Goal: Task Accomplishment & Management: Use online tool/utility

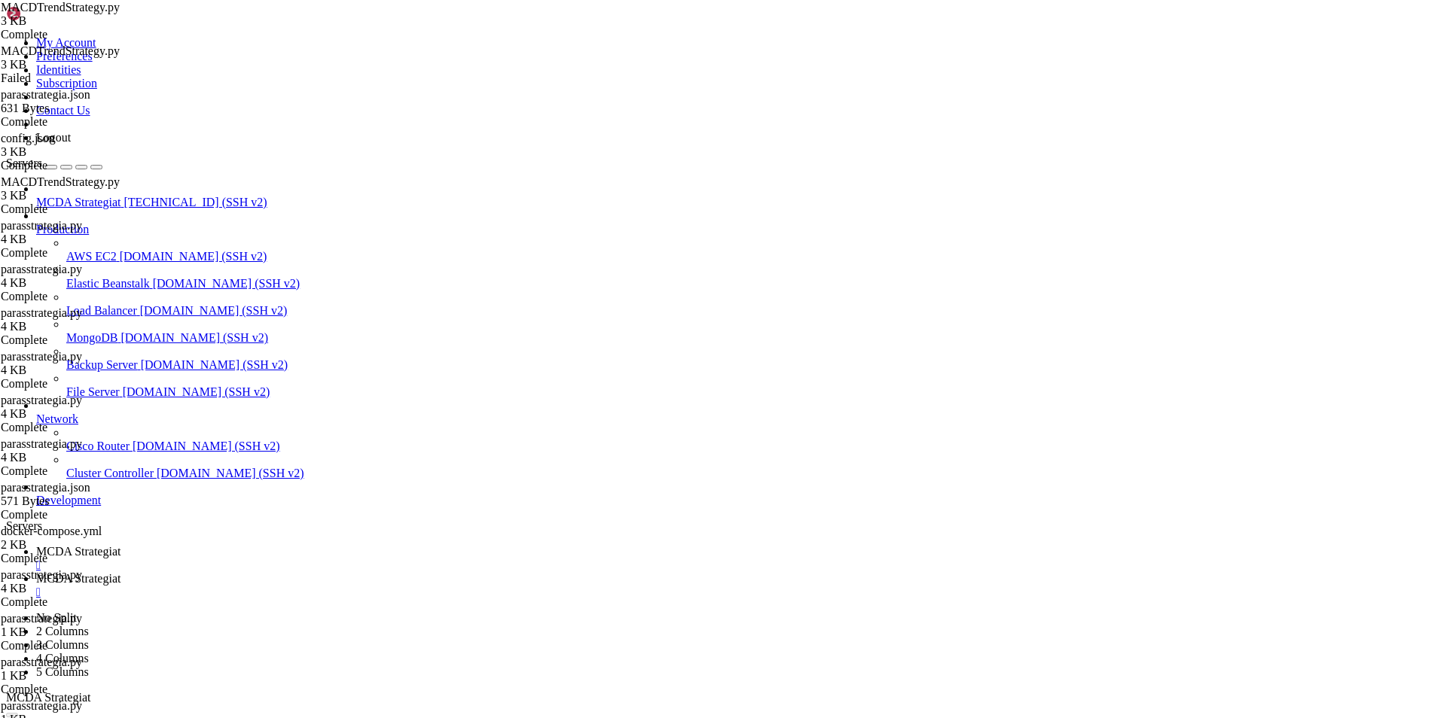
scroll to position [155626, 0]
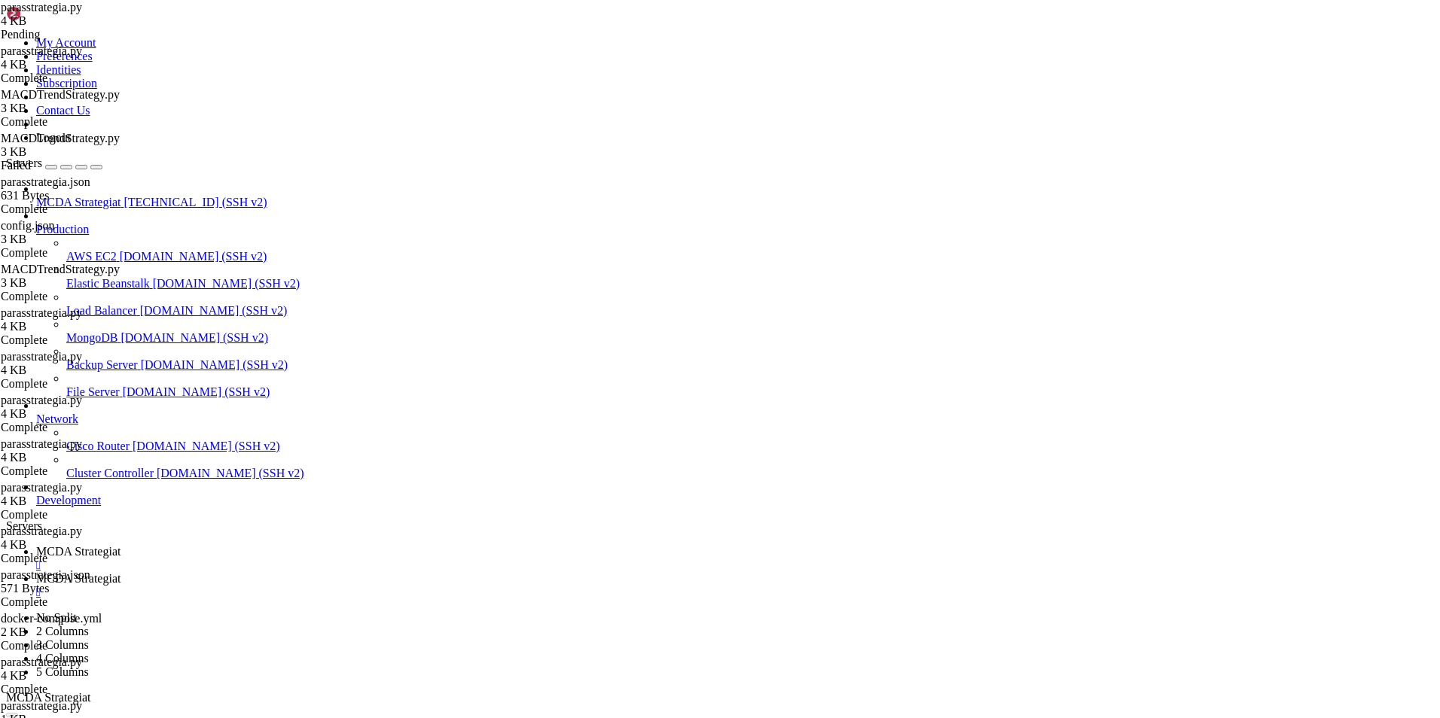
scroll to position [401, 0]
type textarea "return None"
click at [120, 545] on span "MCDA Strategiat" at bounding box center [78, 551] width 84 height 13
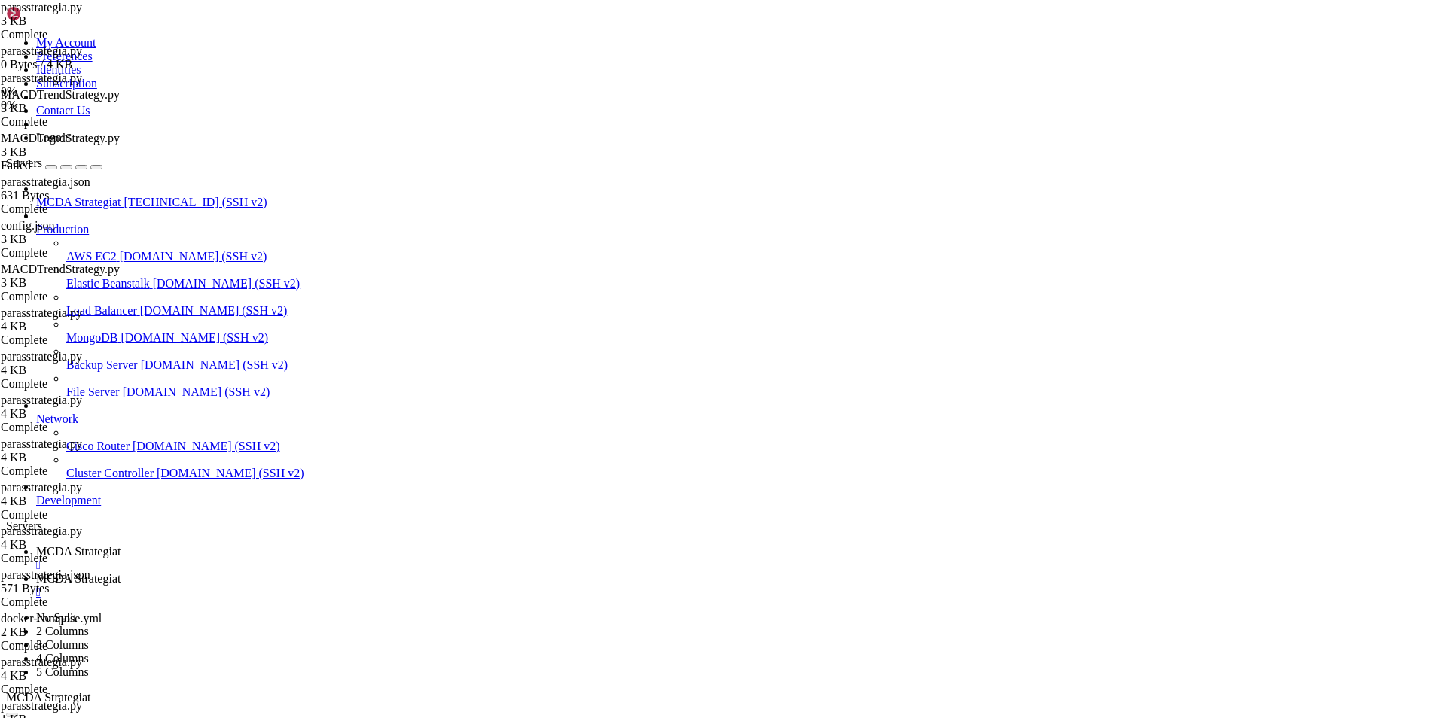
click at [392, 572] on link "MCDA Strategiat " at bounding box center [735, 585] width 1398 height 27
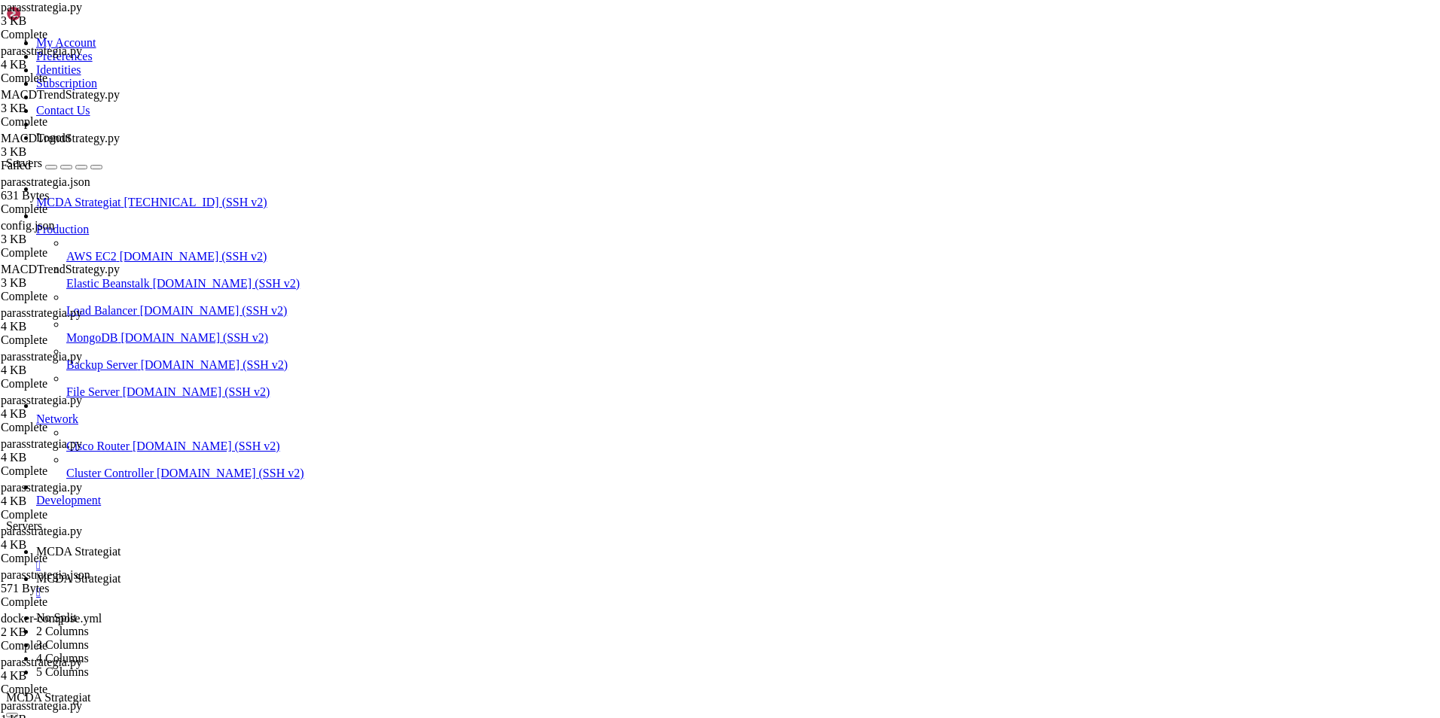
drag, startPoint x: 311, startPoint y: 145, endPoint x: 254, endPoint y: 146, distance: 57.2
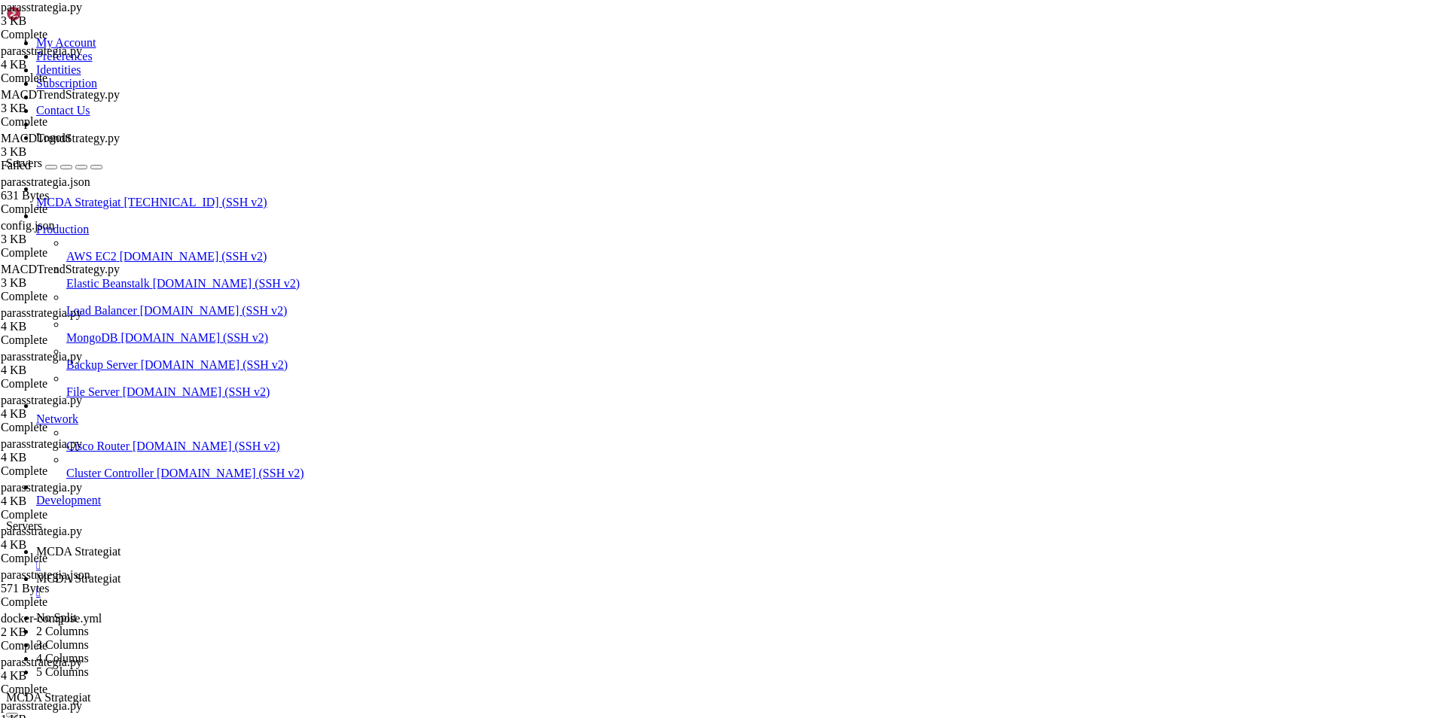
type textarea "stoploss = -1.0 # Ei käytössä"
click at [264, 545] on link "MCDA Strategiat " at bounding box center [735, 558] width 1398 height 27
click at [386, 572] on link "MCDA Strategiat " at bounding box center [735, 585] width 1398 height 27
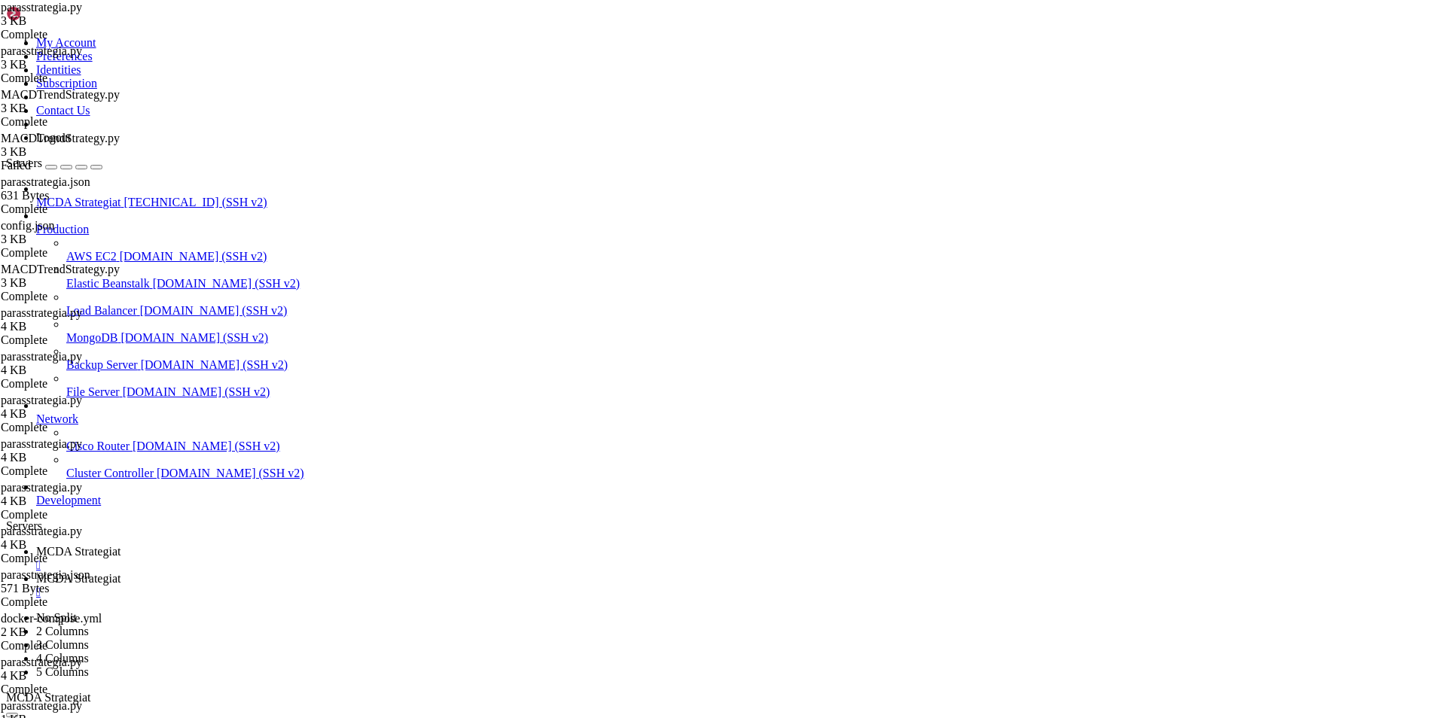
click at [120, 545] on span "MCDA Strategiat" at bounding box center [78, 551] width 84 height 13
click at [120, 572] on span "MCDA Strategiat" at bounding box center [78, 578] width 84 height 13
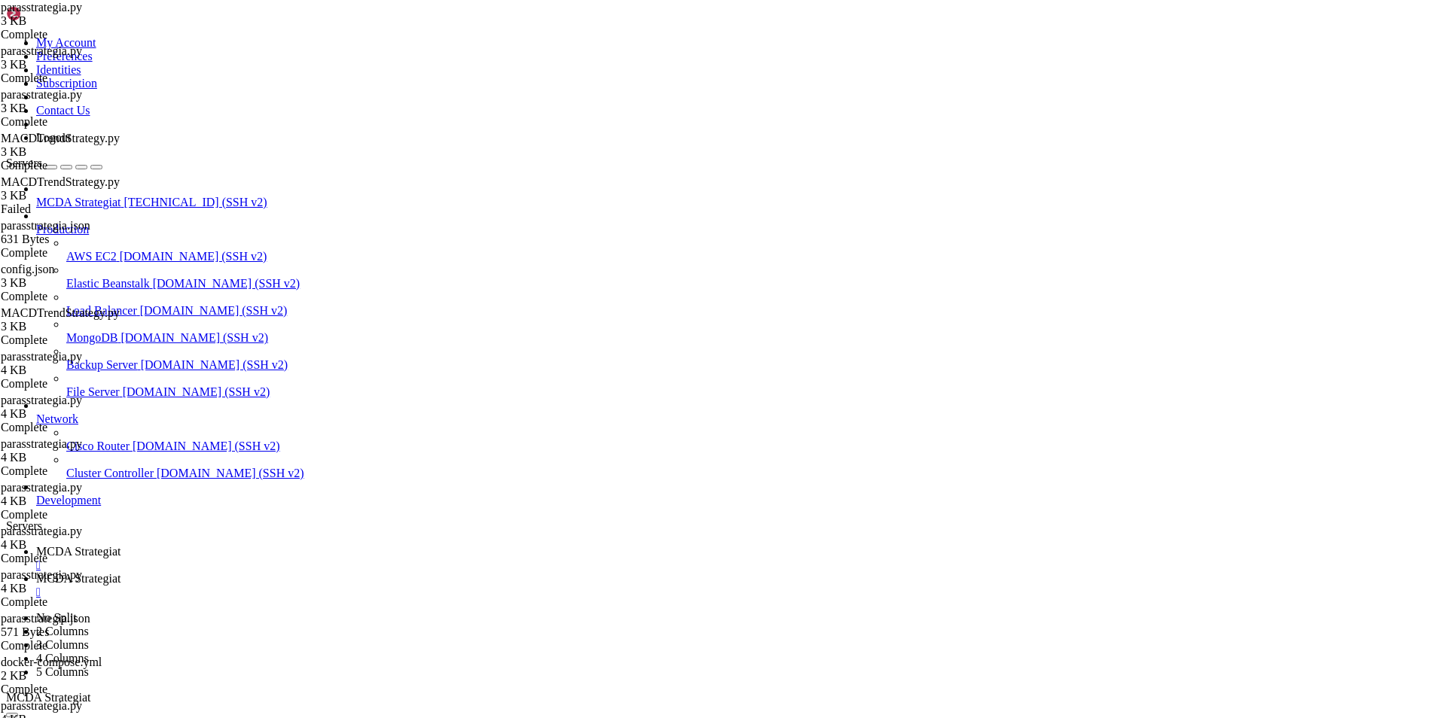
type input "/root/ft_userdata/user_data"
type textarea ""timeframe": "1w","
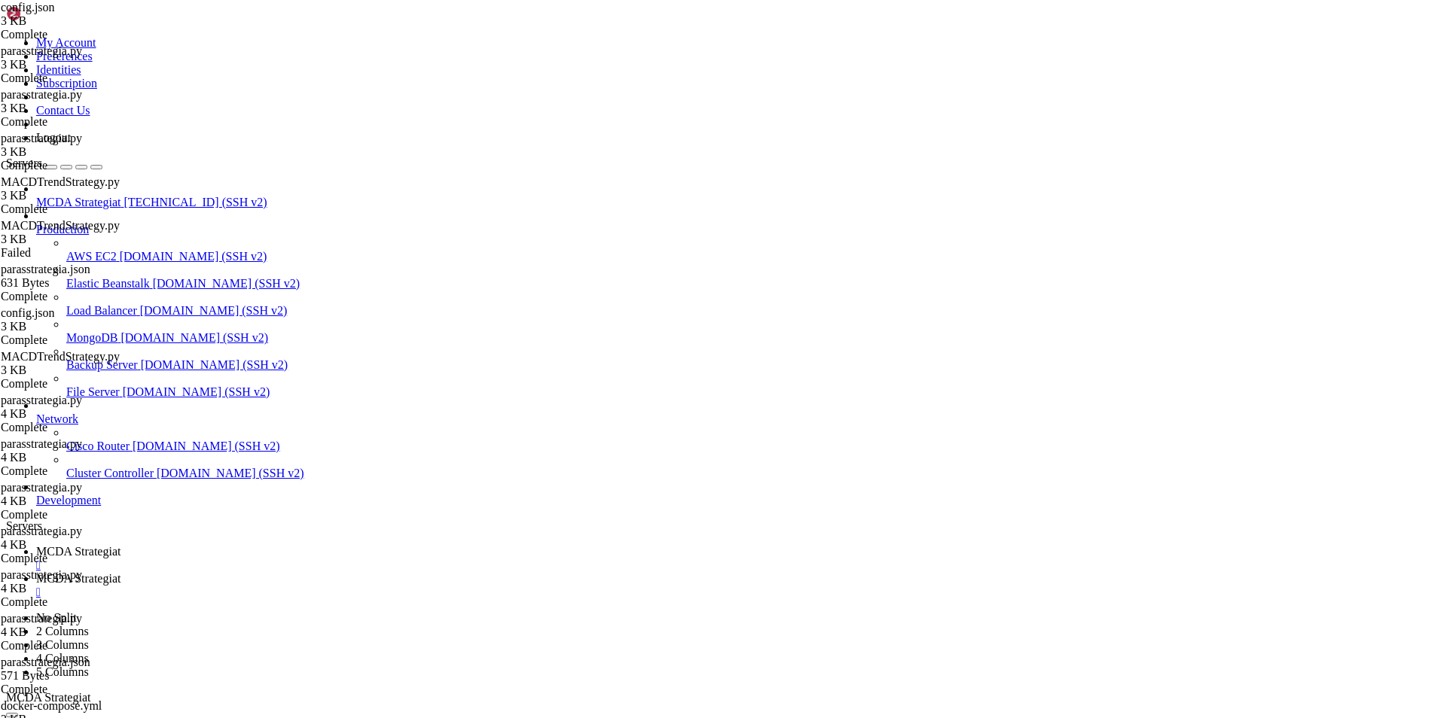
click at [120, 545] on span "MCDA Strategiat" at bounding box center [78, 551] width 84 height 13
click at [120, 572] on span "MCDA Strategiat" at bounding box center [78, 578] width 84 height 13
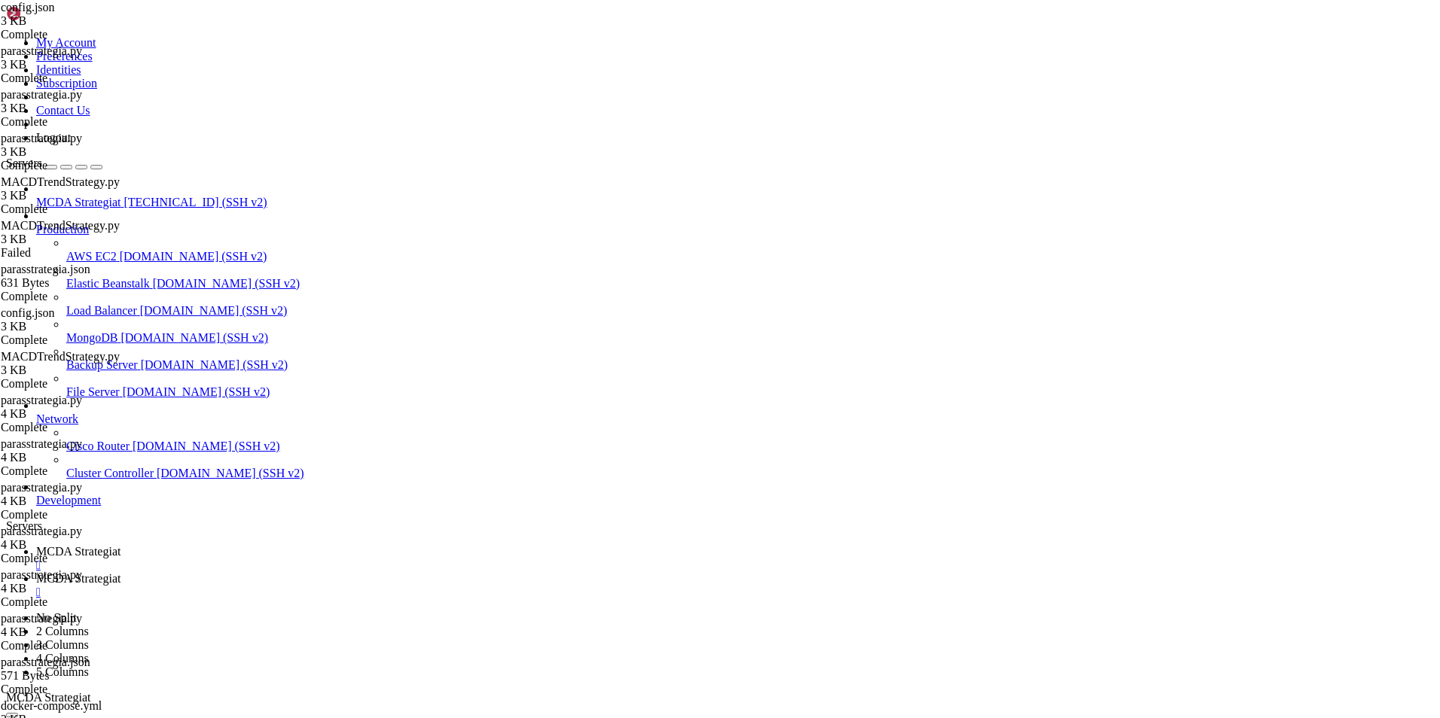
click at [120, 545] on span "MCDA Strategiat" at bounding box center [78, 551] width 84 height 13
drag, startPoint x: 703, startPoint y: 1355, endPoint x: 755, endPoint y: 1386, distance: 60.4
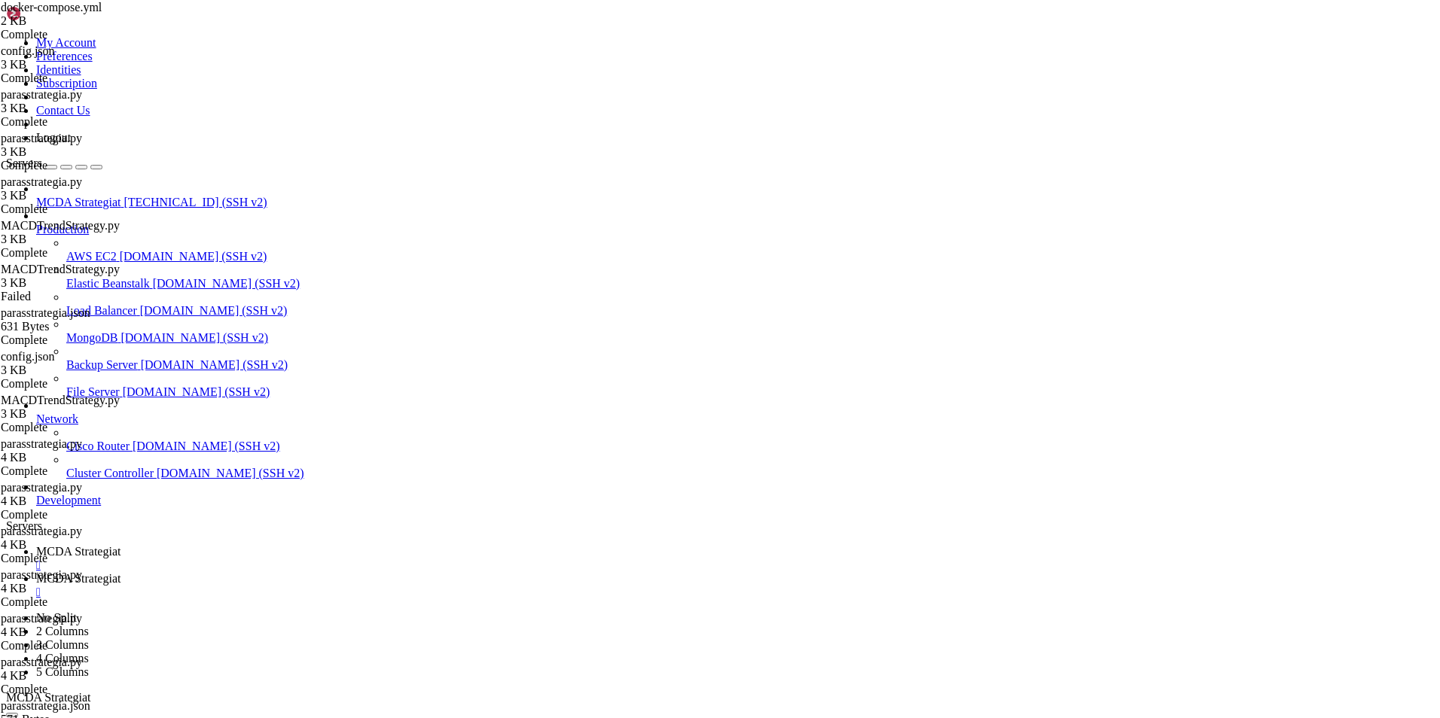
drag, startPoint x: 14, startPoint y: 1355, endPoint x: 1227, endPoint y: 1411, distance: 1215.2
copy div "[DATE] 18:43:14,426 - freqtrade.data.history.datahandlers.idatahandler - WARNIN…"
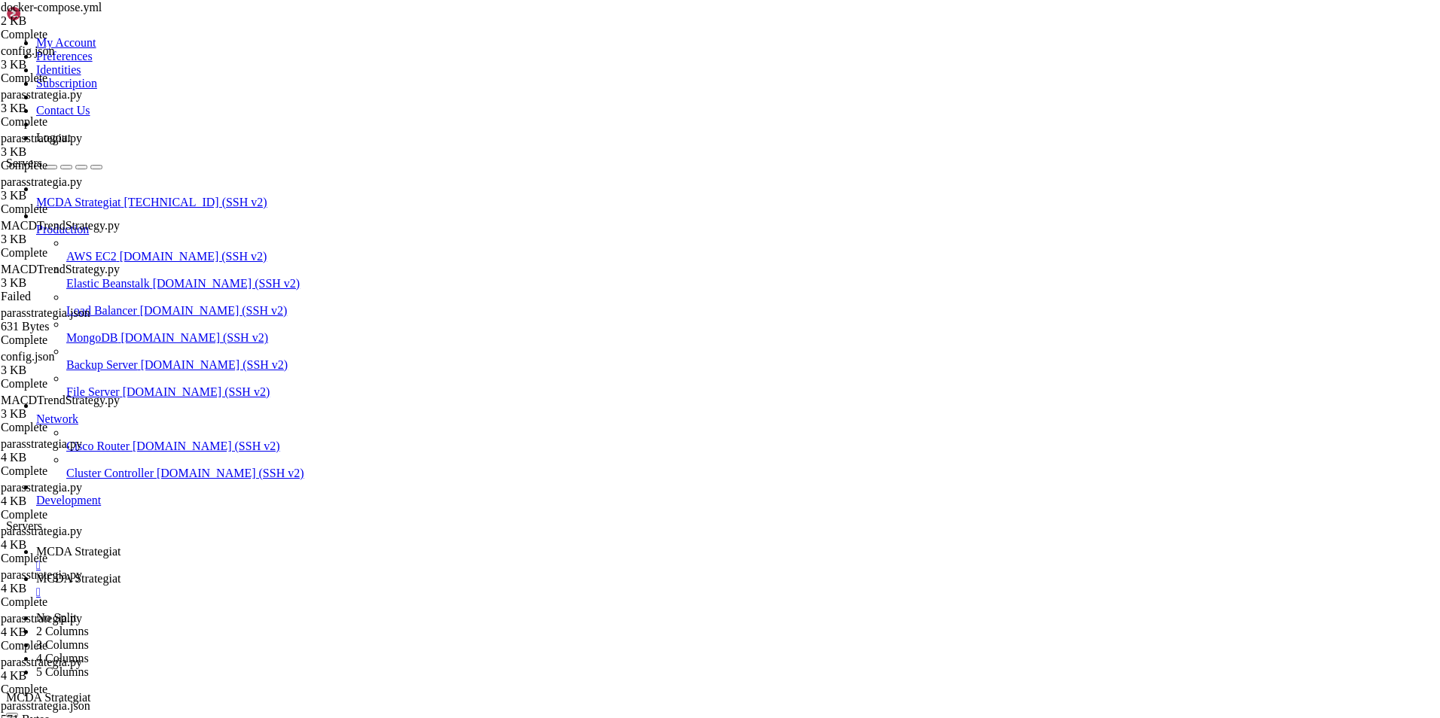
scroll to position [163359, 0]
click at [359, 572] on link "MCDA Strategiat " at bounding box center [735, 585] width 1398 height 27
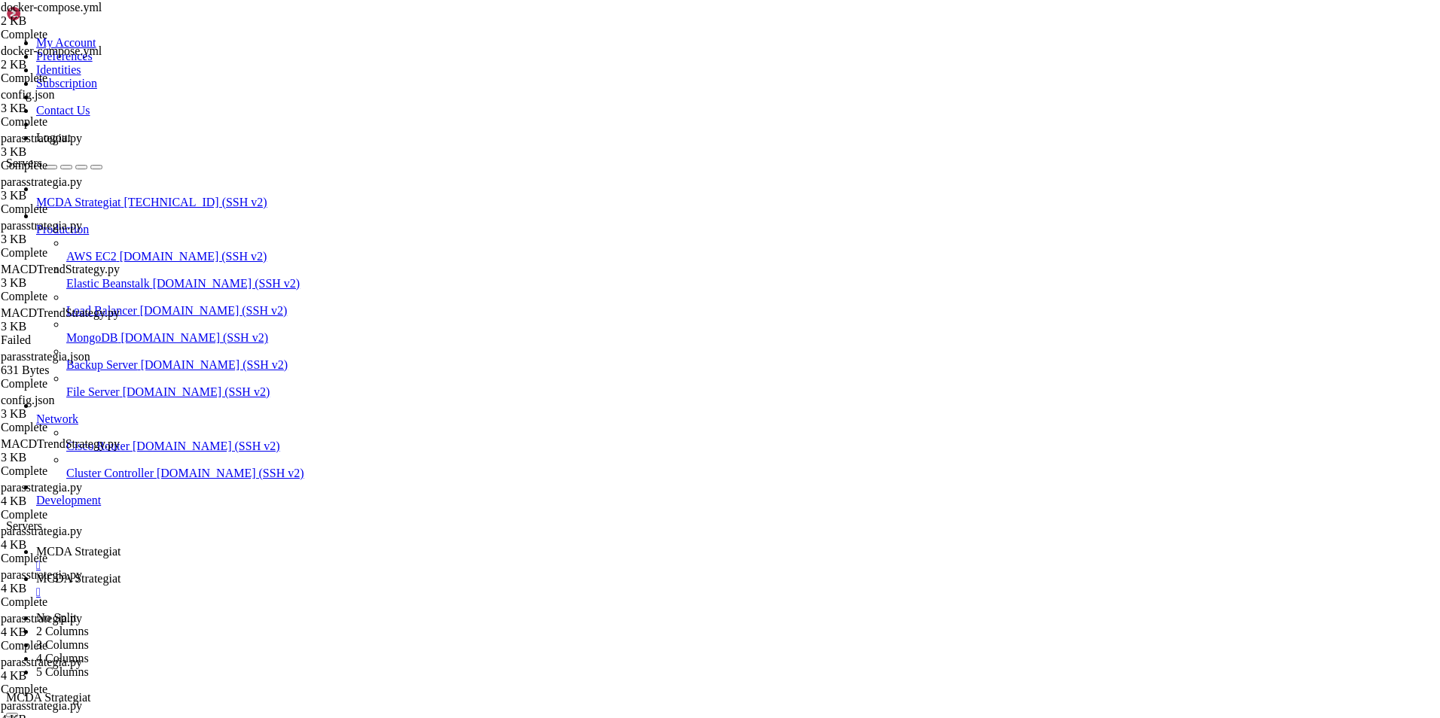
type input "/root/ft_userdata/user_data/strategies"
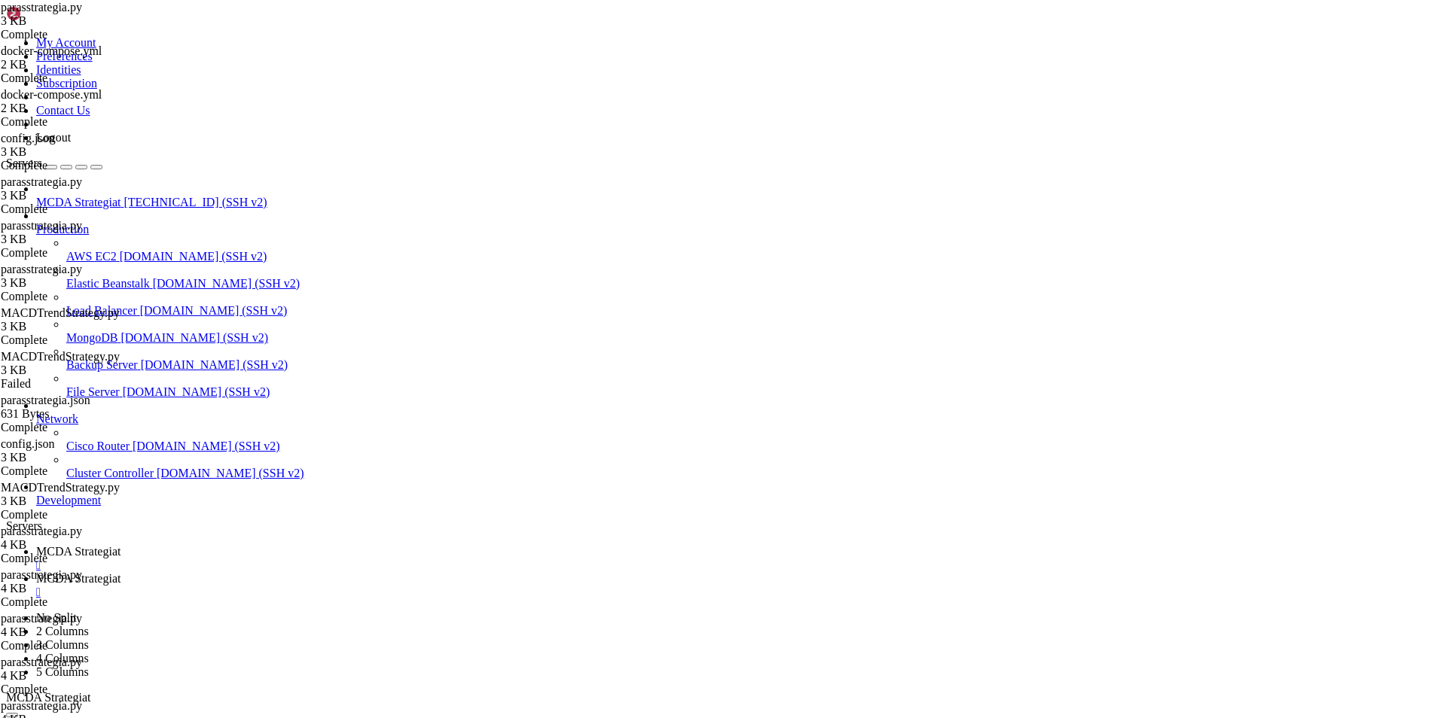
type textarea "timeframe = "1d""
click at [276, 545] on link "MCDA Strategiat " at bounding box center [735, 558] width 1398 height 27
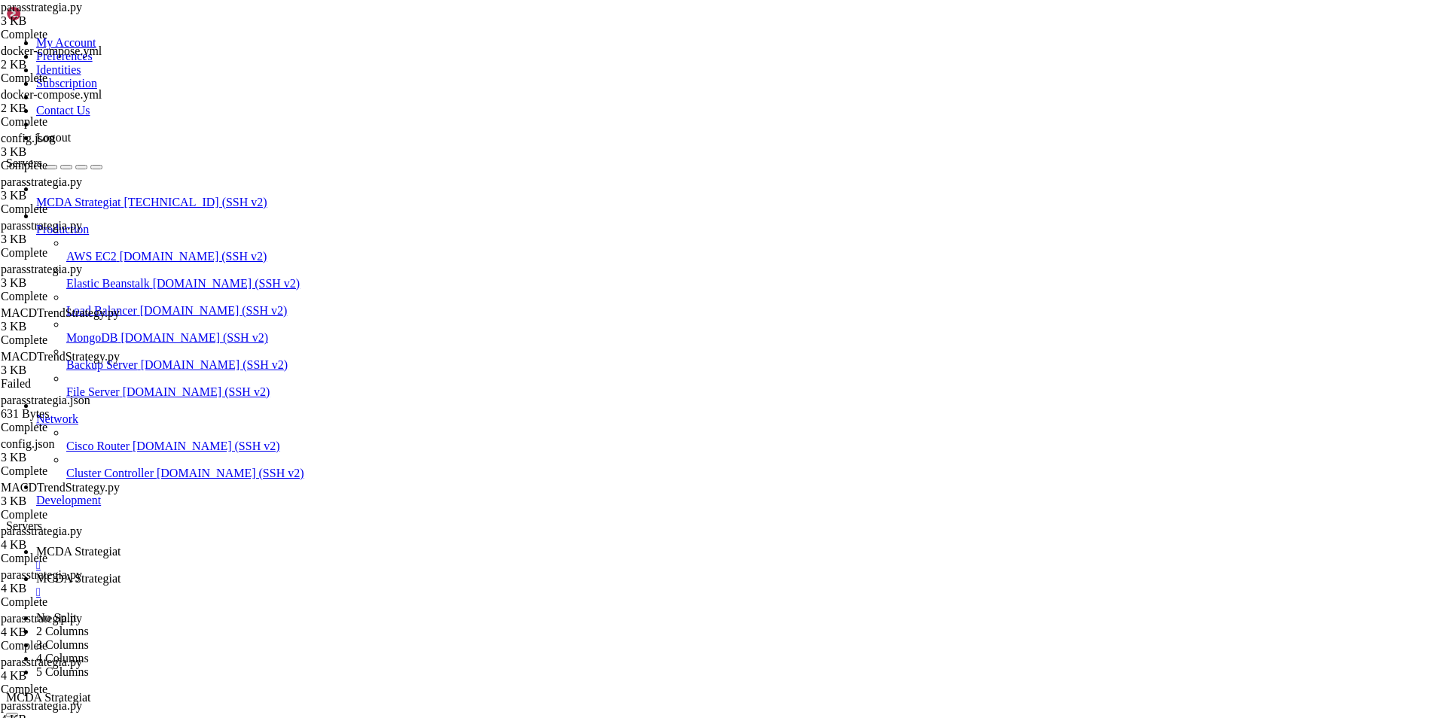
click at [120, 572] on span "MCDA Strategiat" at bounding box center [78, 578] width 84 height 13
type input "/root/ft_userdata/user_data"
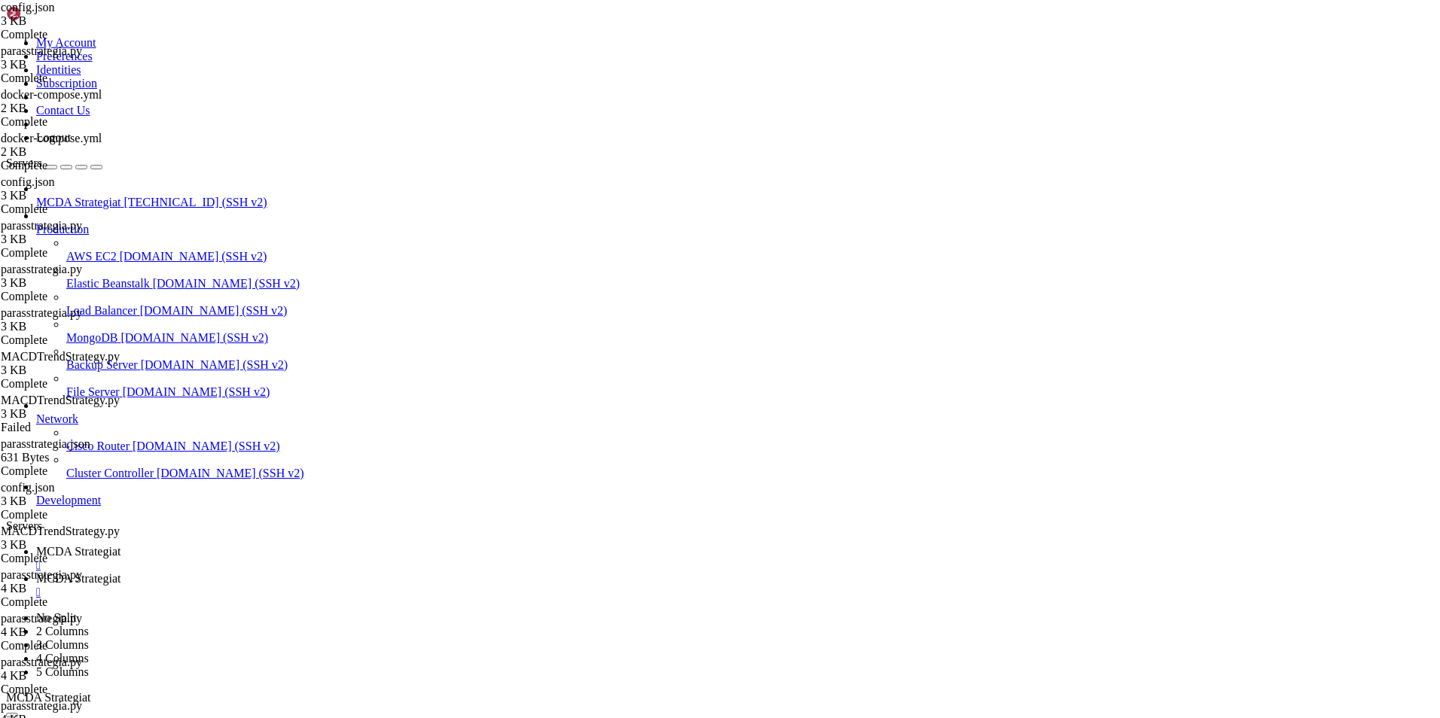
type textarea ""timeframe": "1d","
click at [120, 545] on span "MCDA Strategiat" at bounding box center [78, 551] width 84 height 13
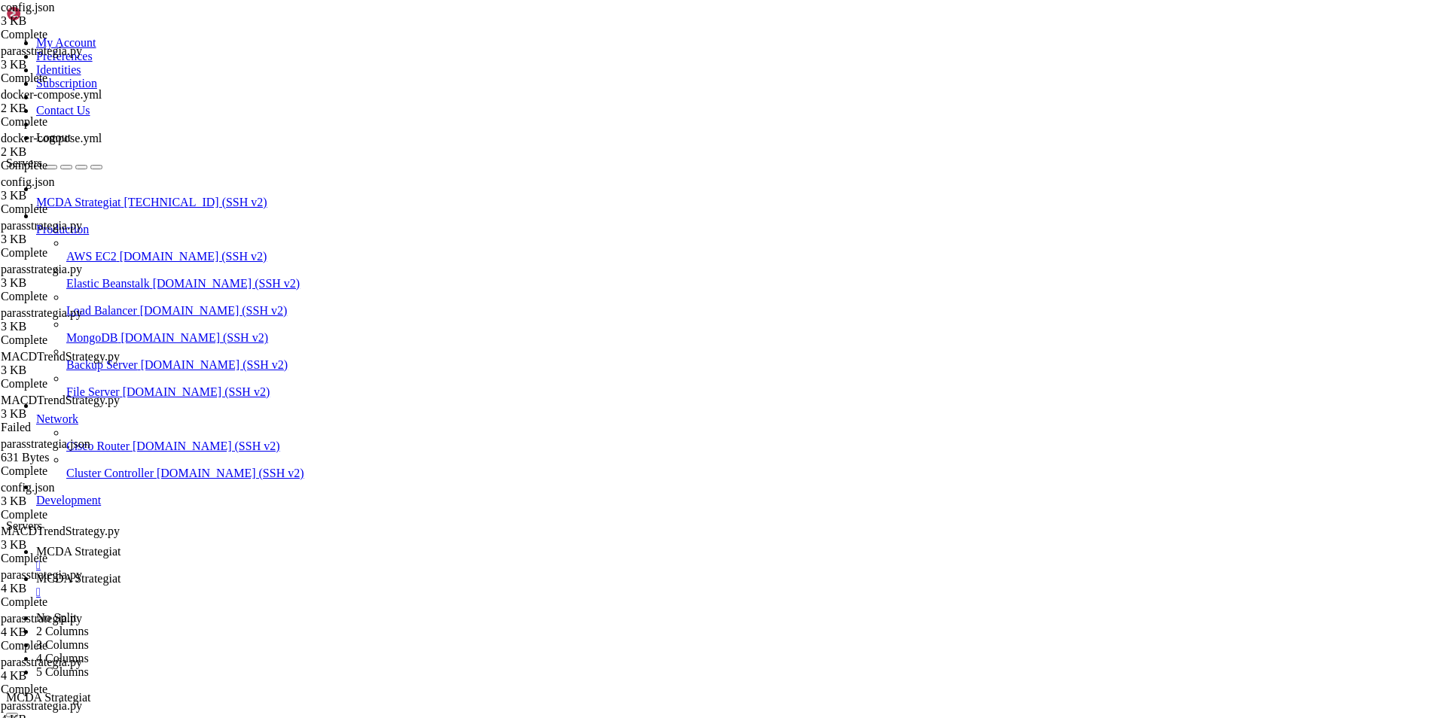
scroll to position [164691, 0]
click at [120, 572] on span "MCDA Strategiat" at bounding box center [78, 578] width 84 height 13
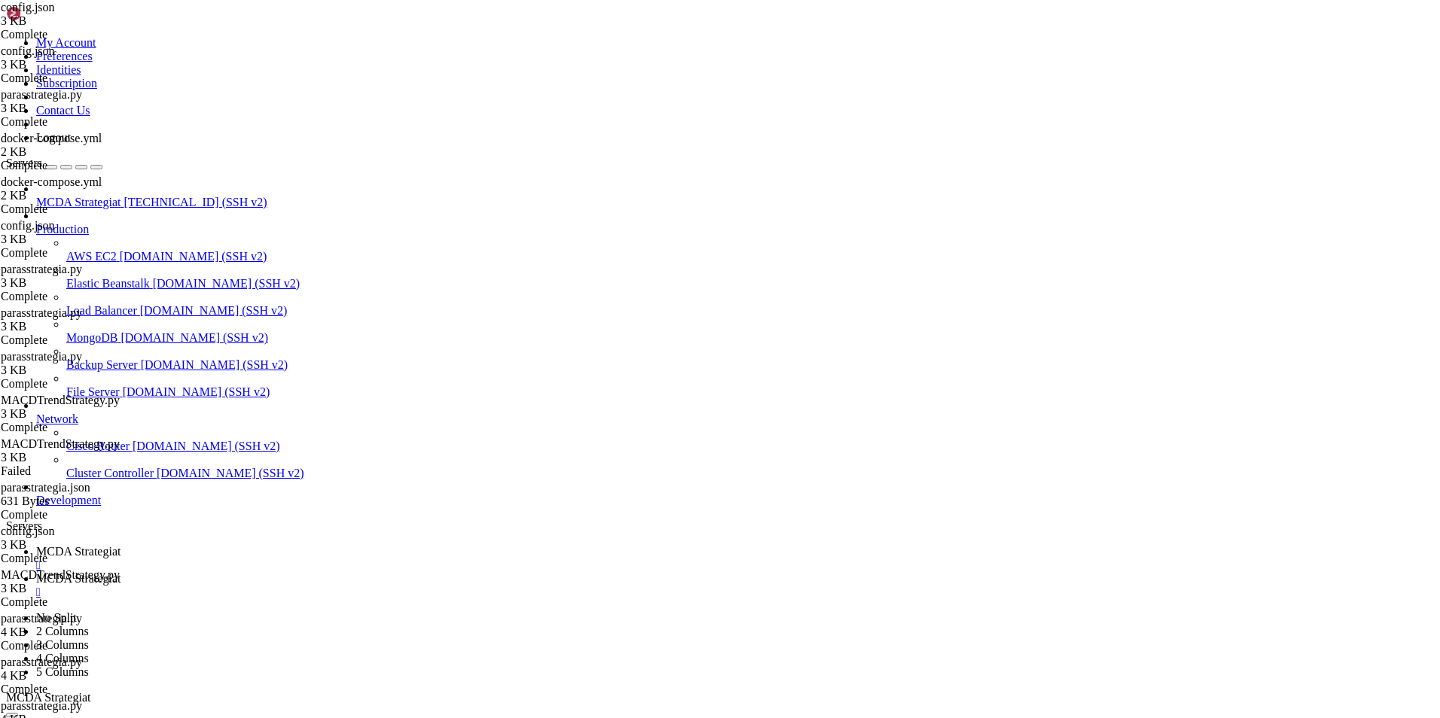
scroll to position [0, 9]
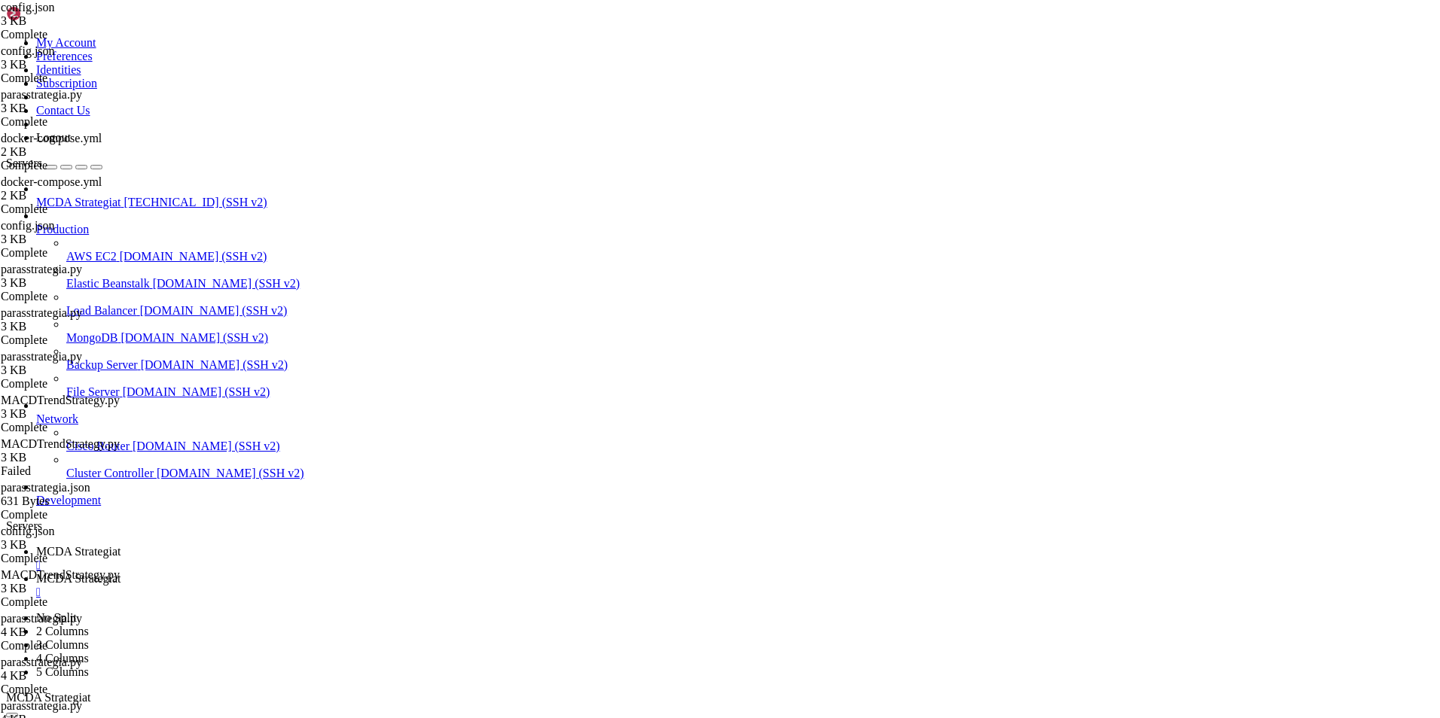
type textarea ""timeframe": "1d","
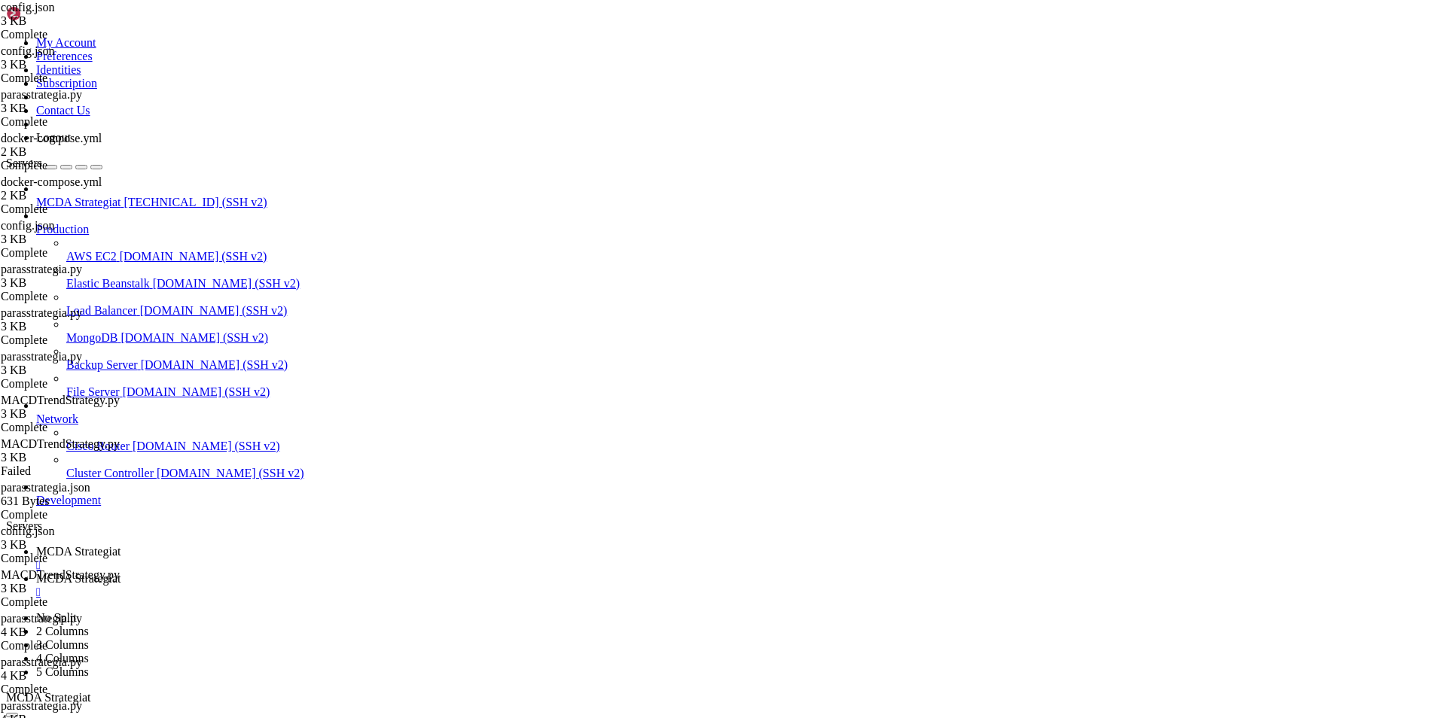
type input "/root/ft_userdata/user_data/strategies"
click at [120, 545] on span "MCDA Strategiat" at bounding box center [78, 551] width 84 height 13
click at [120, 572] on span "MCDA Strategiat" at bounding box center [78, 578] width 84 height 13
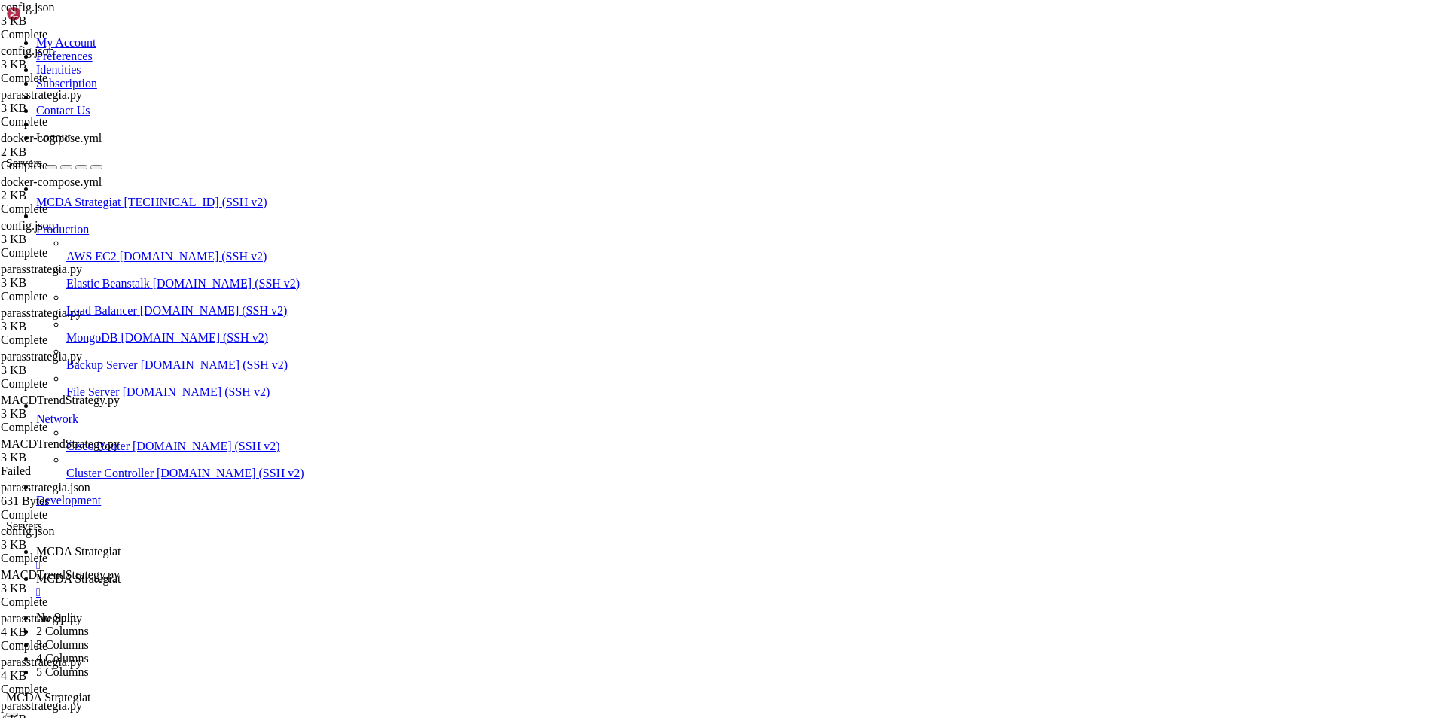
type textarea "timeframe = "15m""
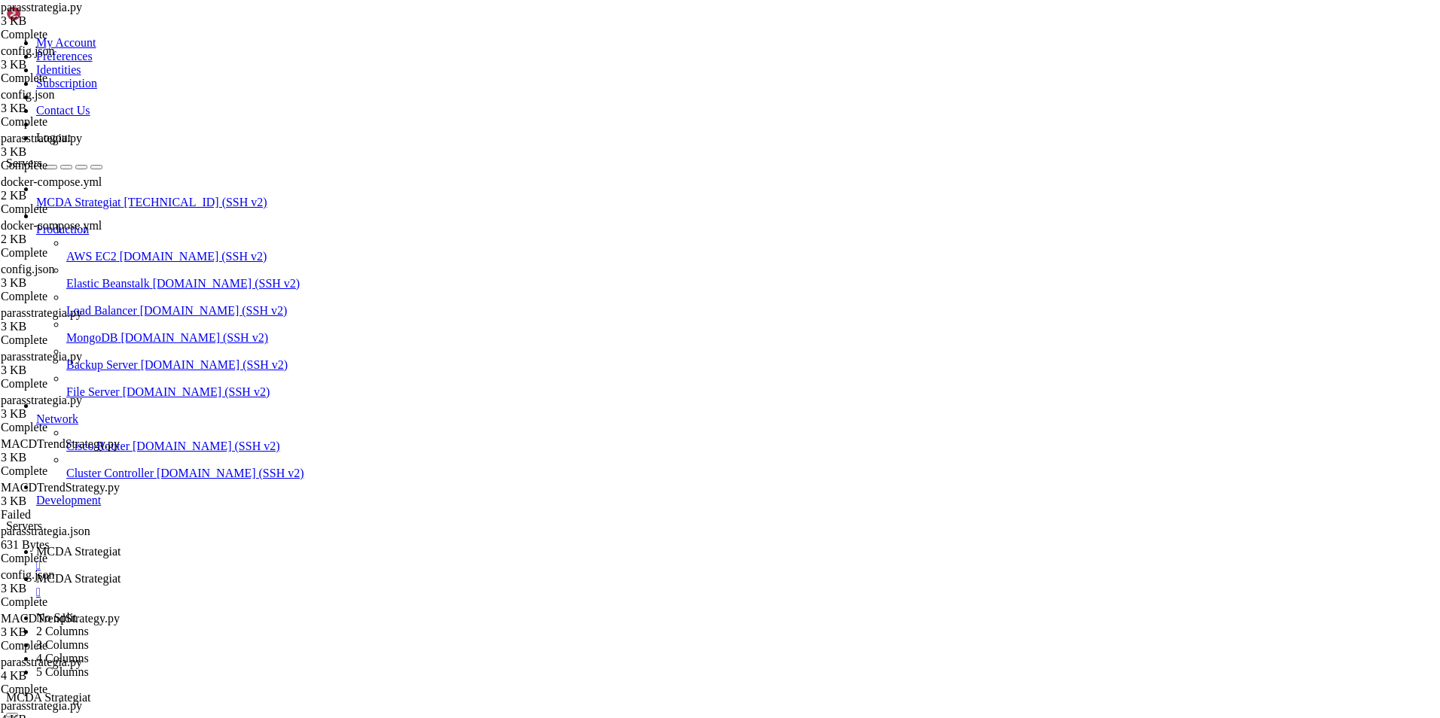
type input "/root/ft_userdata/user_data"
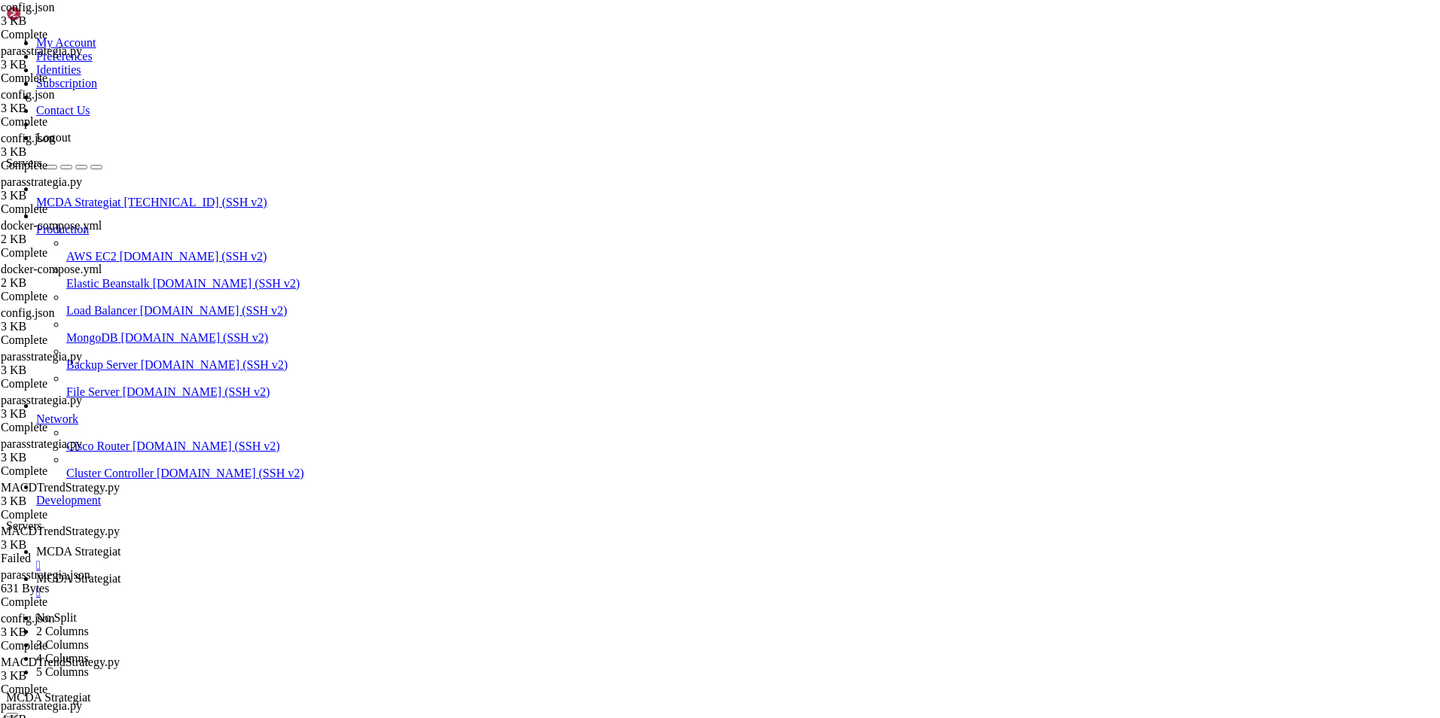
type textarea ""timeframe": "15m","
click at [120, 545] on span "MCDA Strategiat" at bounding box center [78, 551] width 84 height 13
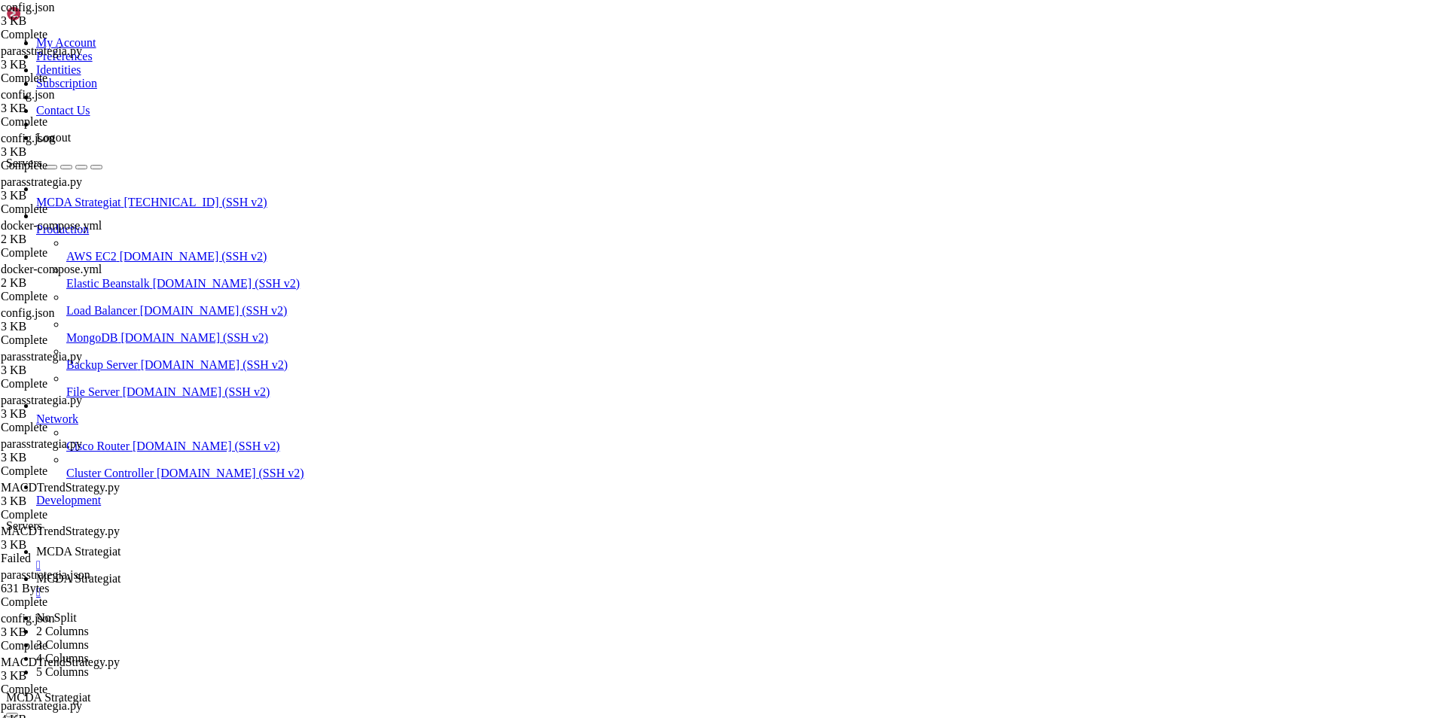
scroll to position [168801, 0]
click at [120, 572] on span "MCDA Strategiat" at bounding box center [78, 578] width 84 height 13
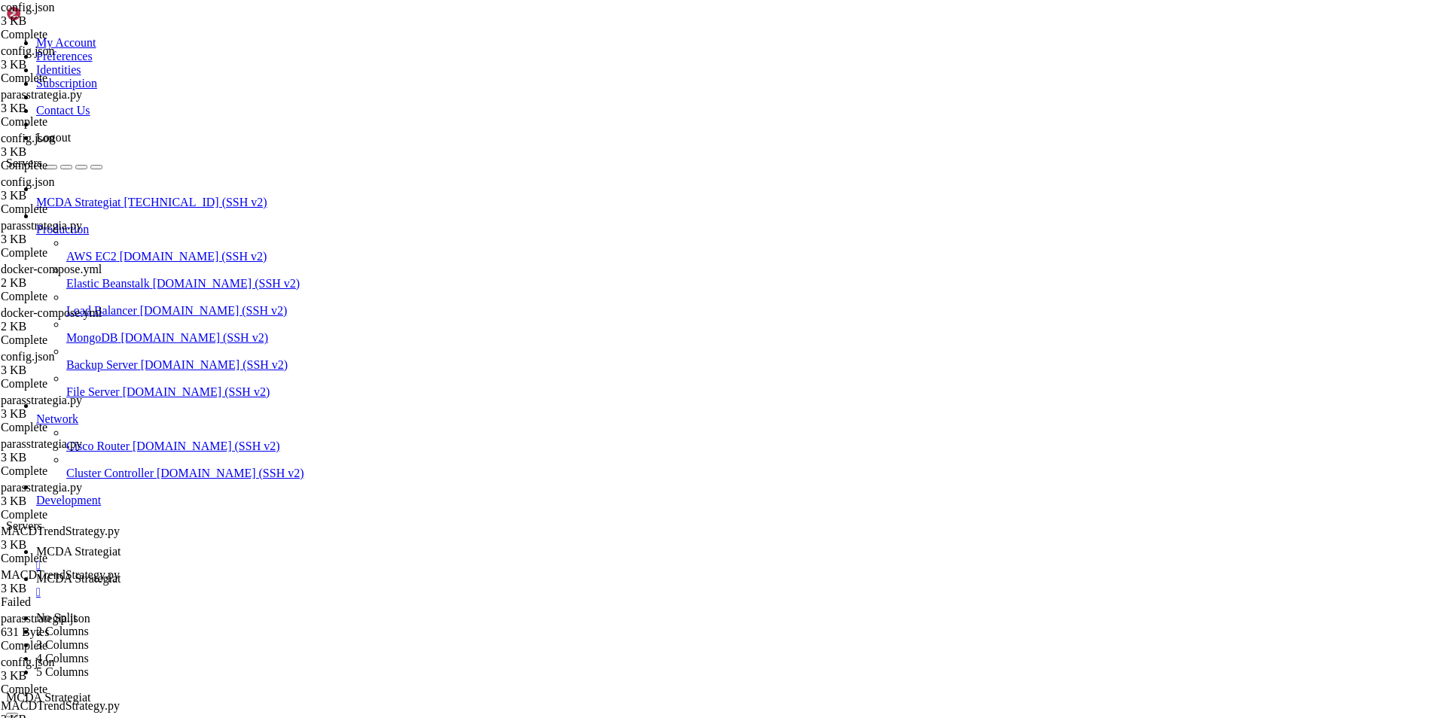
type textarea ""dry_run_wallet": 10000,"
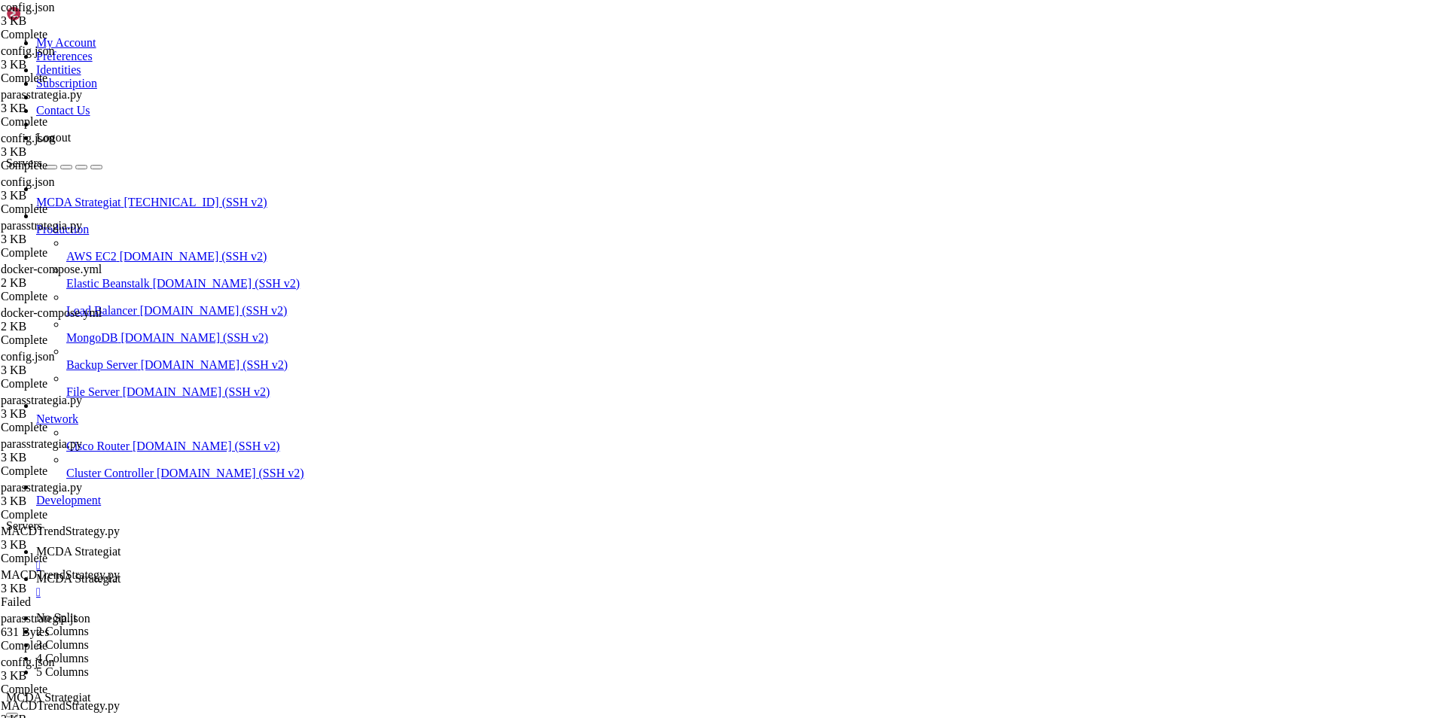
type input "/root/ft_userdata/user_data/strategies"
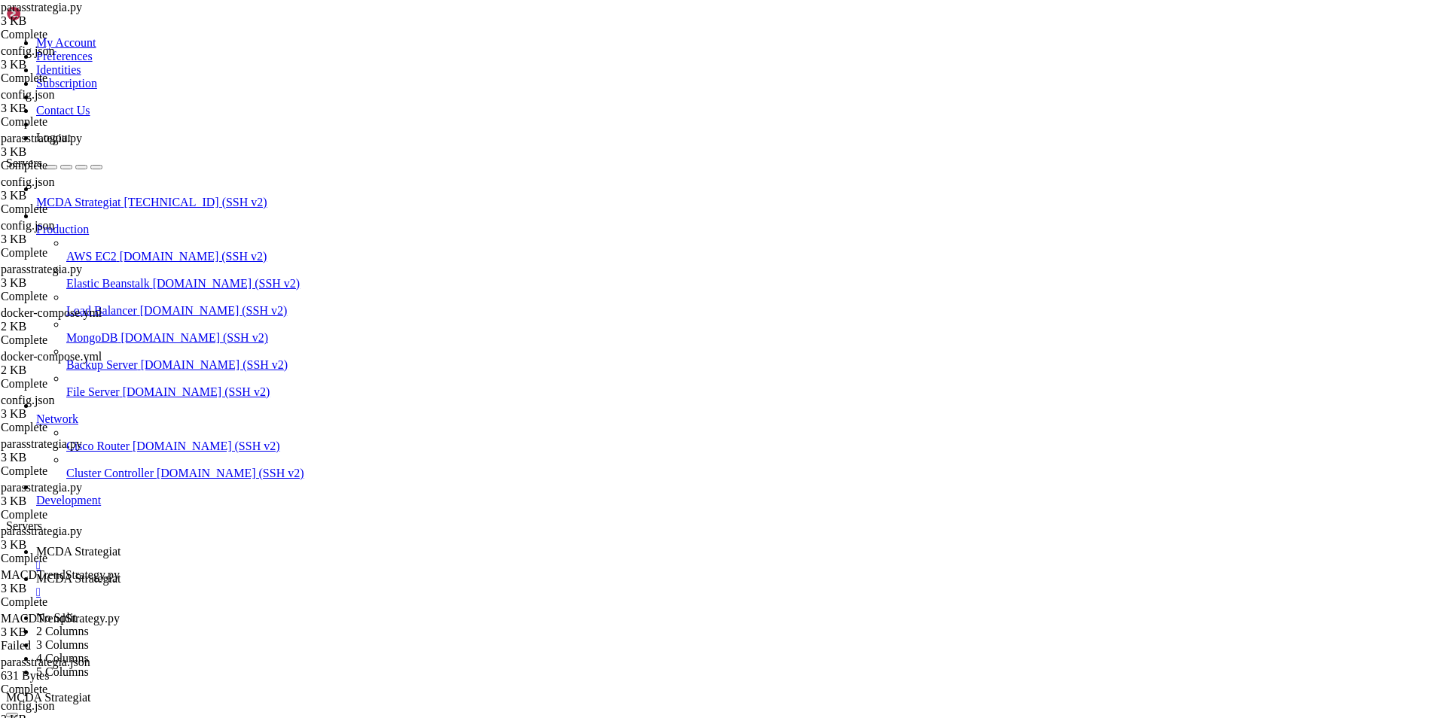
type textarea "timeframe = "5m""
click at [260, 545] on link "MCDA Strategiat " at bounding box center [735, 558] width 1398 height 27
click at [120, 572] on span "MCDA Strategiat" at bounding box center [78, 578] width 84 height 13
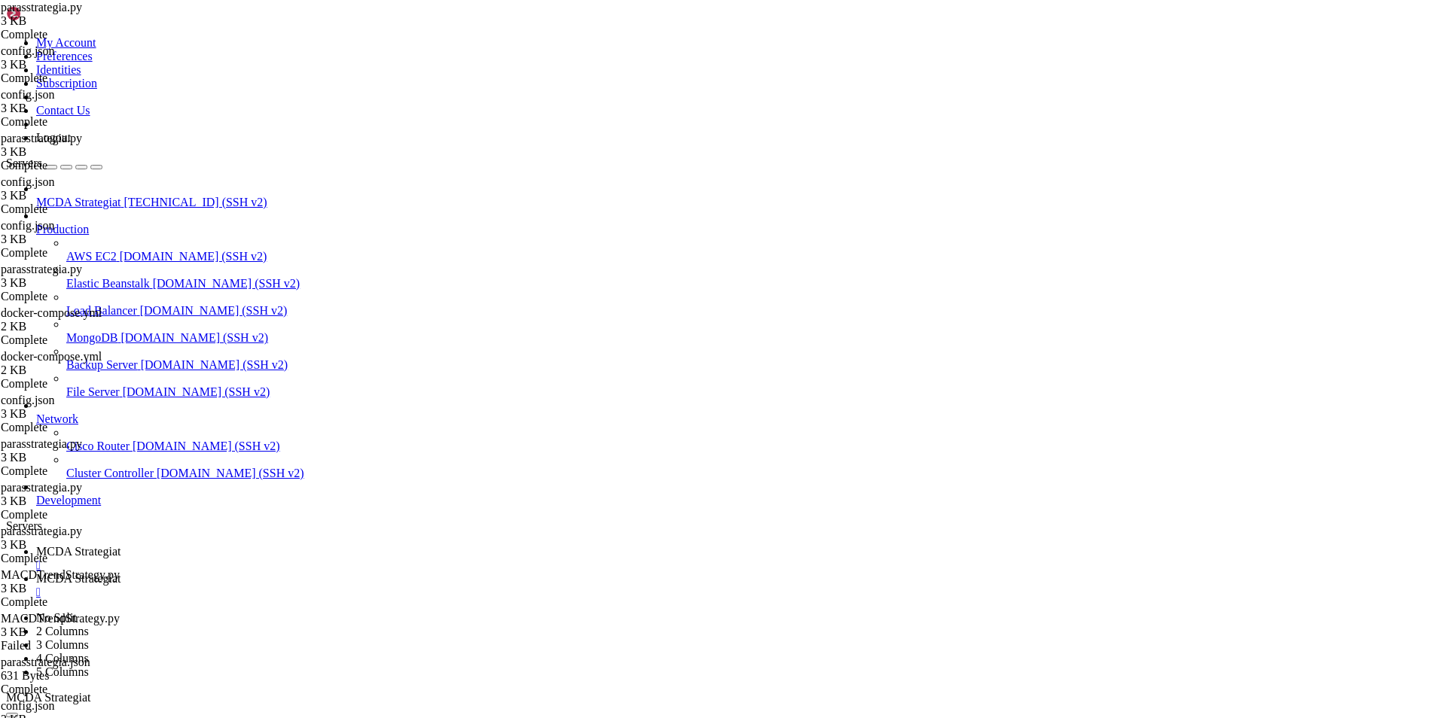
click at [120, 545] on span "MCDA Strategiat" at bounding box center [78, 551] width 84 height 13
click at [406, 572] on link "MCDA Strategiat " at bounding box center [735, 585] width 1398 height 27
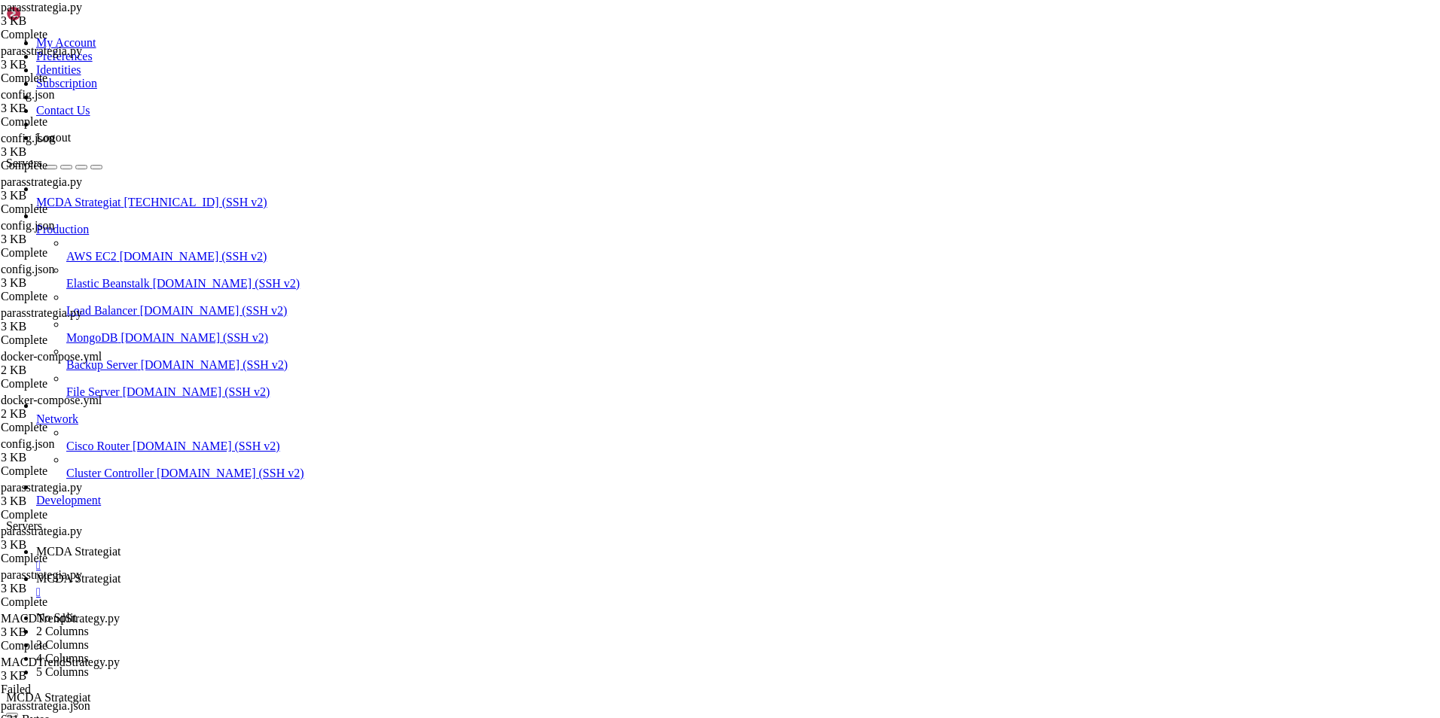
type textarea "timeframe = "30m""
click at [120, 545] on span "MCDA Strategiat" at bounding box center [78, 551] width 84 height 13
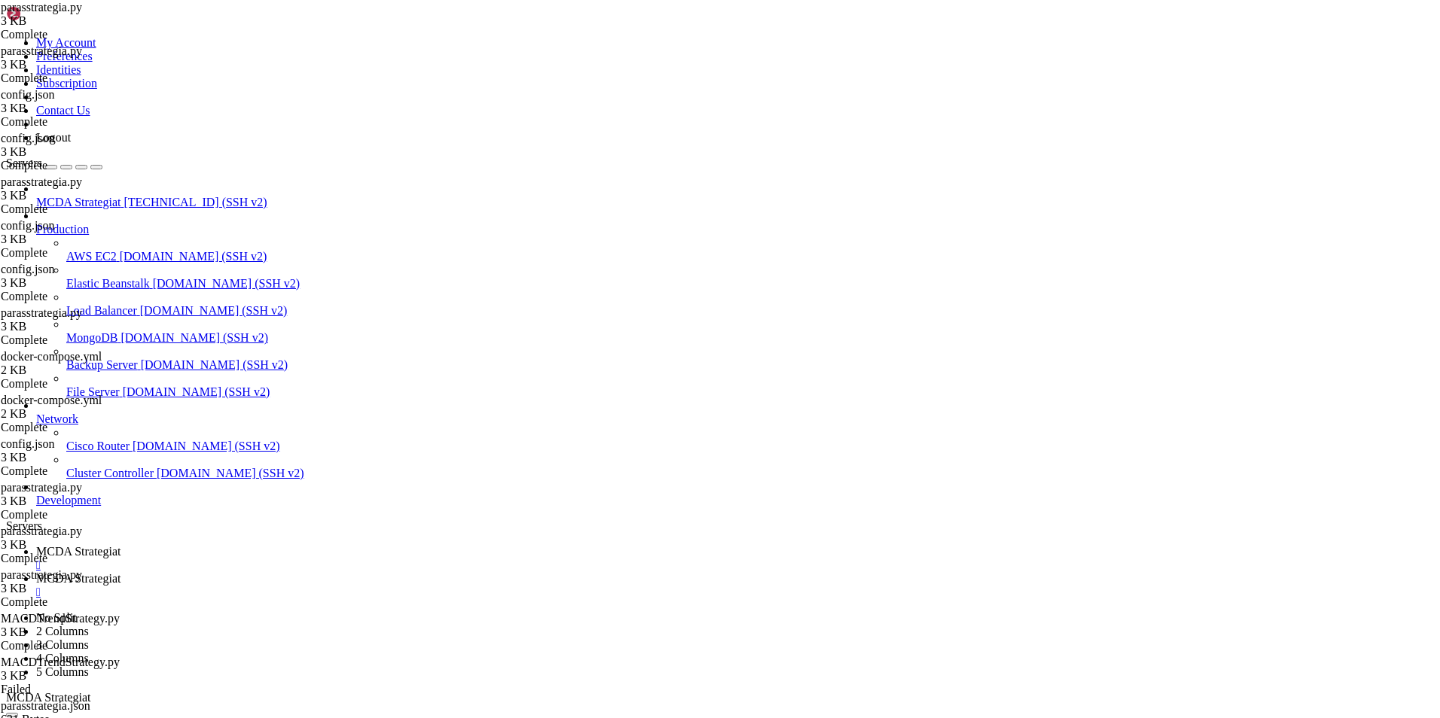
scroll to position [172494, 0]
click at [120, 572] on span "MCDA Strategiat" at bounding box center [78, 578] width 84 height 13
click at [120, 545] on span "MCDA Strategiat" at bounding box center [78, 551] width 84 height 13
click at [120, 572] on span "MCDA Strategiat" at bounding box center [78, 578] width 84 height 13
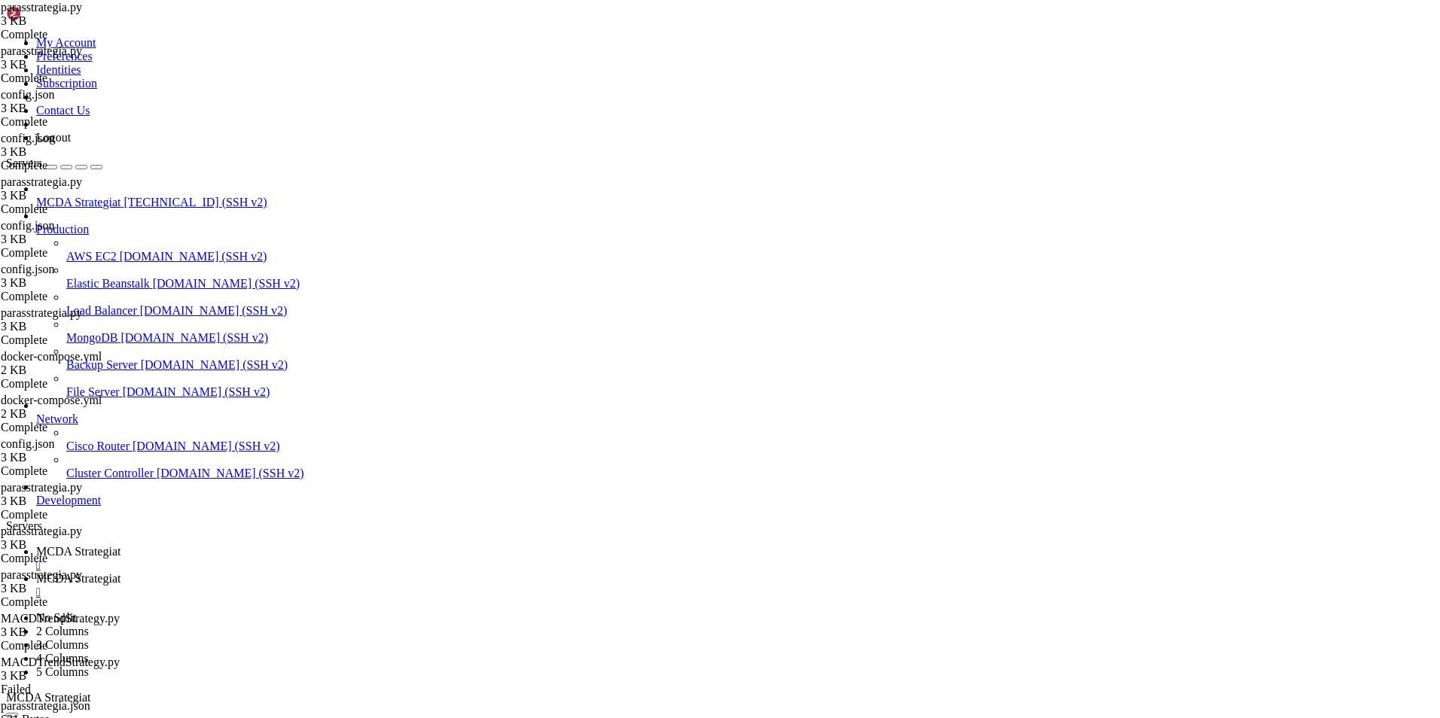
type input "/root/ft_userdata/user_data"
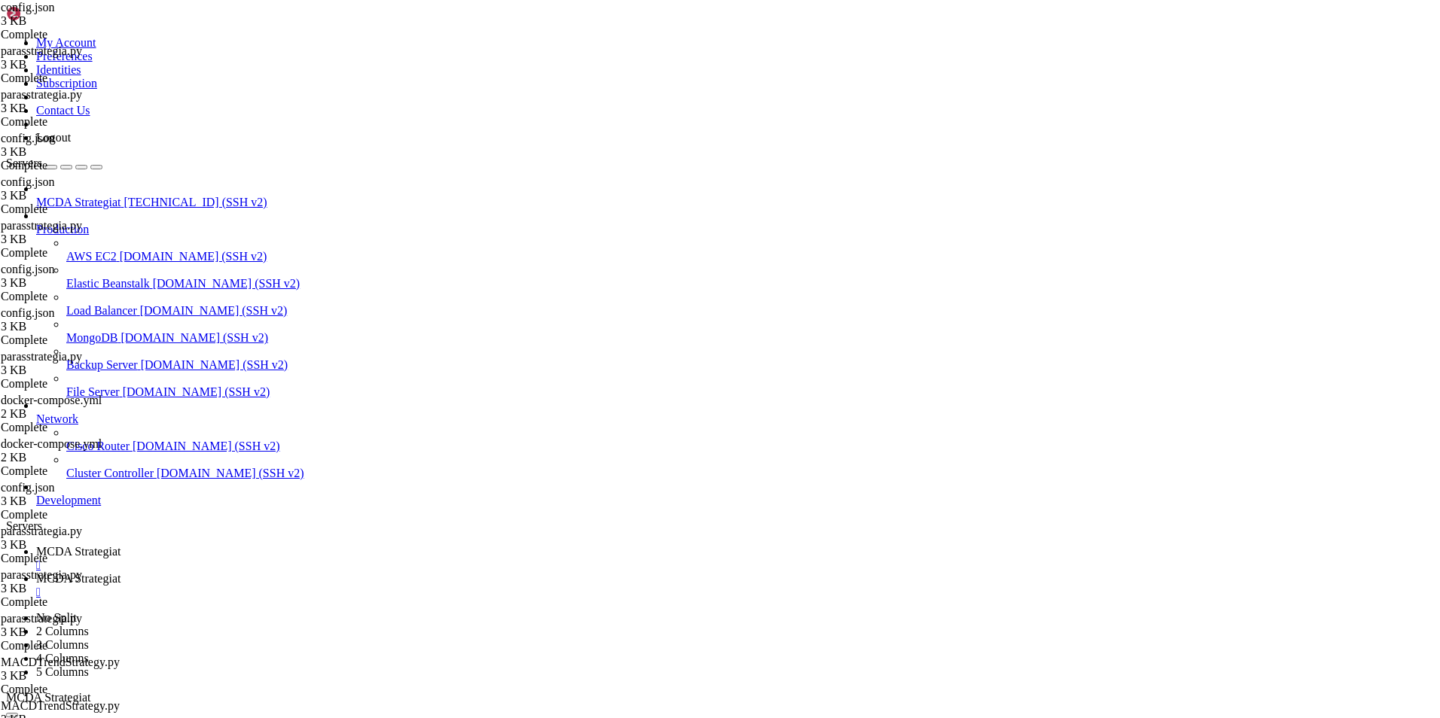
type textarea ""dry_run_wallet": 10000,"
click at [120, 545] on span "MCDA Strategiat" at bounding box center [78, 551] width 84 height 13
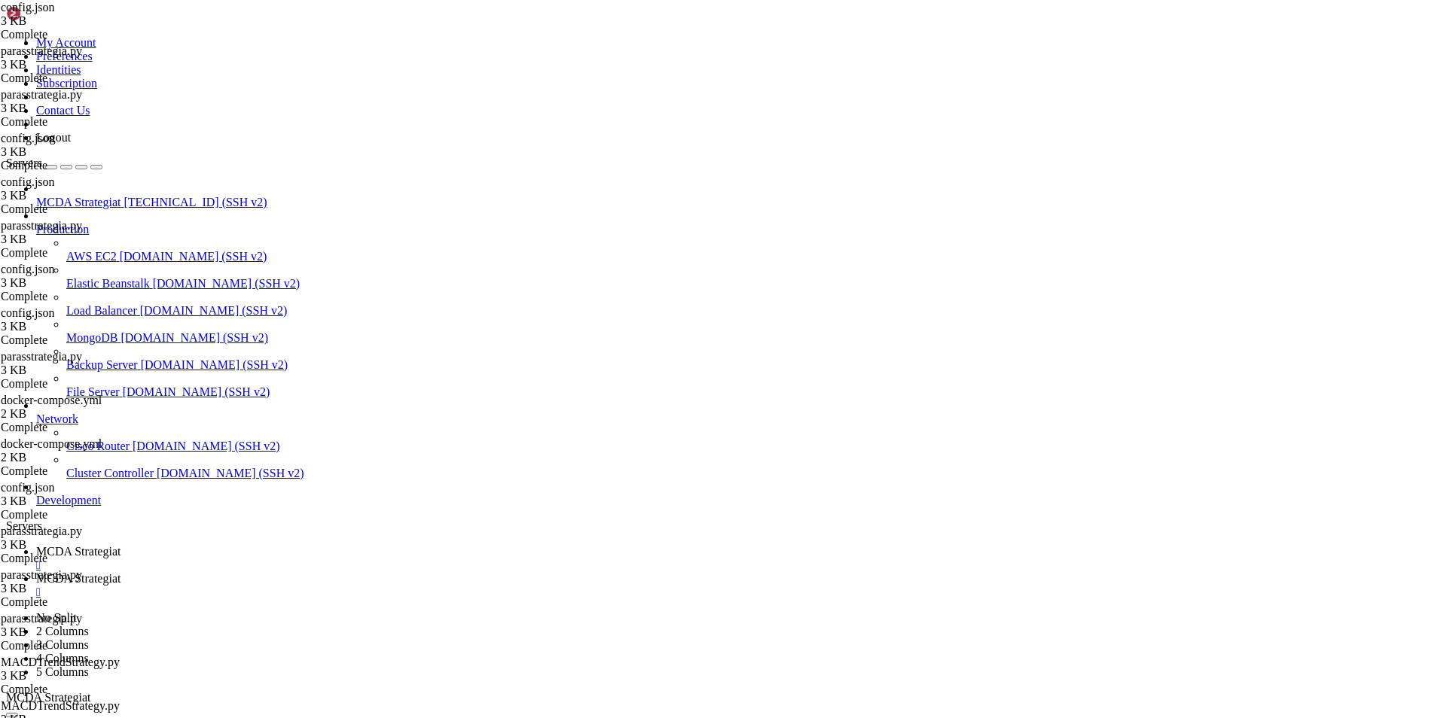
click at [120, 572] on span "MCDA Strategiat" at bounding box center [78, 578] width 84 height 13
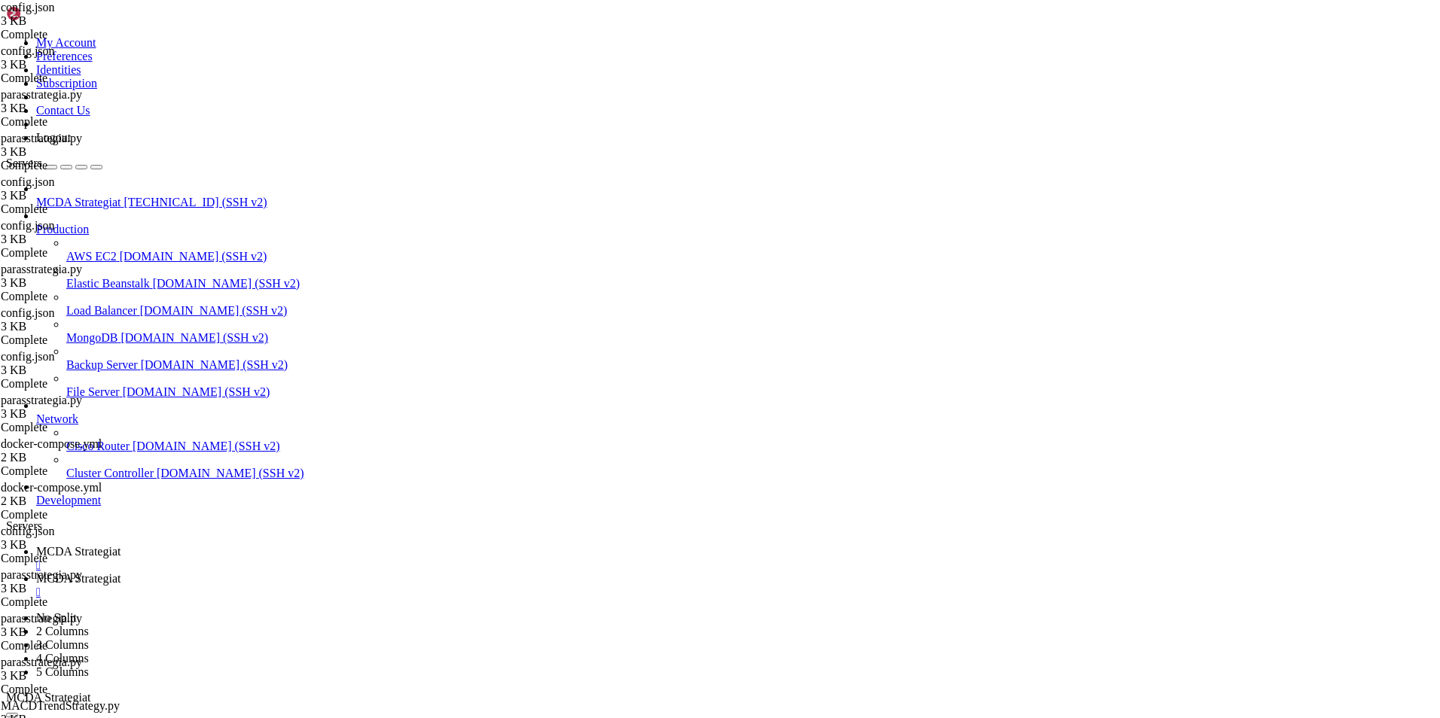
scroll to position [0, 9]
type textarea ""stake_amount": 3000,"
click at [259, 545] on link "MCDA Strategiat " at bounding box center [735, 558] width 1398 height 27
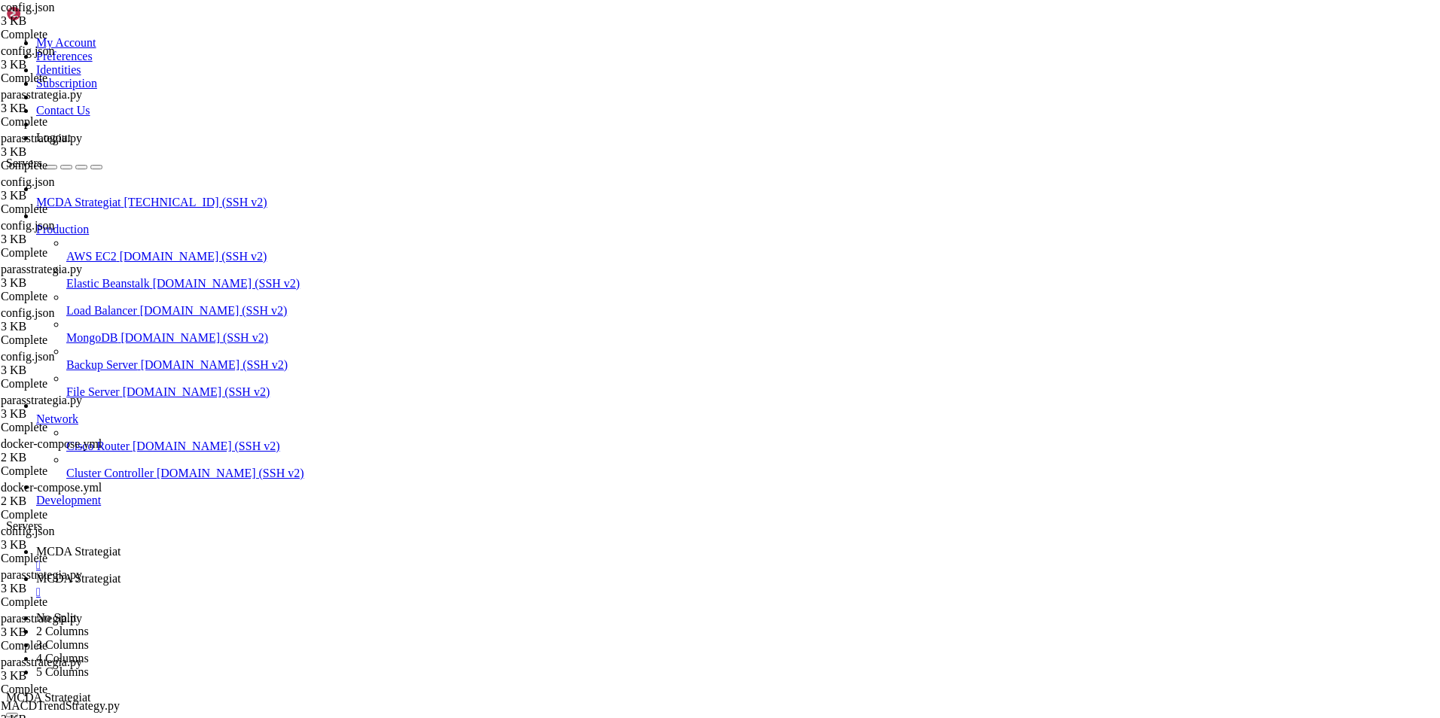
click at [120, 572] on span "MCDA Strategiat" at bounding box center [78, 578] width 84 height 13
type textarea ""tradable_balance_ratio": 0.50,"
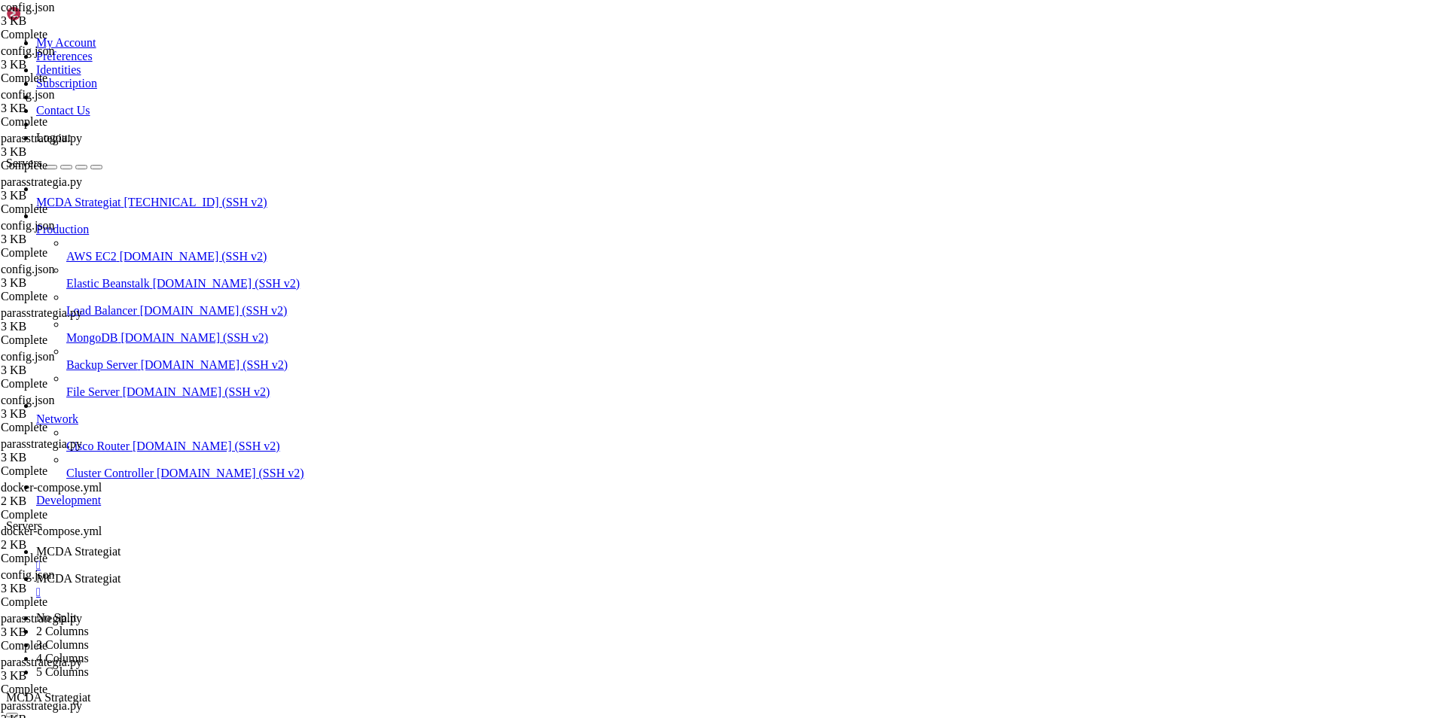
click at [270, 545] on link "MCDA Strategiat " at bounding box center [735, 558] width 1398 height 27
click at [120, 572] on span "MCDA Strategiat" at bounding box center [78, 578] width 84 height 13
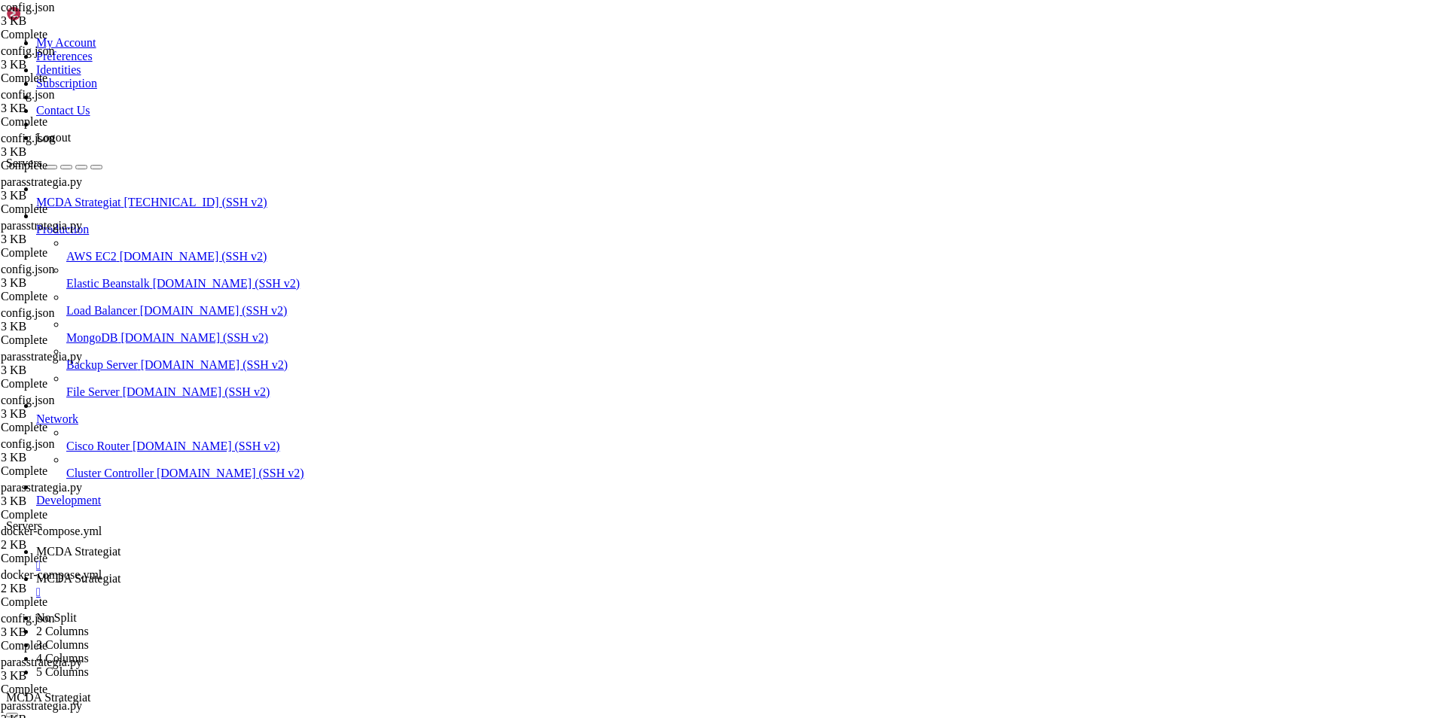
scroll to position [0, 8]
type textarea ""unfilledtimeout": {"
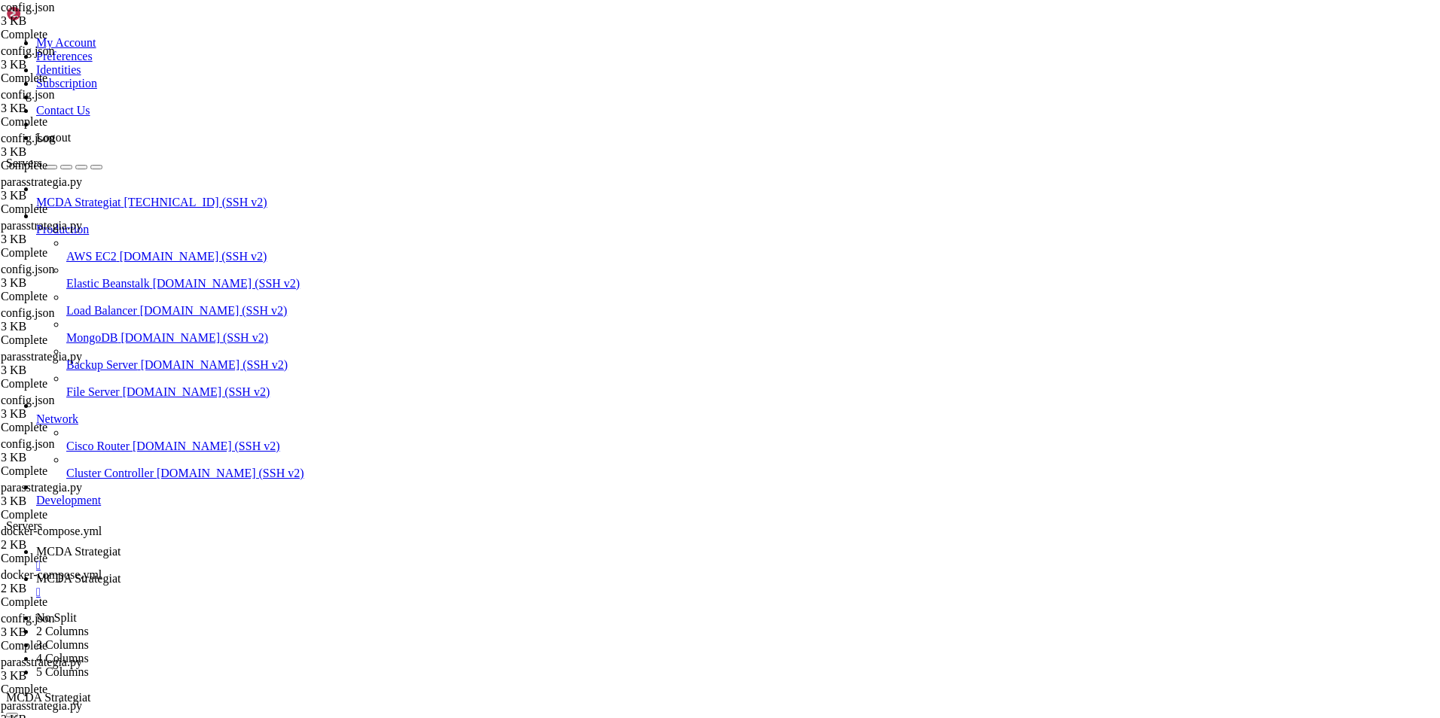
type input "/root/ft_userdata/user_data/strategies"
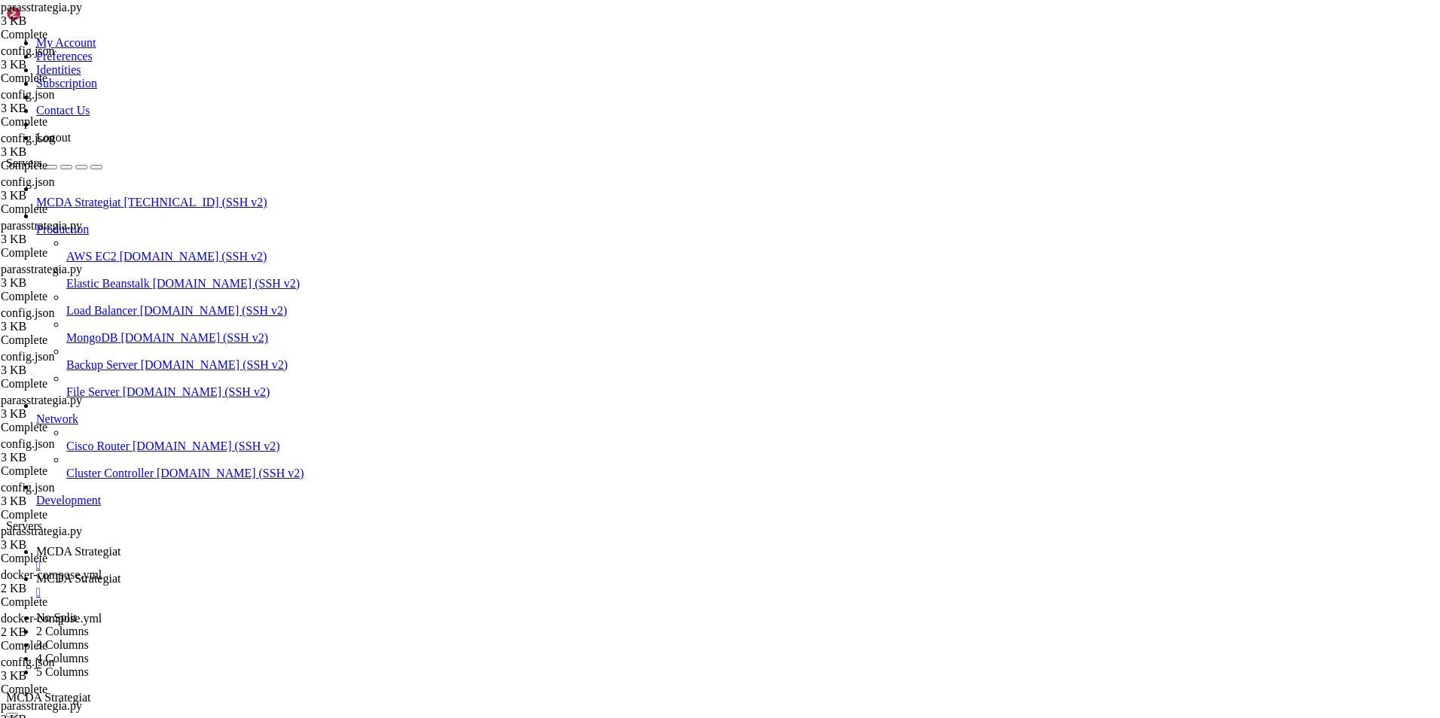
scroll to position [0, 8]
type textarea "timeframe = "15m""
click at [120, 545] on span "MCDA Strategiat" at bounding box center [78, 551] width 84 height 13
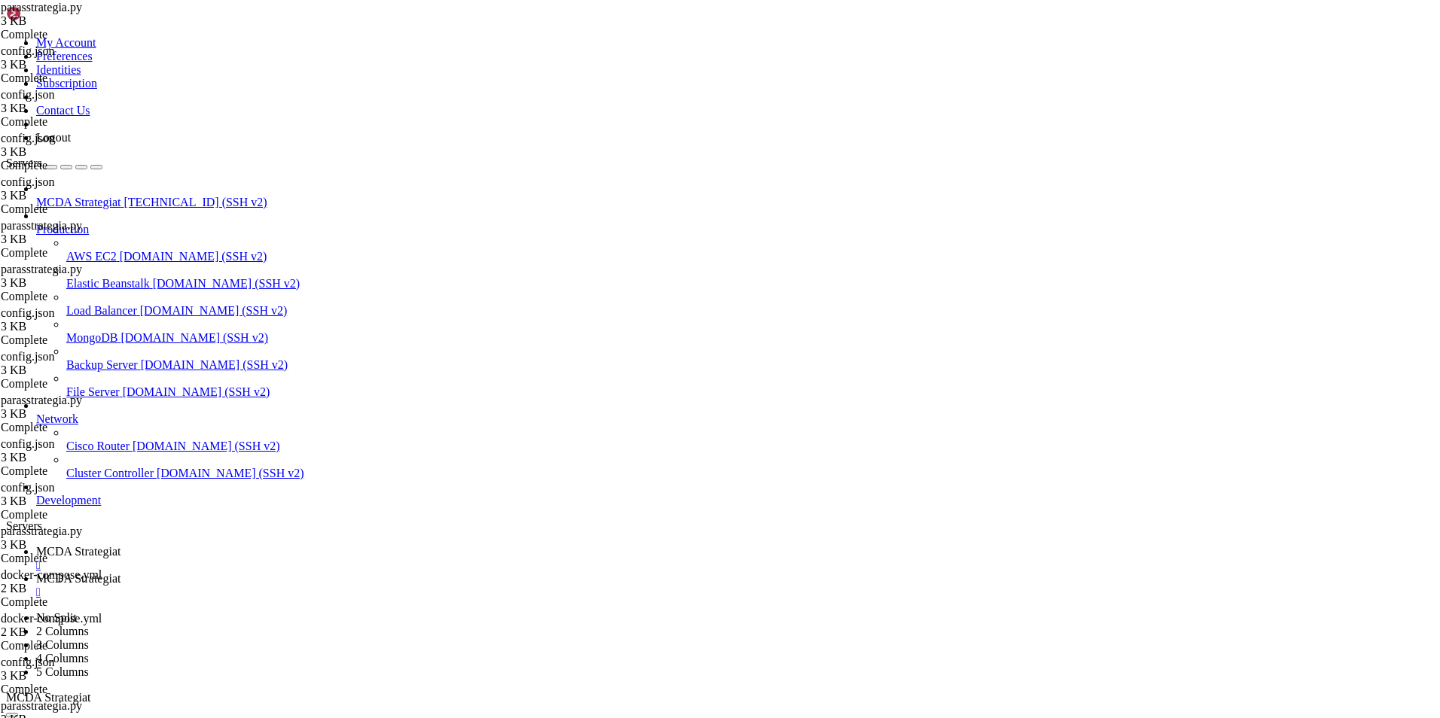
click at [120, 572] on span "MCDA Strategiat" at bounding box center [78, 578] width 84 height 13
type input "/root/ft_userdata/user_data"
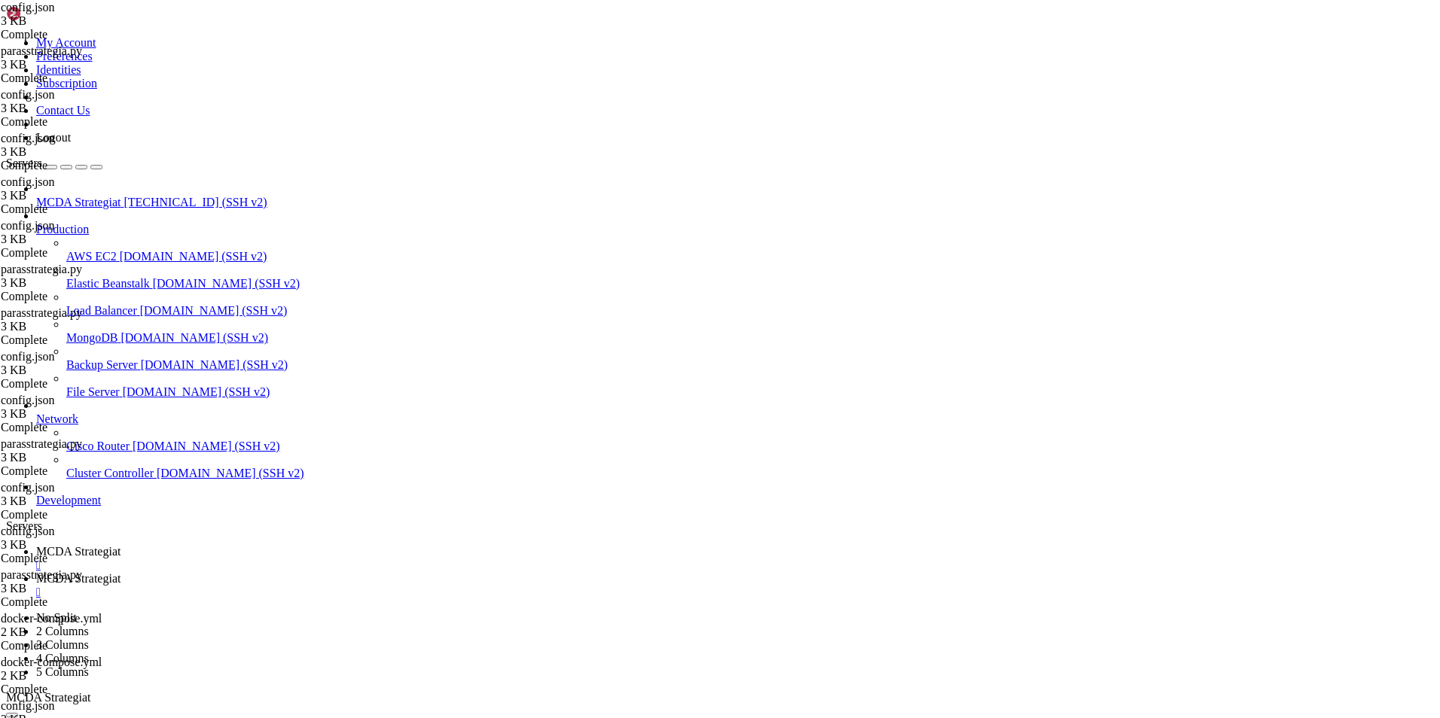
type textarea ""dry_run": false,"
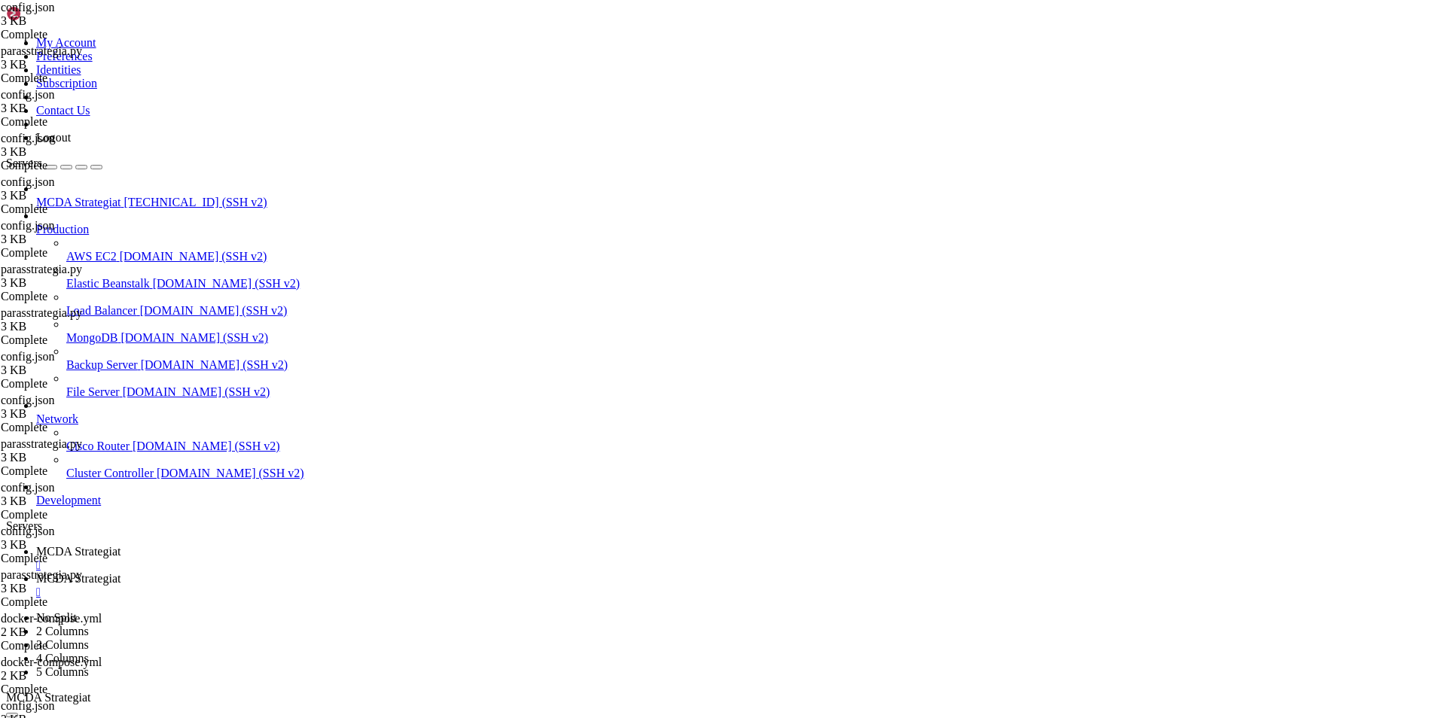
type input "/root/ft_userdata/user_data/strategies"
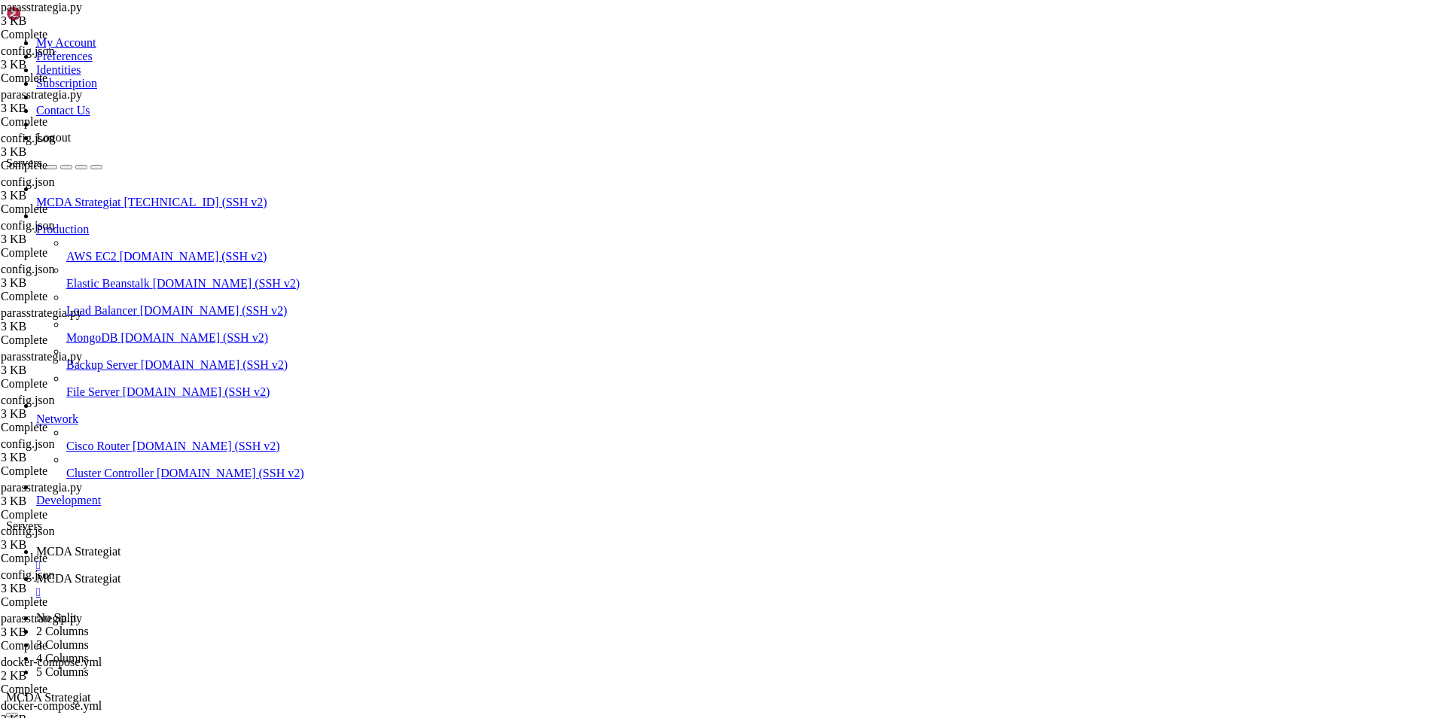
click at [120, 545] on span "MCDA Strategiat" at bounding box center [78, 551] width 84 height 13
click at [120, 572] on span "MCDA Strategiat" at bounding box center [78, 578] width 84 height 13
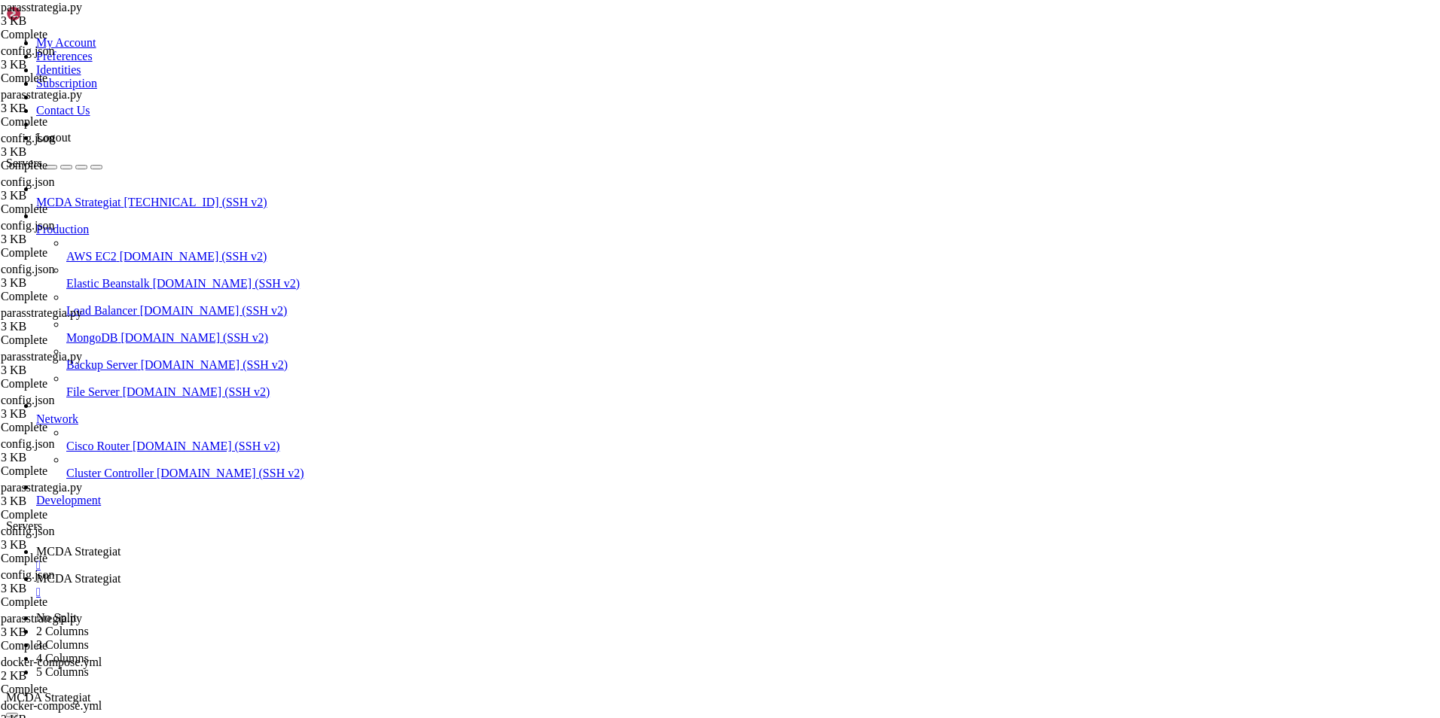
type input "/root/ft_userdata/user_data"
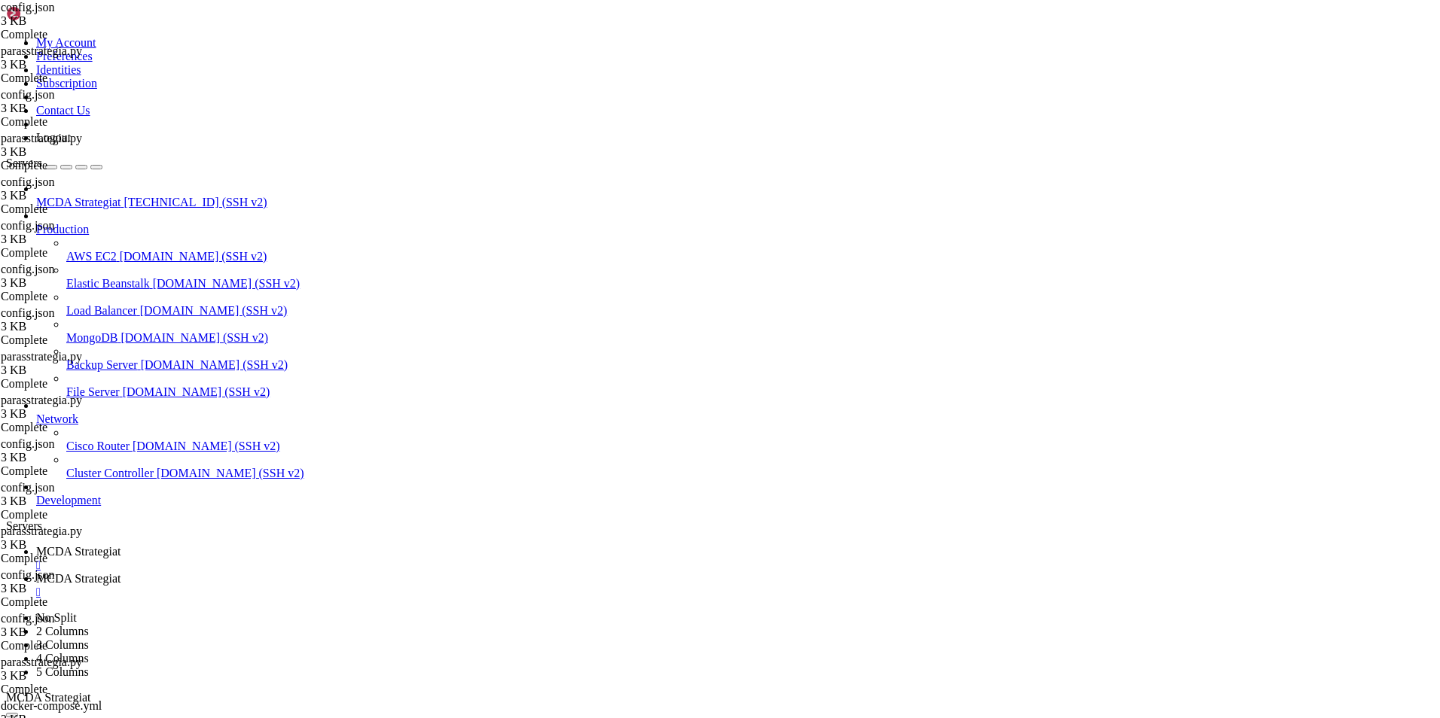
click at [240, 545] on link "MCDA Strategiat " at bounding box center [735, 558] width 1398 height 27
click at [120, 572] on span "MCDA Strategiat" at bounding box center [78, 578] width 84 height 13
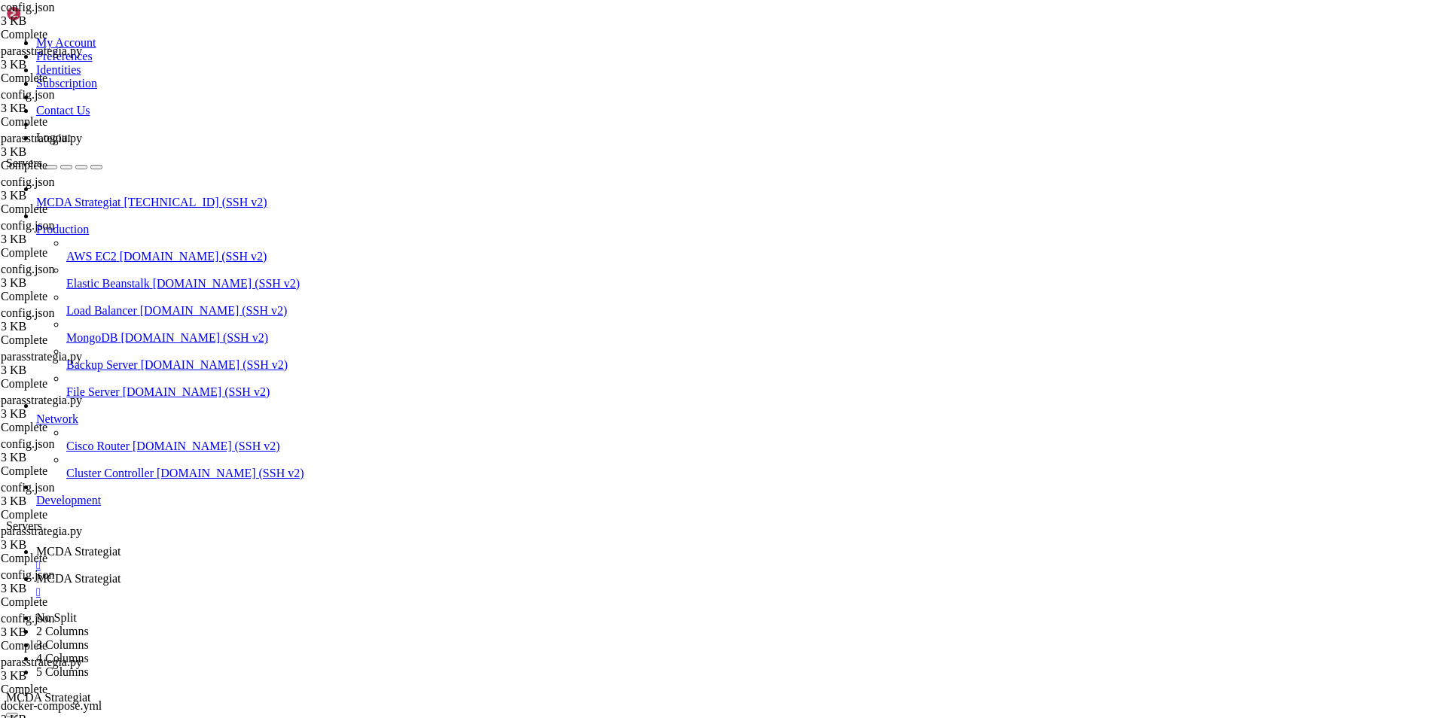
scroll to position [0, 13]
type textarea ""tradable_balance_ratio": 0.90,"
click at [120, 545] on span "MCDA Strategiat" at bounding box center [78, 551] width 84 height 13
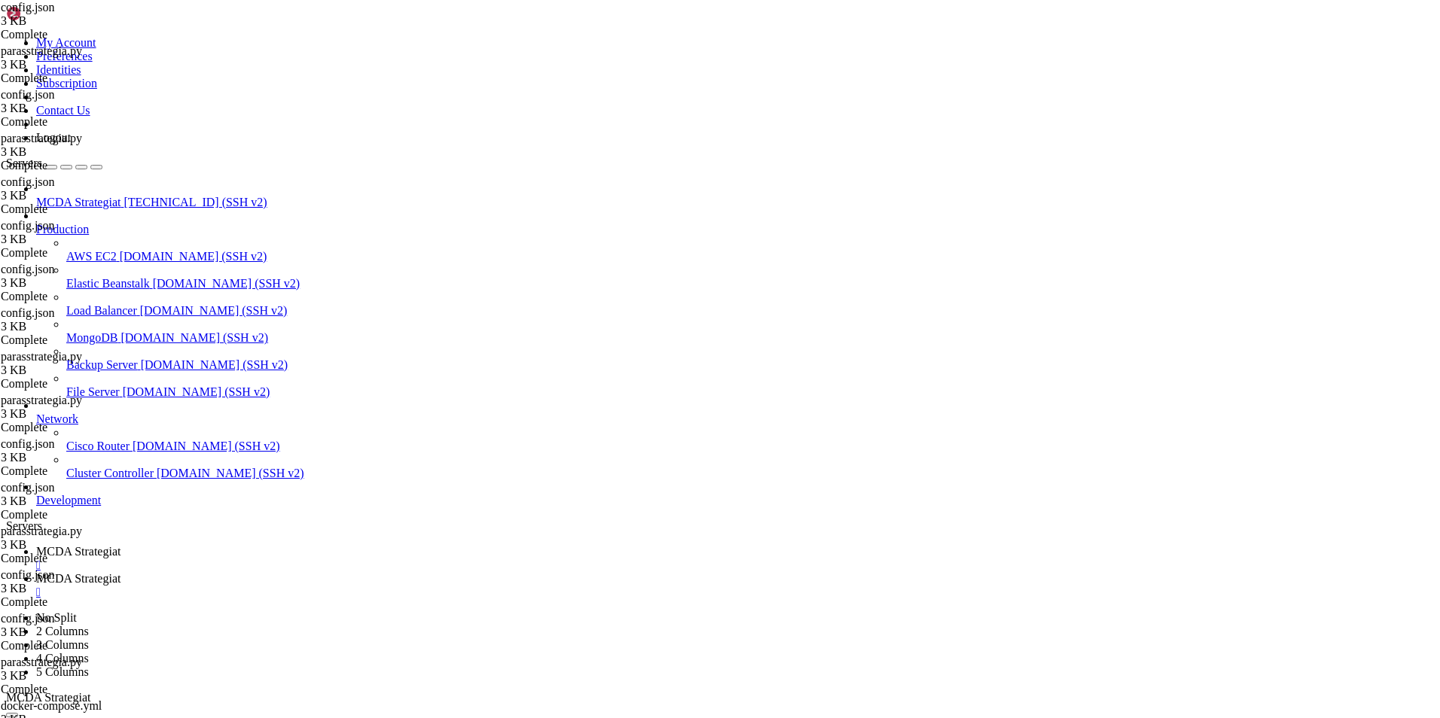
drag, startPoint x: 542, startPoint y: 1135, endPoint x: 26, endPoint y: 1136, distance: 516.6
click at [120, 572] on span "MCDA Strategiat" at bounding box center [78, 578] width 84 height 13
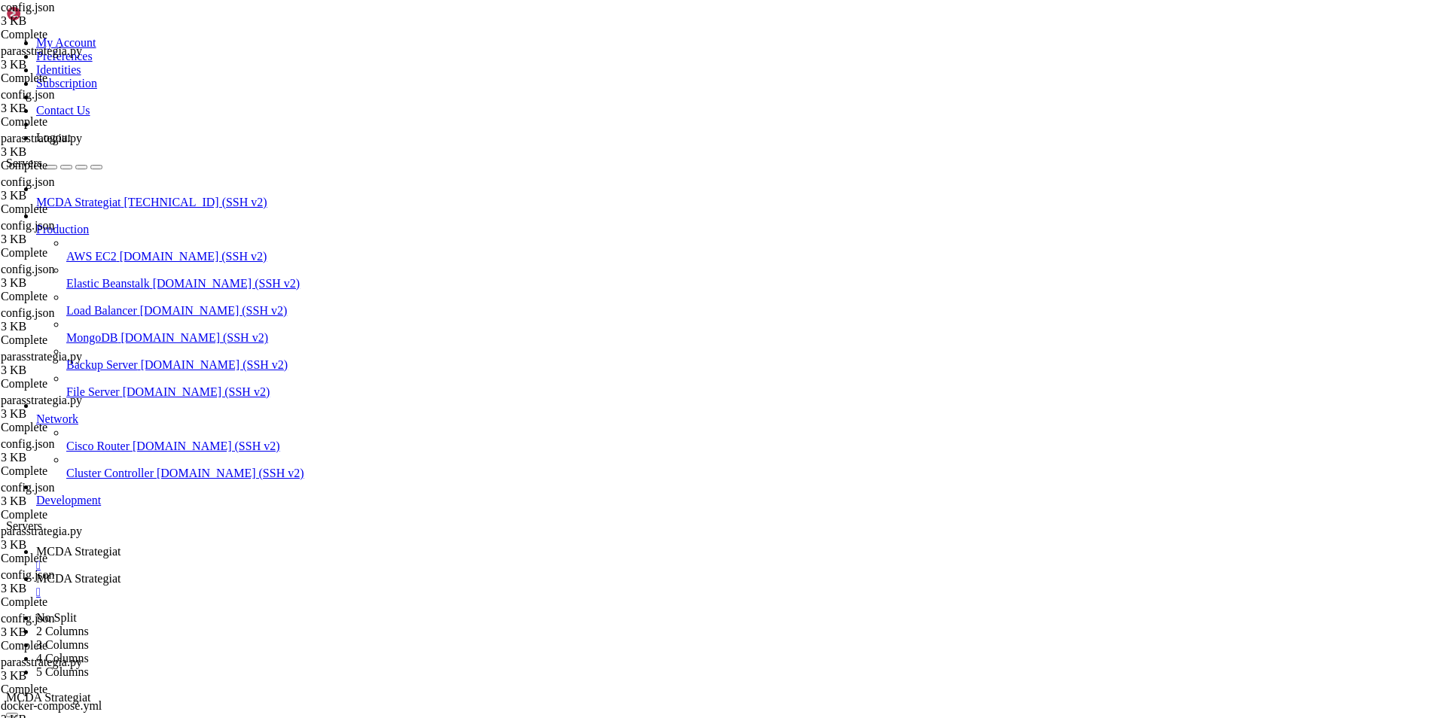
type input "/root/ft_userdata"
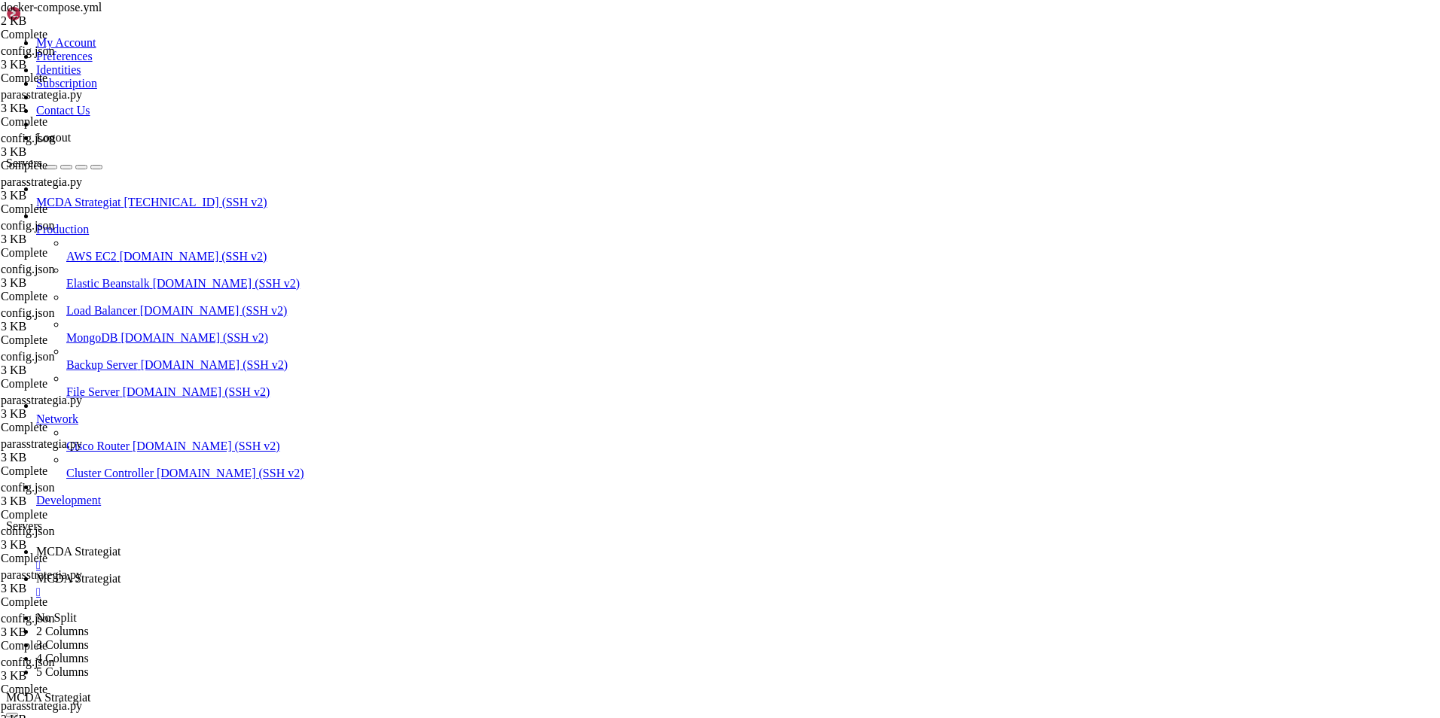
click at [120, 545] on span "MCDA Strategiat" at bounding box center [78, 551] width 84 height 13
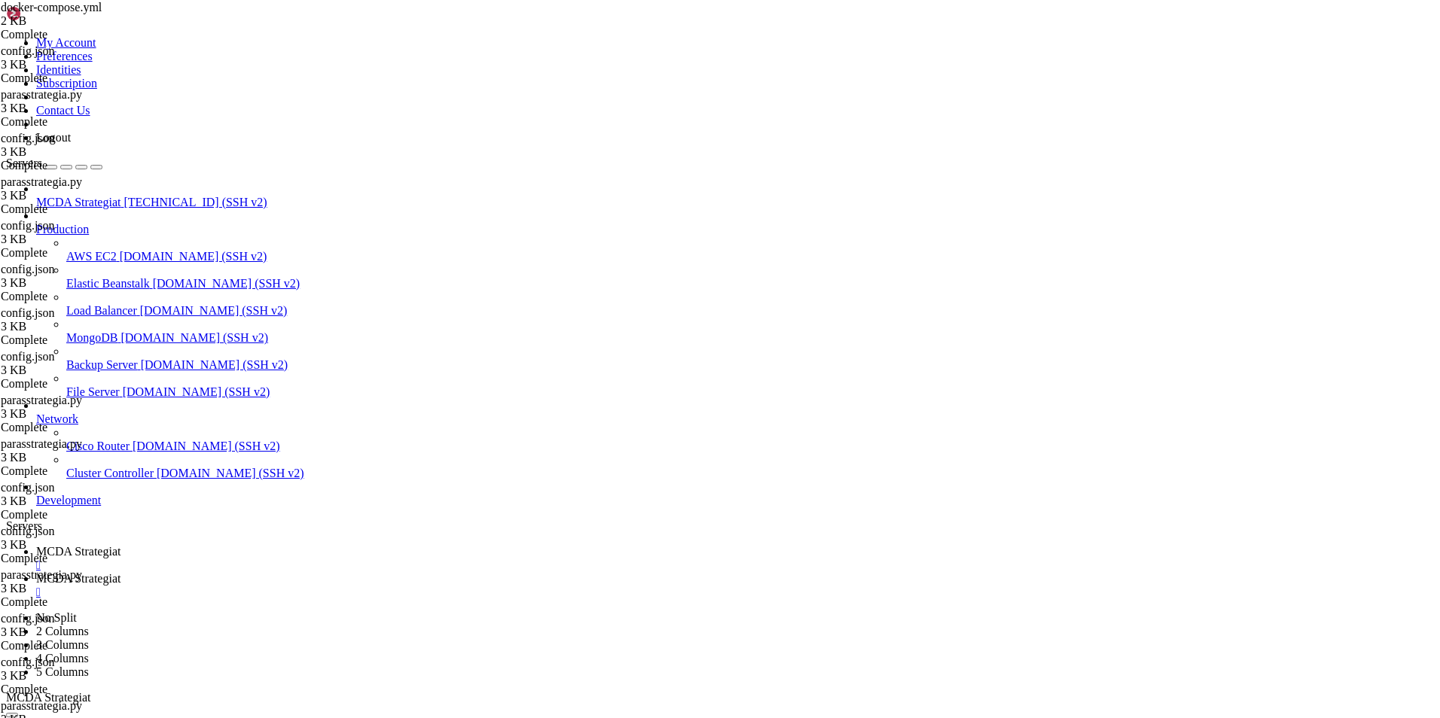
scroll to position [182863, 0]
click at [120, 572] on span "MCDA Strategiat" at bounding box center [78, 578] width 84 height 13
type textarea "--config /freqtrade/user_data/config-bot1.json"
click at [120, 545] on span "MCDA Strategiat" at bounding box center [78, 551] width 84 height 13
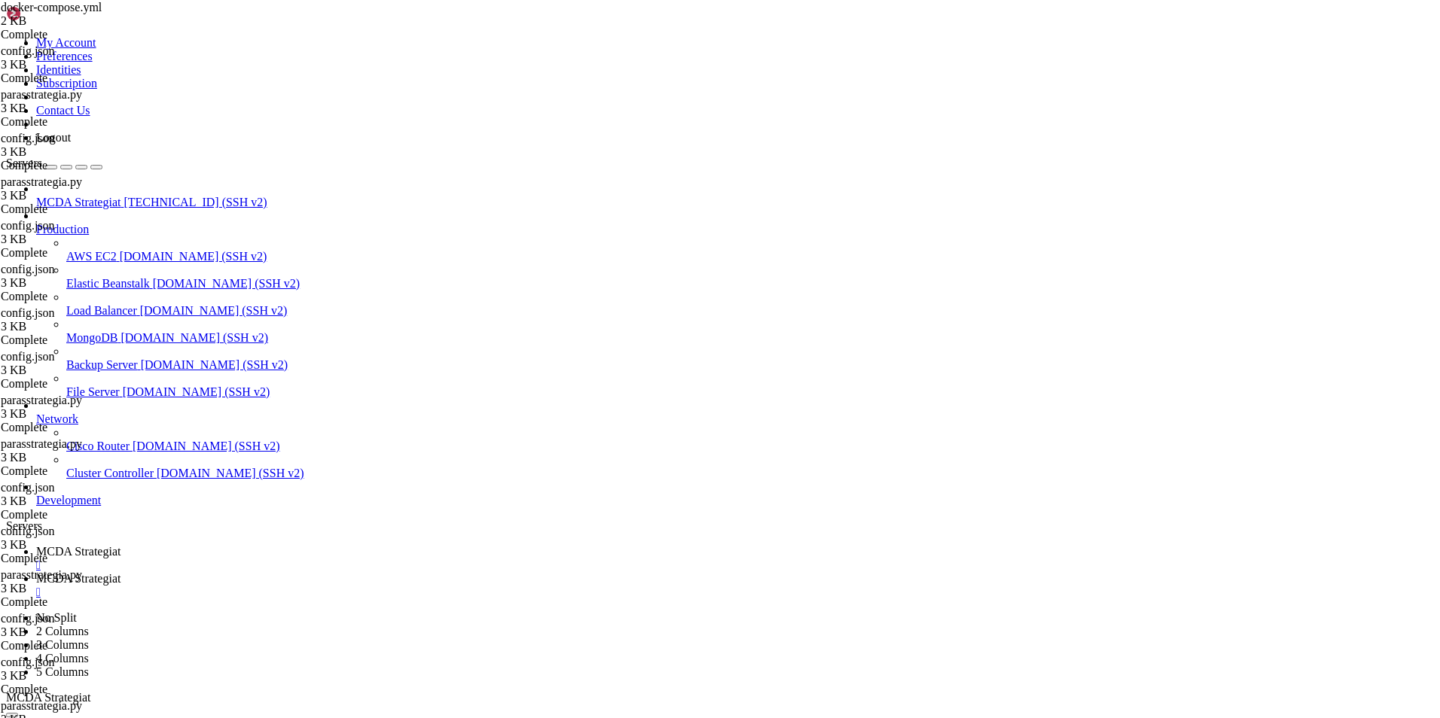
click at [120, 572] on span "MCDA Strategiat" at bounding box center [78, 578] width 84 height 13
click at [120, 545] on span "MCDA Strategiat" at bounding box center [78, 551] width 84 height 13
click at [120, 572] on span "MCDA Strategiat" at bounding box center [78, 578] width 84 height 13
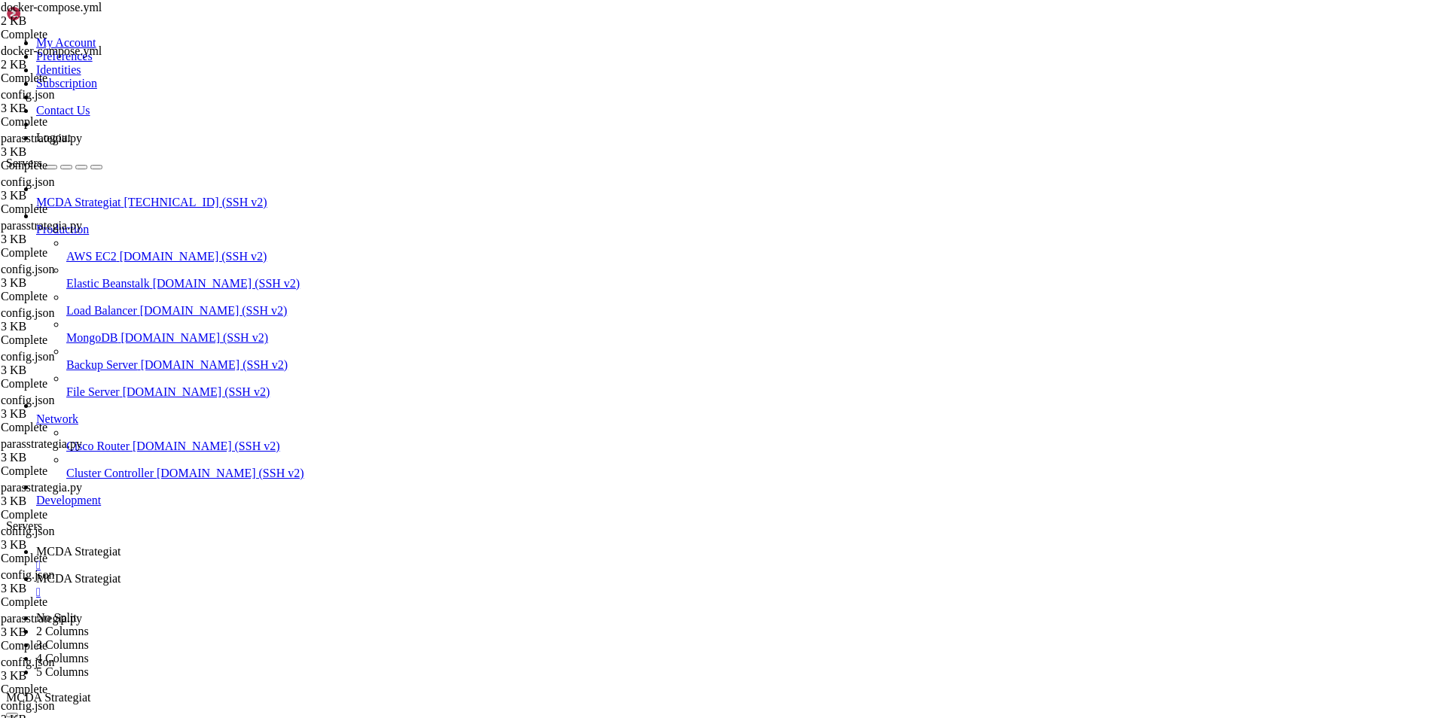
drag, startPoint x: 463, startPoint y: 575, endPoint x: 229, endPoint y: 69, distance: 557.6
drag, startPoint x: 471, startPoint y: 203, endPoint x: 231, endPoint y: 99, distance: 261.0
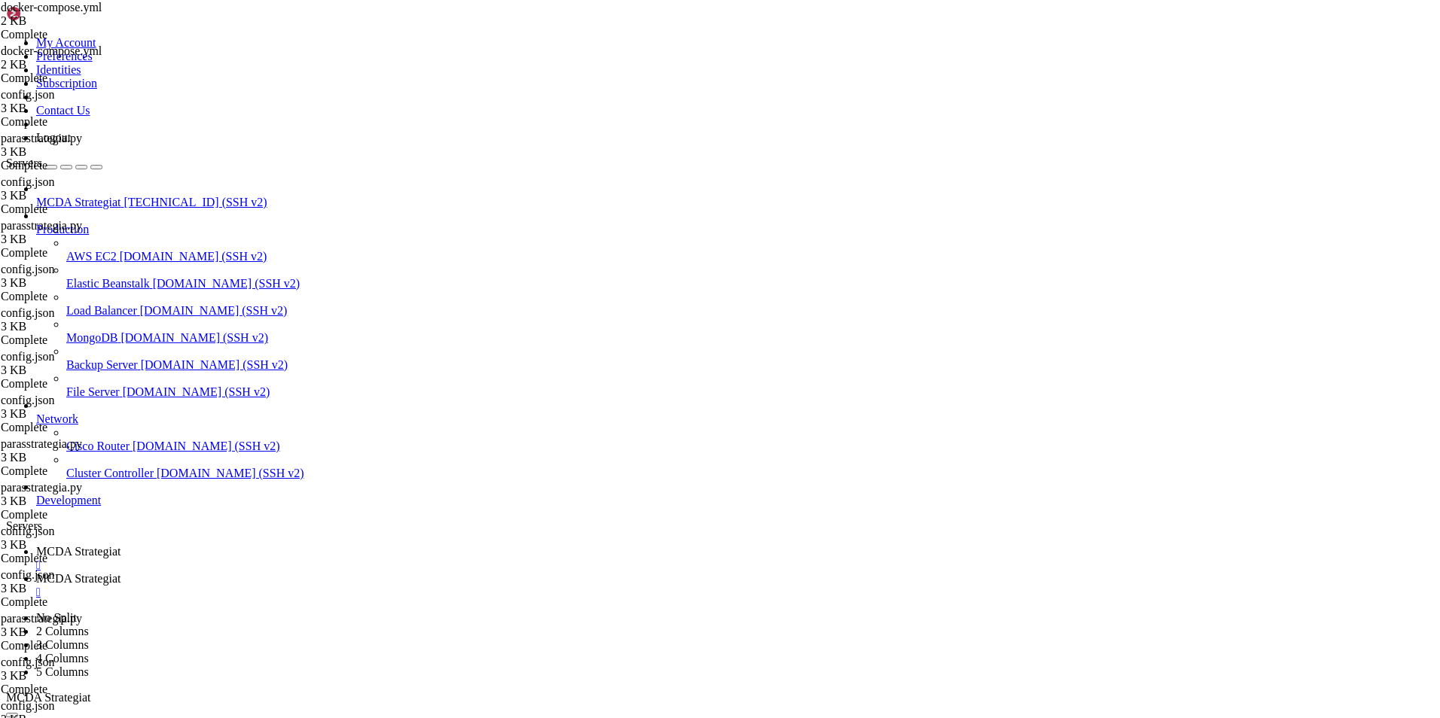
type textarea "image: freqtradeorg/freqtrade:stable container_name: freqtrade"
drag, startPoint x: 463, startPoint y: 200, endPoint x: 234, endPoint y: 92, distance: 253.3
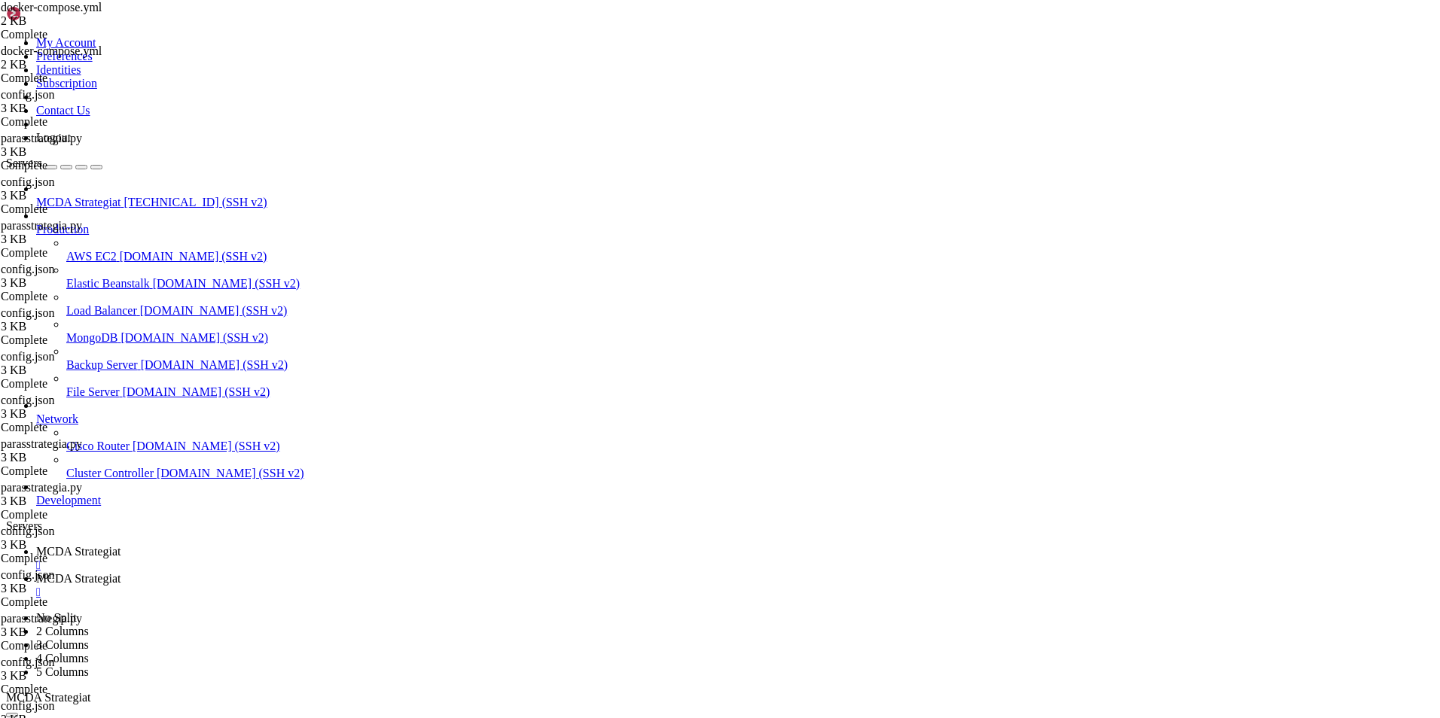
type textarea "- "8081:8081" # Prometheus metrics exporter"
paste textarea "- "8081:8081" # Prometheus metrics exporter"
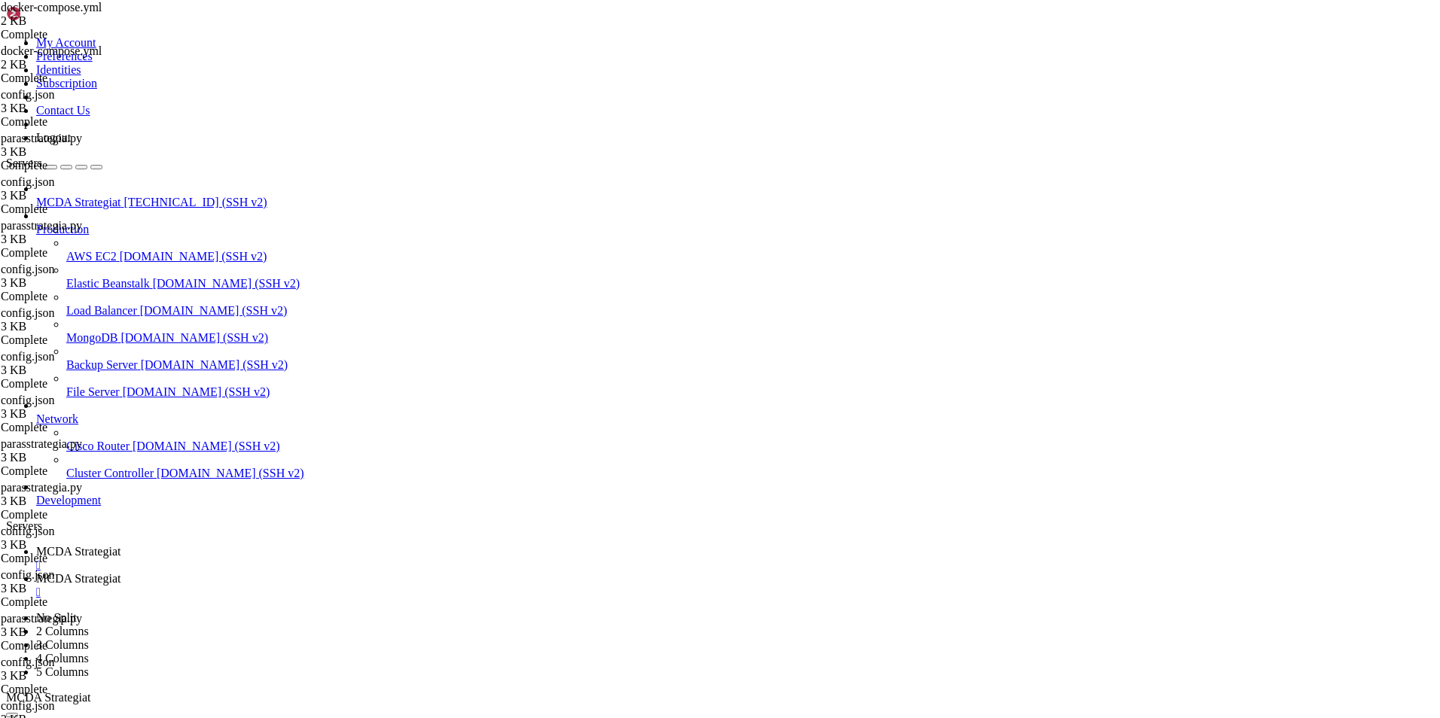
scroll to position [0, 0]
type textarea "image: prom/prometheus"
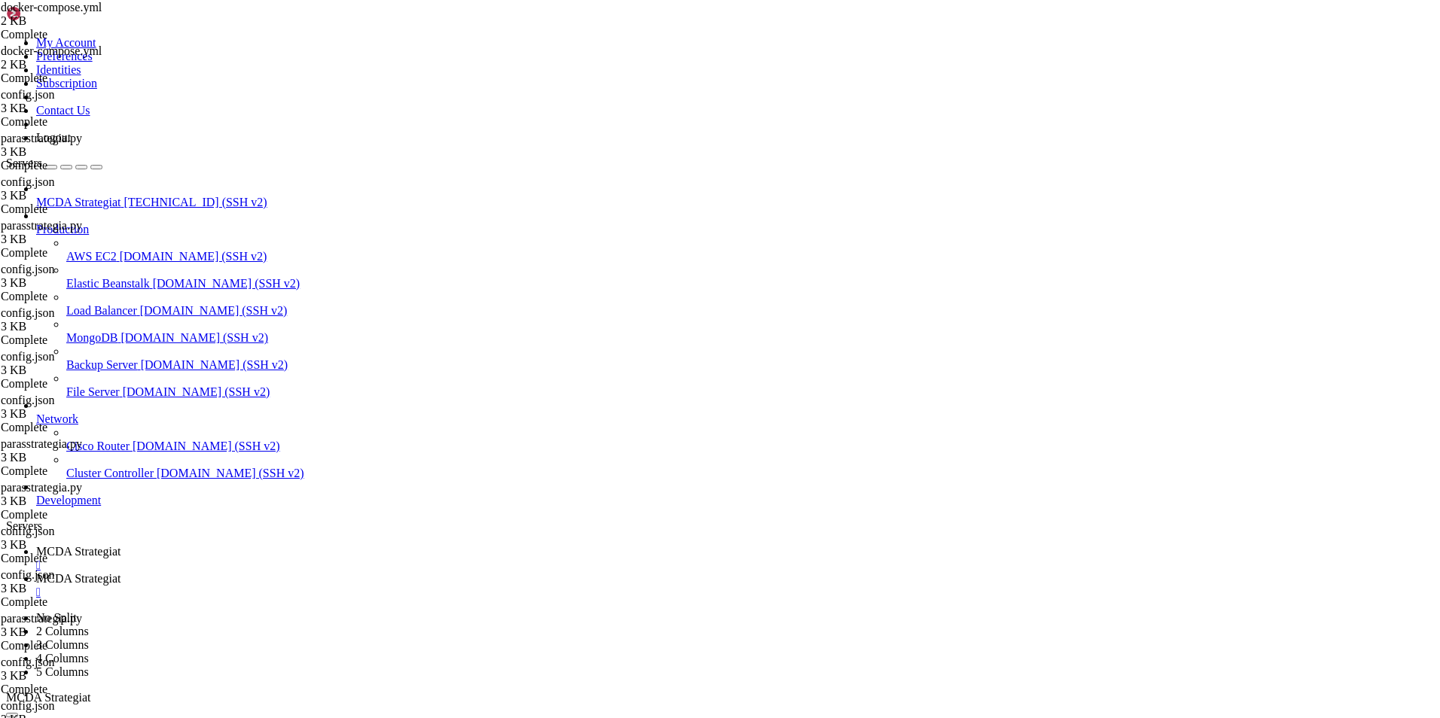
click at [120, 545] on span "MCDA Strategiat" at bounding box center [78, 551] width 84 height 13
click at [120, 572] on span "MCDA Strategiat" at bounding box center [78, 578] width 84 height 13
type input "/root/ft_userdata/user_data"
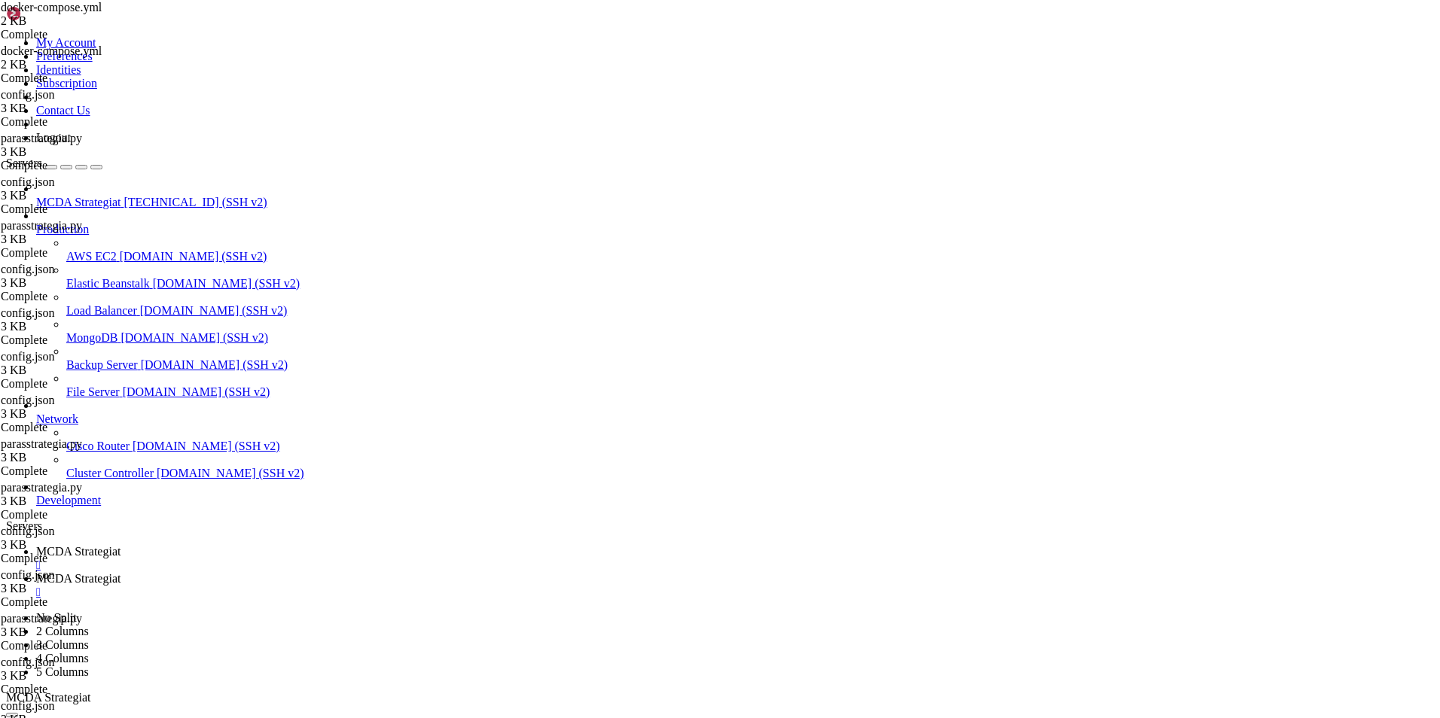
scroll to position [8, 0]
type textarea "}"
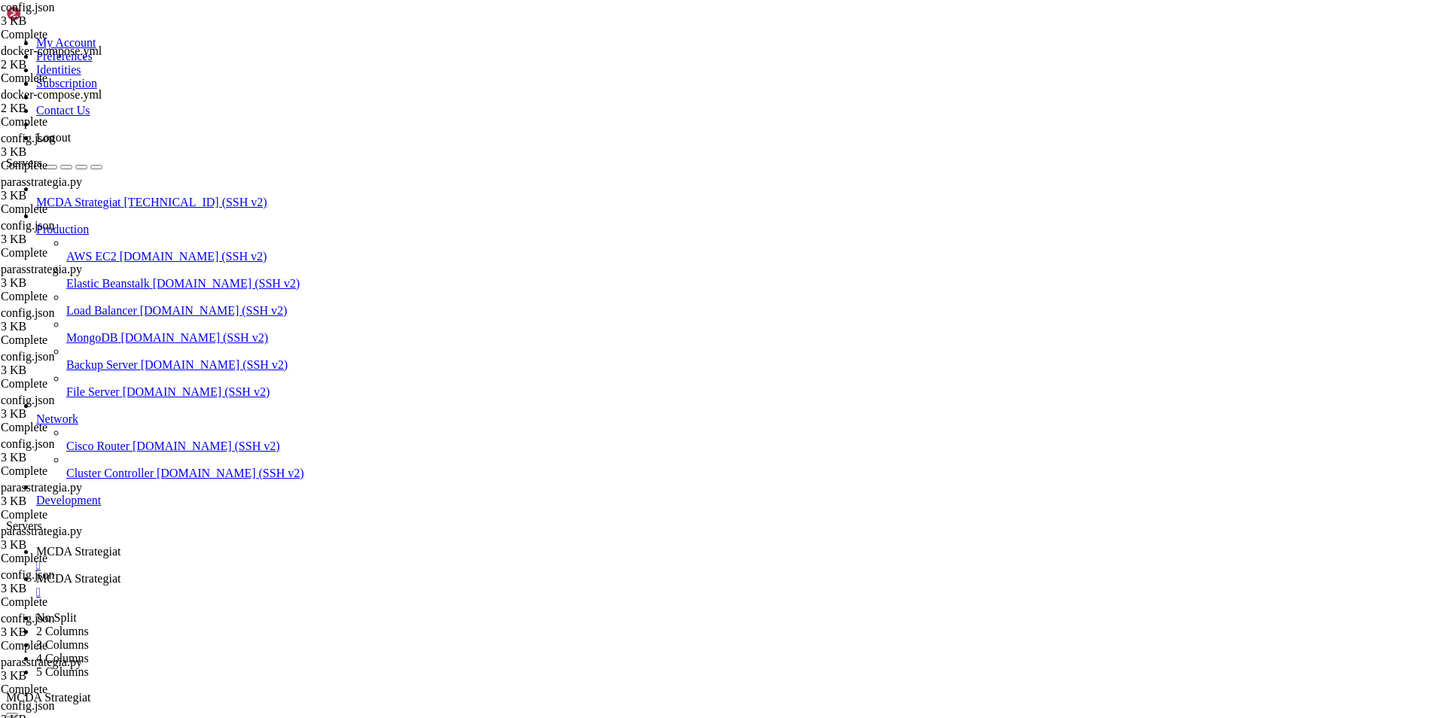
drag, startPoint x: 309, startPoint y: 99, endPoint x: 242, endPoint y: 93, distance: 67.3
type textarea "d"
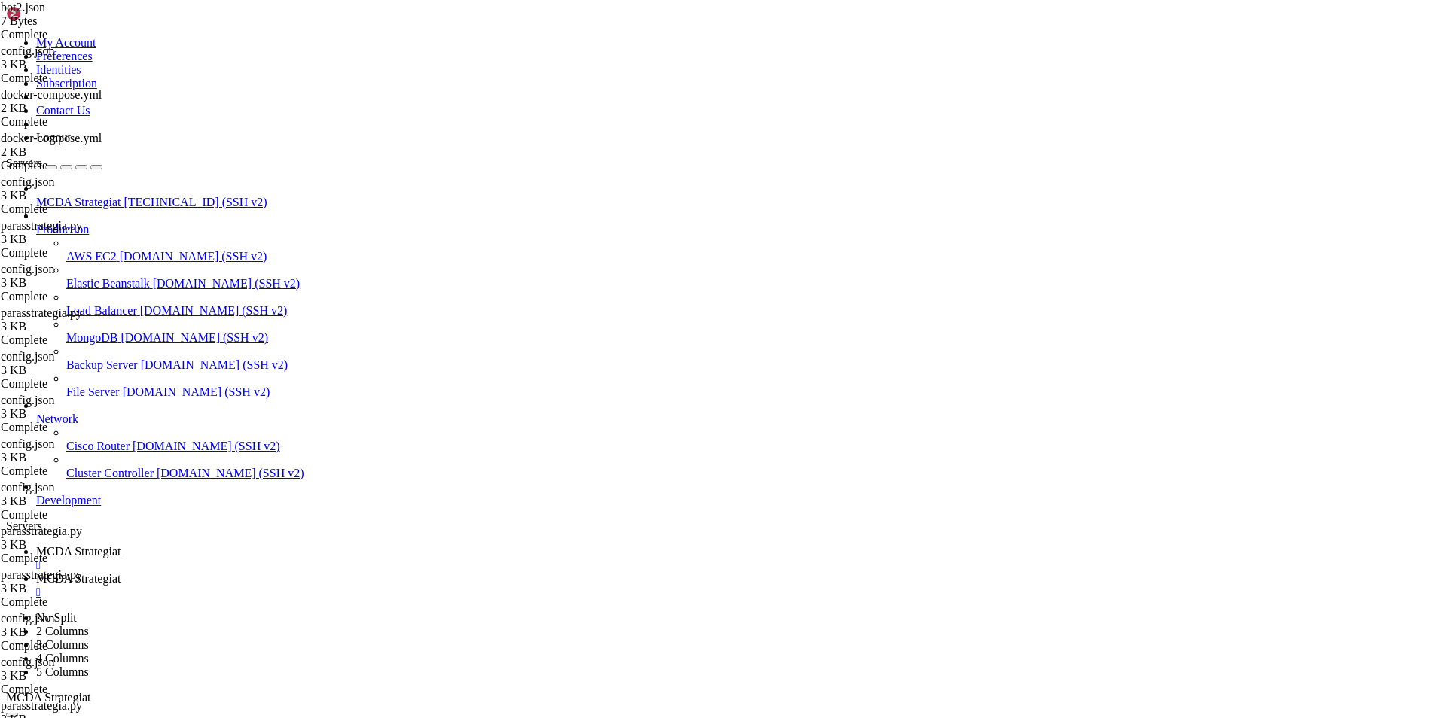
scroll to position [0, 0]
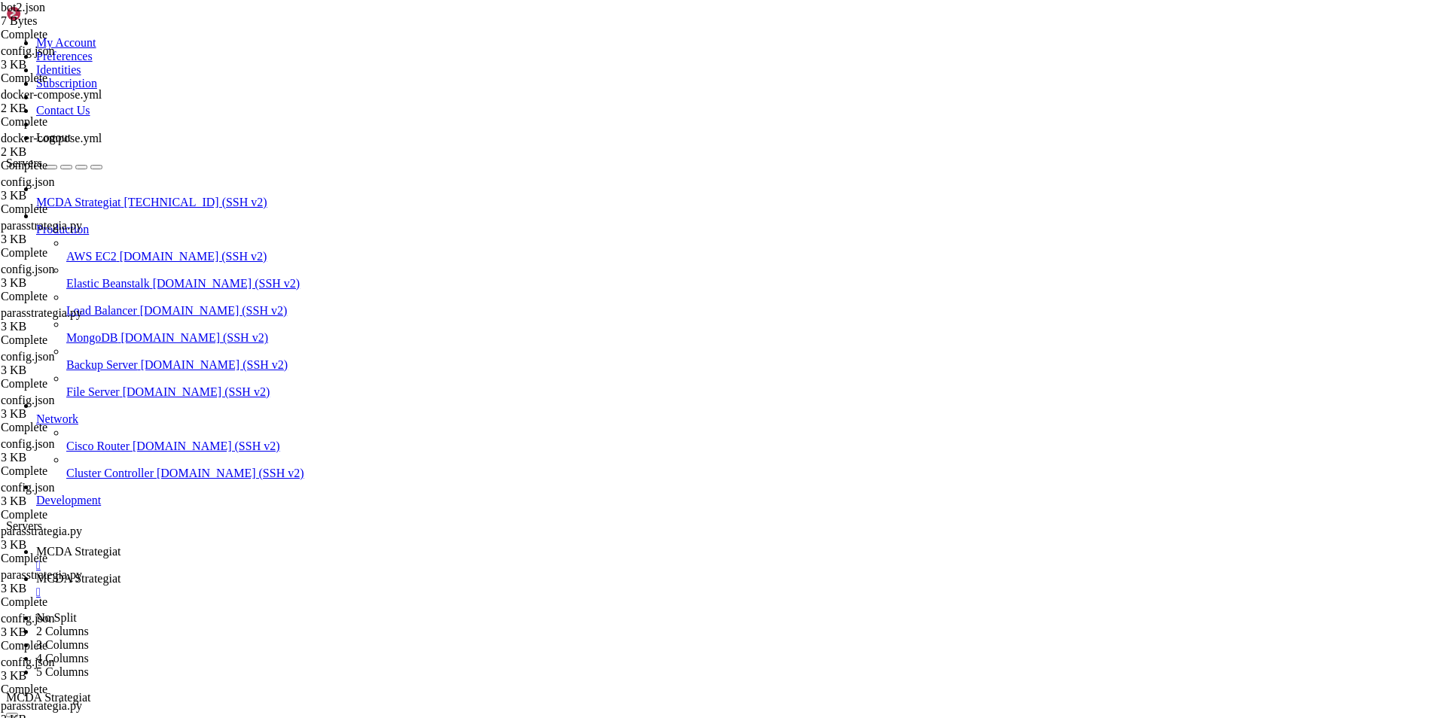
type textarea ""dry_run_wallet": 150,"
click at [120, 545] on span "MCDA Strategiat" at bounding box center [78, 551] width 84 height 13
click at [120, 572] on span "MCDA Strategiat" at bounding box center [78, 578] width 84 height 13
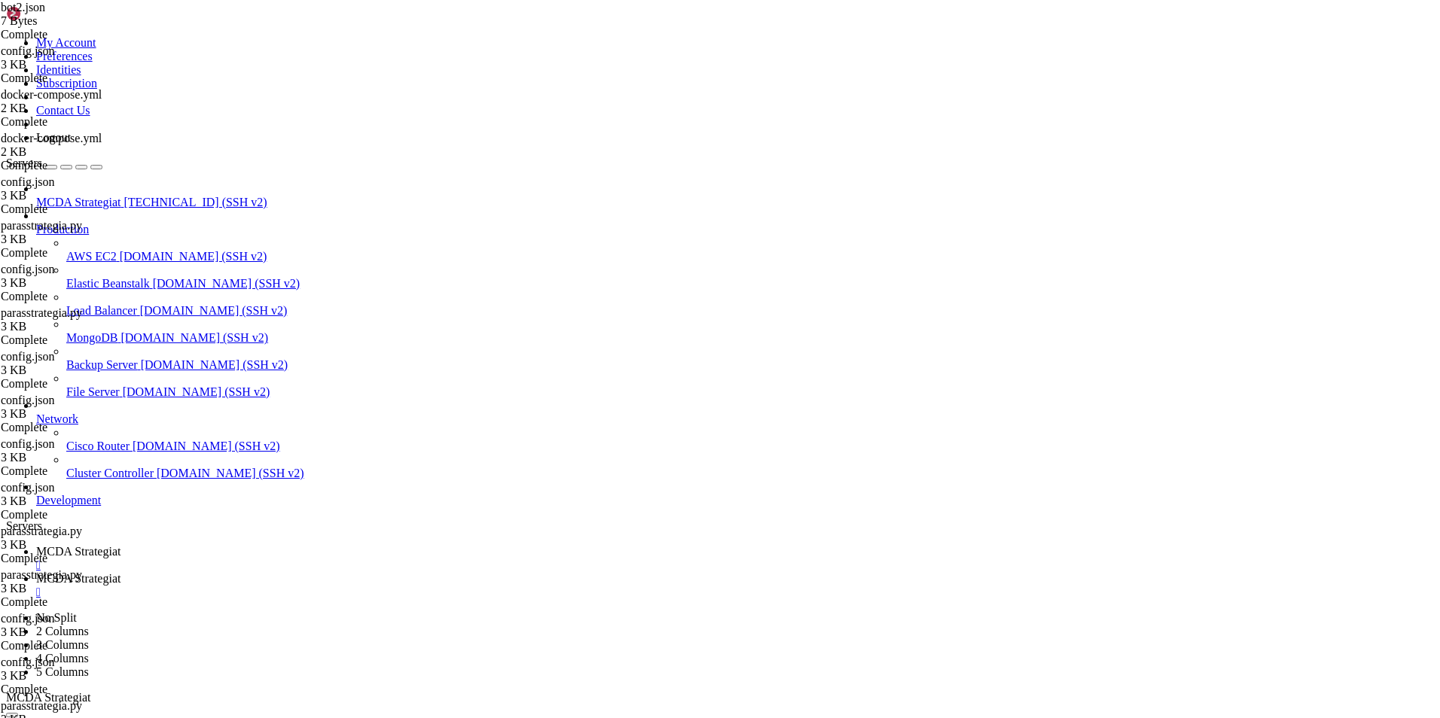
scroll to position [0, 0]
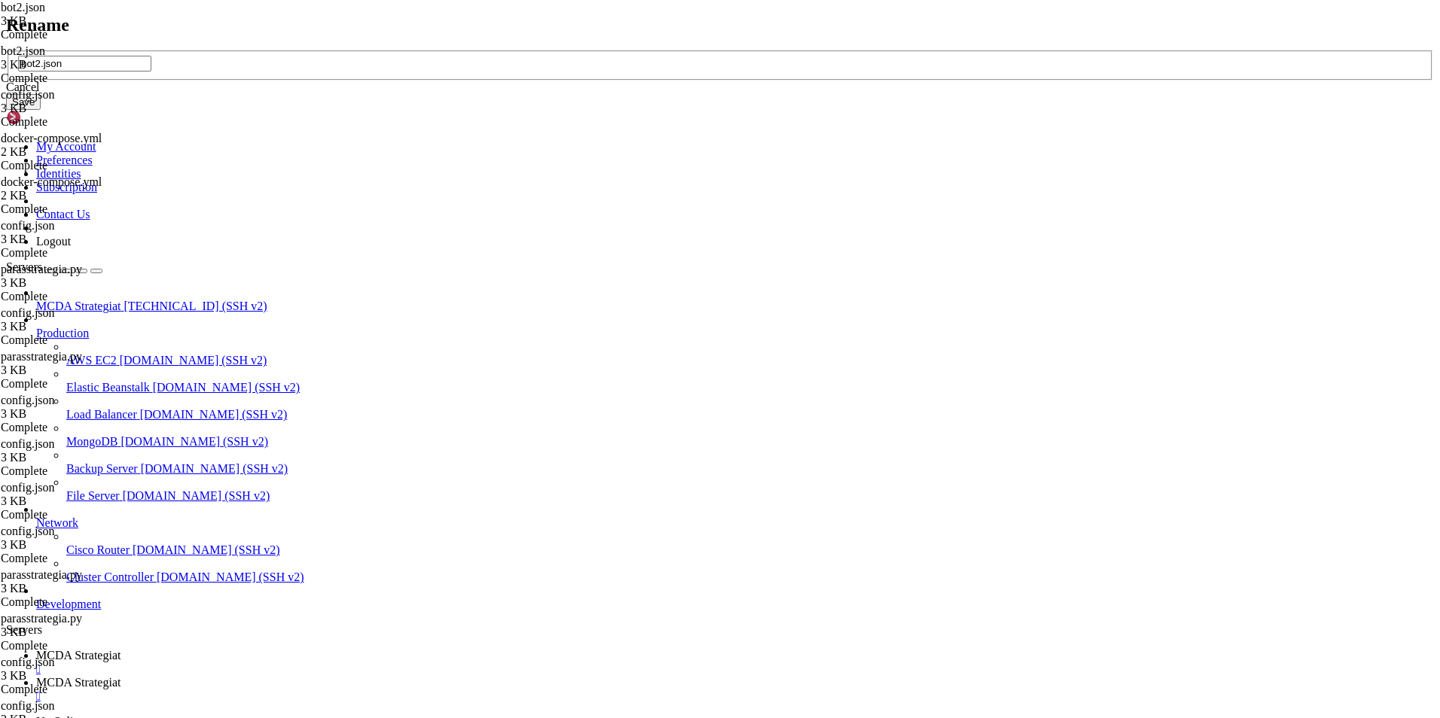
click at [151, 72] on input "bot2.json" at bounding box center [84, 64] width 133 height 16
type input "config bot2.json"
click at [41, 110] on button "Save" at bounding box center [23, 102] width 35 height 16
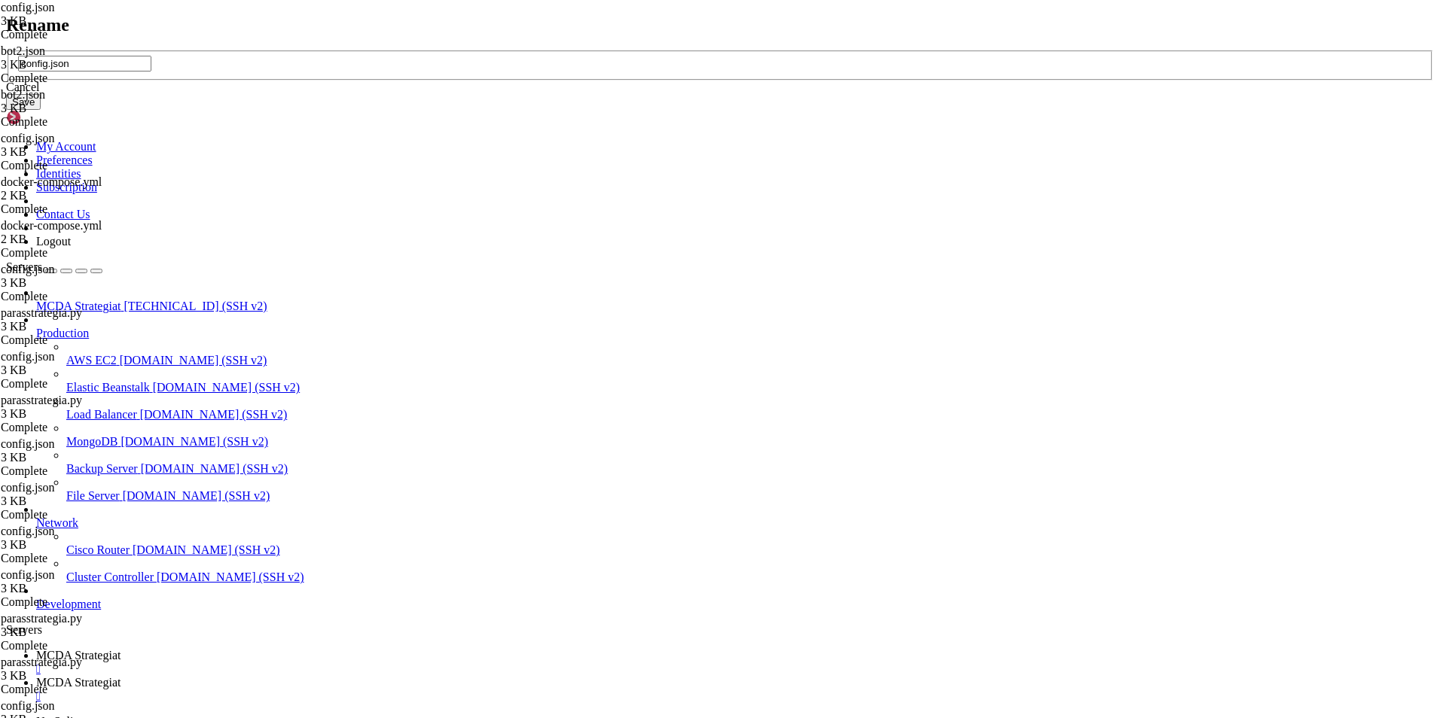
click at [151, 72] on input "config.json" at bounding box center [84, 64] width 133 height 16
type input "config bot1.json"
click at [41, 110] on button "Save" at bounding box center [23, 102] width 35 height 16
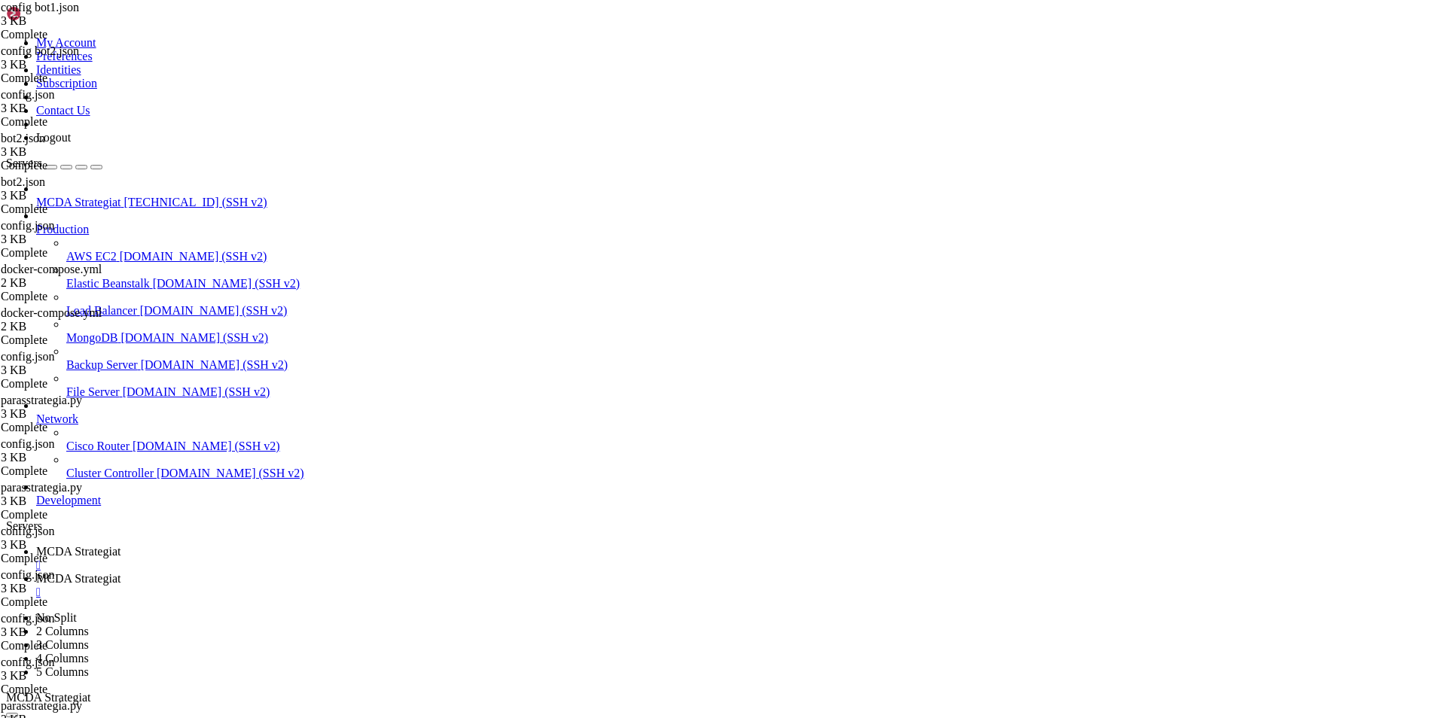
type textarea ""dry_run_wallet": 150,"
click at [120, 545] on span "MCDA Strategiat" at bounding box center [78, 551] width 84 height 13
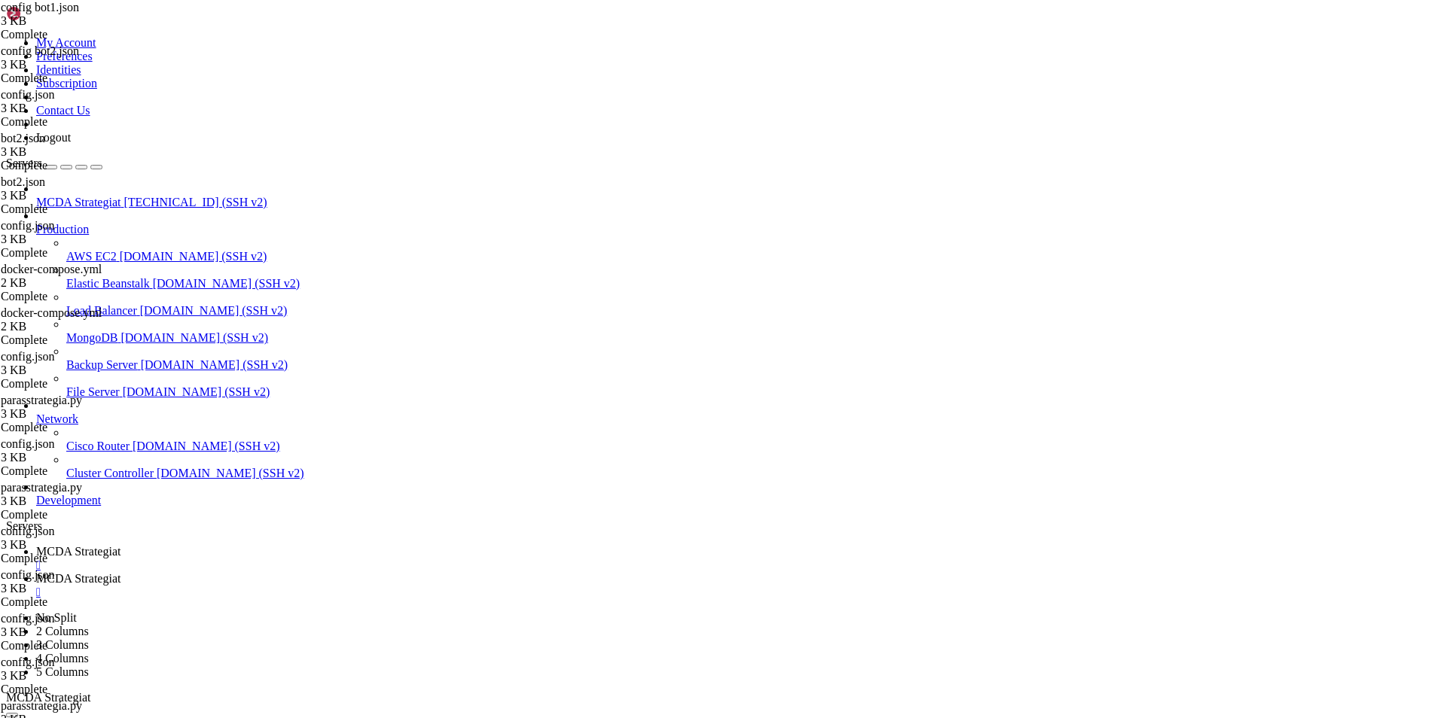
scroll to position [182035, 0]
click at [120, 572] on span "MCDA Strategiat" at bounding box center [78, 578] width 84 height 13
type input "/root/ft_userdata"
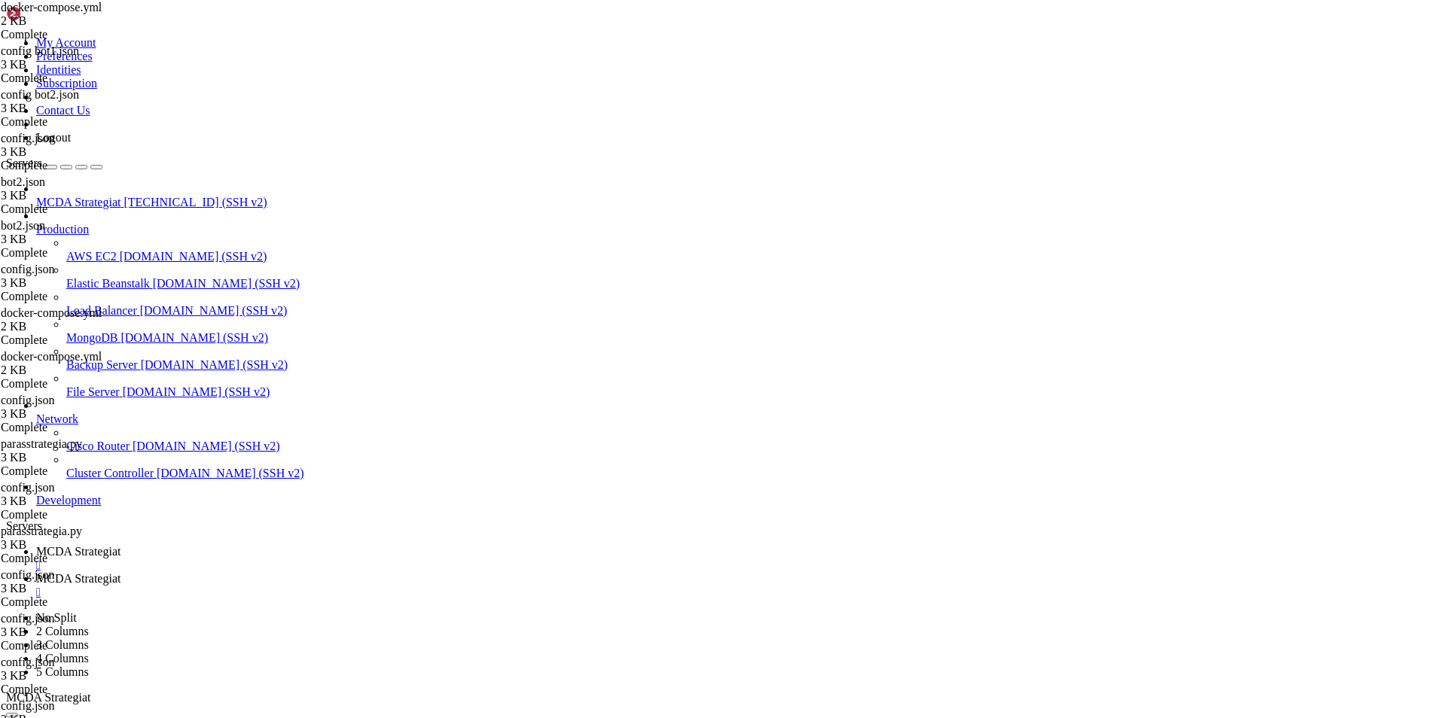
type textarea "command: backtesting --config /freqtrade/user_data/config bot2.json --strategy …"
click at [120, 545] on span "MCDA Strategiat" at bounding box center [78, 551] width 84 height 13
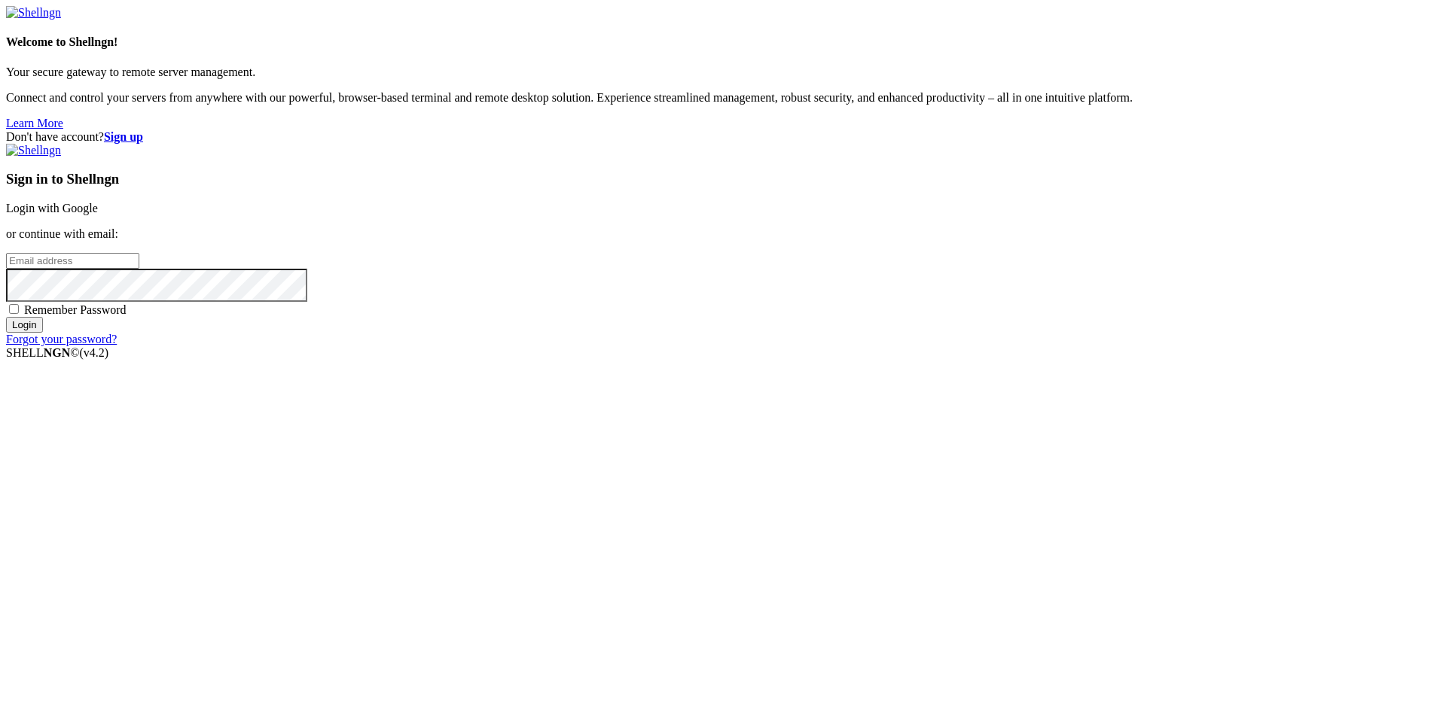
type input "root"
click at [43, 333] on input "Login" at bounding box center [24, 325] width 37 height 16
click at [98, 215] on link "Login with Google" at bounding box center [52, 208] width 92 height 13
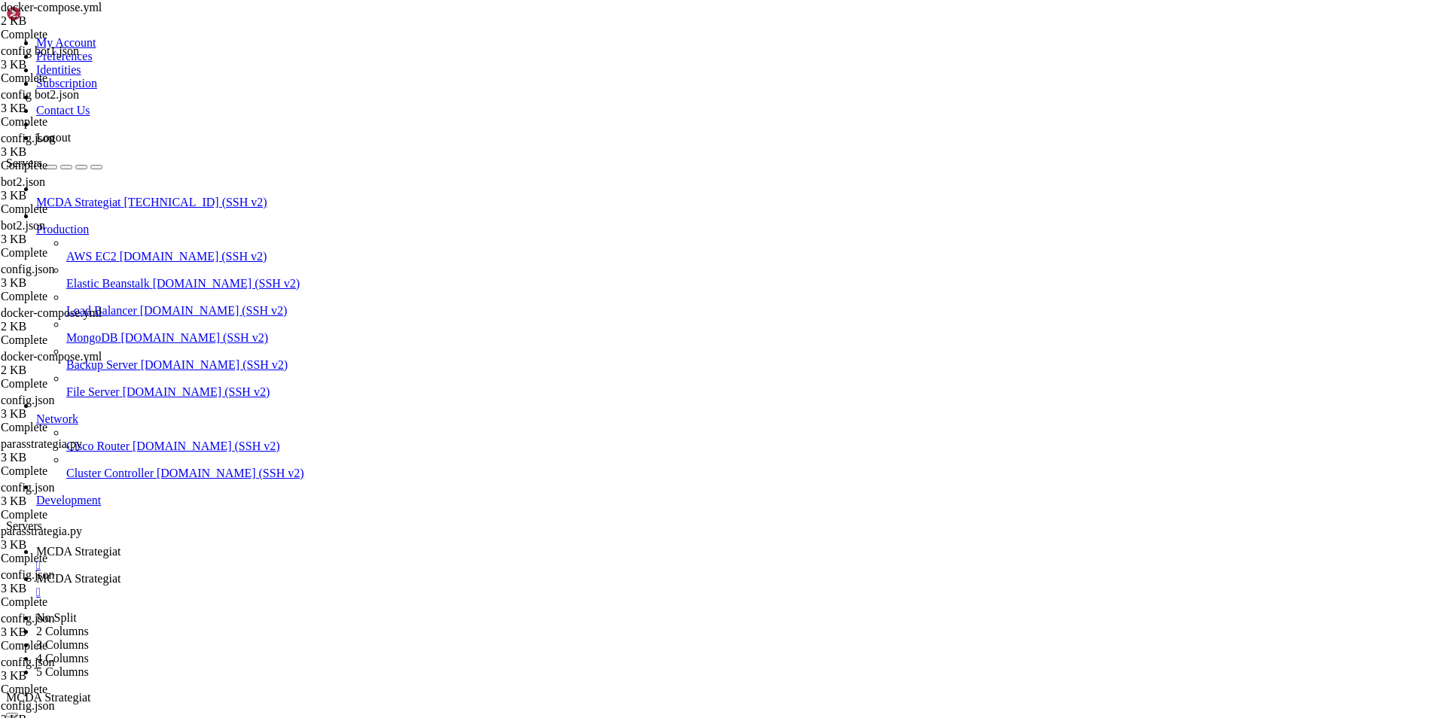
scroll to position [182999, 0]
click at [120, 572] on span "MCDA Strategiat" at bounding box center [78, 578] width 84 height 13
click at [120, 545] on span "MCDA Strategiat" at bounding box center [78, 551] width 84 height 13
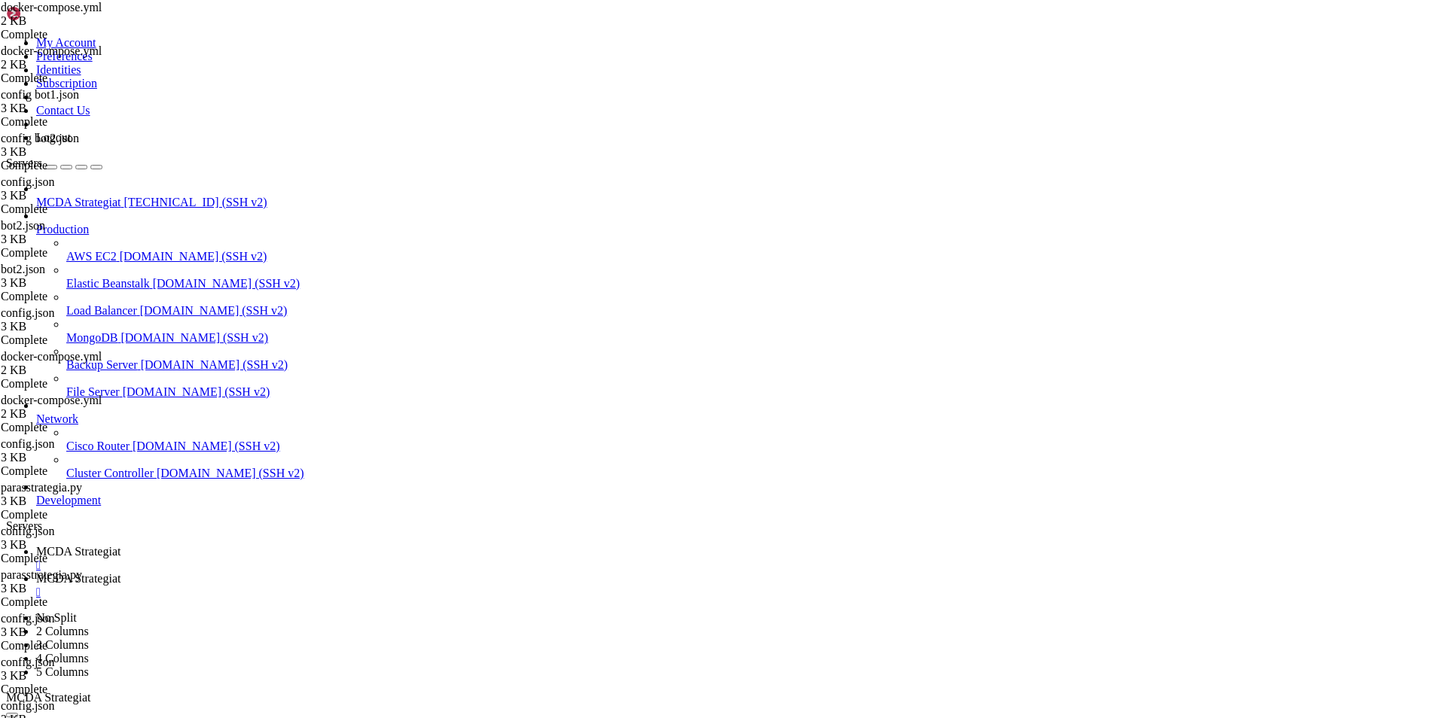
scroll to position [183134, 0]
click at [120, 572] on span "MCDA Strategiat" at bounding box center [78, 578] width 84 height 13
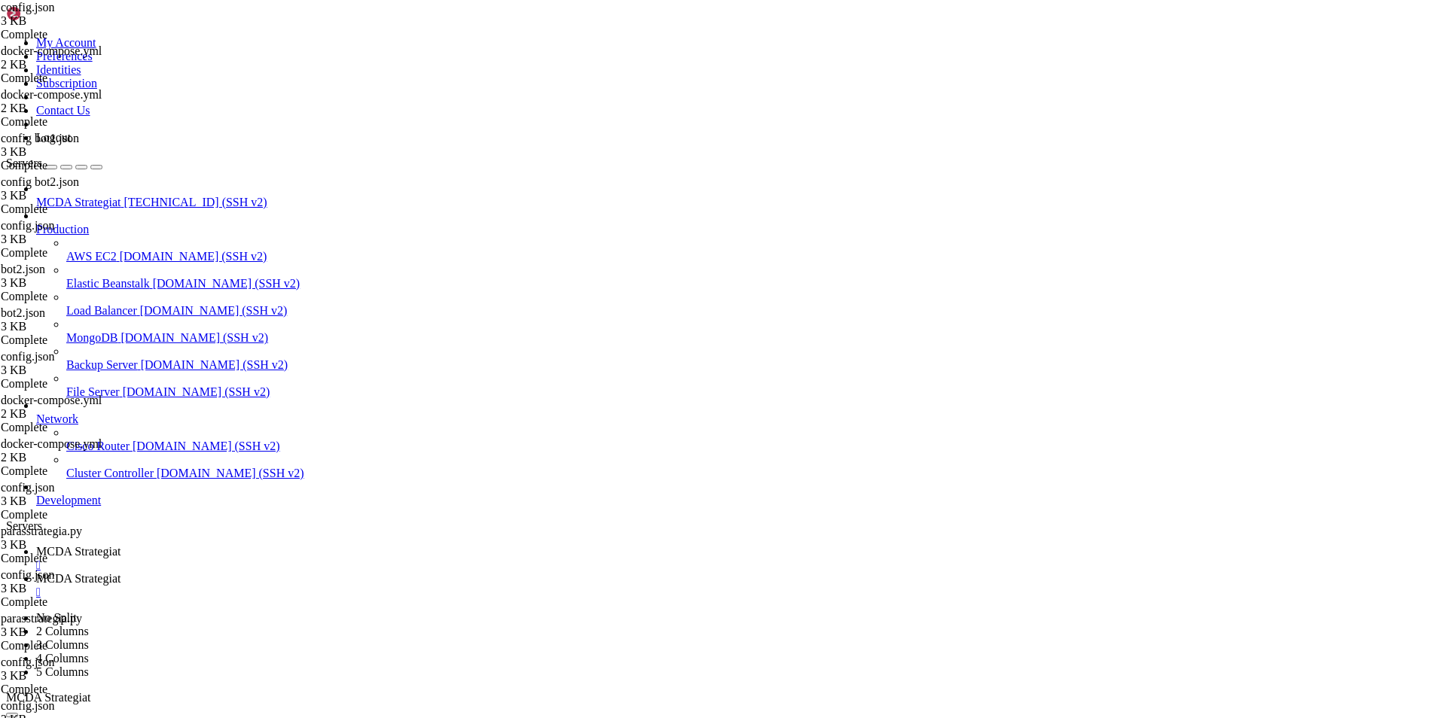
click at [257, 545] on link "MCDA Strategiat " at bounding box center [735, 558] width 1398 height 27
click at [120, 572] on span "MCDA Strategiat" at bounding box center [78, 578] width 84 height 13
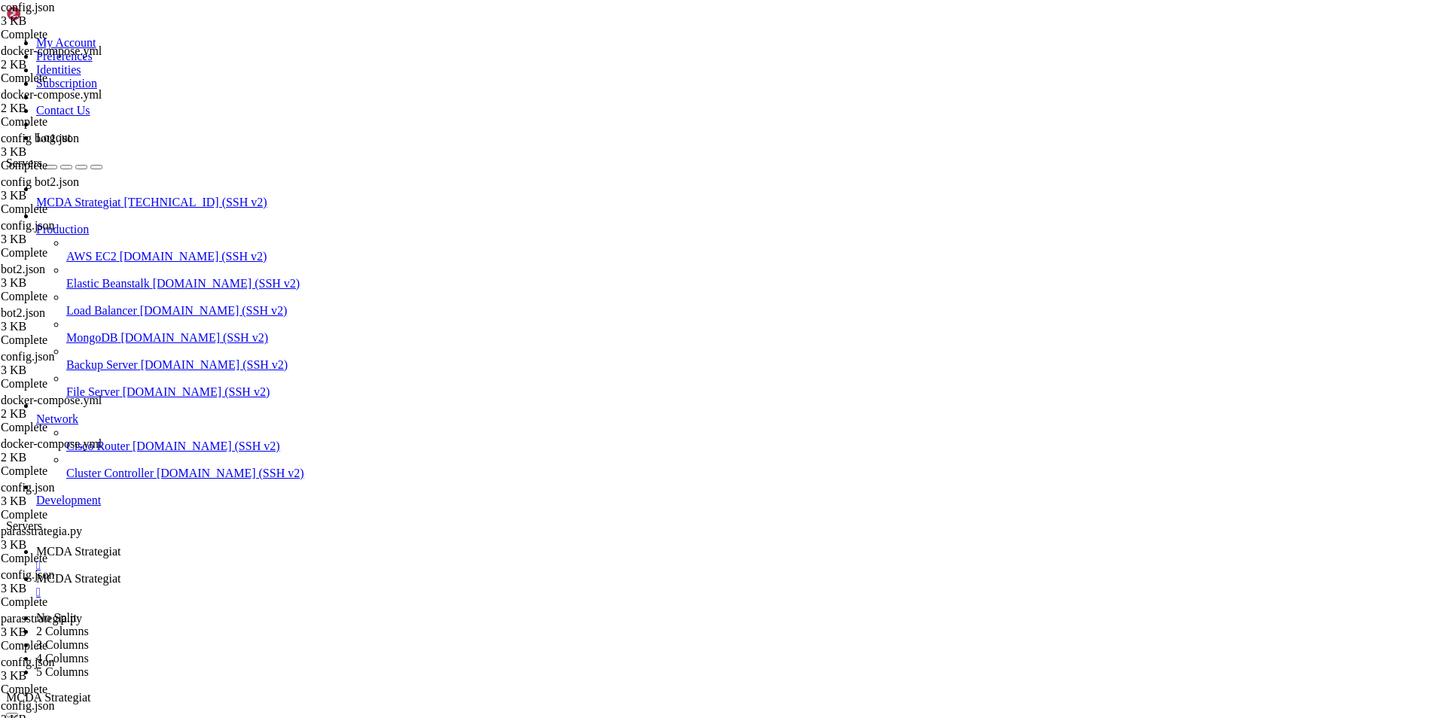
type input "/root/ft_userdata"
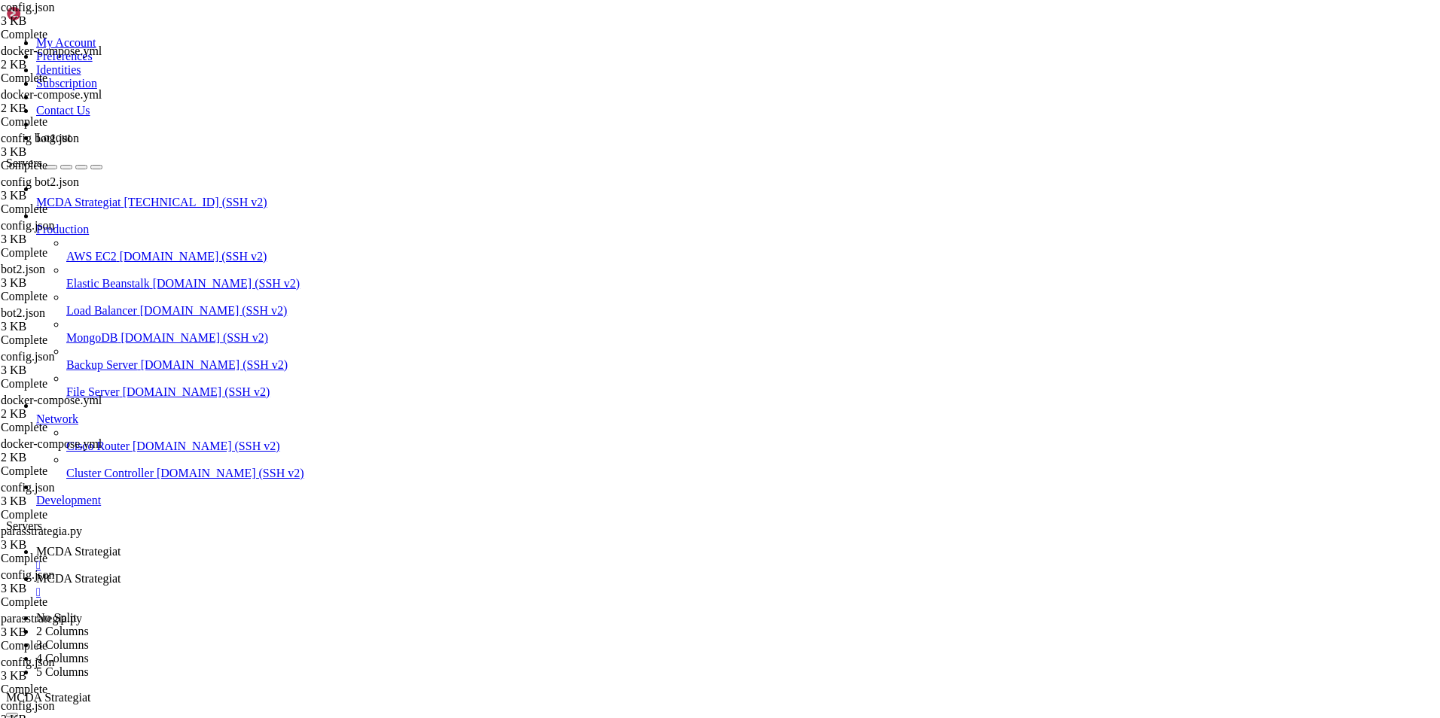
scroll to position [0, 0]
type textarea "- "8081:8081" # Prometheus metrics exporter"
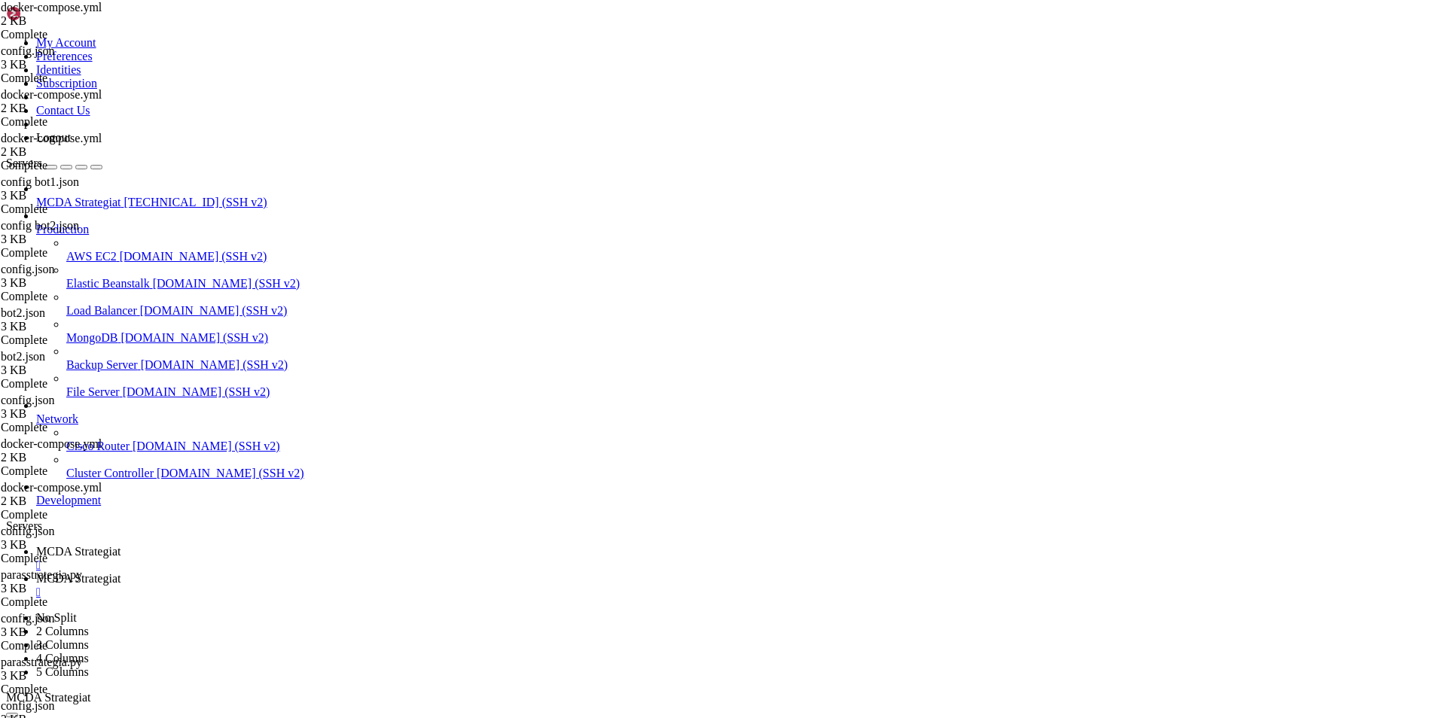
type textarea "container_name: freqtrade bot2"
click at [120, 545] on span "MCDA Strategiat" at bounding box center [78, 551] width 84 height 13
click at [358, 572] on link "MCDA Strategiat " at bounding box center [735, 585] width 1398 height 27
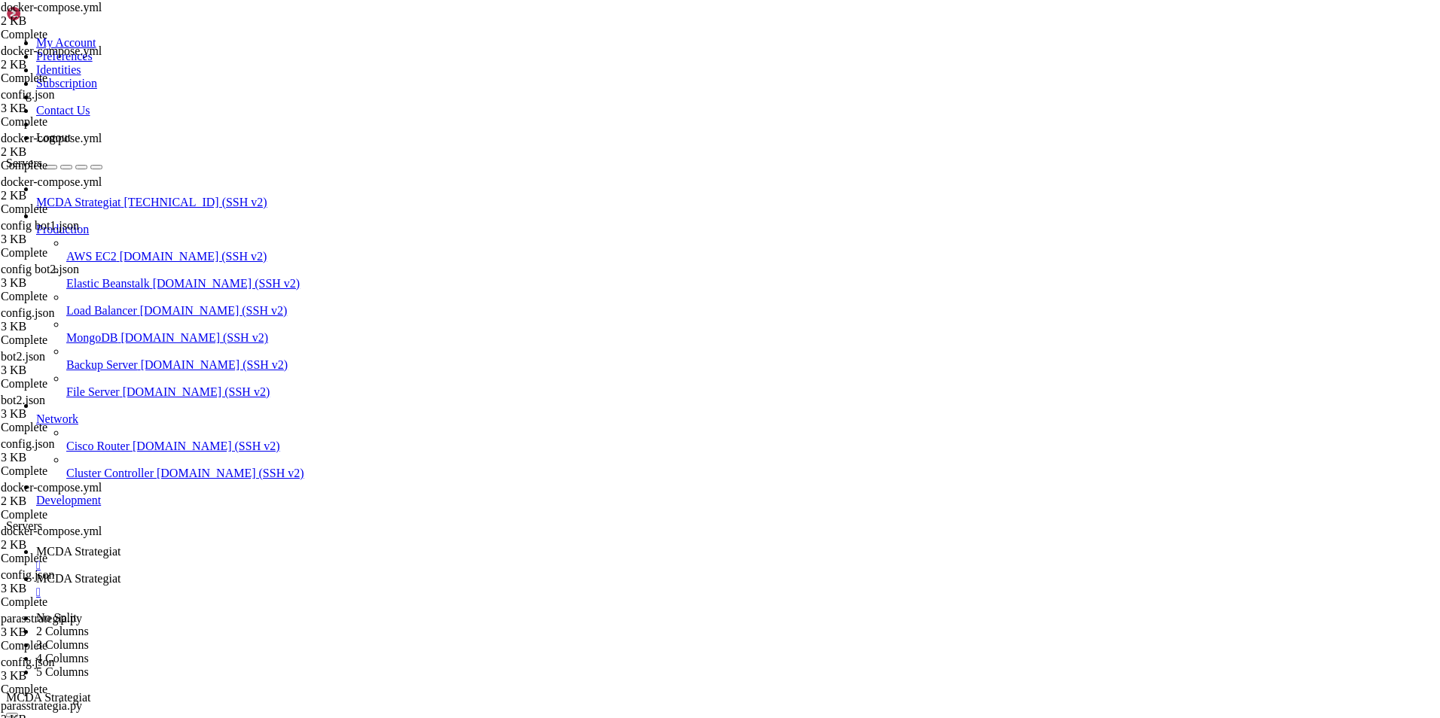
type textarea "container_name: freqtrade bot1"
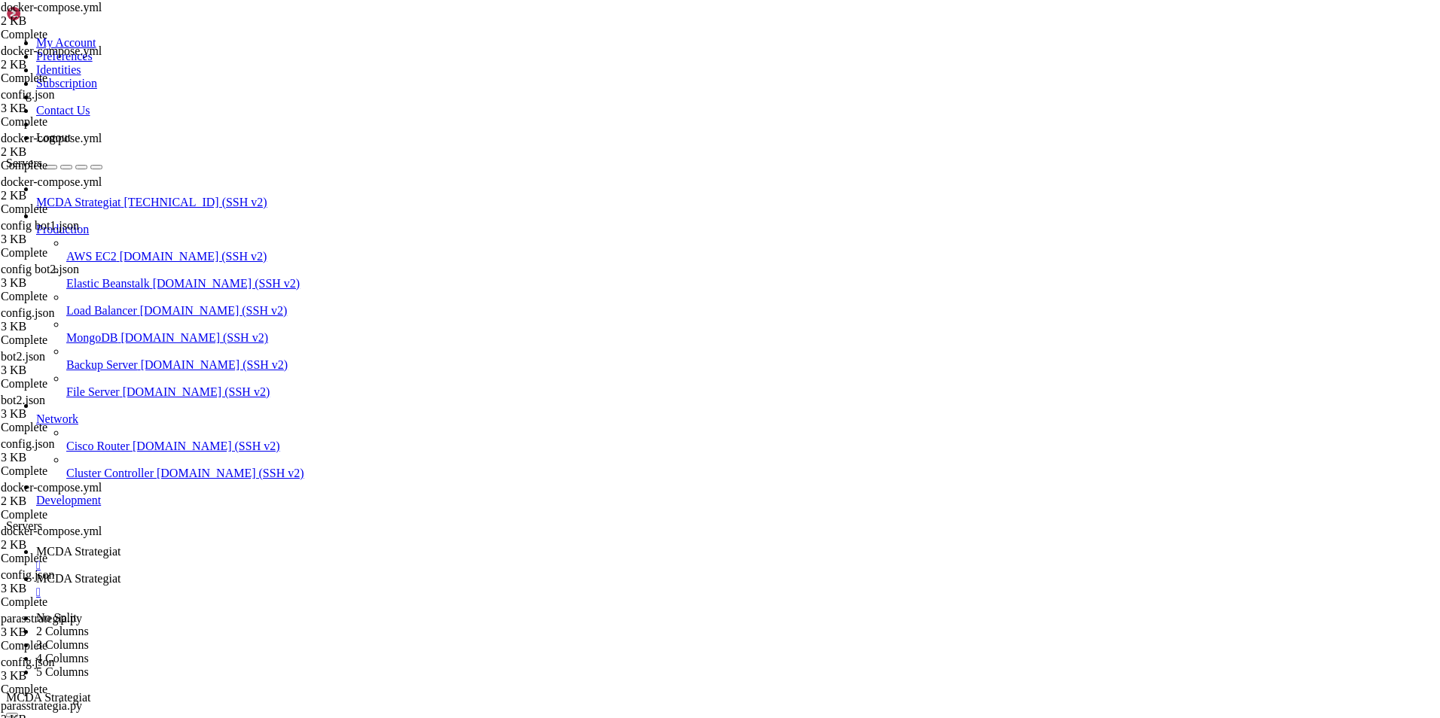
type input "/root/ft_userdata/user_data"
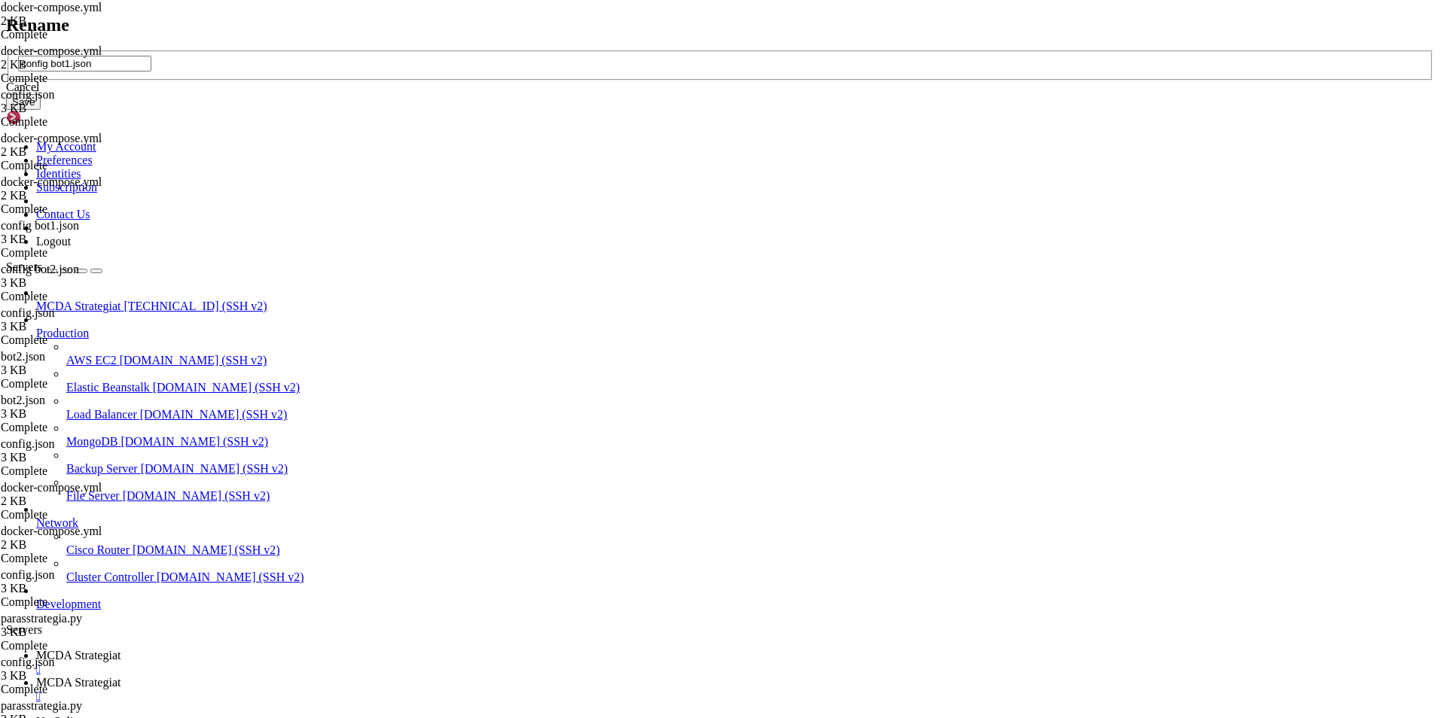
click at [151, 72] on input "config bot1.json" at bounding box center [84, 64] width 133 height 16
type input "config-bot1.json"
click at [41, 110] on button "Save" at bounding box center [23, 102] width 35 height 16
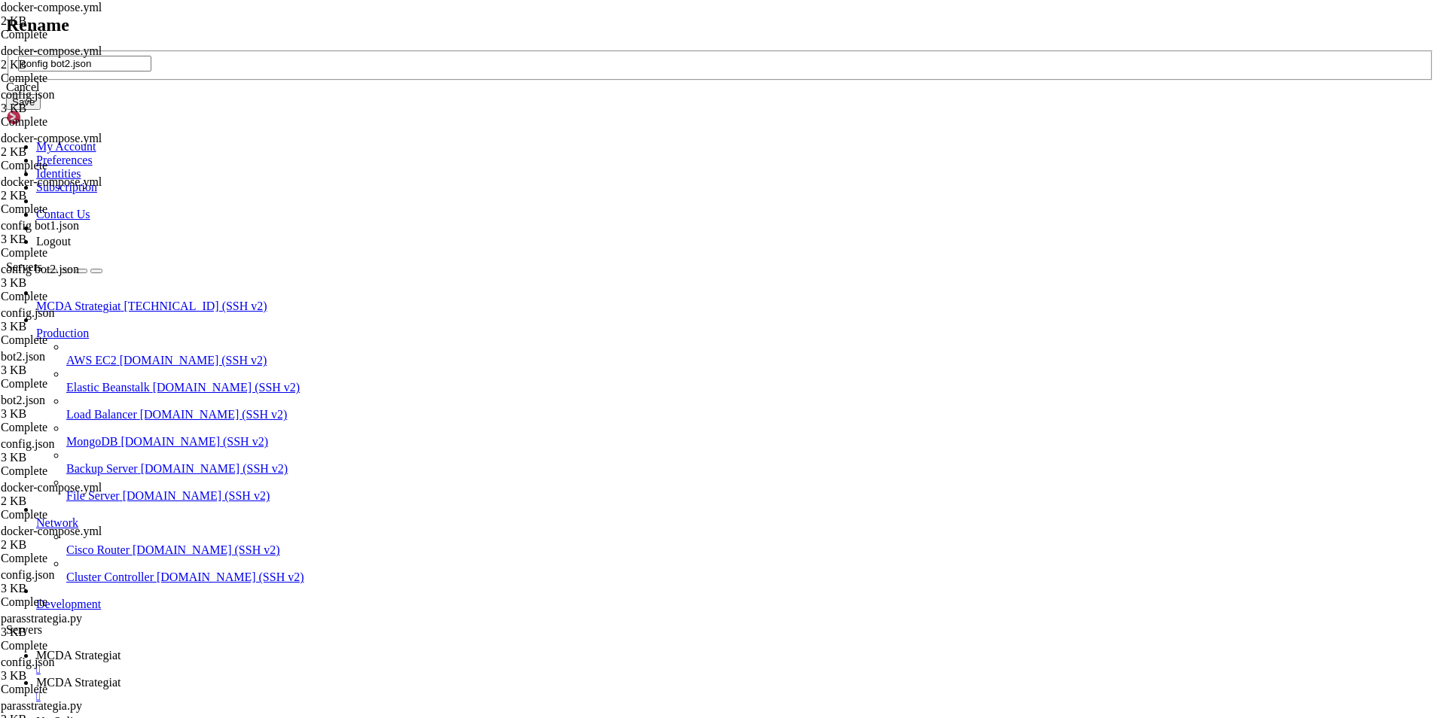
click at [151, 72] on input "config bot2.json" at bounding box center [84, 64] width 133 height 16
type input "config-bot2.json"
click at [41, 110] on button "Save" at bounding box center [23, 102] width 35 height 16
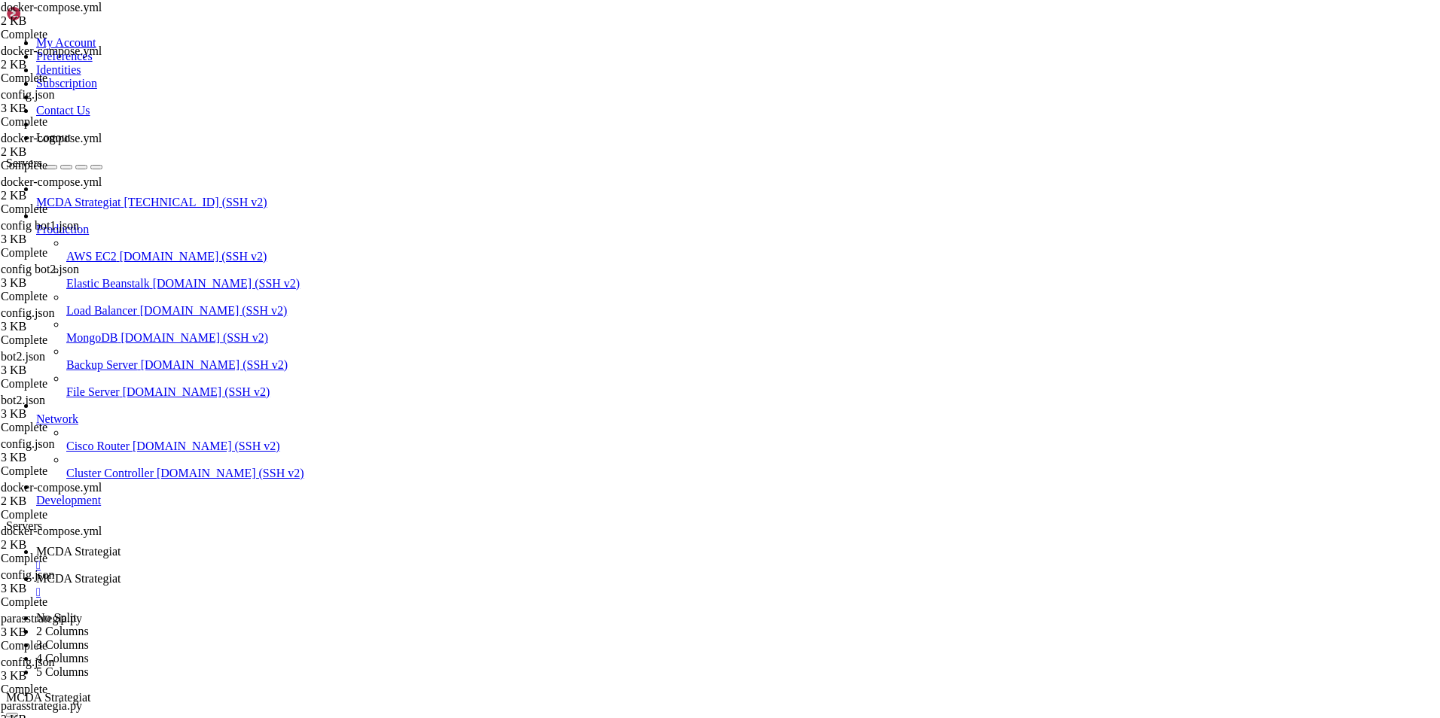
type input "/root/ft_userdata"
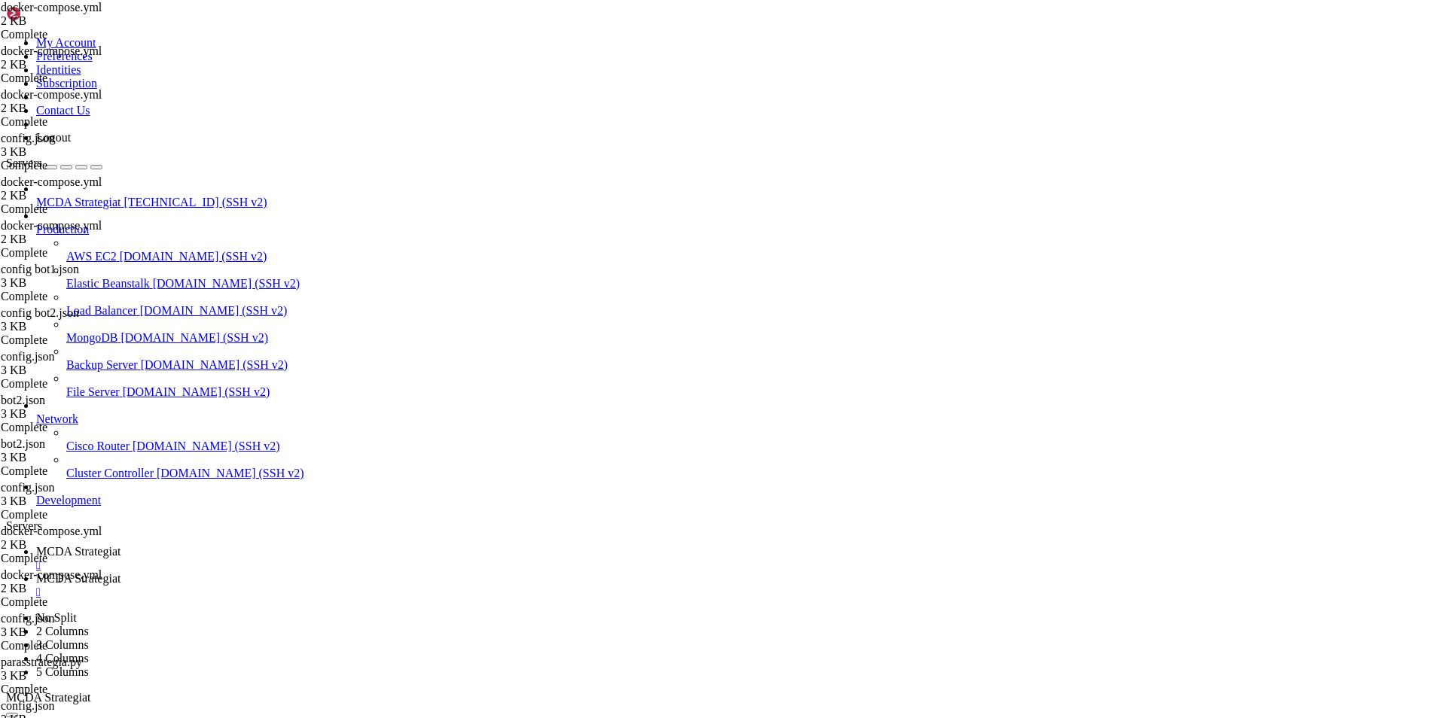
scroll to position [0, 12]
type textarea "command: backtesting --config /freqtrade/user_data/config-bot2.json --strategy …"
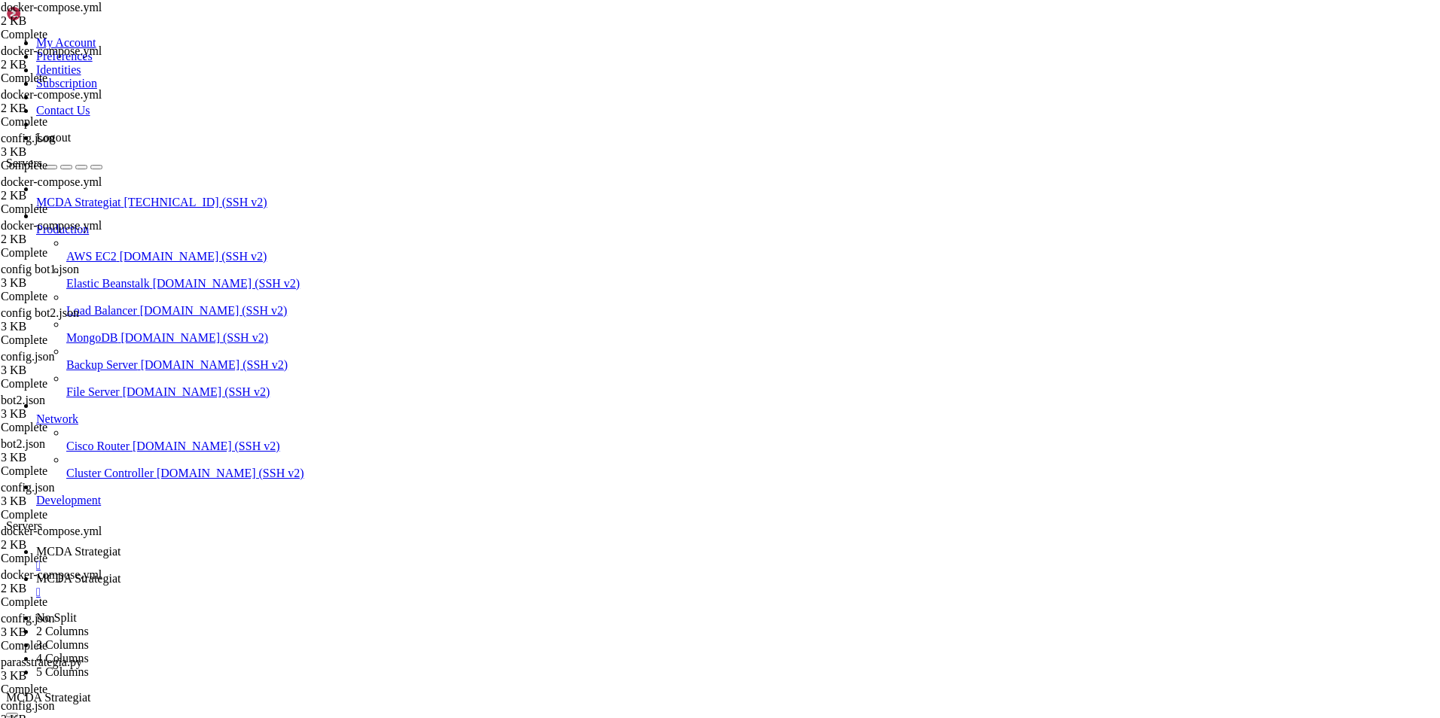
click at [120, 545] on span "MCDA Strategiat" at bounding box center [78, 551] width 84 height 13
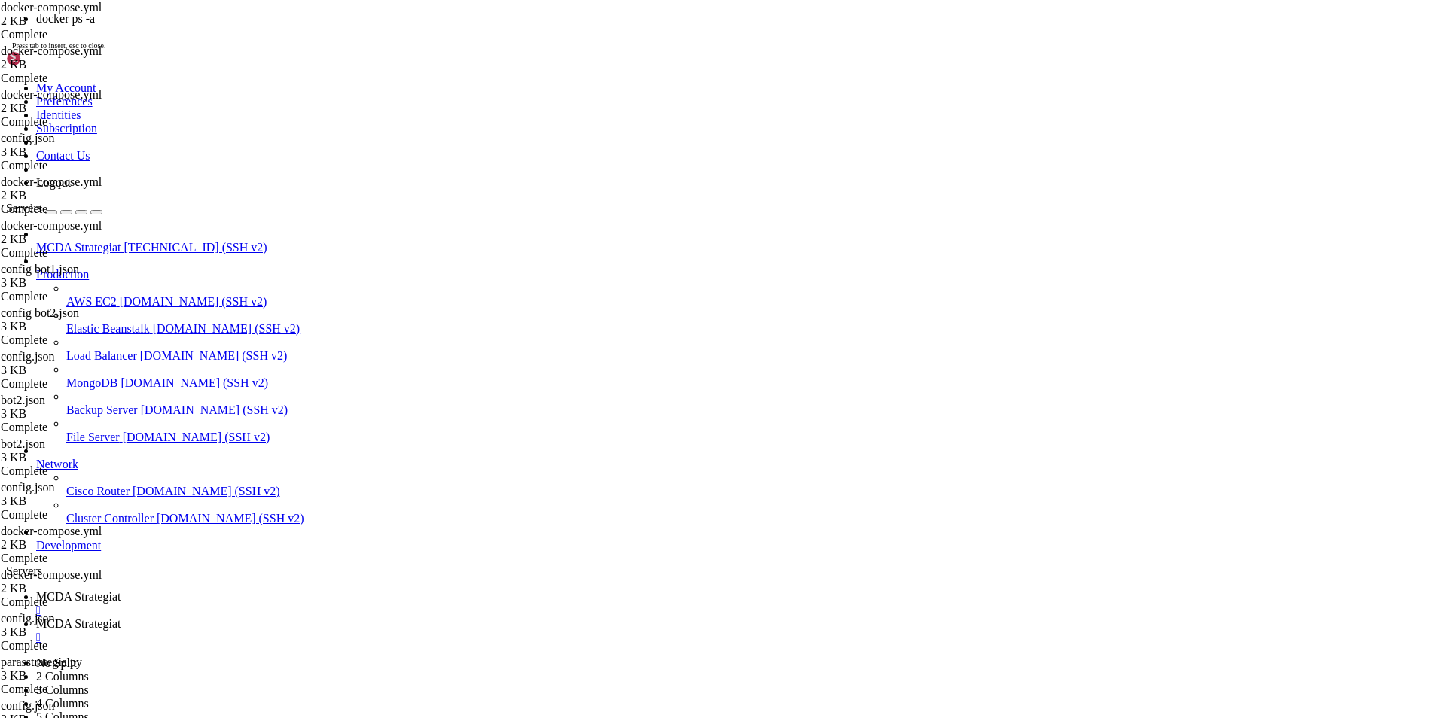
scroll to position [185574, 0]
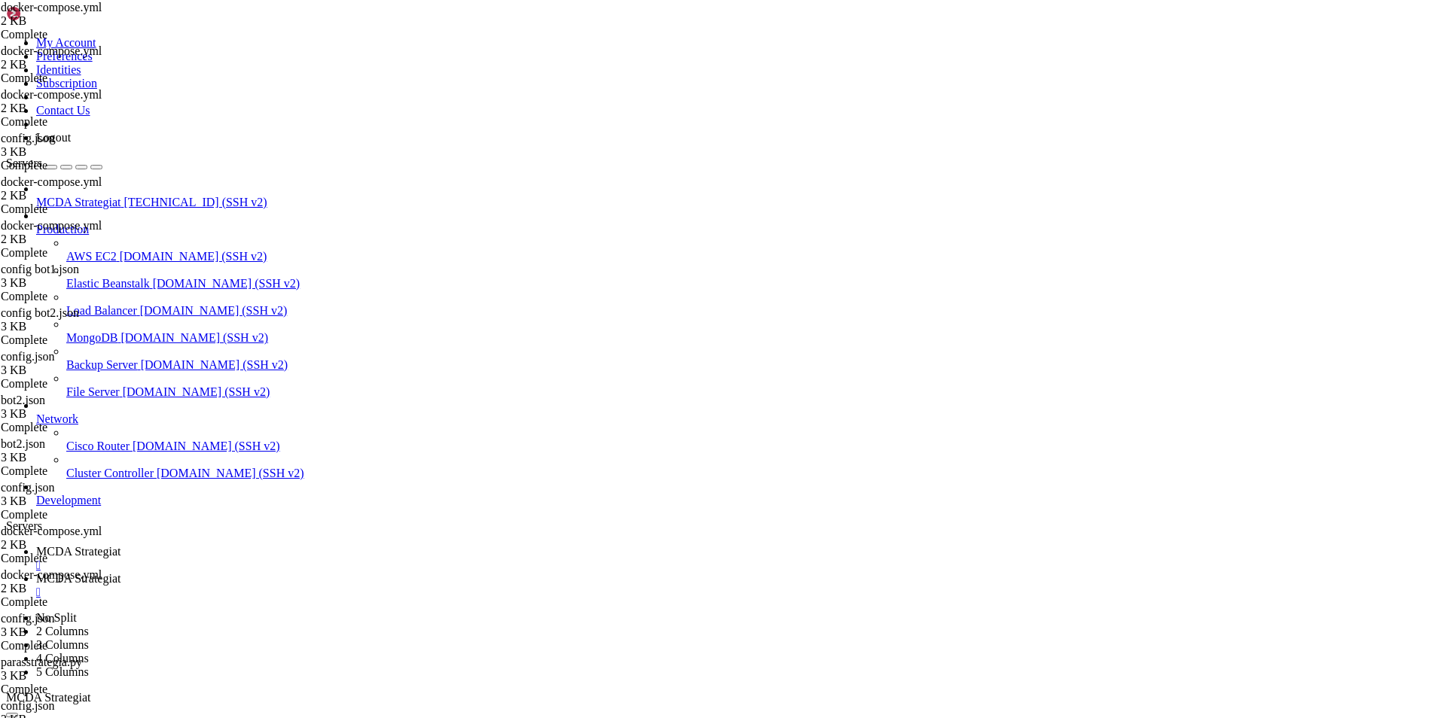
click at [120, 572] on span "MCDA Strategiat" at bounding box center [78, 578] width 84 height 13
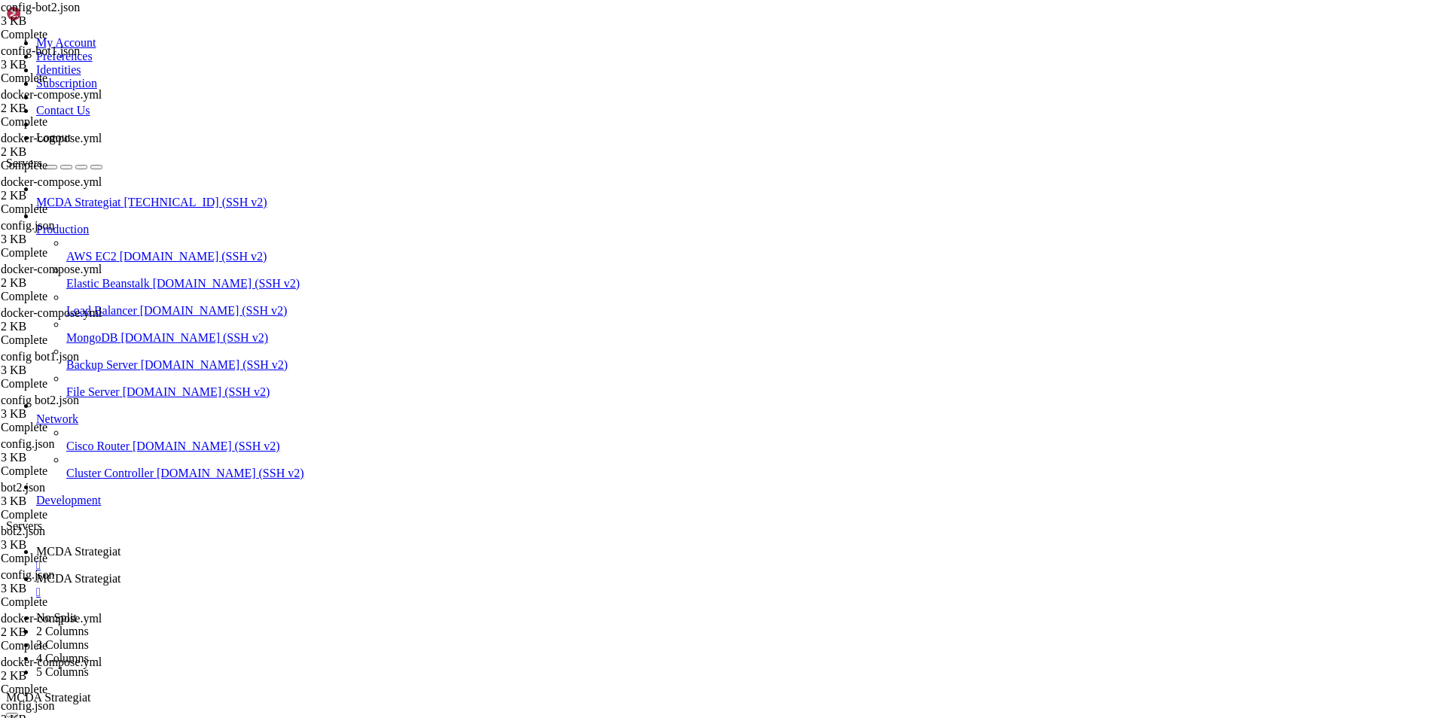
type input "/root/ft_userdata"
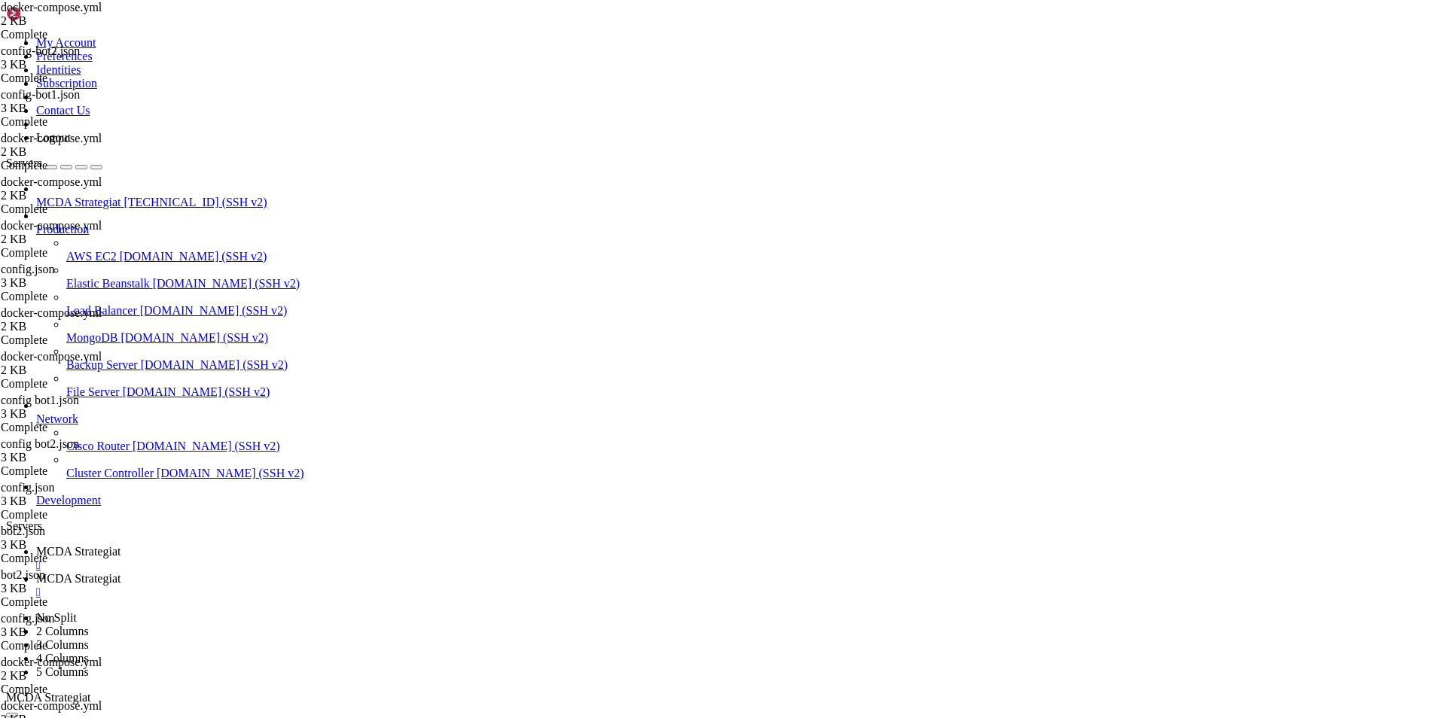
drag, startPoint x: 380, startPoint y: 174, endPoint x: 326, endPoint y: 188, distance: 55.9
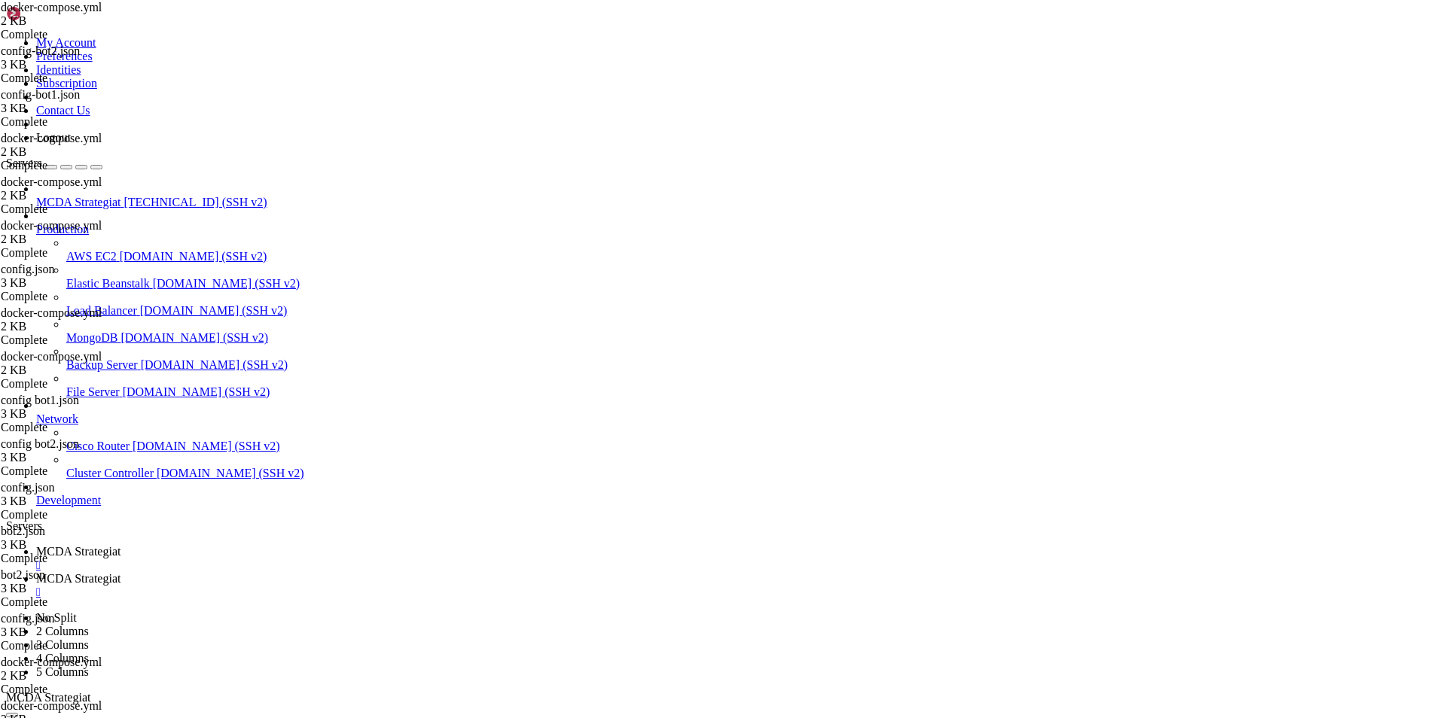
drag, startPoint x: 664, startPoint y: 538, endPoint x: 609, endPoint y: 530, distance: 55.5
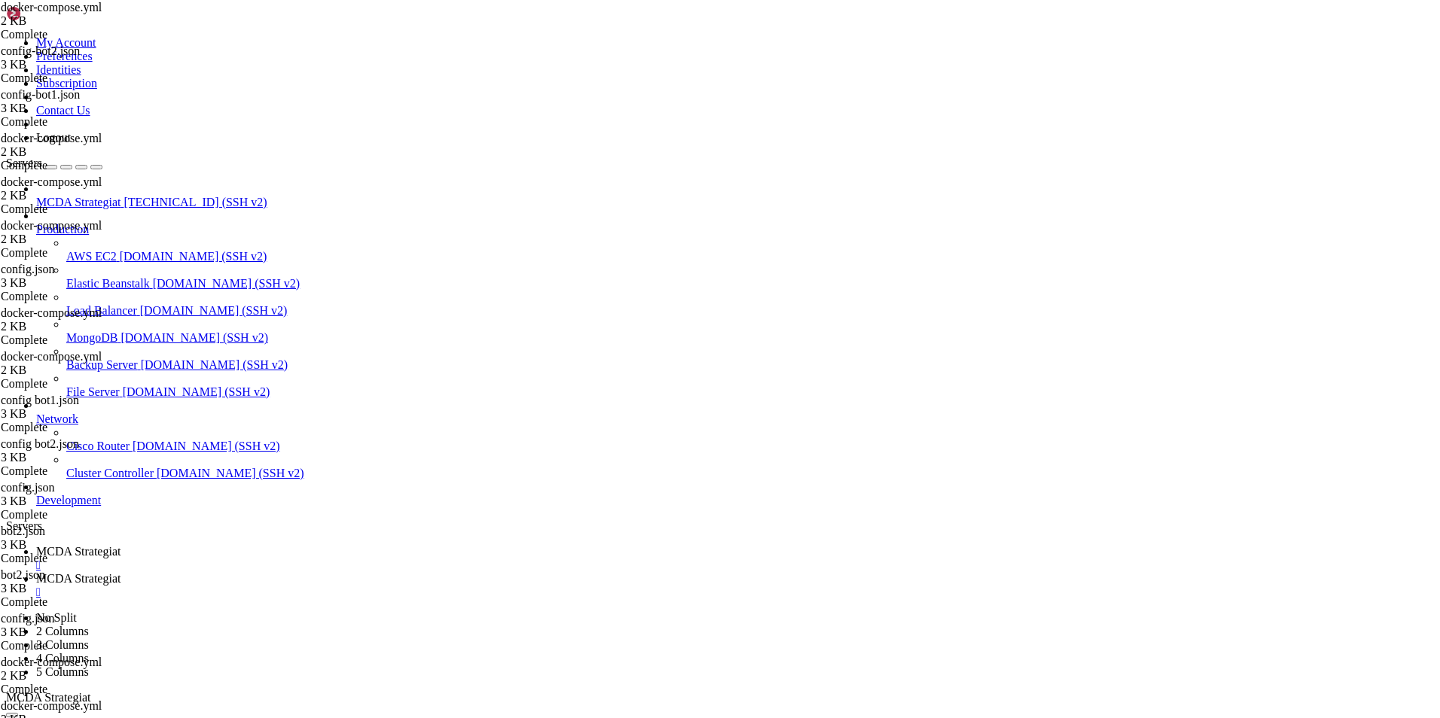
drag, startPoint x: 600, startPoint y: 533, endPoint x: 662, endPoint y: 535, distance: 61.8
paste textarea "MACDTrendStrategy"
type textarea "command: backtesting --config /freqtrade/user_data/config-bot1.json --strategy …"
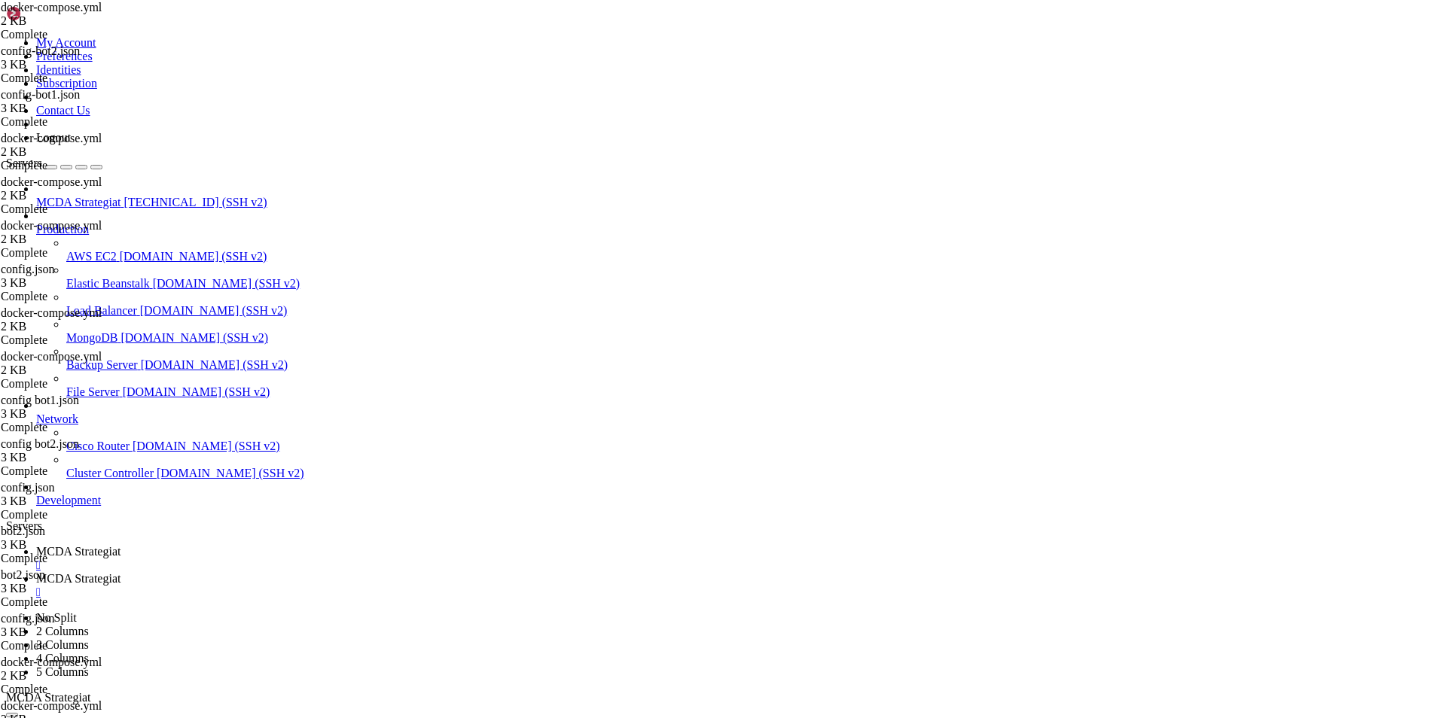
click at [120, 545] on span "MCDA Strategiat" at bounding box center [78, 551] width 84 height 13
click at [120, 572] on span "MCDA Strategiat" at bounding box center [78, 578] width 84 height 13
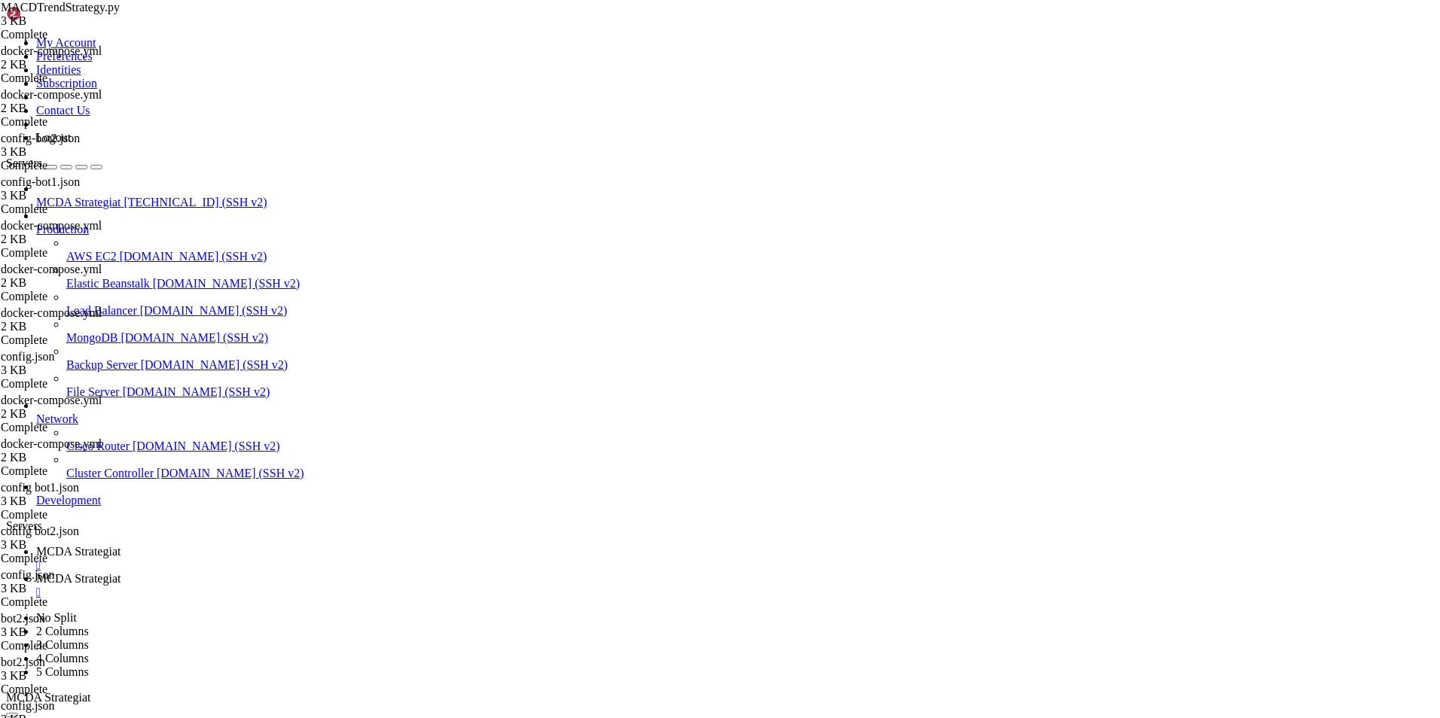
scroll to position [0, 0]
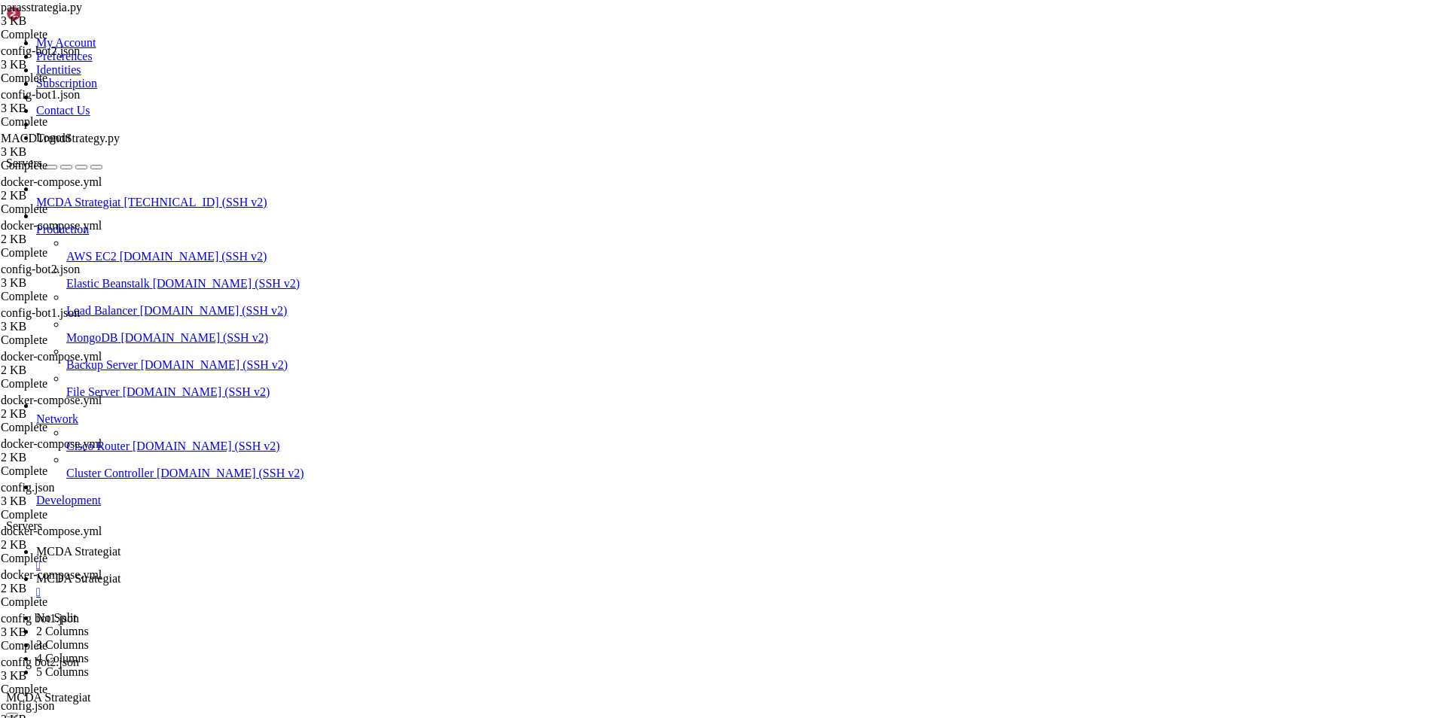
type input "/root/ft_userdata"
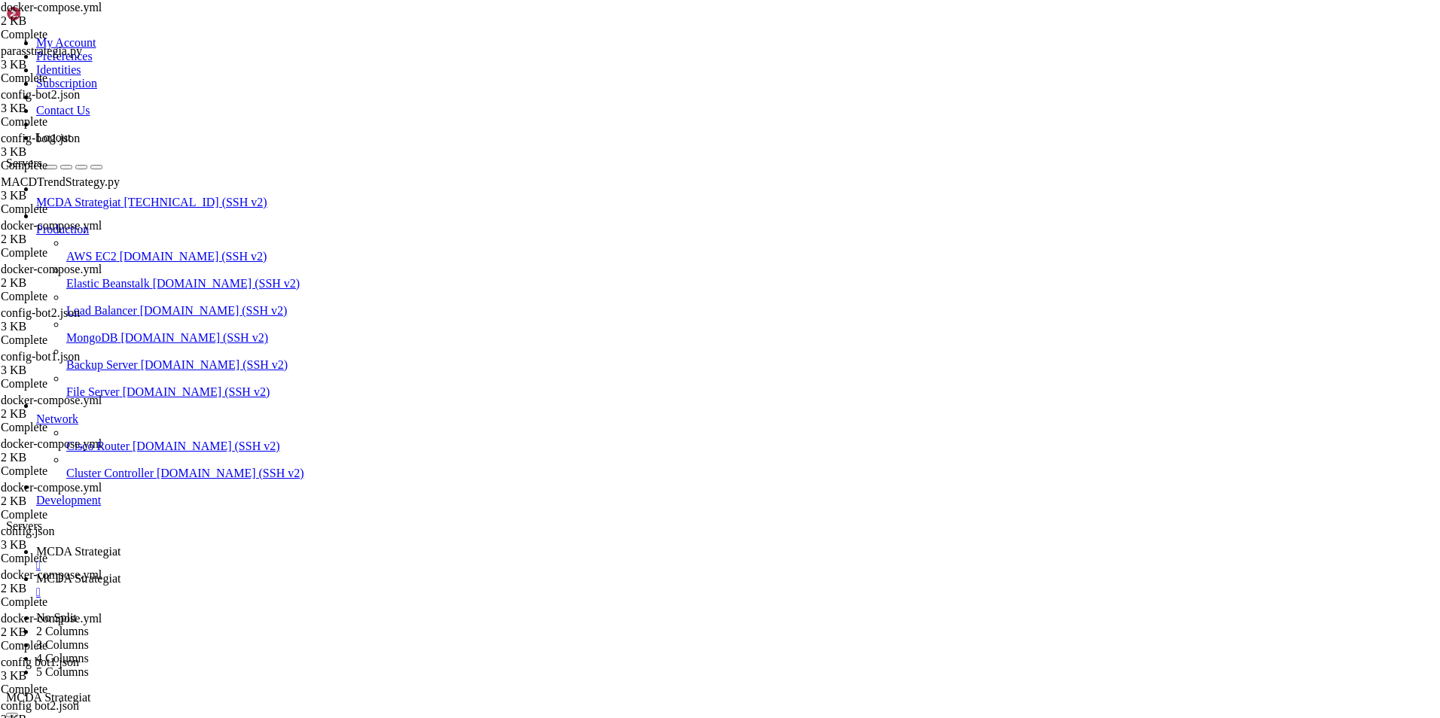
scroll to position [0, 37]
type textarea "command: backtesting --config /freqtrade/user_data/config-bot2.json --strategy …"
click at [258, 545] on link "MCDA Strategiat " at bounding box center [735, 558] width 1398 height 27
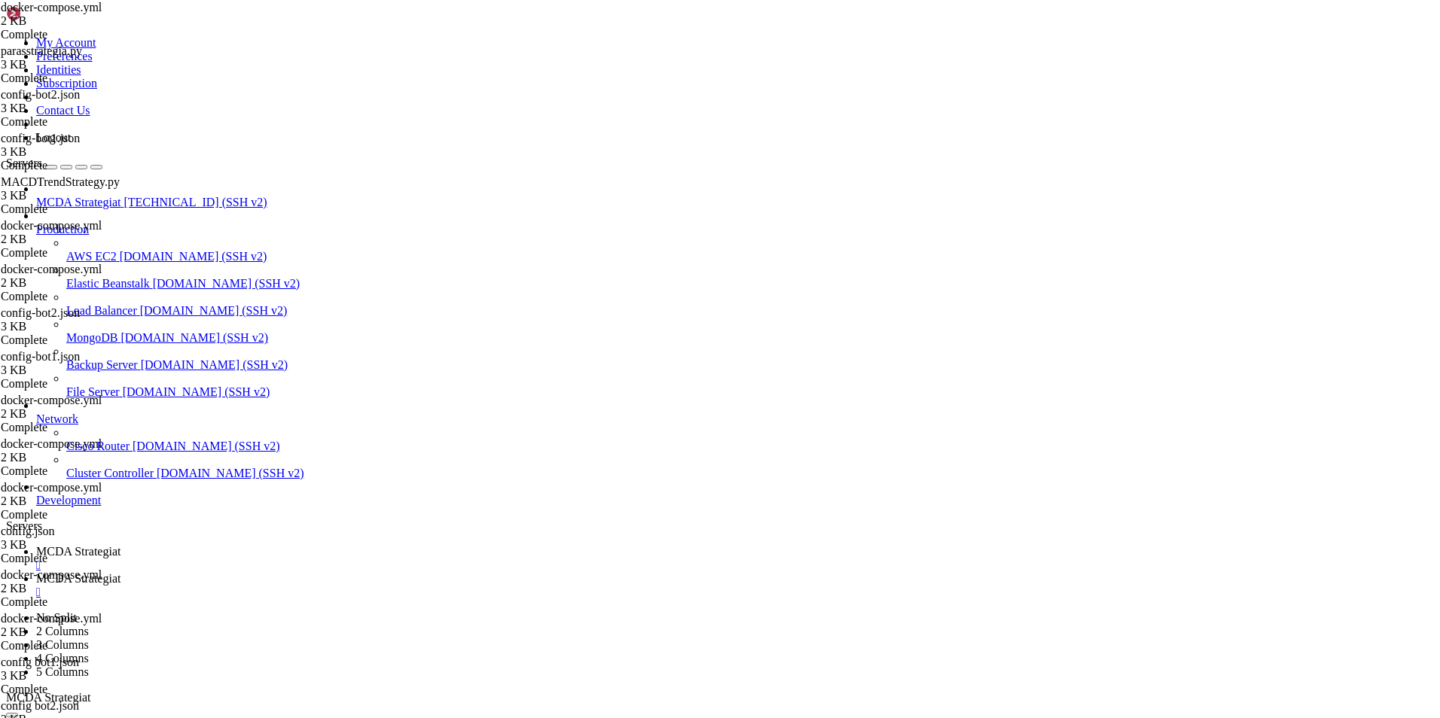
click at [120, 572] on span "MCDA Strategiat" at bounding box center [78, 578] width 84 height 13
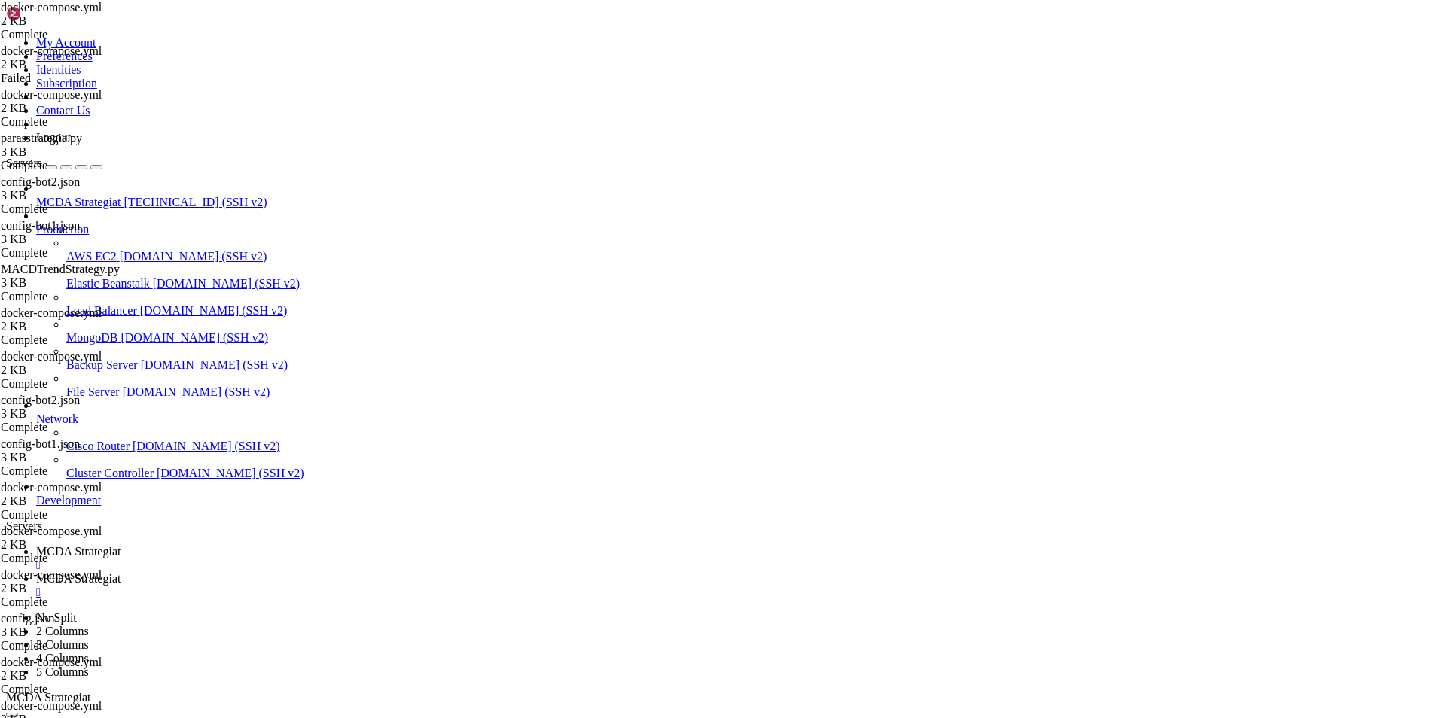
scroll to position [0, 12]
type textarea "container_name: freqtrade-bot2"
click at [120, 545] on span "MCDA Strategiat" at bounding box center [78, 551] width 84 height 13
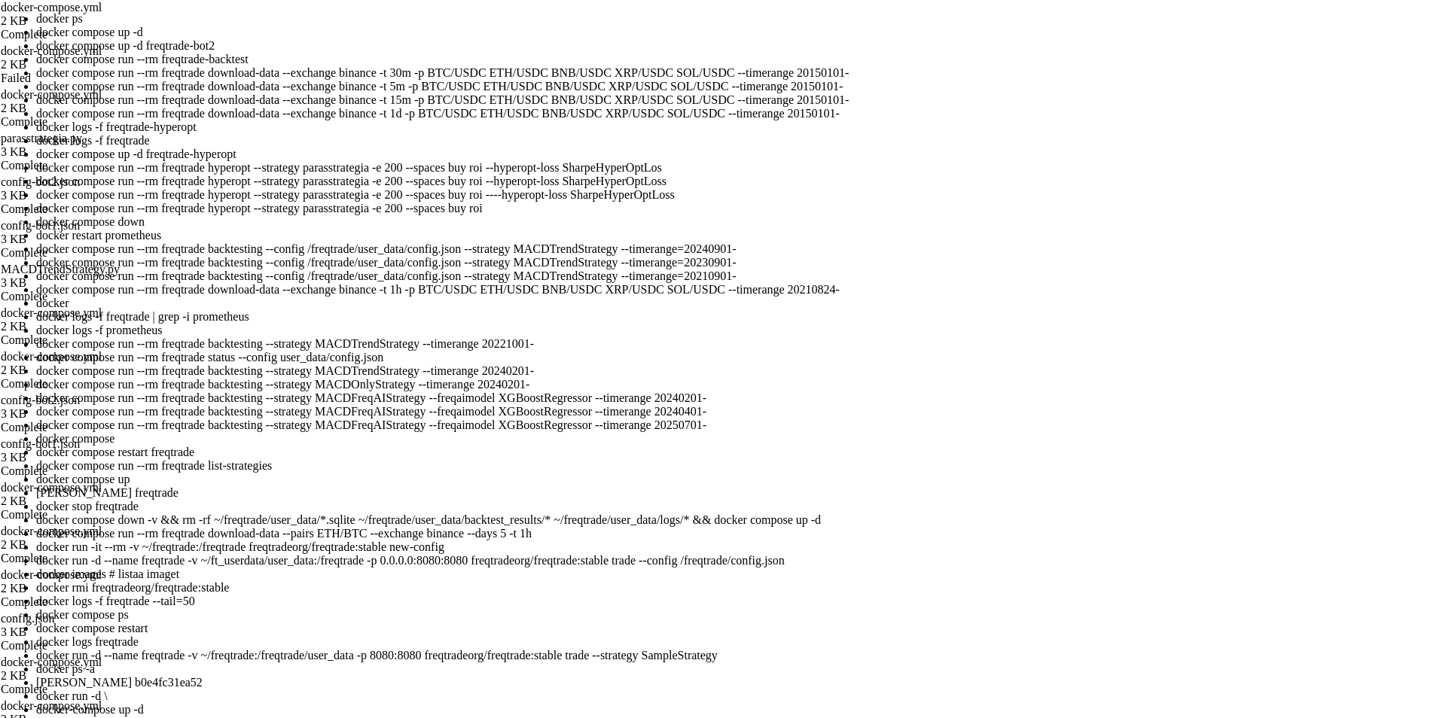
scroll to position [654, 0]
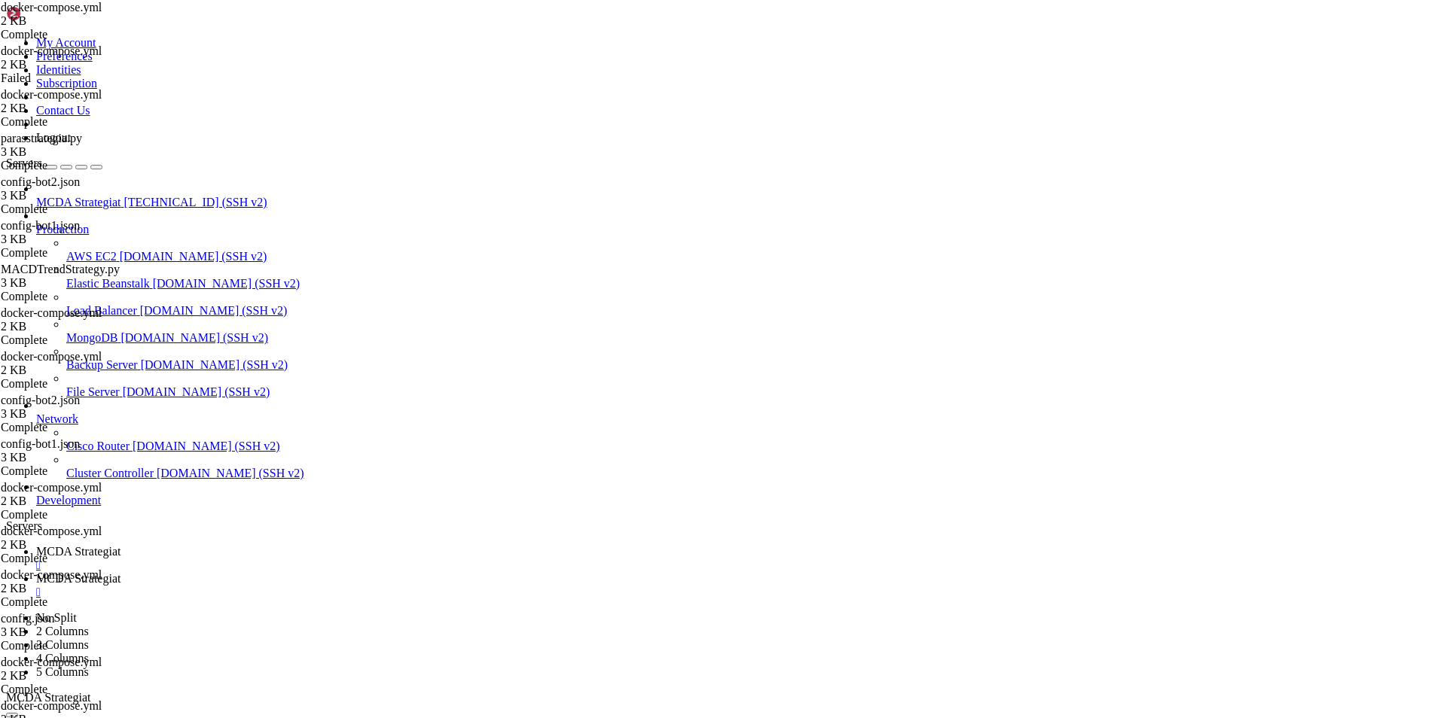
drag, startPoint x: 101, startPoint y: 1178, endPoint x: 321, endPoint y: 1177, distance: 219.9
copy x-row "ft_userdata-freqtrade-backtest-1"
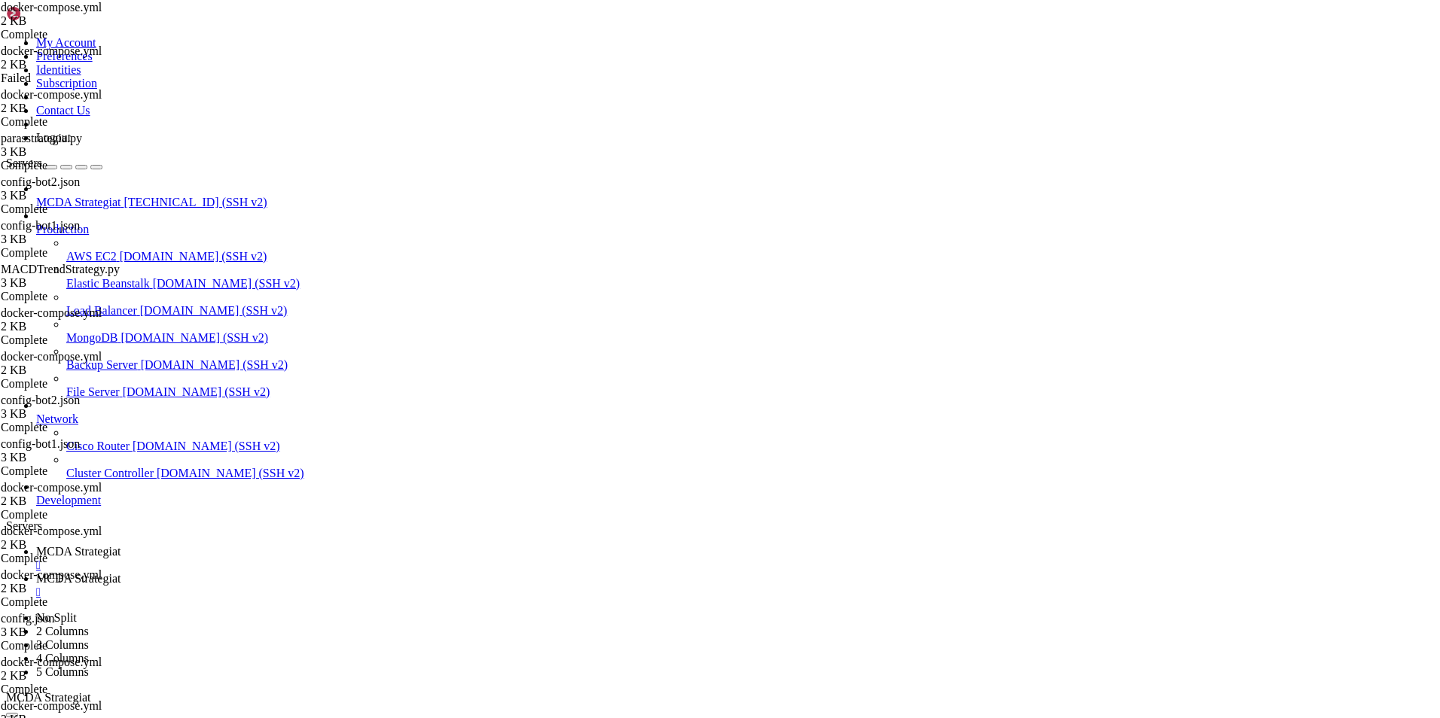
scroll to position [191023, 0]
drag, startPoint x: 224, startPoint y: 1201, endPoint x: 102, endPoint y: 1203, distance: 121.3
copy x-row "freqtrade-hyperopt"
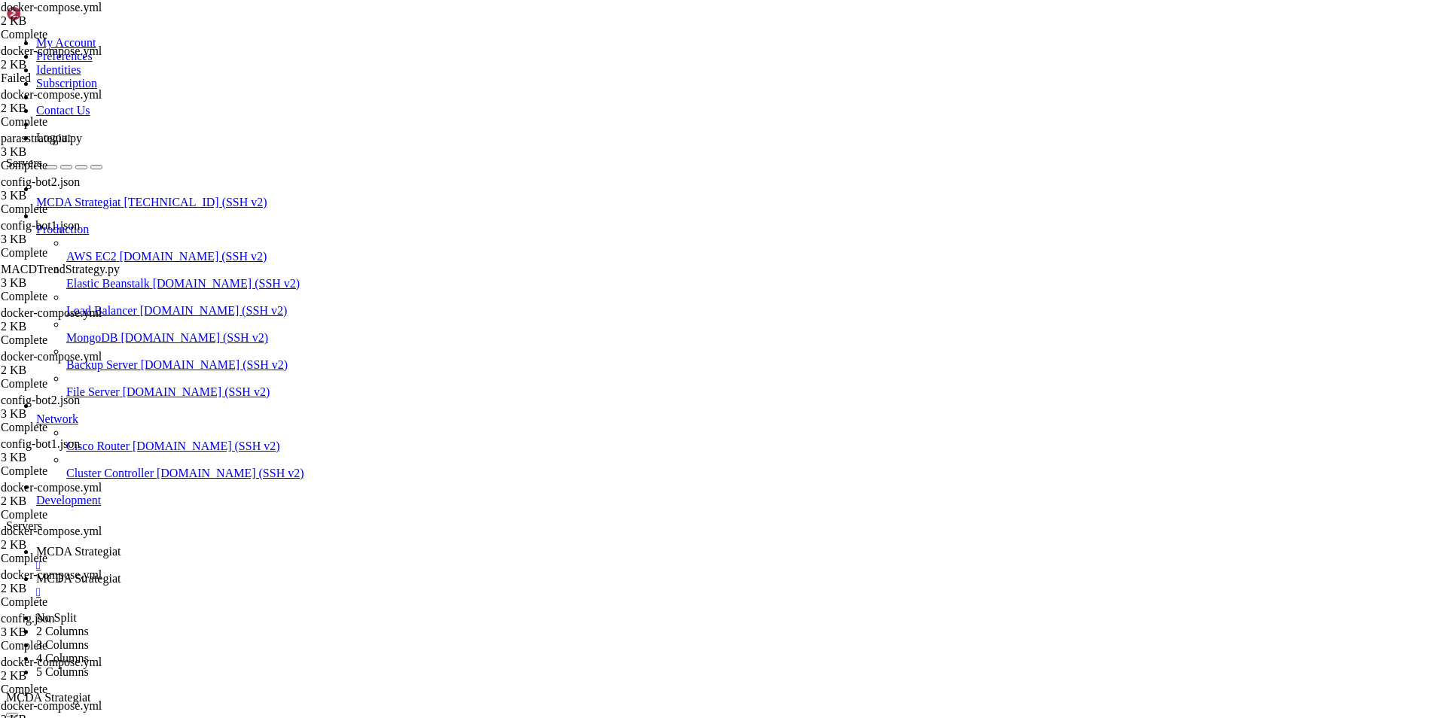
scroll to position [191267, 0]
click at [120, 572] on span "MCDA Strategiat" at bounding box center [78, 578] width 84 height 13
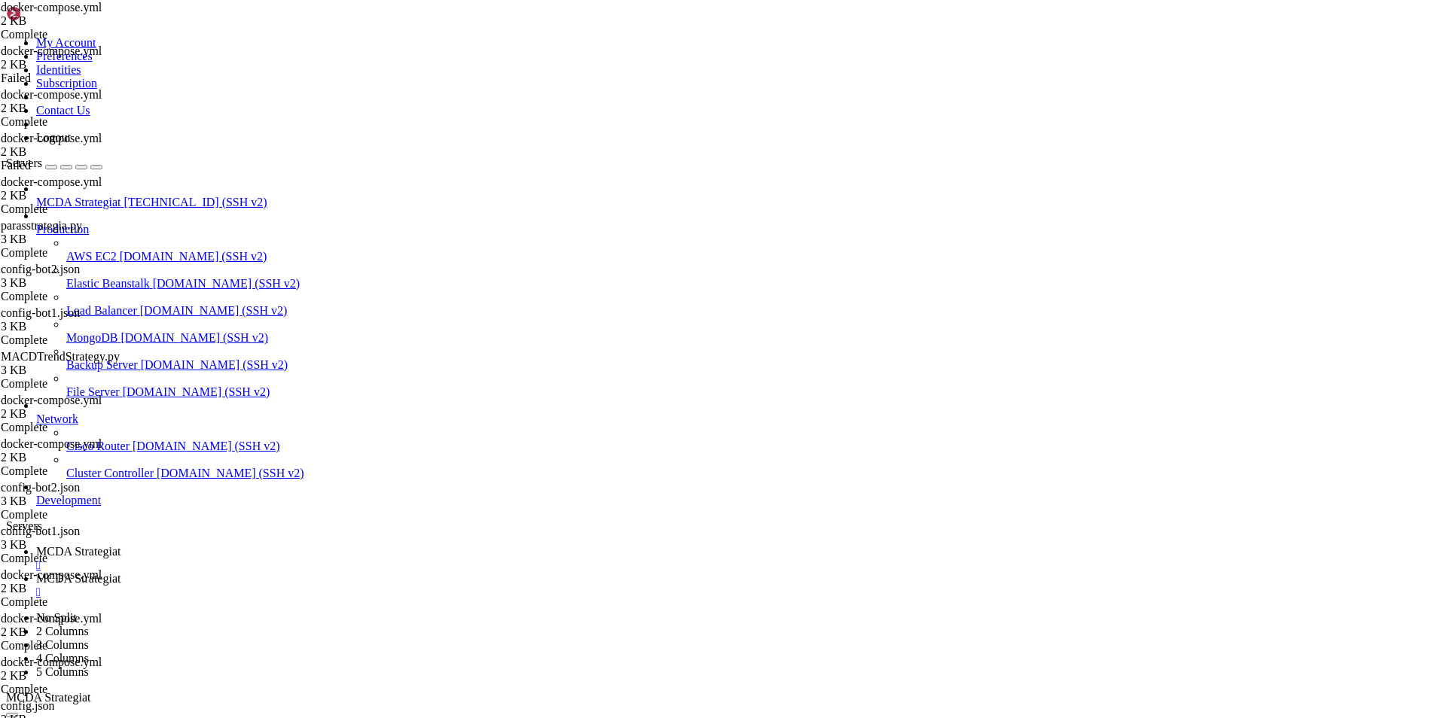
scroll to position [3, 0]
type textarea "prometheus:"
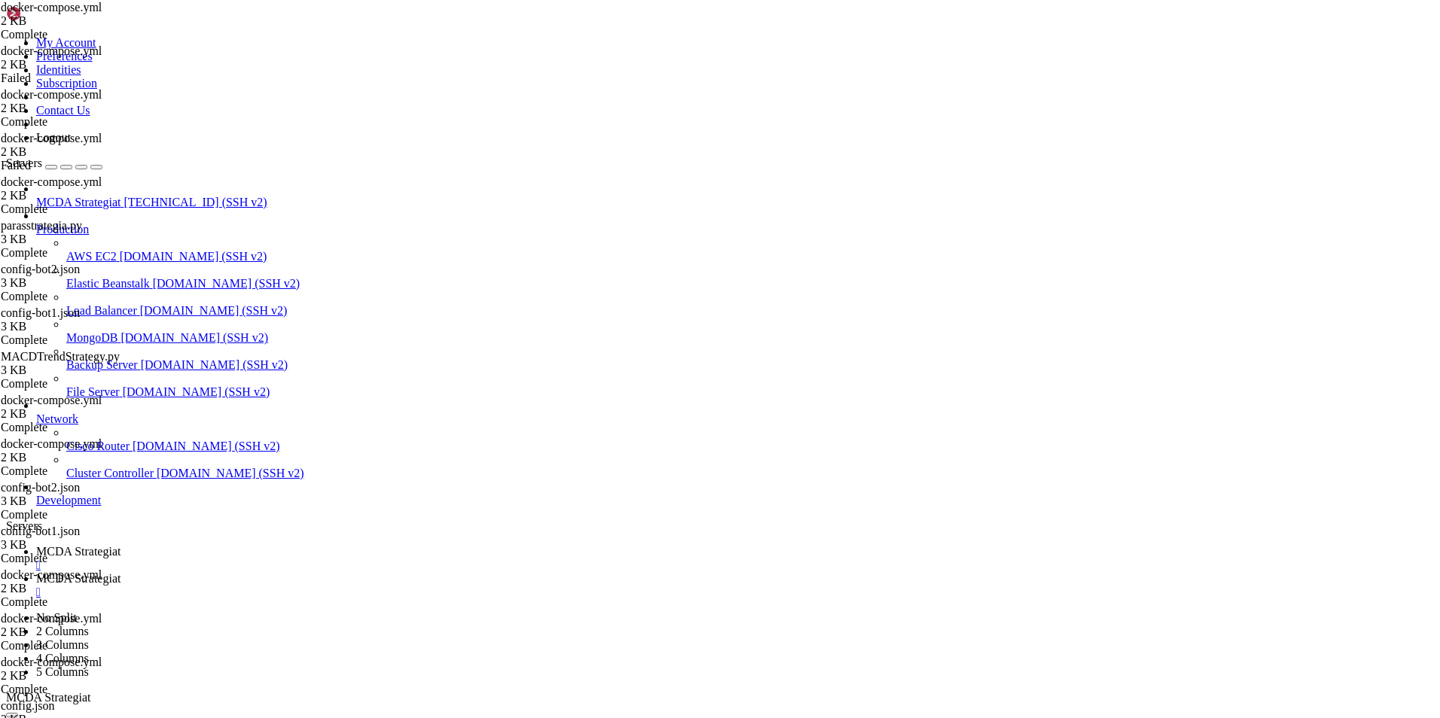
click at [120, 545] on span "MCDA Strategiat" at bounding box center [78, 551] width 84 height 13
click at [120, 572] on span "MCDA Strategiat" at bounding box center [78, 578] width 84 height 13
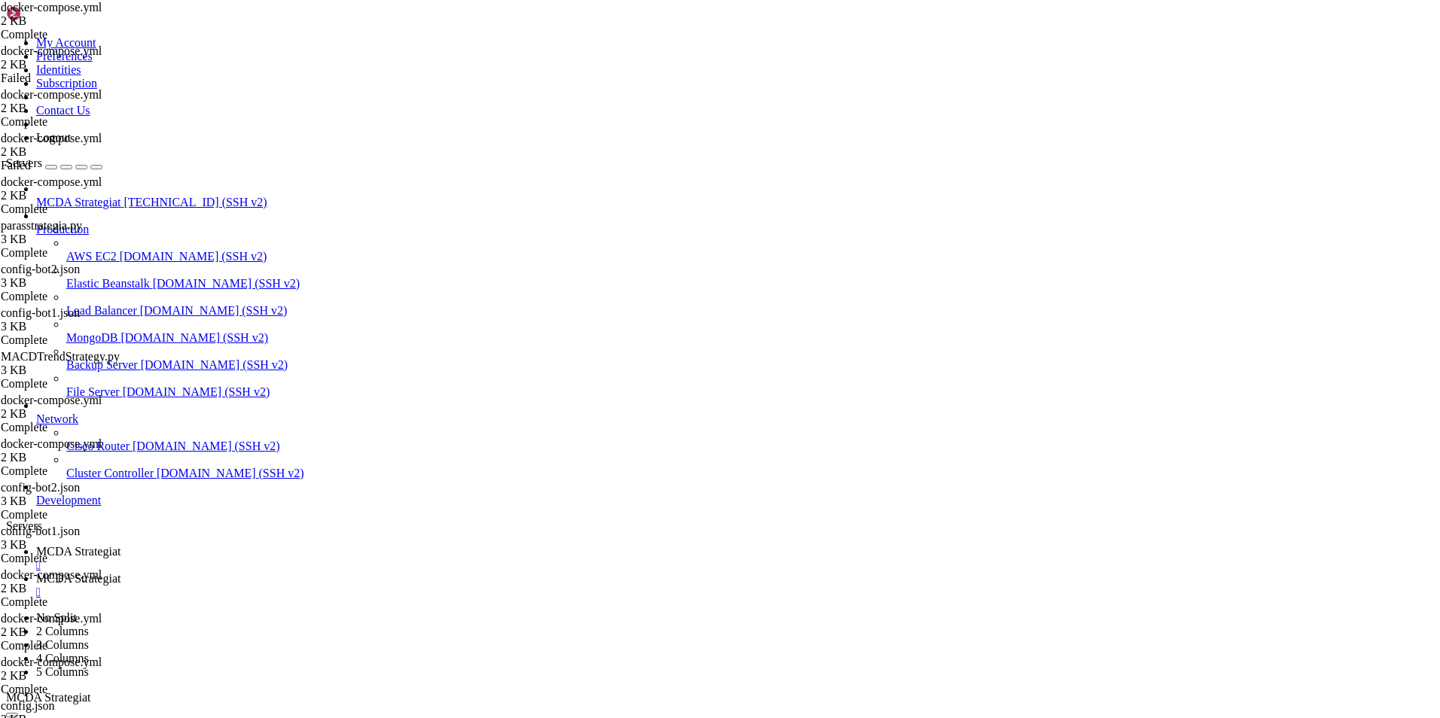
type input "/root/ft_userdata"
click at [120, 545] on span "MCDA Strategiat" at bounding box center [78, 551] width 84 height 13
click at [120, 572] on span "MCDA Strategiat" at bounding box center [78, 578] width 84 height 13
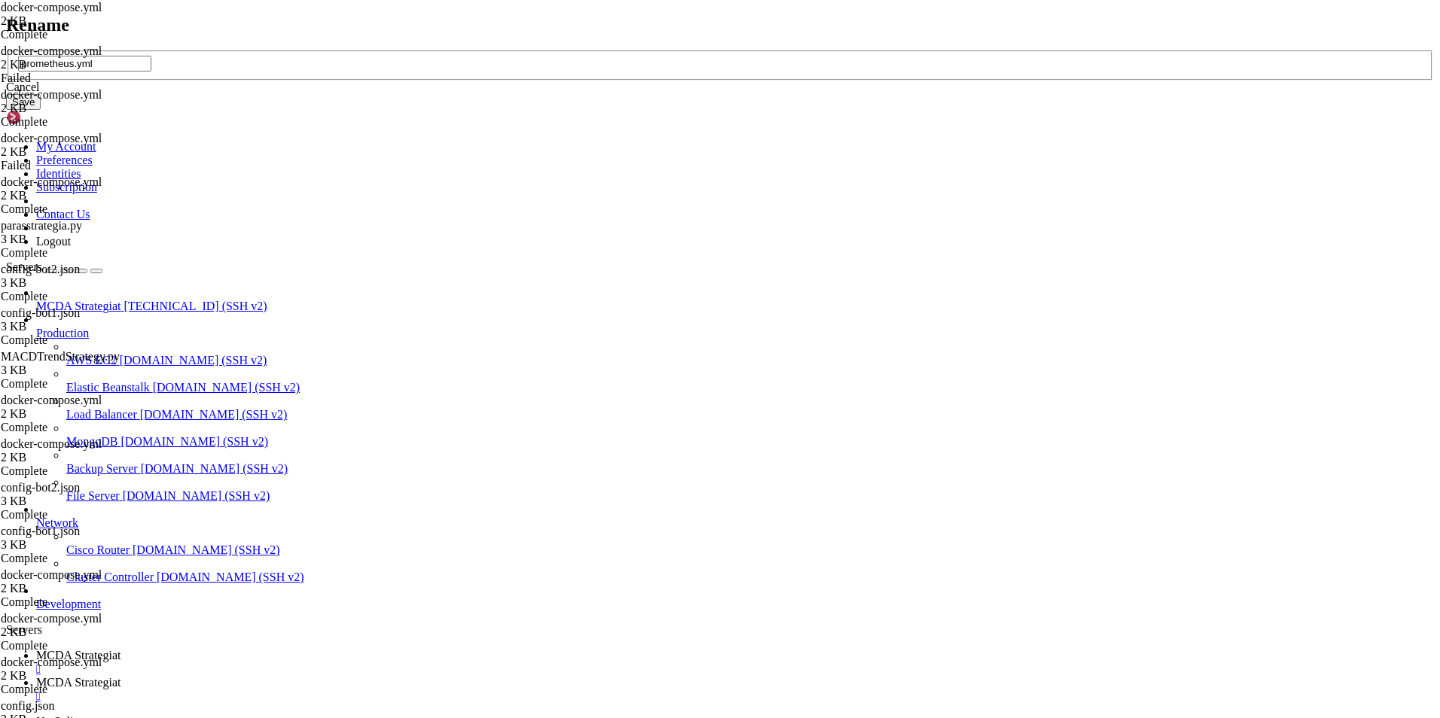
click at [151, 72] on input "prometheus.yml" at bounding box center [84, 64] width 133 height 16
type input "prometheus.yml111111"
click at [41, 110] on button "Save" at bounding box center [23, 102] width 35 height 16
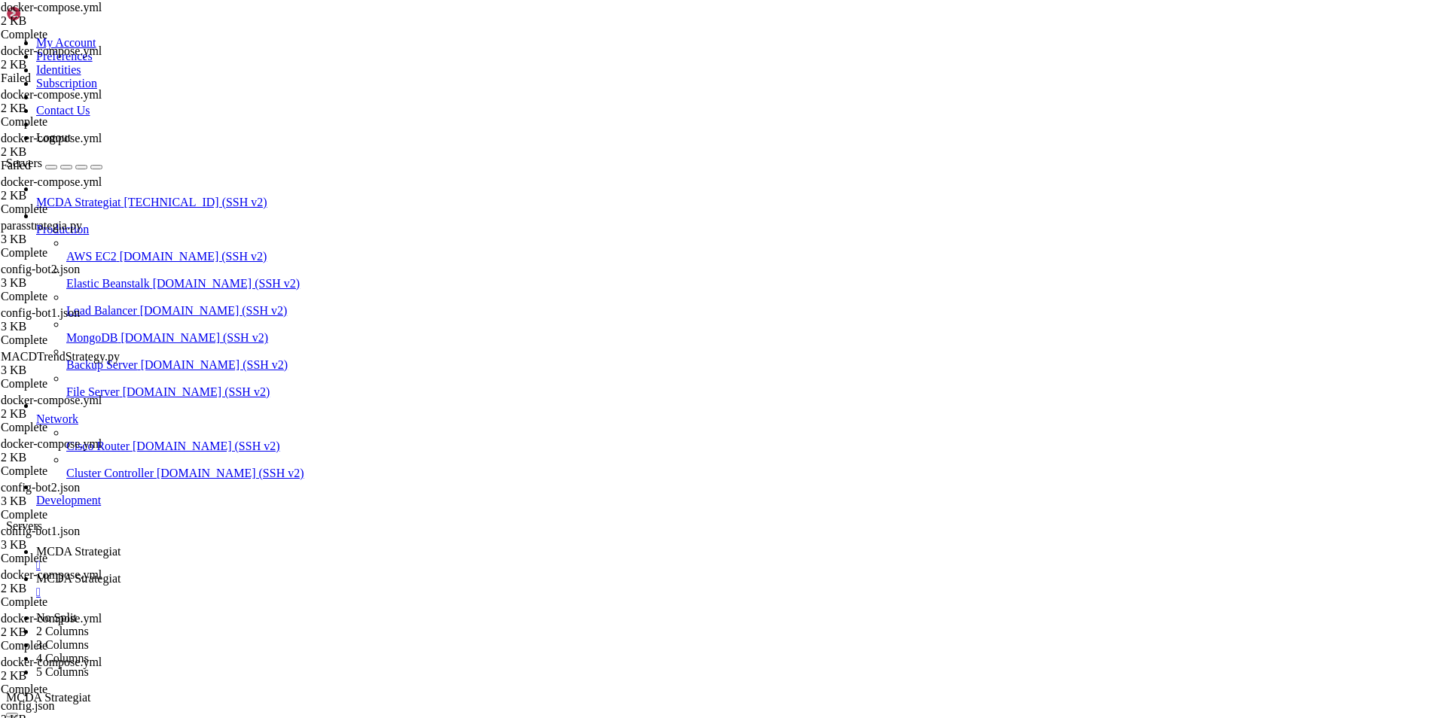
click at [120, 545] on span "MCDA Strategiat" at bounding box center [78, 551] width 84 height 13
click at [120, 572] on span "MCDA Strategiat" at bounding box center [78, 578] width 84 height 13
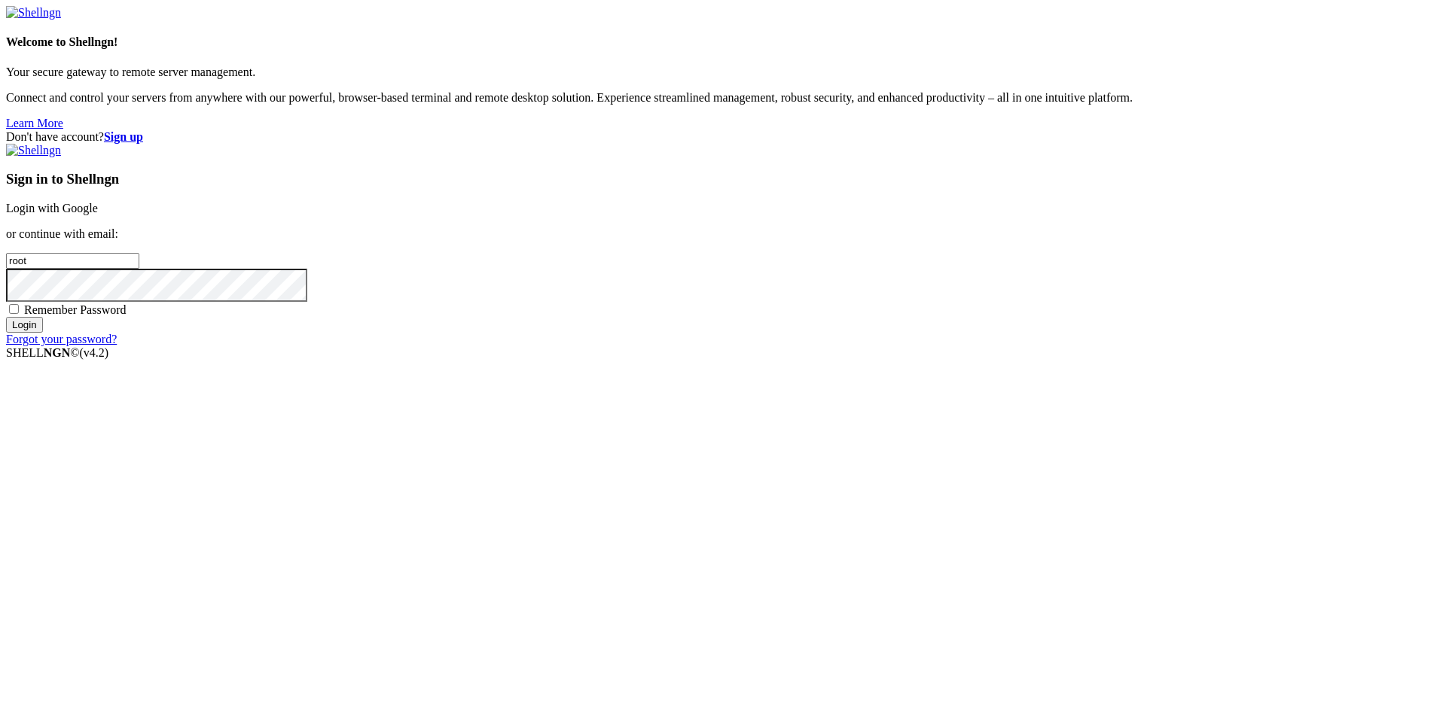
click at [43, 333] on input "Login" at bounding box center [24, 325] width 37 height 16
click at [98, 215] on link "Login with Google" at bounding box center [52, 208] width 92 height 13
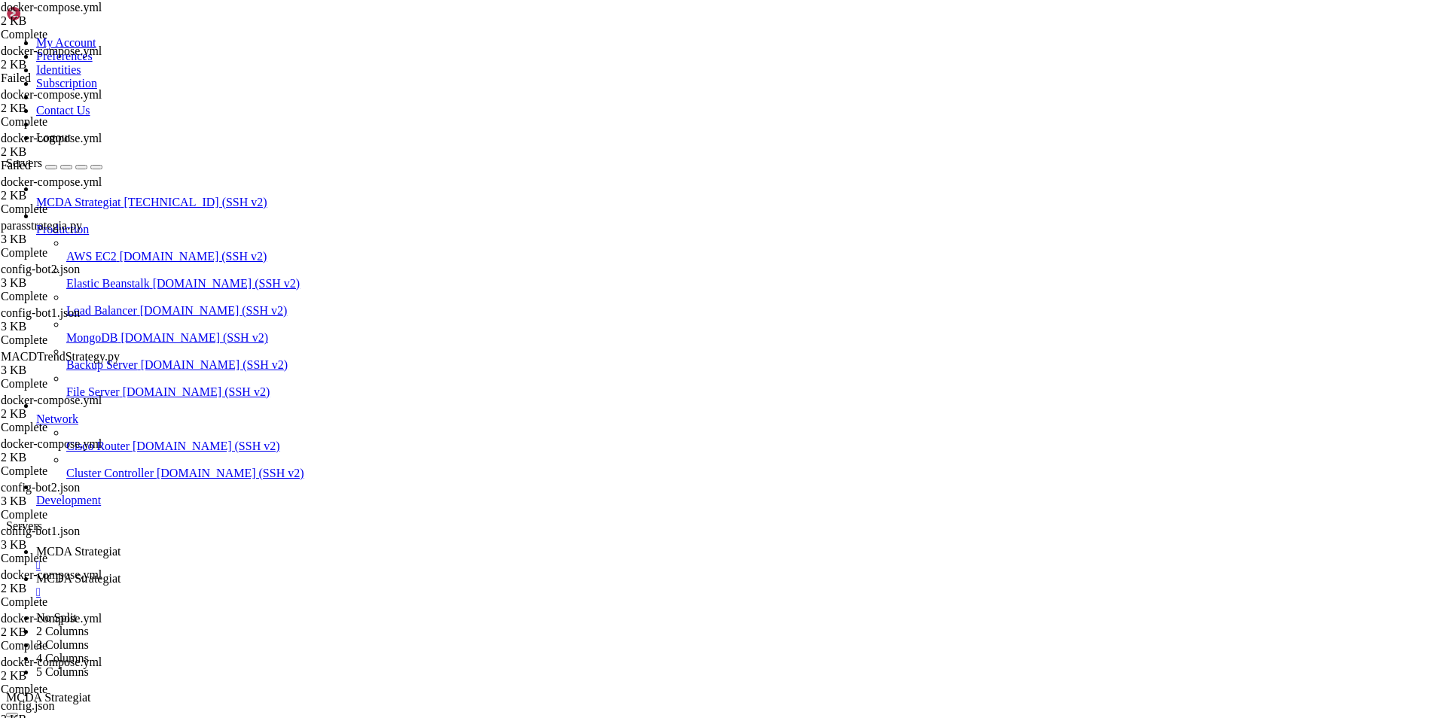
scroll to position [191321, 0]
click at [120, 572] on span "MCDA Strategiat" at bounding box center [78, 578] width 84 height 13
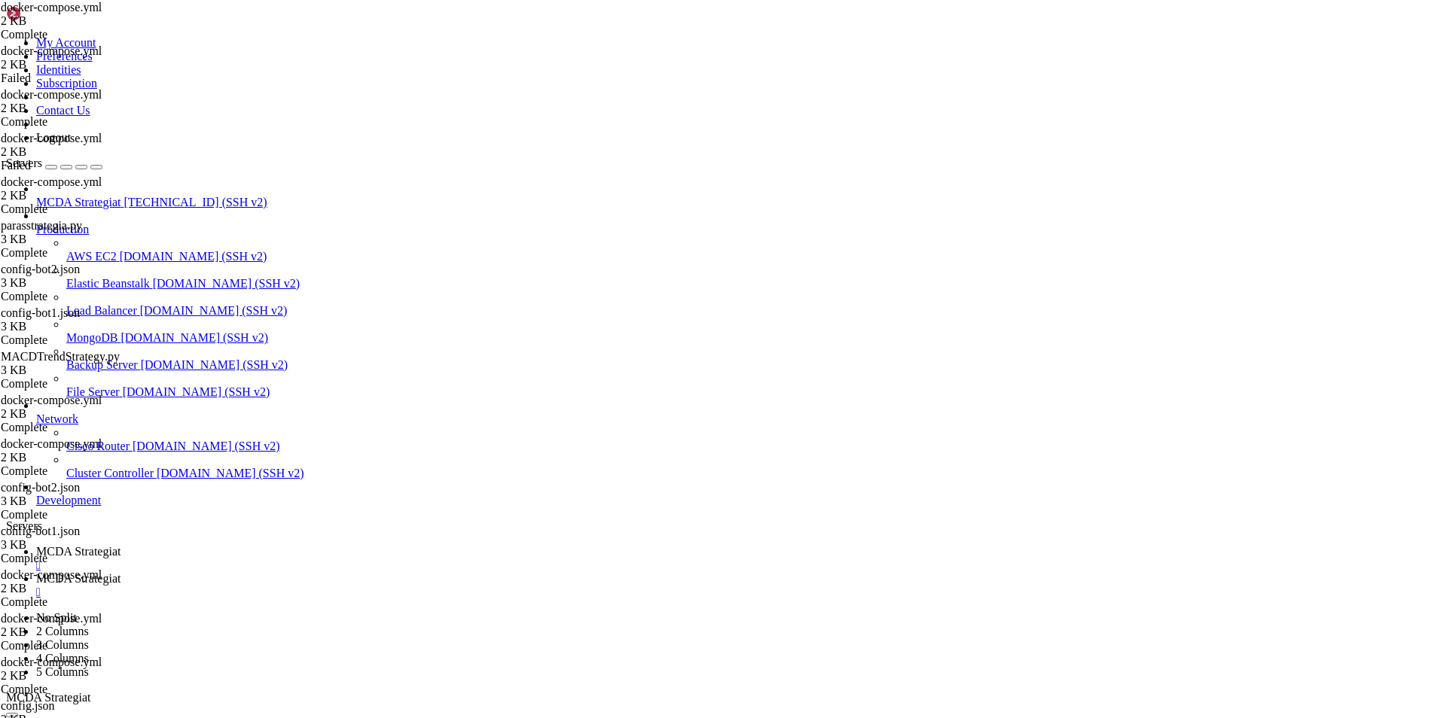
type input "/root/ft_userdata"
click at [120, 545] on span "MCDA Strategiat" at bounding box center [78, 551] width 84 height 13
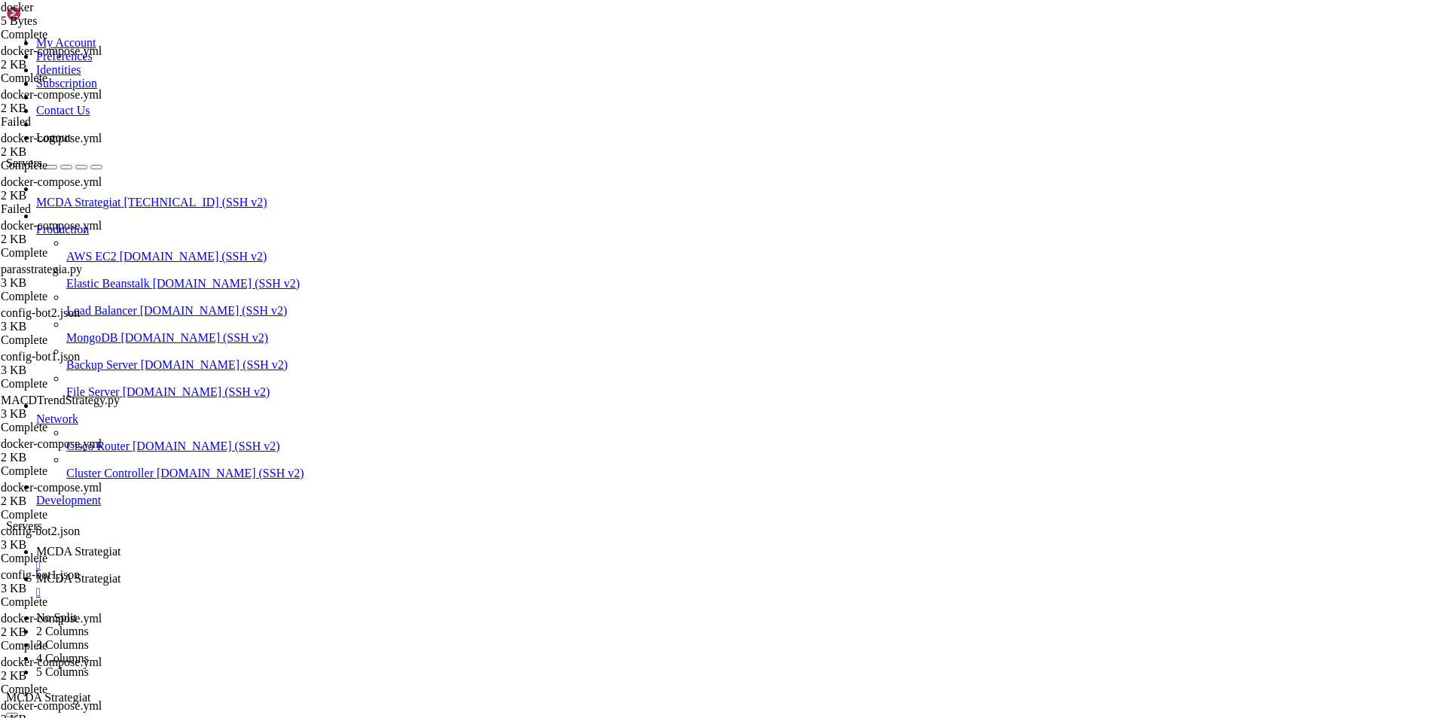
click at [120, 572] on span "MCDA Strategiat" at bounding box center [78, 578] width 84 height 13
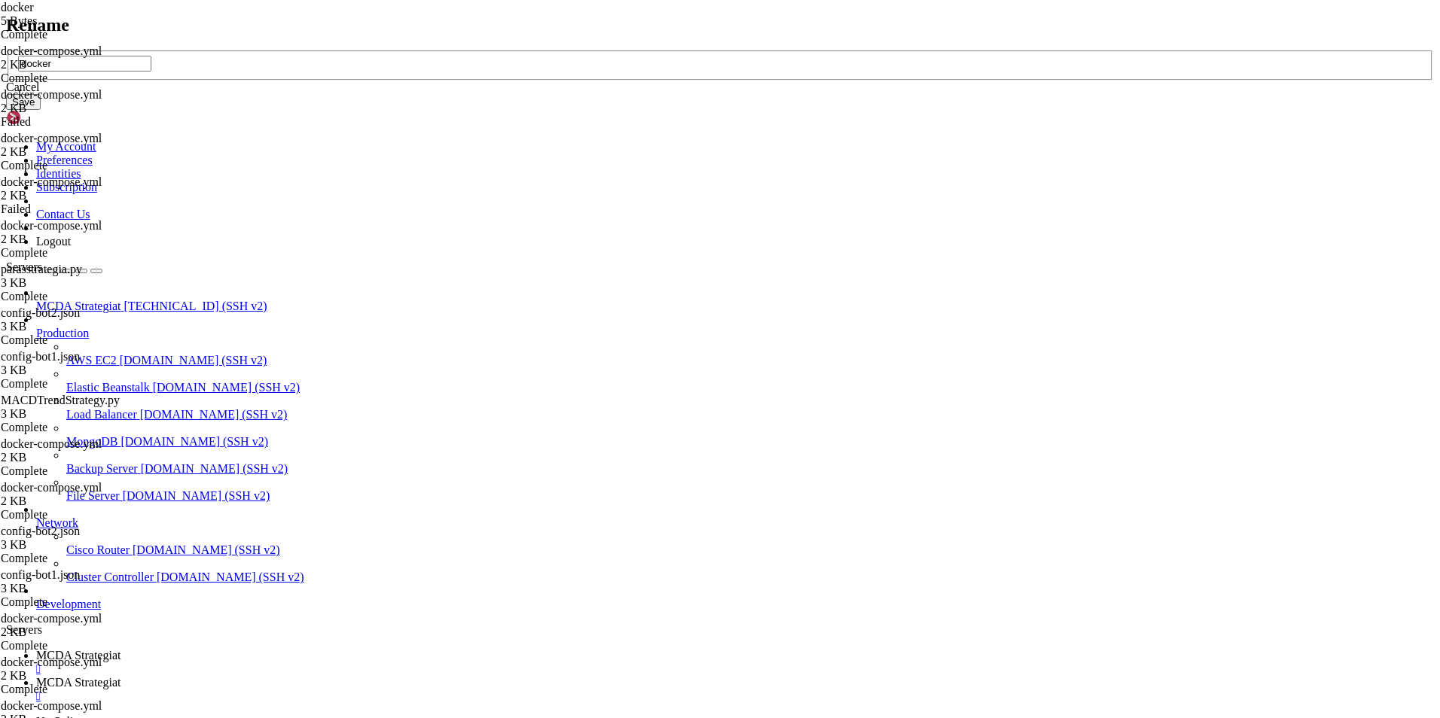
click at [682, 81] on div "docker" at bounding box center [720, 65] width 1428 height 31
click at [151, 72] on input "docker" at bounding box center [84, 64] width 133 height 16
type input "docker lisaosat.yml2222"
click at [41, 110] on button "Save" at bounding box center [23, 102] width 35 height 16
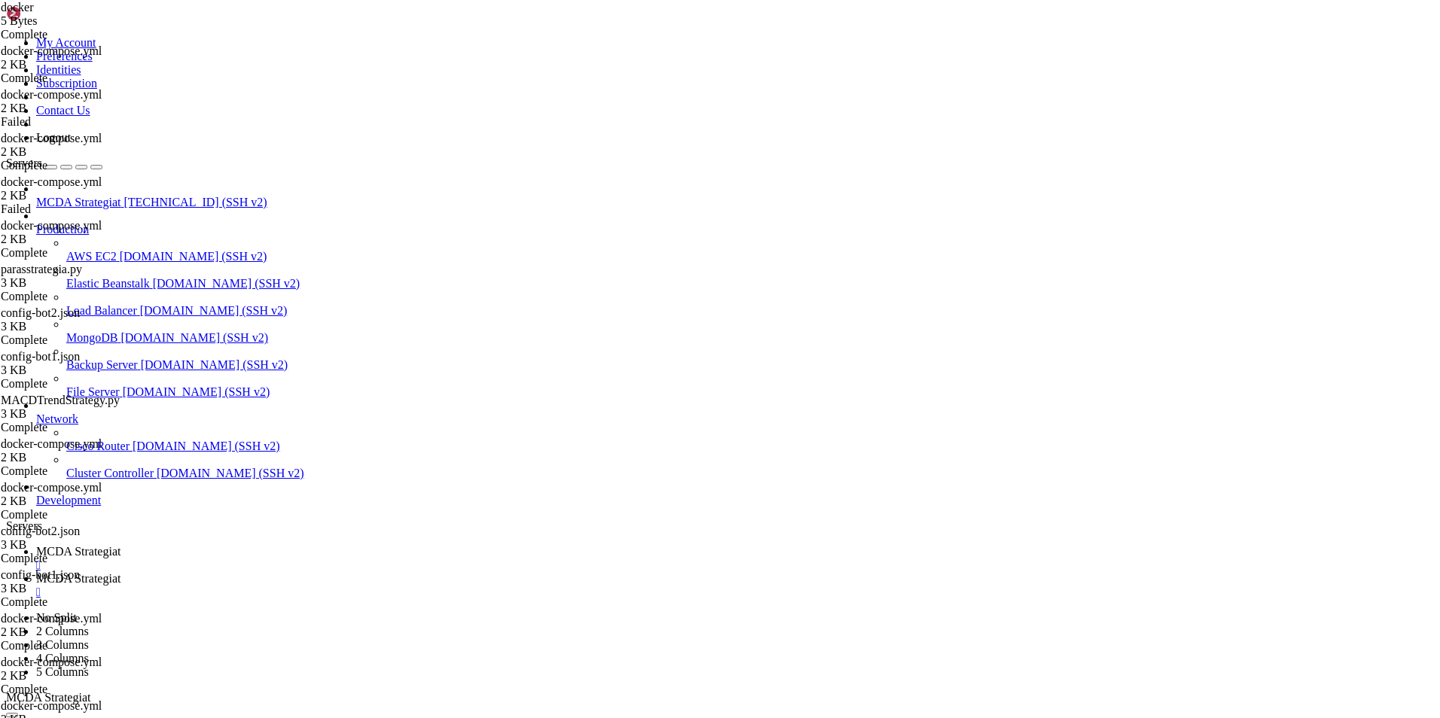
drag, startPoint x: 416, startPoint y: 697, endPoint x: 222, endPoint y: 343, distance: 403.4
type textarea "prometheus: image: prom/prometheus"
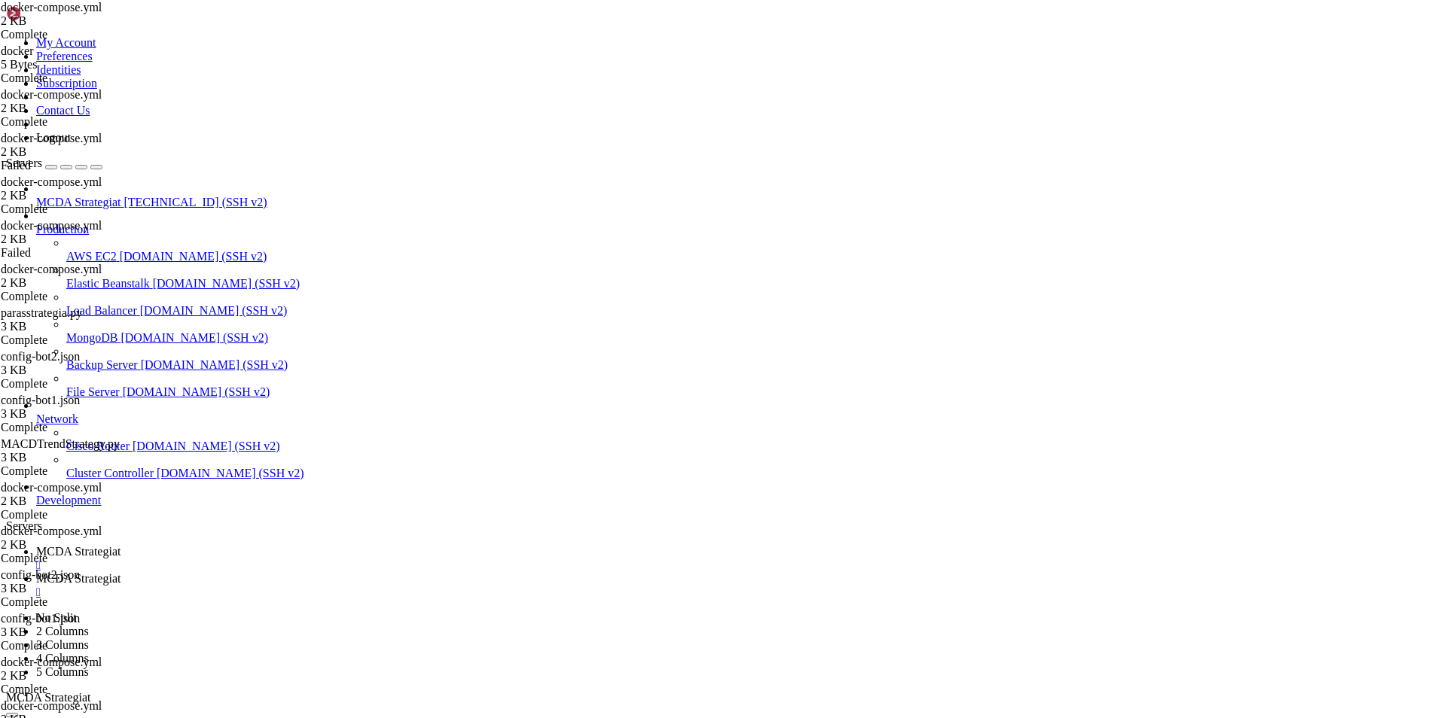
type textarea "g"
type textarea "--hyperopt-loss SharpeHyperOptLoss"
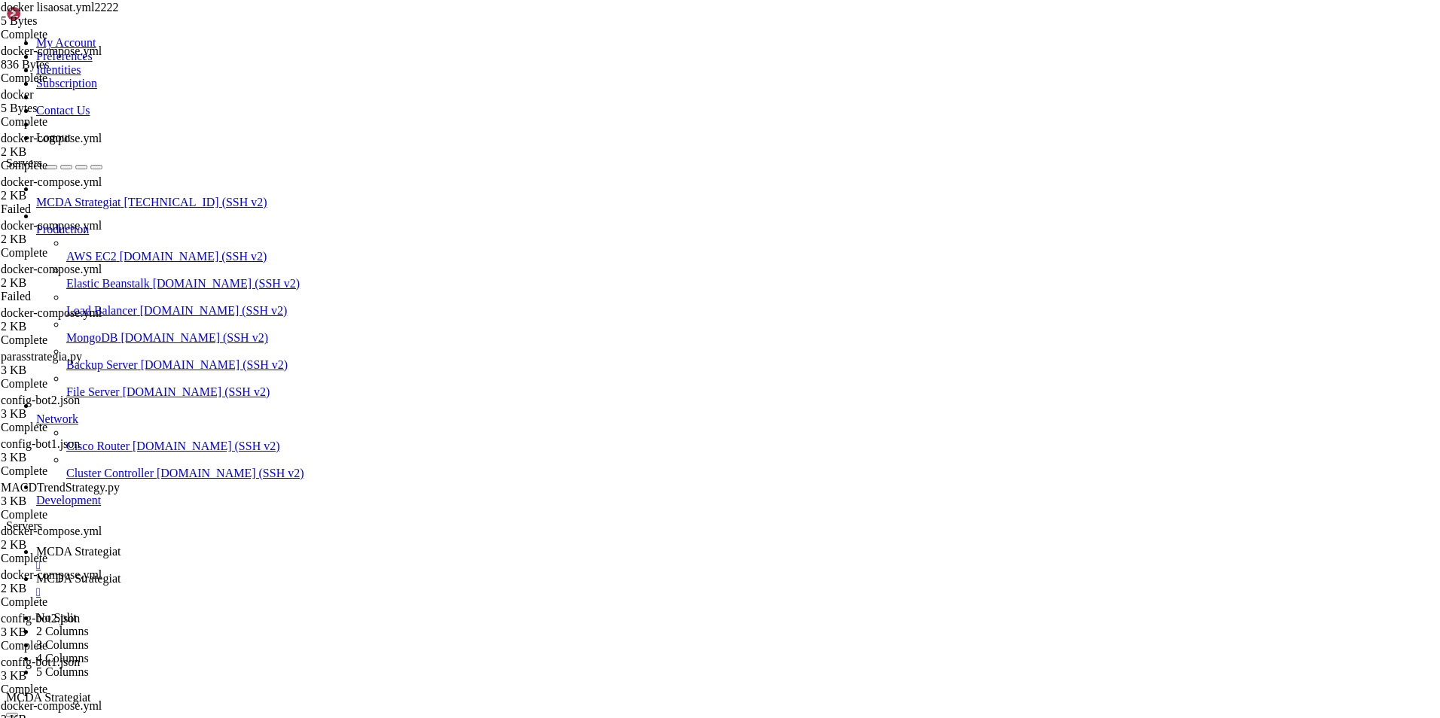
click at [120, 545] on span "MCDA Strategiat" at bounding box center [78, 551] width 84 height 13
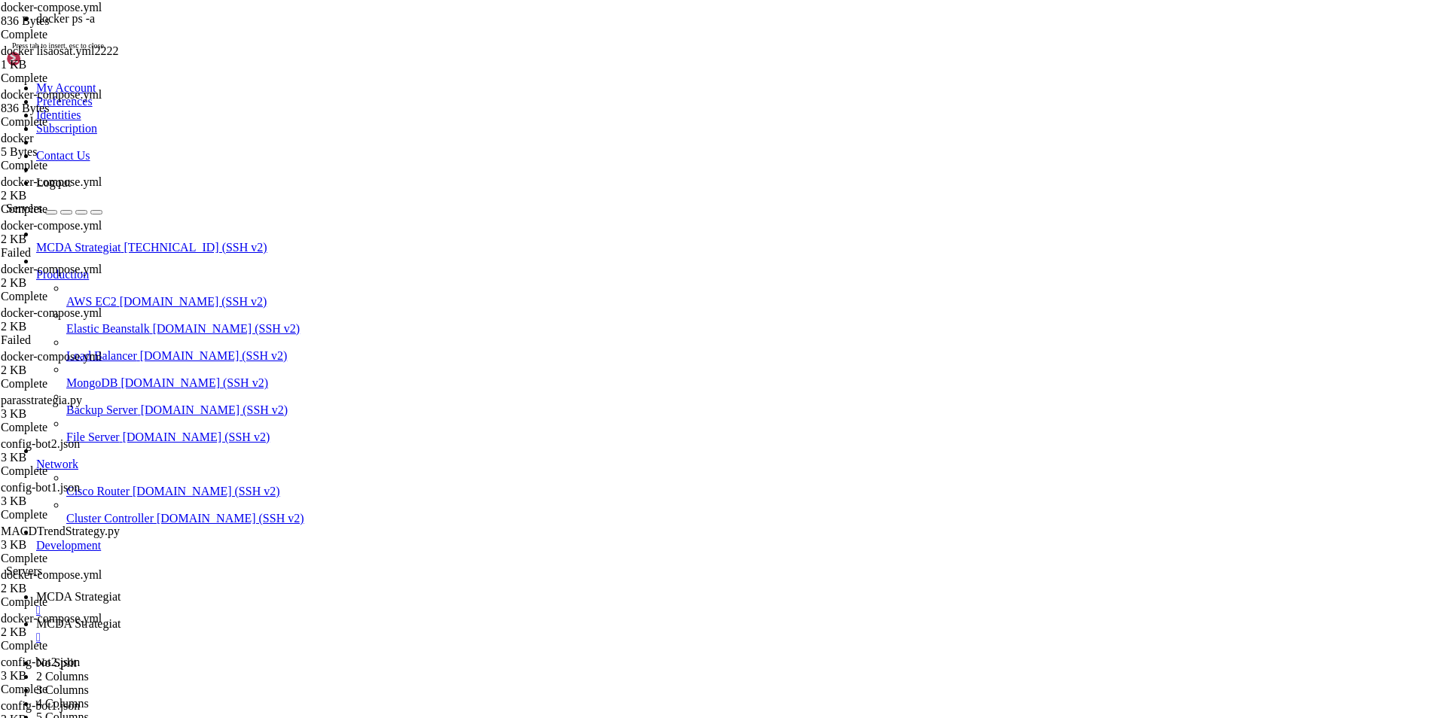
scroll to position [191687, 0]
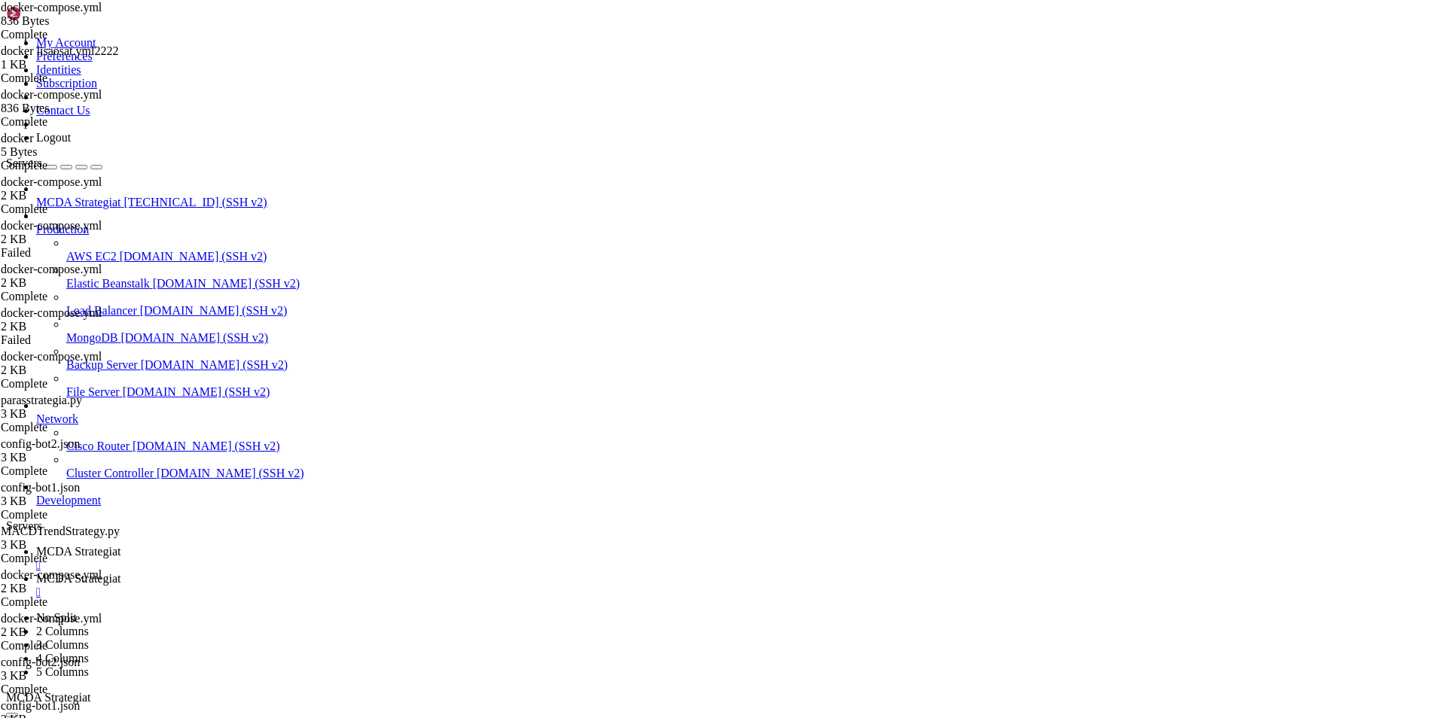
drag, startPoint x: 989, startPoint y: 1441, endPoint x: 14, endPoint y: 1395, distance: 977.0
drag, startPoint x: 935, startPoint y: 1430, endPoint x: 14, endPoint y: 1305, distance: 929.4
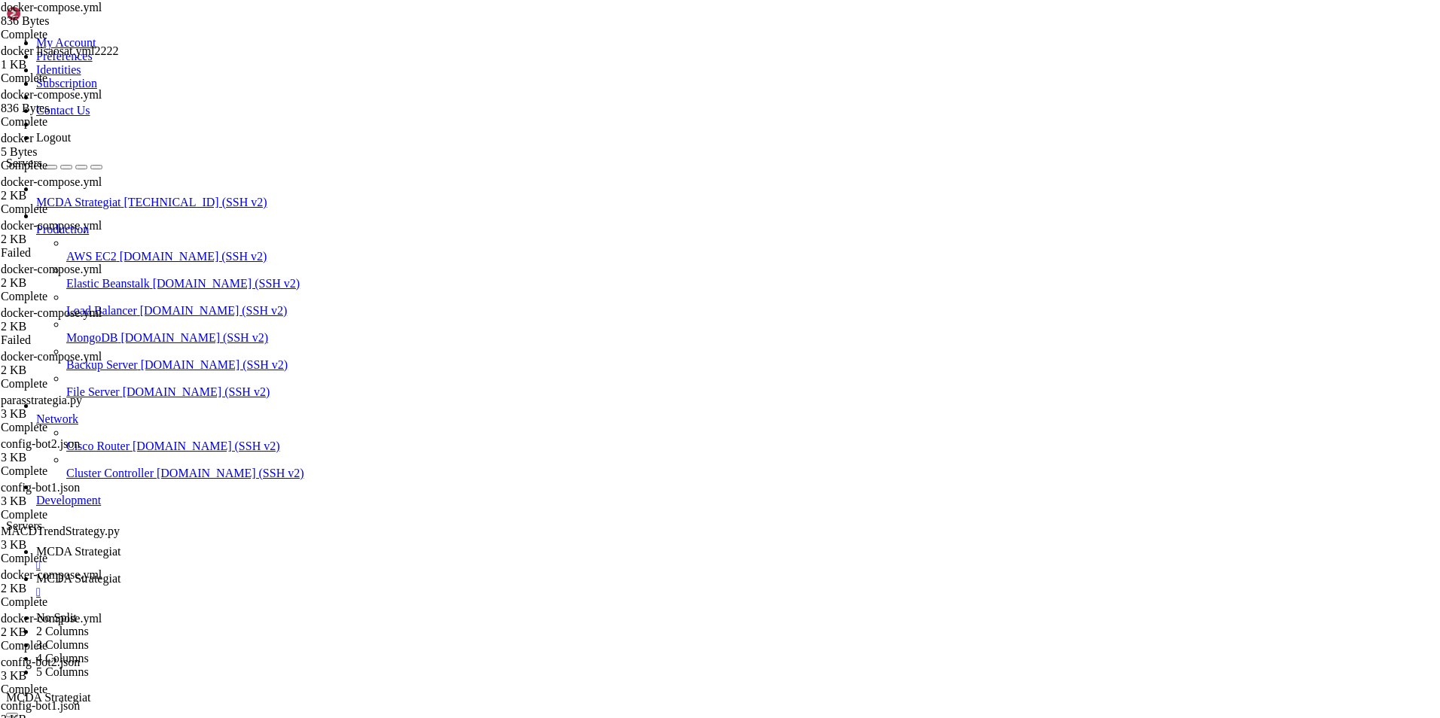
copy div "See 'docker stop --help' for more information root@ubuntu-4gb-hel1-1:~/ft_userd…"
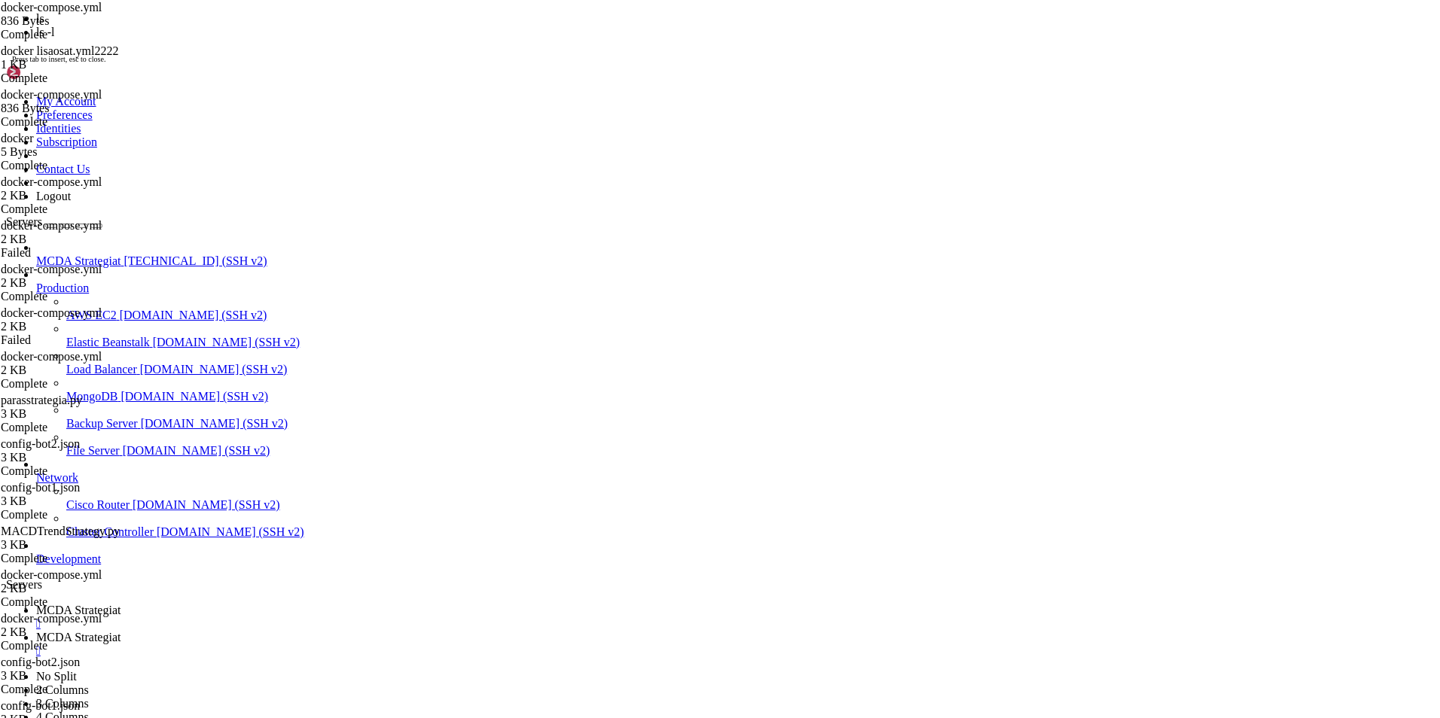
scroll to position [191769, 0]
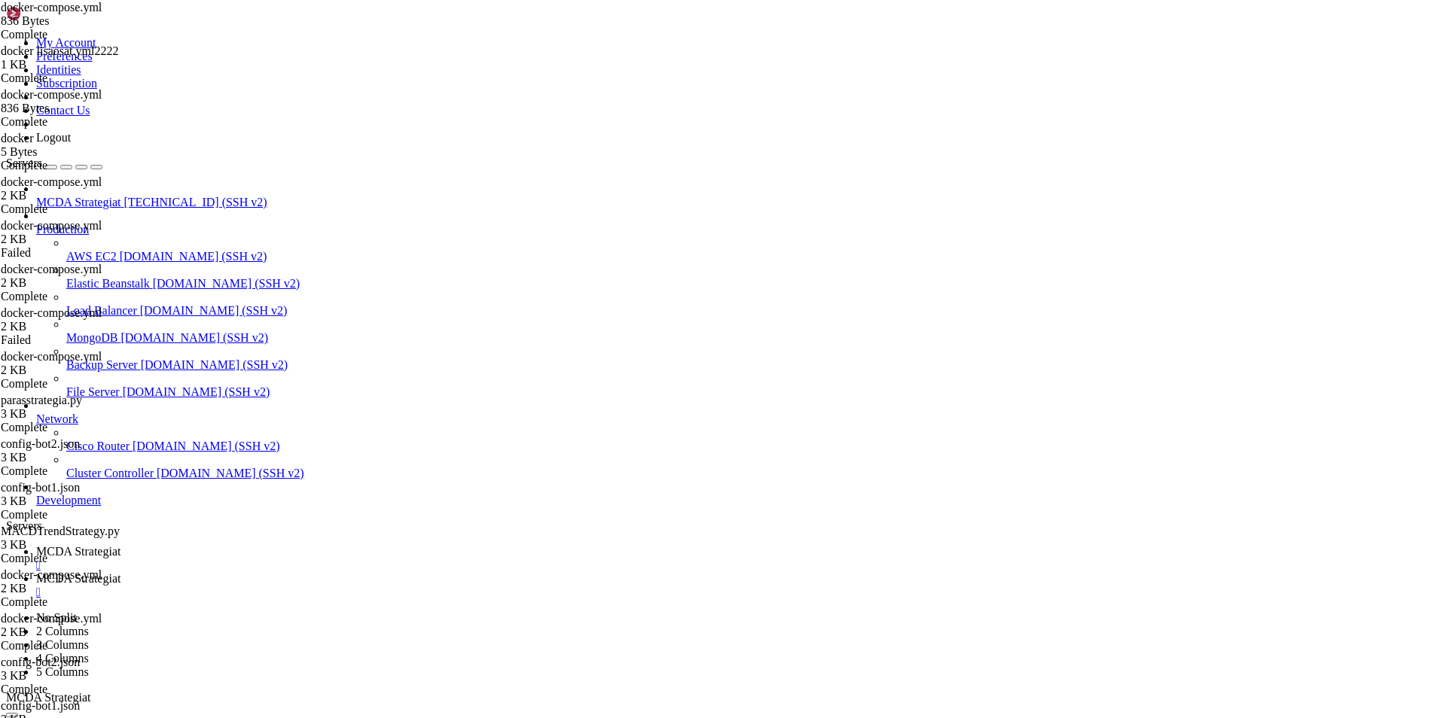
drag, startPoint x: 195, startPoint y: 1324, endPoint x: 102, endPoint y: 1325, distance: 93.4
copy x-row "freqtrade-bot1"
drag, startPoint x: 375, startPoint y: 1447, endPoint x: 565, endPoint y: 1519, distance: 203.1
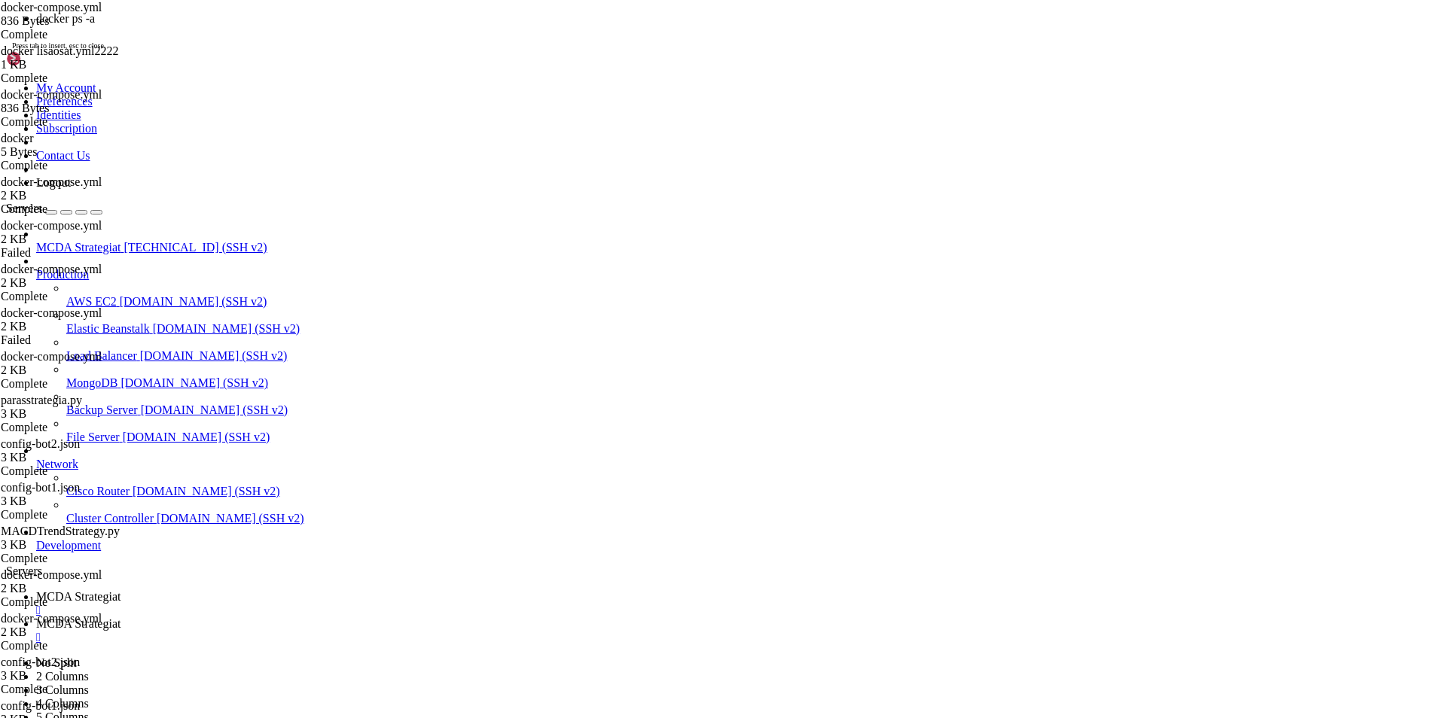
scroll to position [192080, 0]
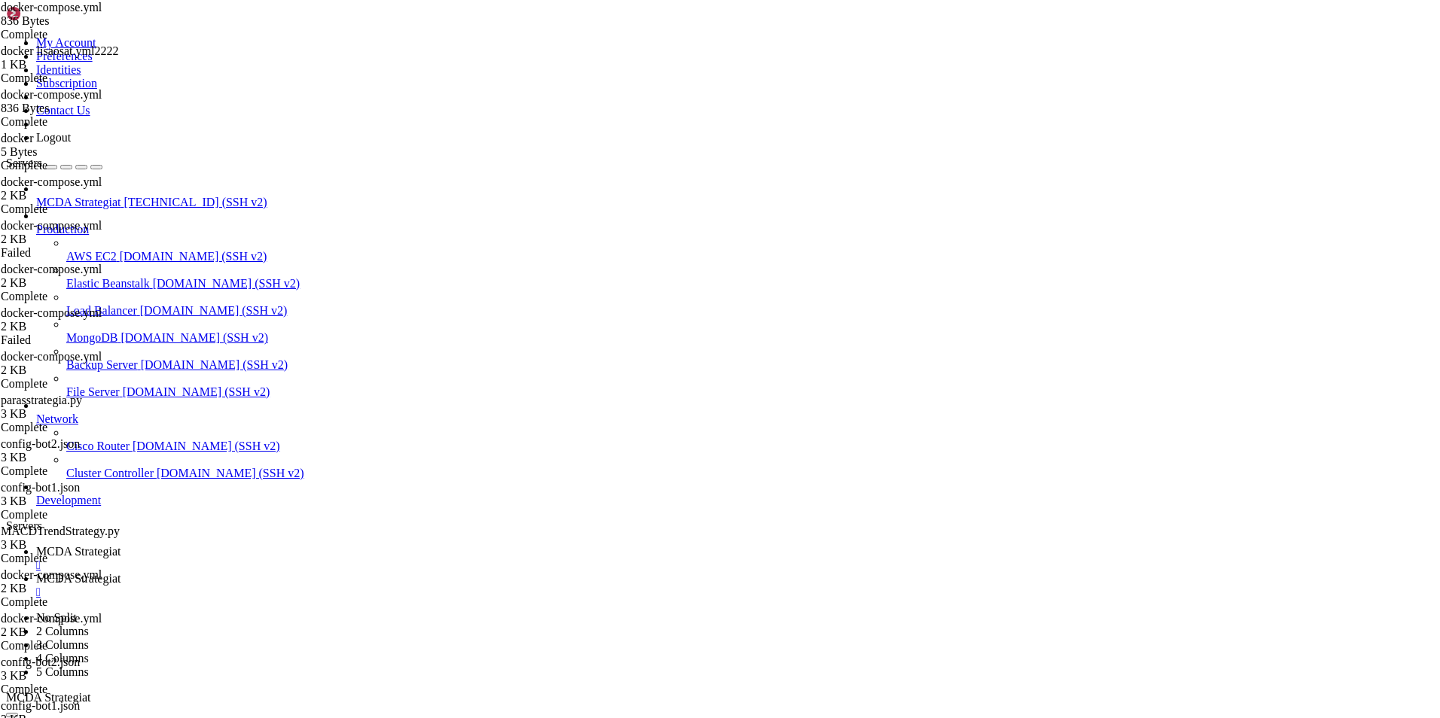
click at [120, 572] on span "MCDA Strategiat" at bounding box center [78, 578] width 84 height 13
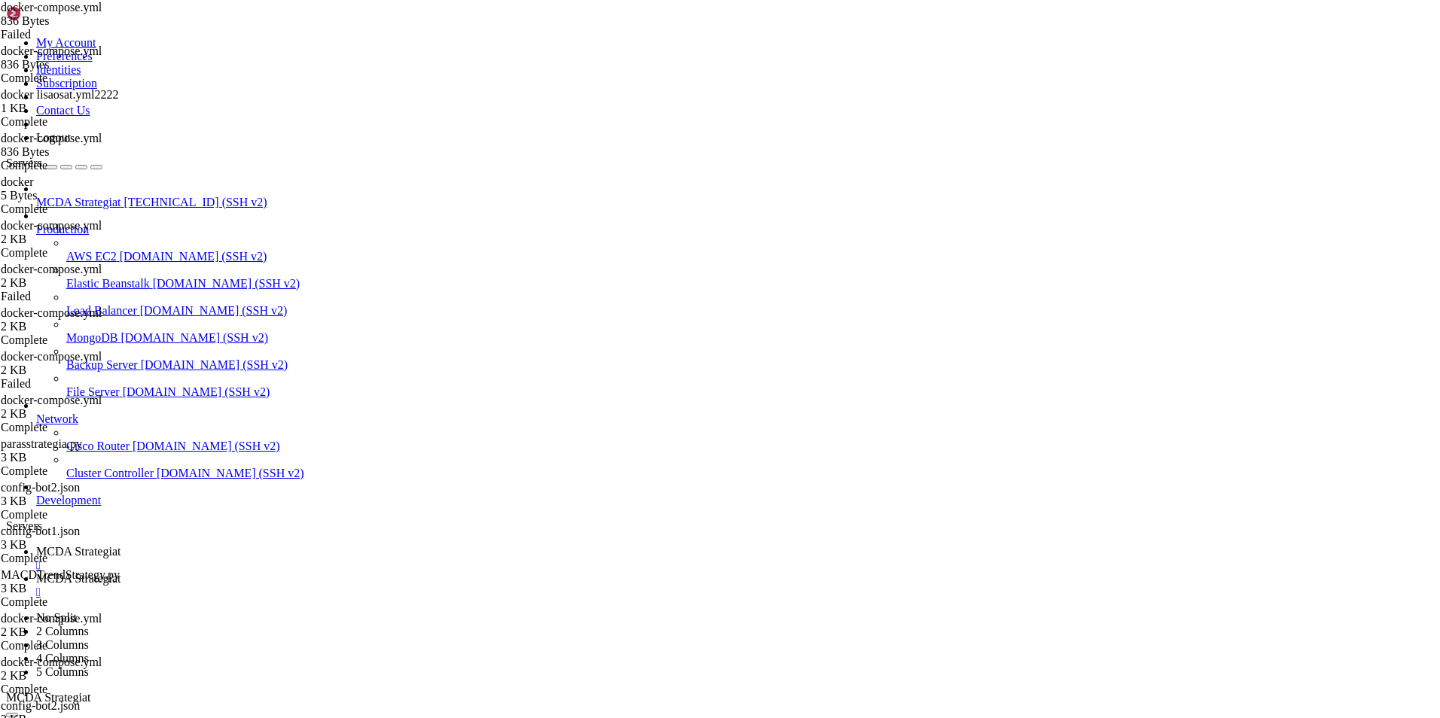
type input "/root/ft_userdata"
drag, startPoint x: 463, startPoint y: 328, endPoint x: 249, endPoint y: 328, distance: 213.9
type textarea "- "8082:8081" # Prometheus metrics exporter"
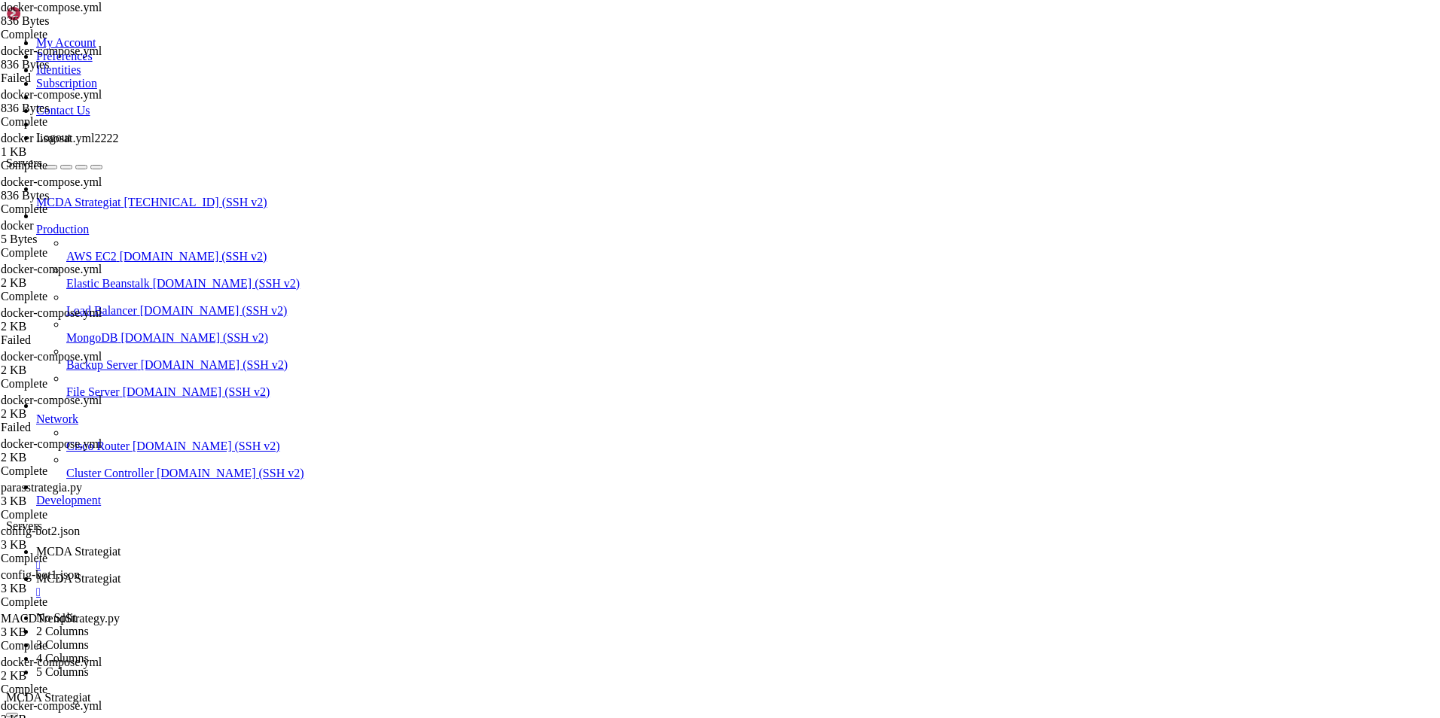
drag, startPoint x: 459, startPoint y: 199, endPoint x: 245, endPoint y: 200, distance: 213.1
type textarea "- "8081:8081" # Prometheus metrics exporter"
click at [120, 545] on span "MCDA Strategiat" at bounding box center [78, 551] width 84 height 13
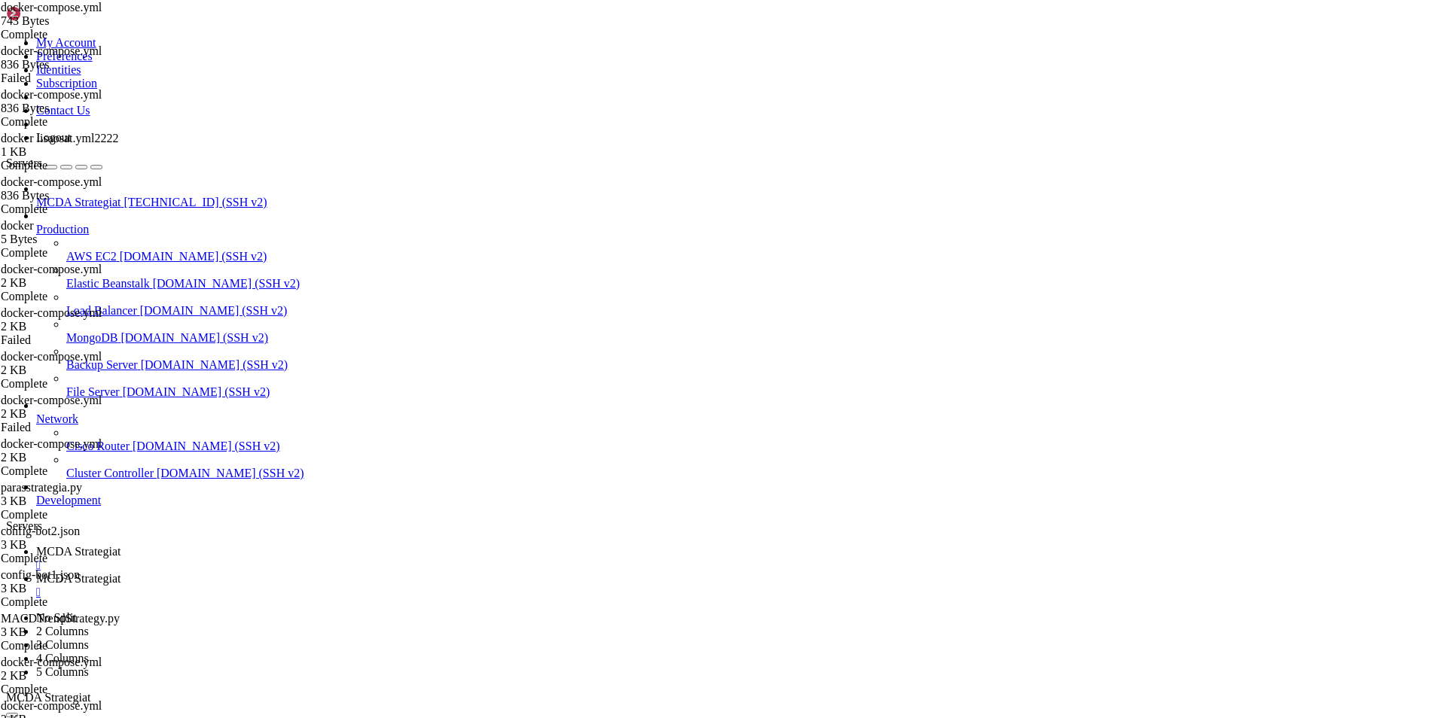
scroll to position [193395, 0]
click at [374, 572] on link "MCDA Strategiat " at bounding box center [735, 585] width 1398 height 27
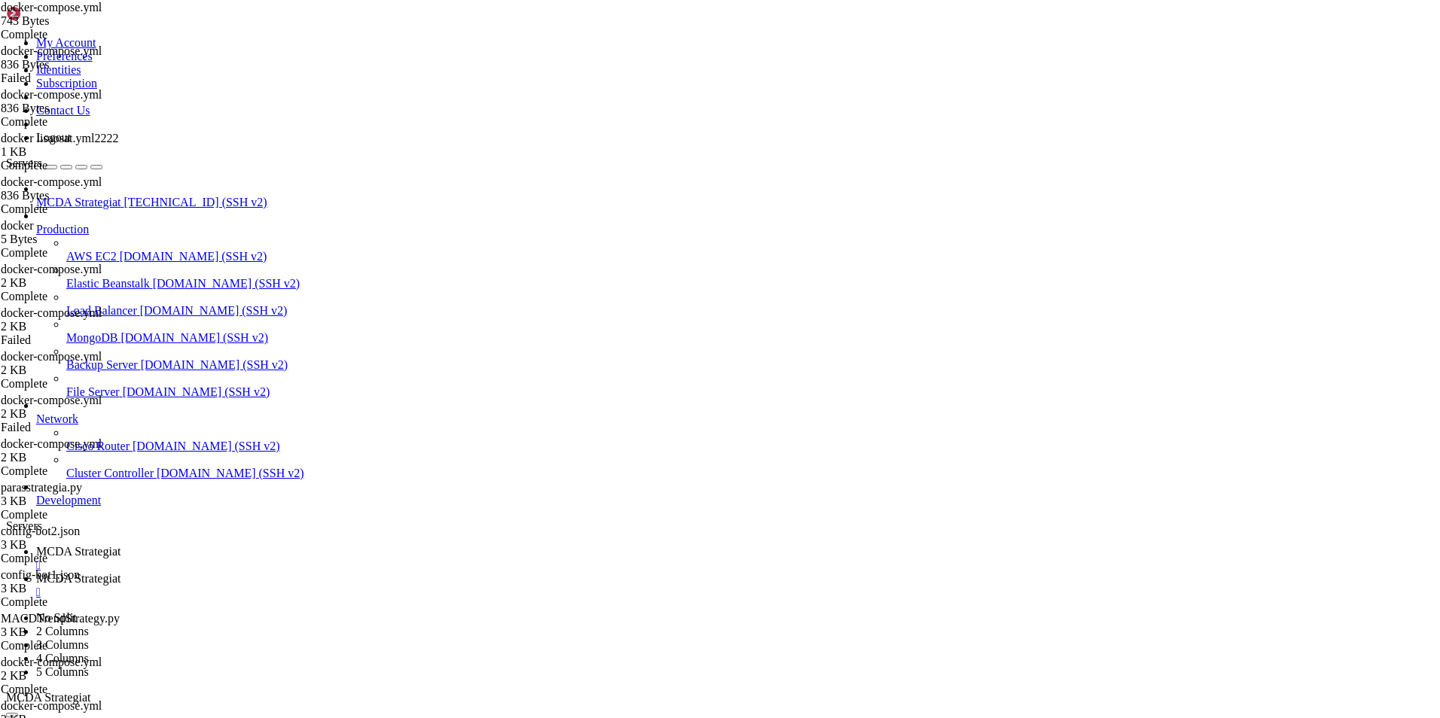
click at [120, 545] on span "MCDA Strategiat" at bounding box center [78, 551] width 84 height 13
click at [120, 572] on span "MCDA Strategiat" at bounding box center [78, 578] width 84 height 13
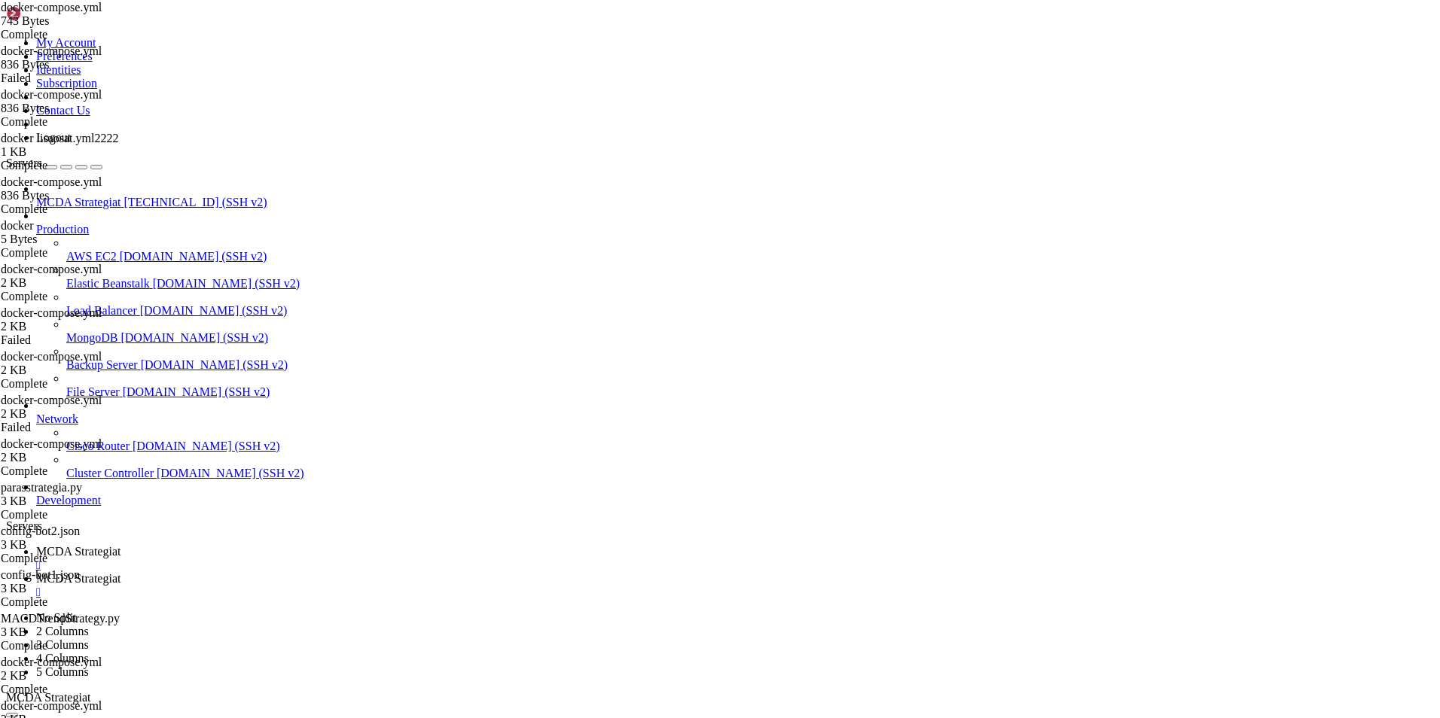
type input "/root/ft_userdata/user_data"
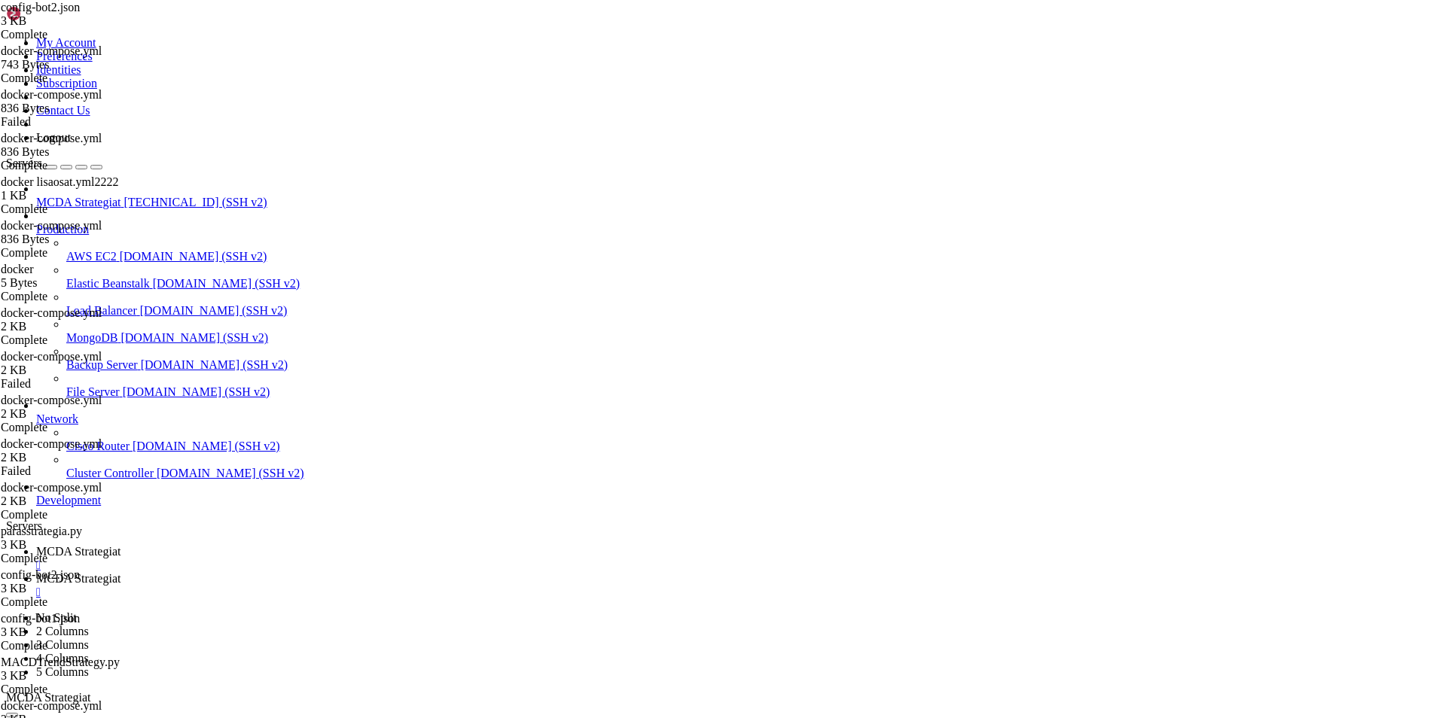
drag, startPoint x: 304, startPoint y: 559, endPoint x: 239, endPoint y: 542, distance: 67.8
type textarea ""prometheus": { "enabled": true,"
type textarea "},"
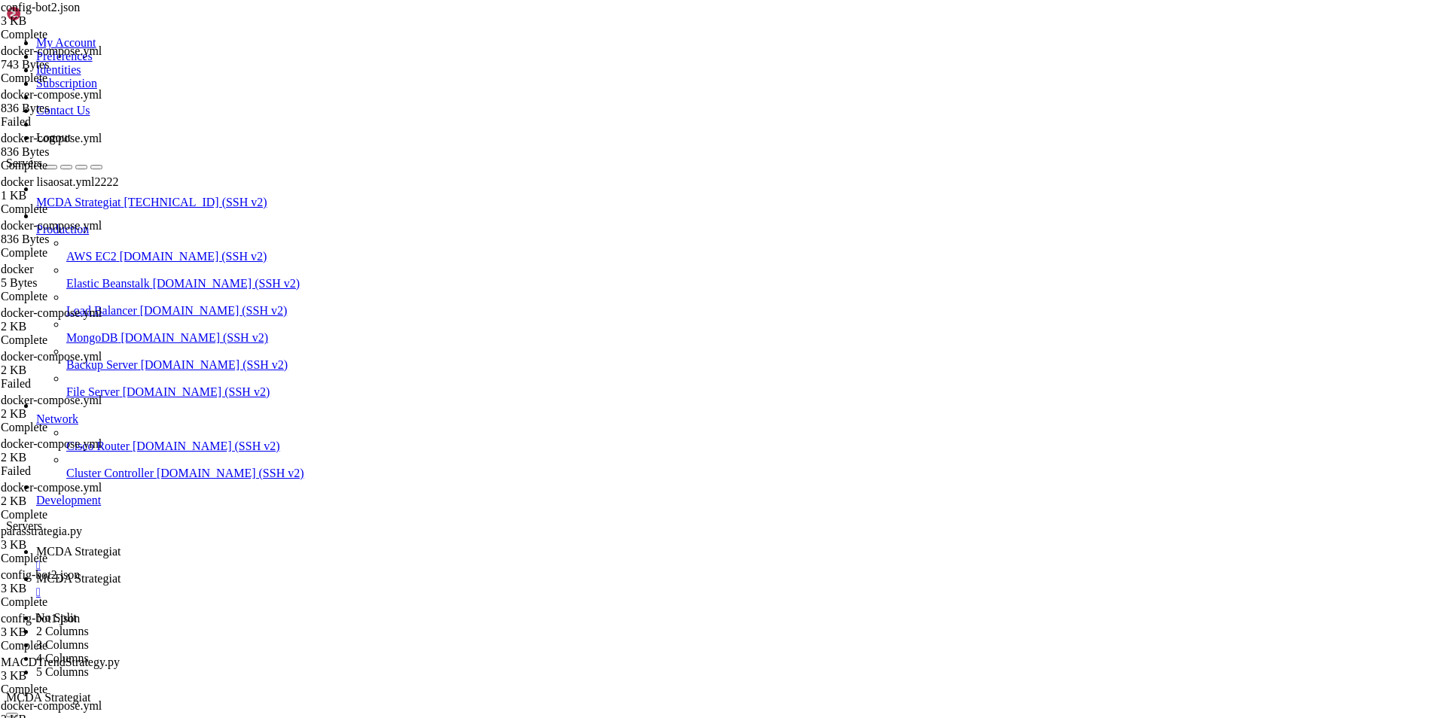
type textarea ""listen_port": 8082,"
click at [272, 545] on link "MCDA Strategiat " at bounding box center [735, 558] width 1398 height 27
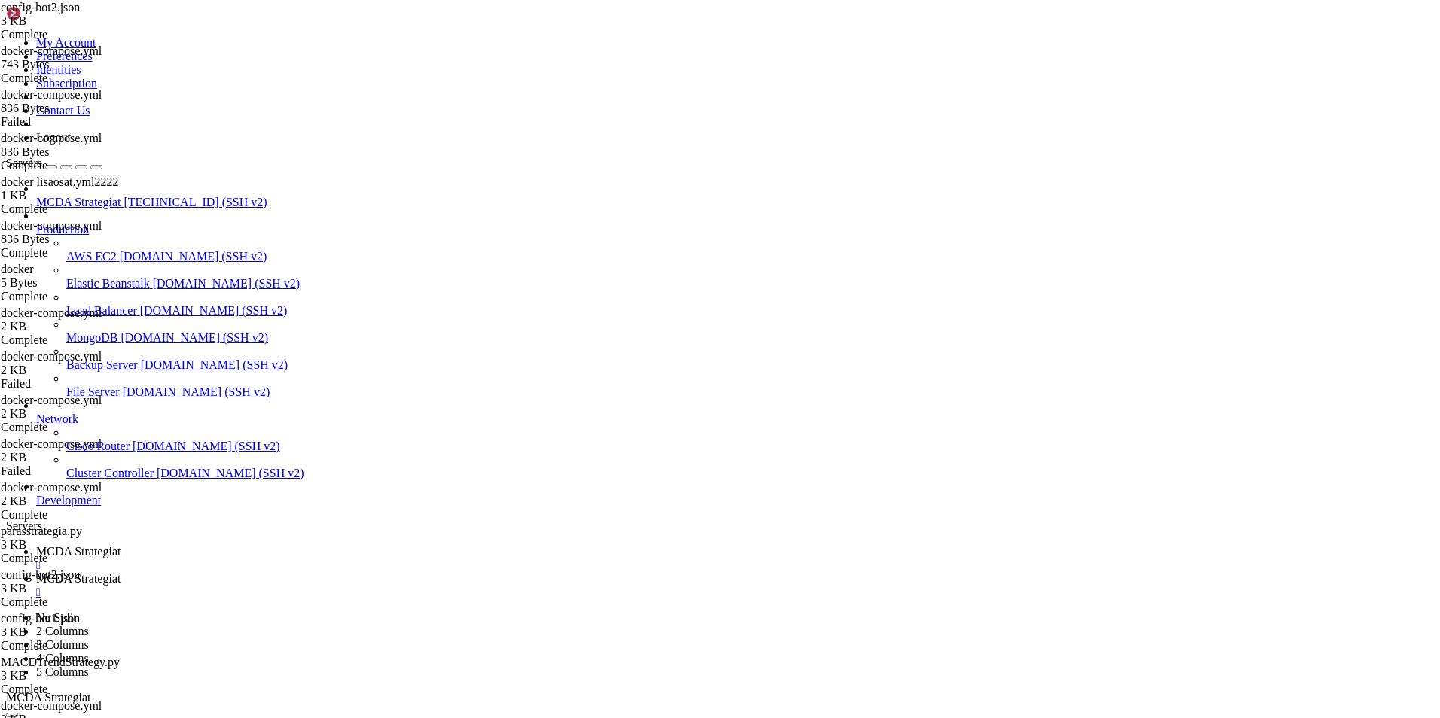
scroll to position [205025, 0]
click at [120, 572] on span "MCDA Strategiat" at bounding box center [78, 578] width 84 height 13
type input "/root/ft_userdata"
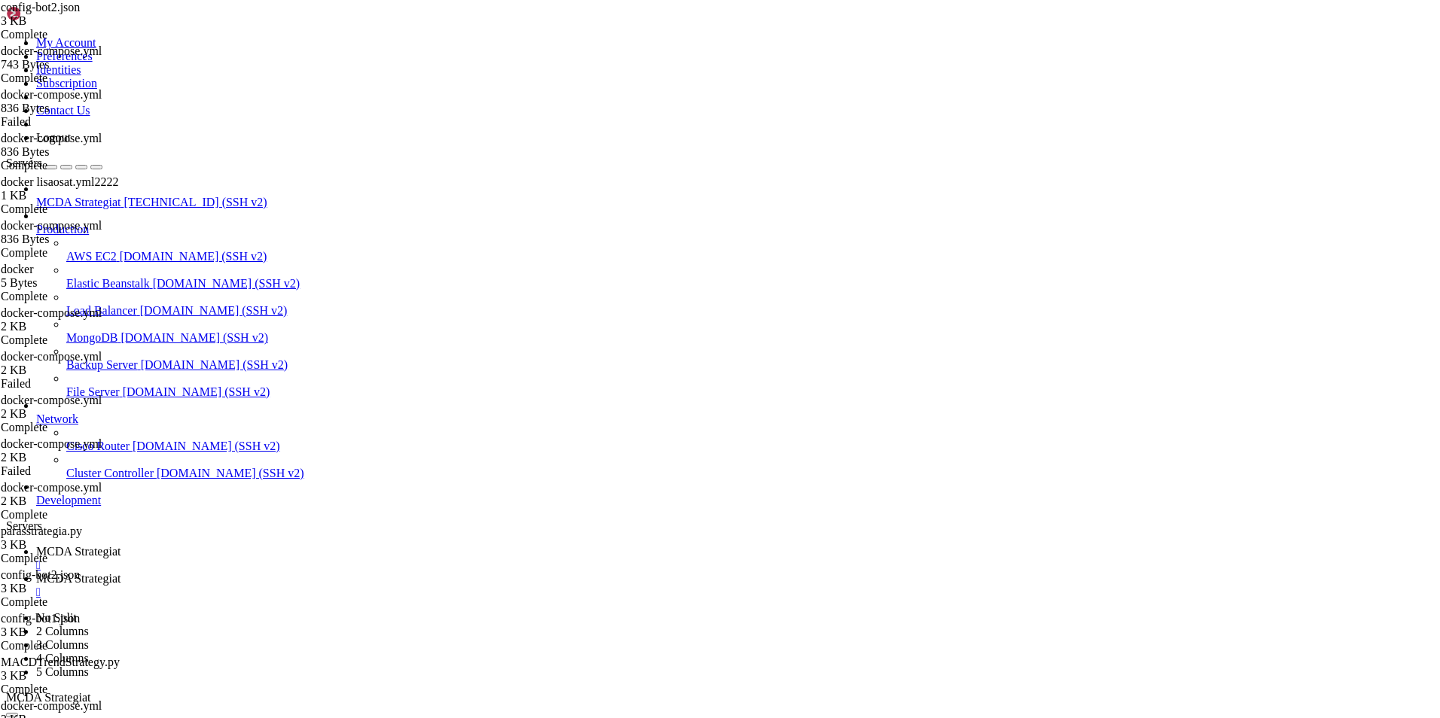
type textarea "- "82:8082" # Freqtrade UI"
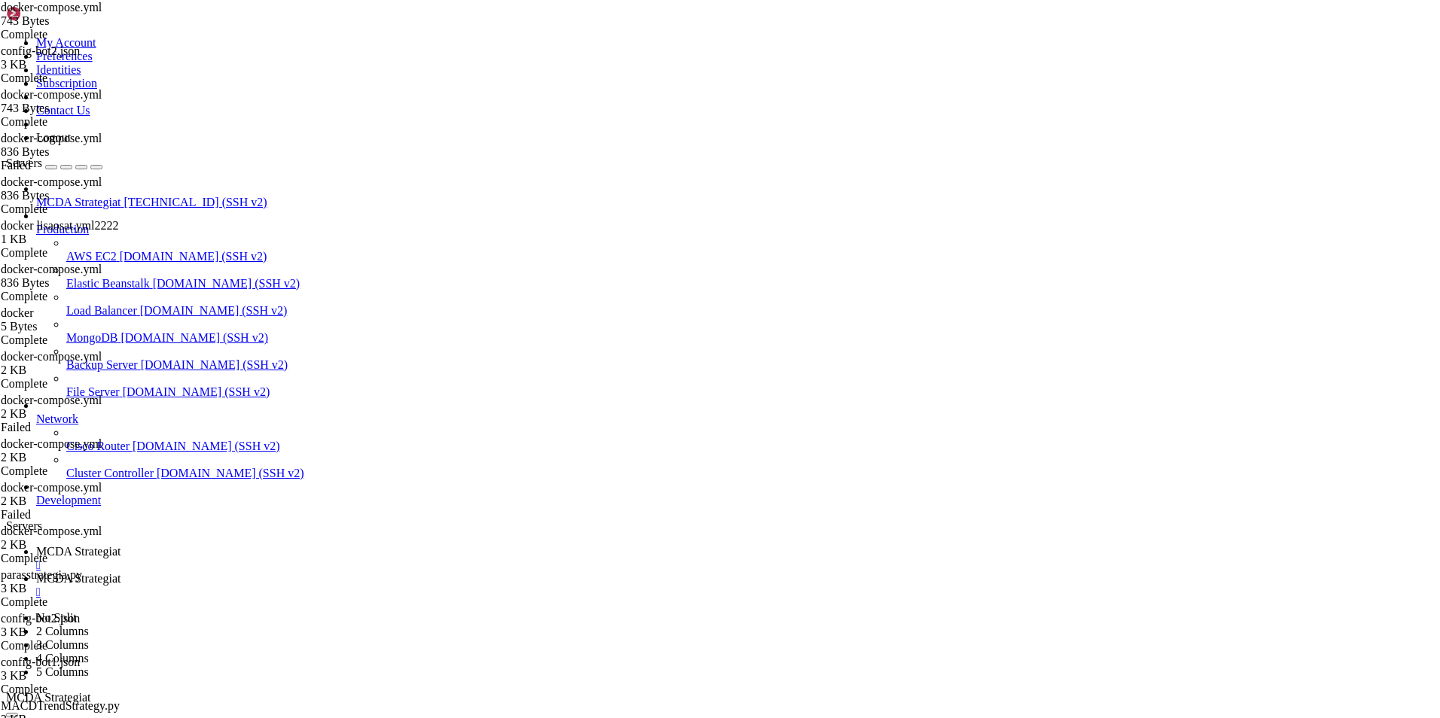
click at [120, 545] on span "MCDA Strategiat" at bounding box center [78, 551] width 84 height 13
click at [120, 572] on span "MCDA Strategiat" at bounding box center [78, 578] width 84 height 13
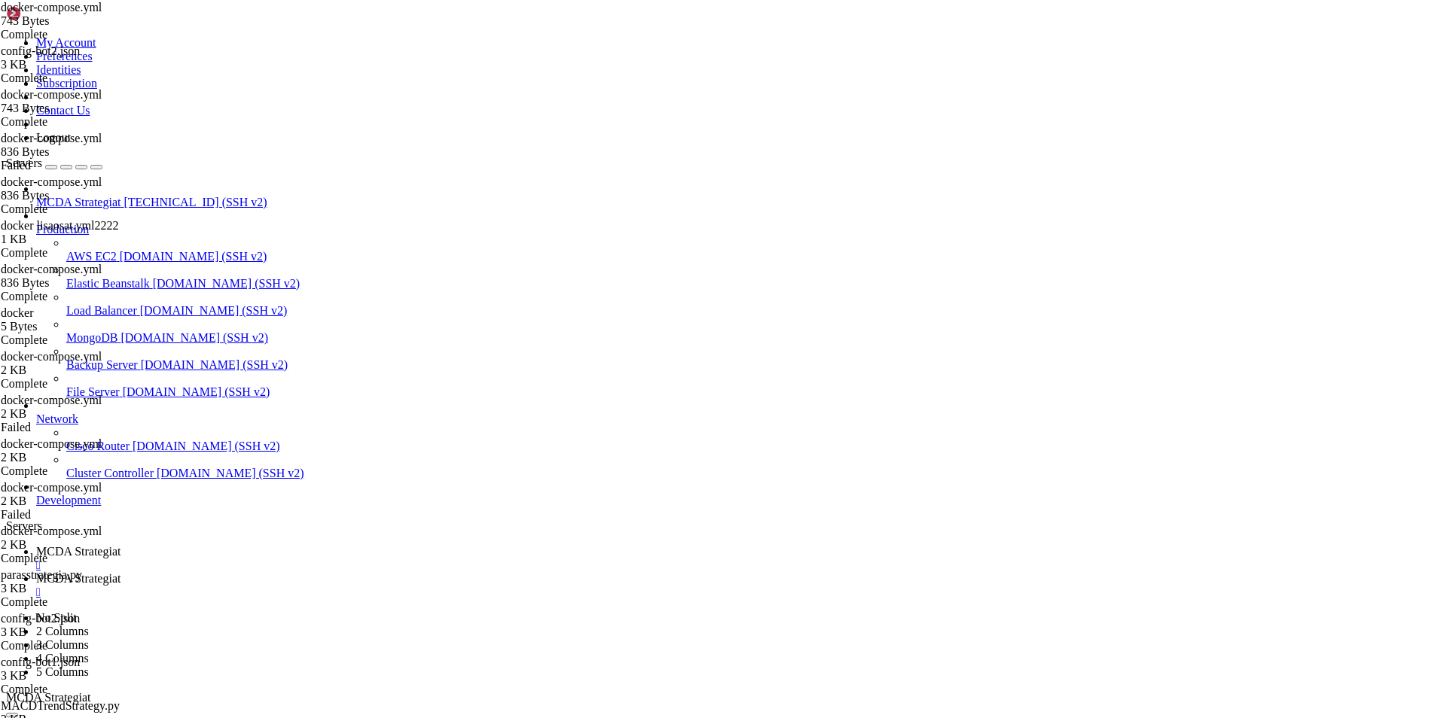
type input "/root/ft_userdata/user_data/strategies"
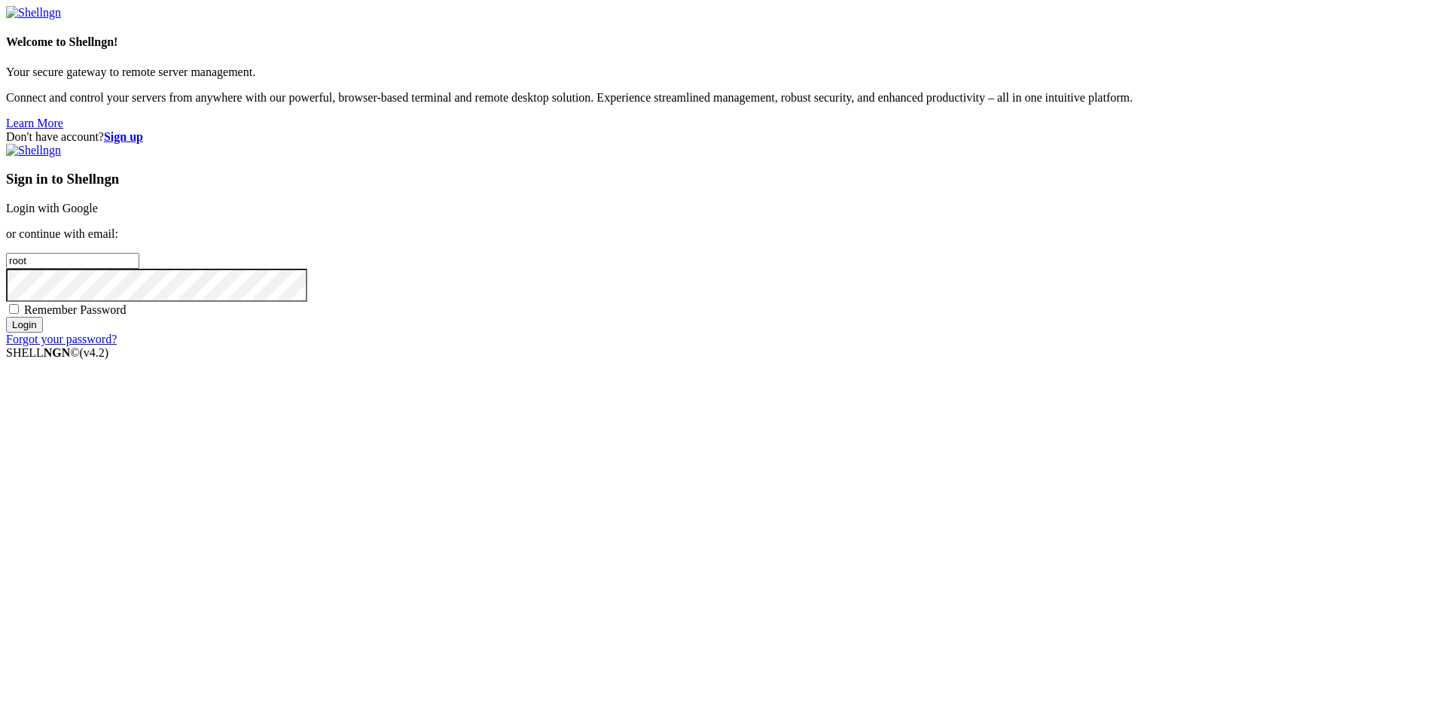
click at [98, 215] on link "Login with Google" at bounding box center [52, 208] width 92 height 13
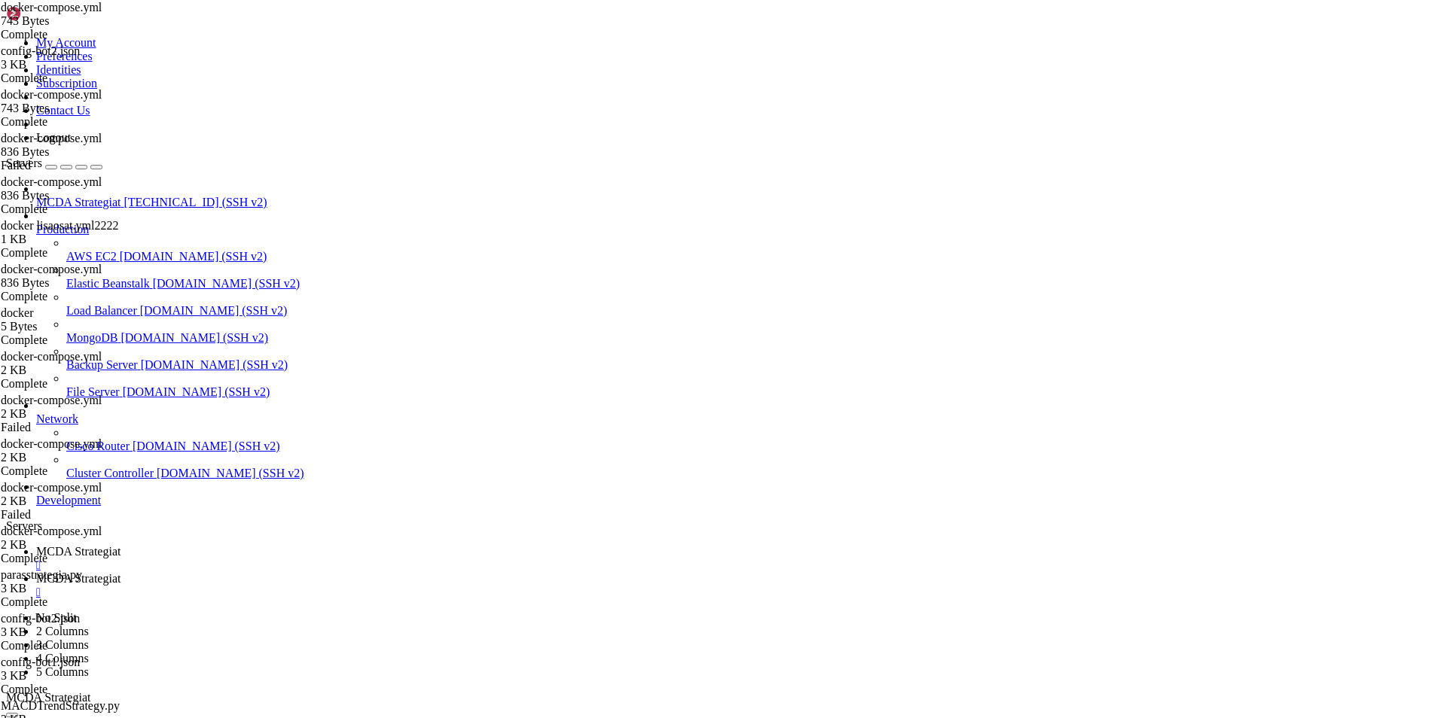
scroll to position [205188, 0]
click at [120, 572] on span "MCDA Strategiat" at bounding box center [78, 578] width 84 height 13
type input "/root/ft_userdata/user_data"
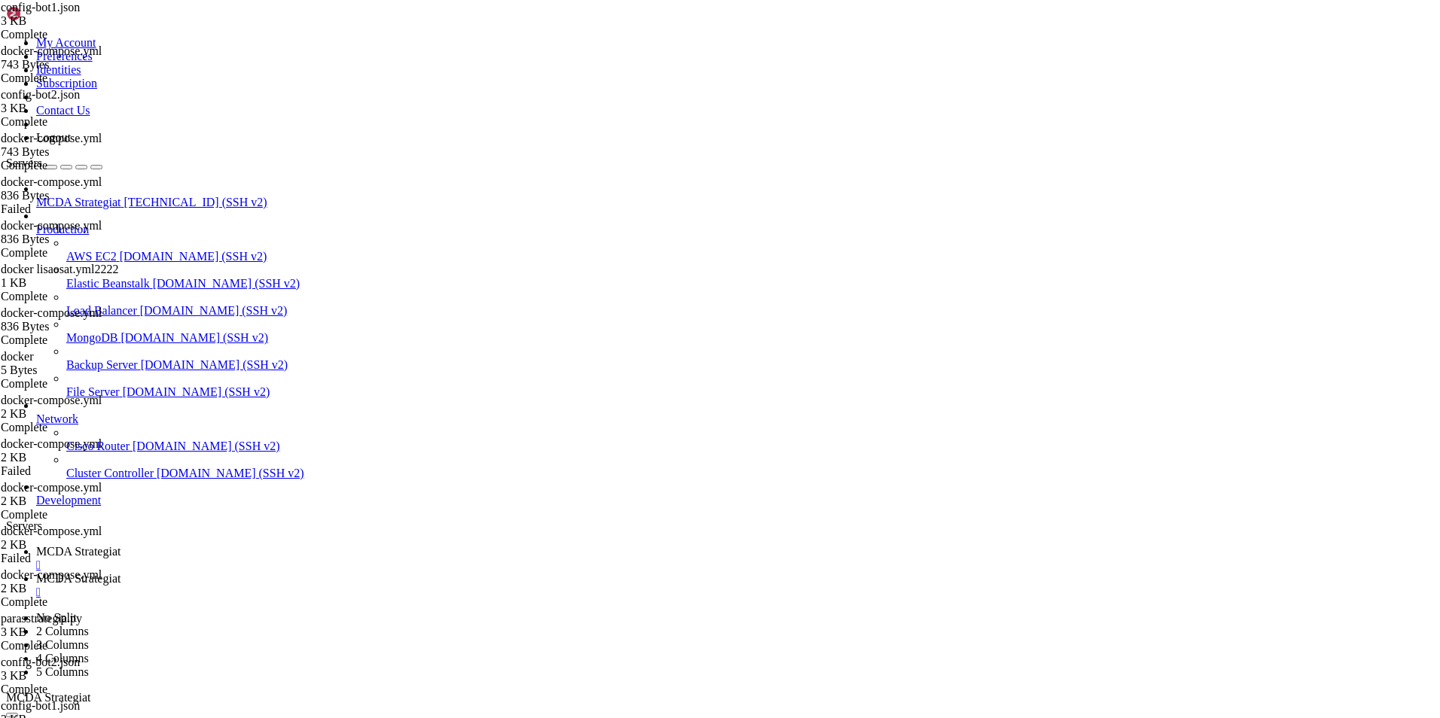
type textarea ""timeframe": "1h","
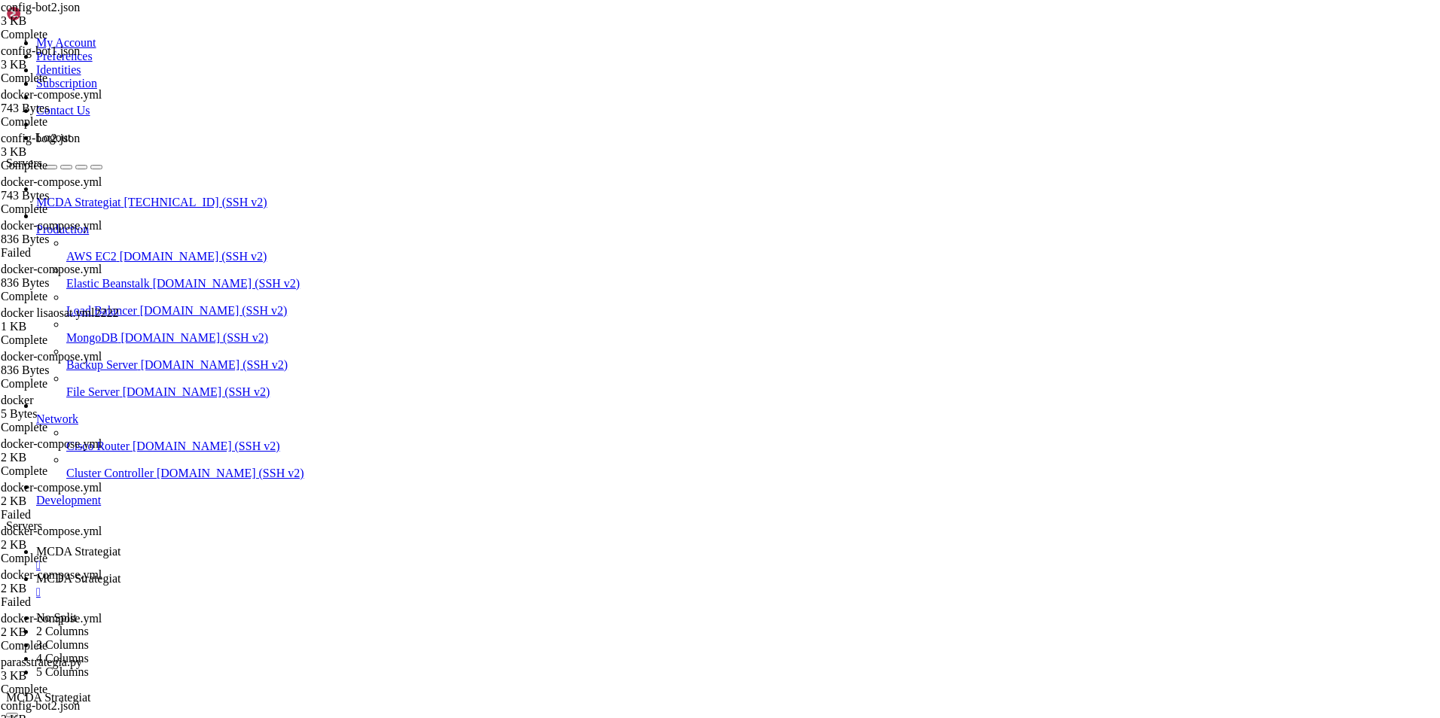
type textarea ""stake_amount": 25,"
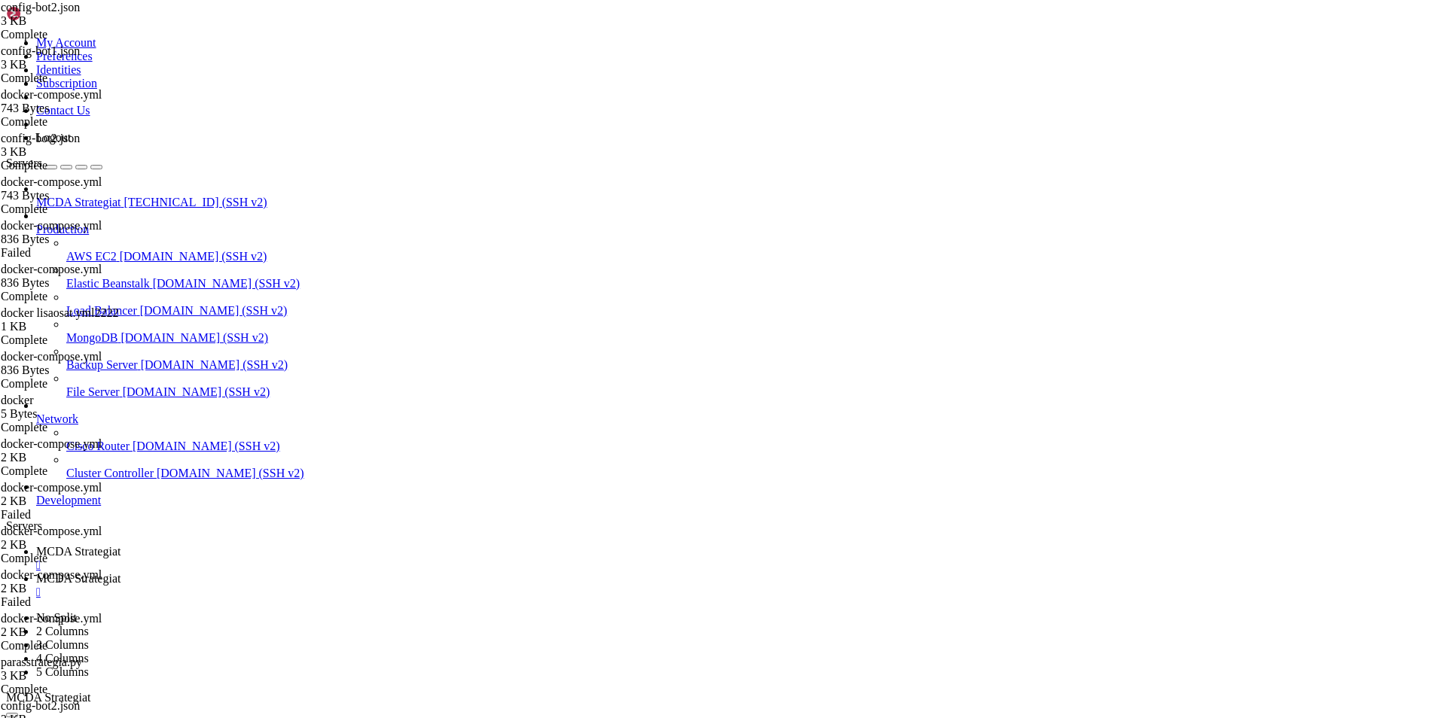
click at [120, 545] on span "MCDA Strategiat" at bounding box center [78, 551] width 84 height 13
click at [393, 572] on link "MCDA Strategiat " at bounding box center [735, 585] width 1398 height 27
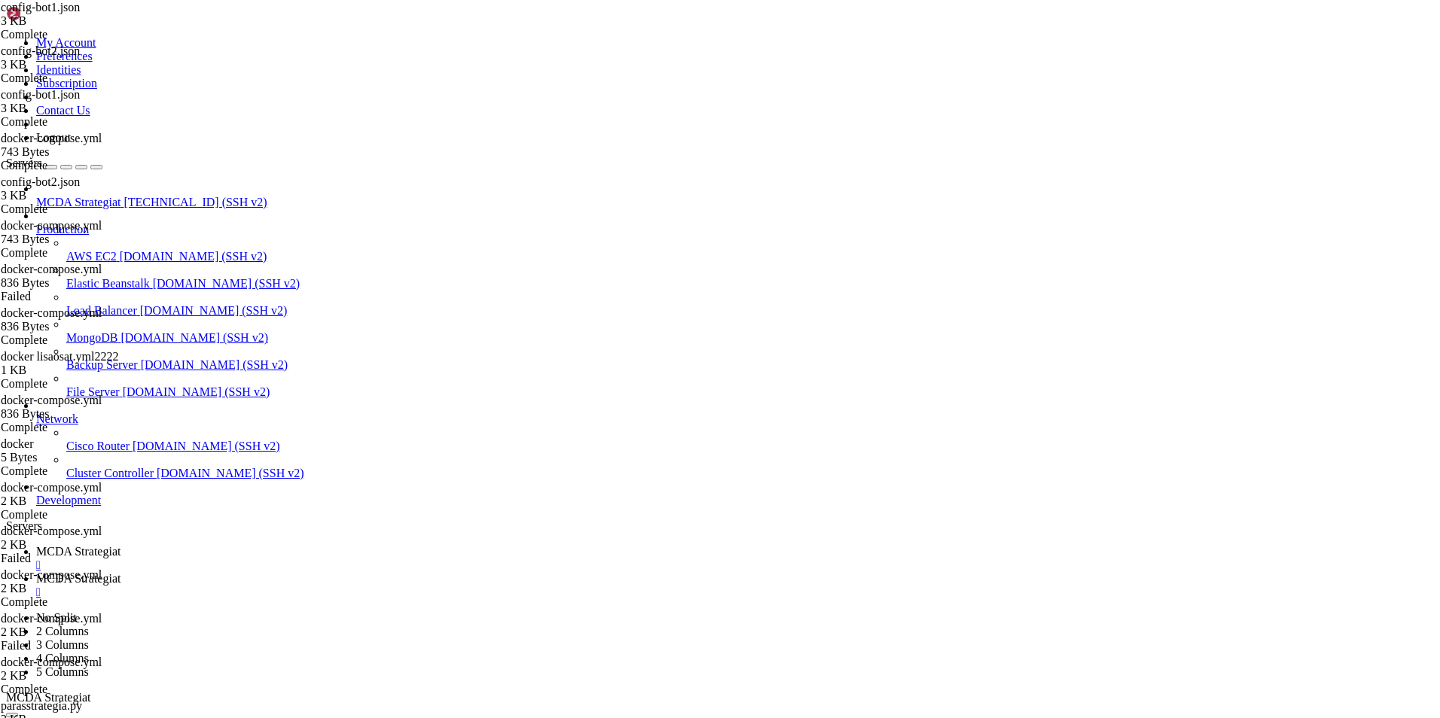
scroll to position [0, 0]
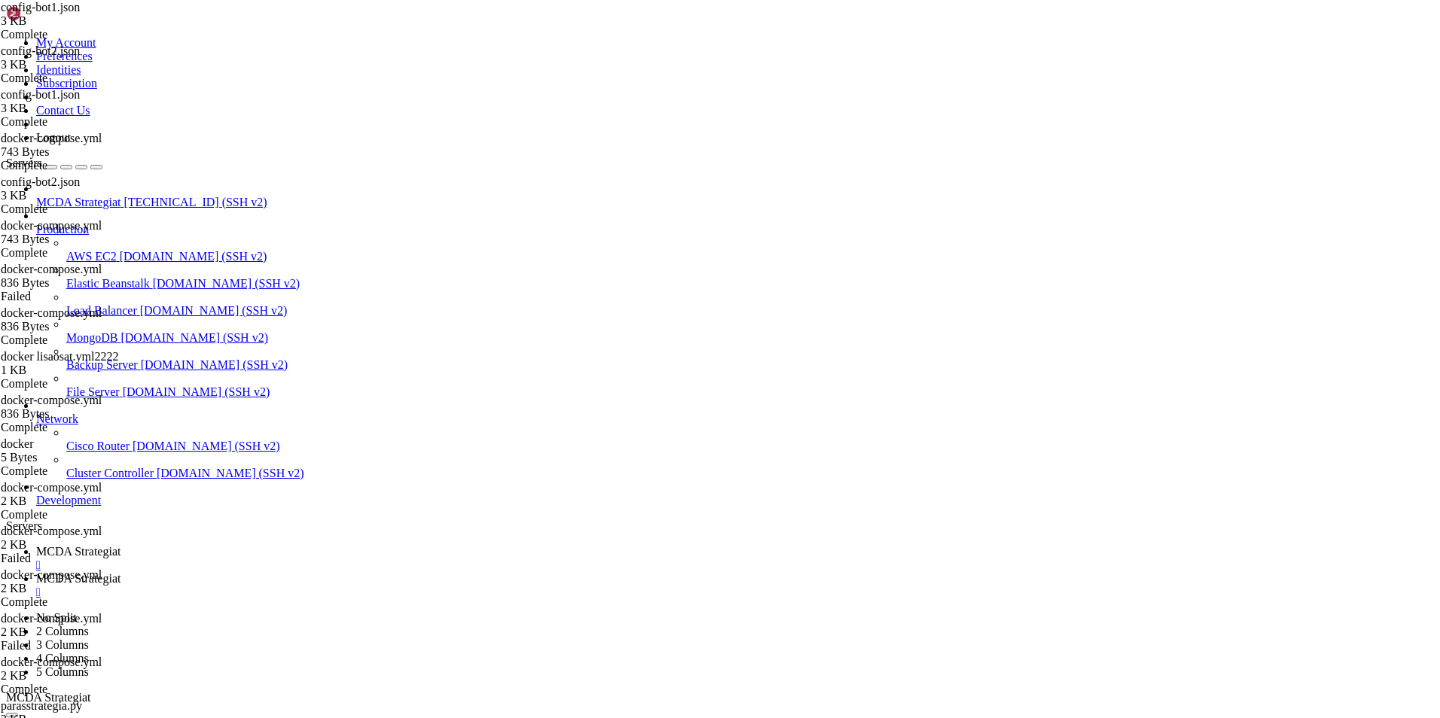
scroll to position [0, 0]
click at [120, 545] on span "MCDA Strategiat" at bounding box center [78, 551] width 84 height 13
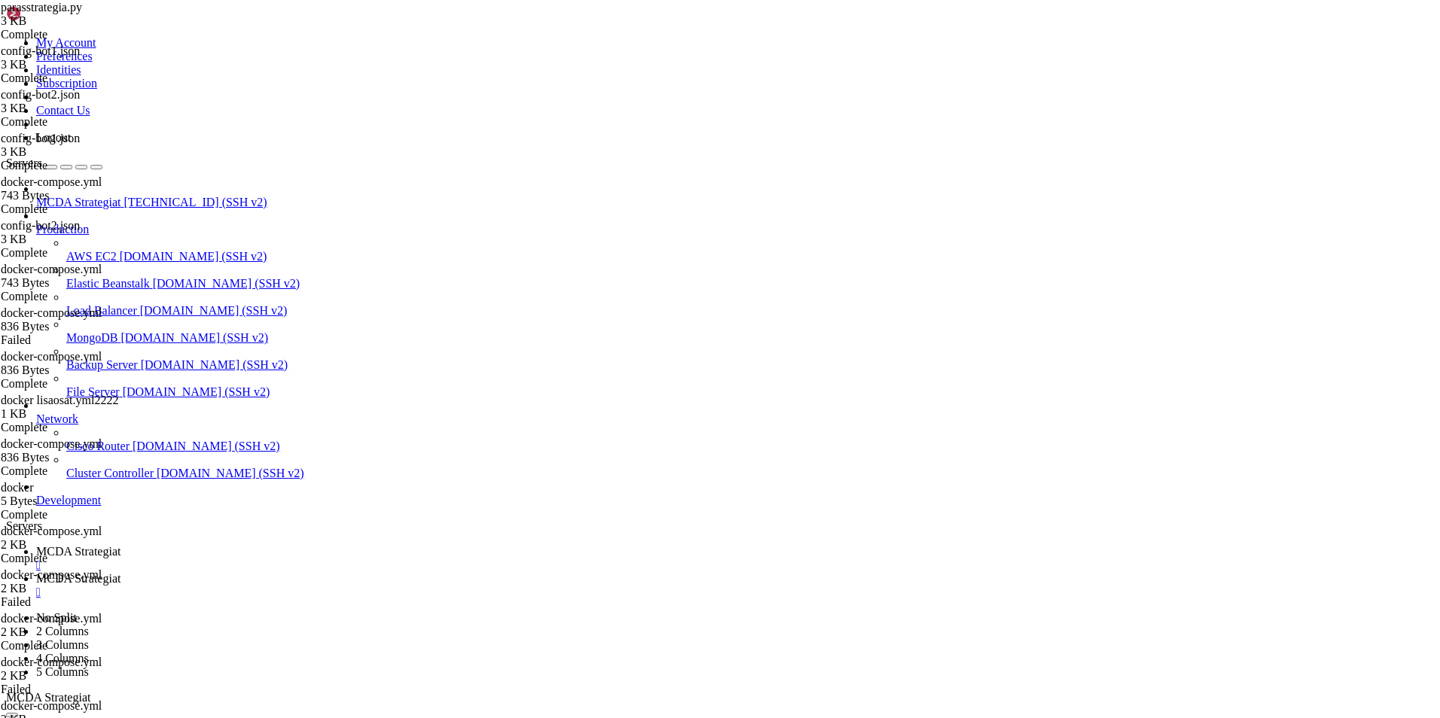
scroll to position [244509, 0]
drag, startPoint x: 380, startPoint y: 19, endPoint x: 428, endPoint y: 3, distance: 50.7
click at [120, 572] on span "MCDA Strategiat" at bounding box center [78, 578] width 84 height 13
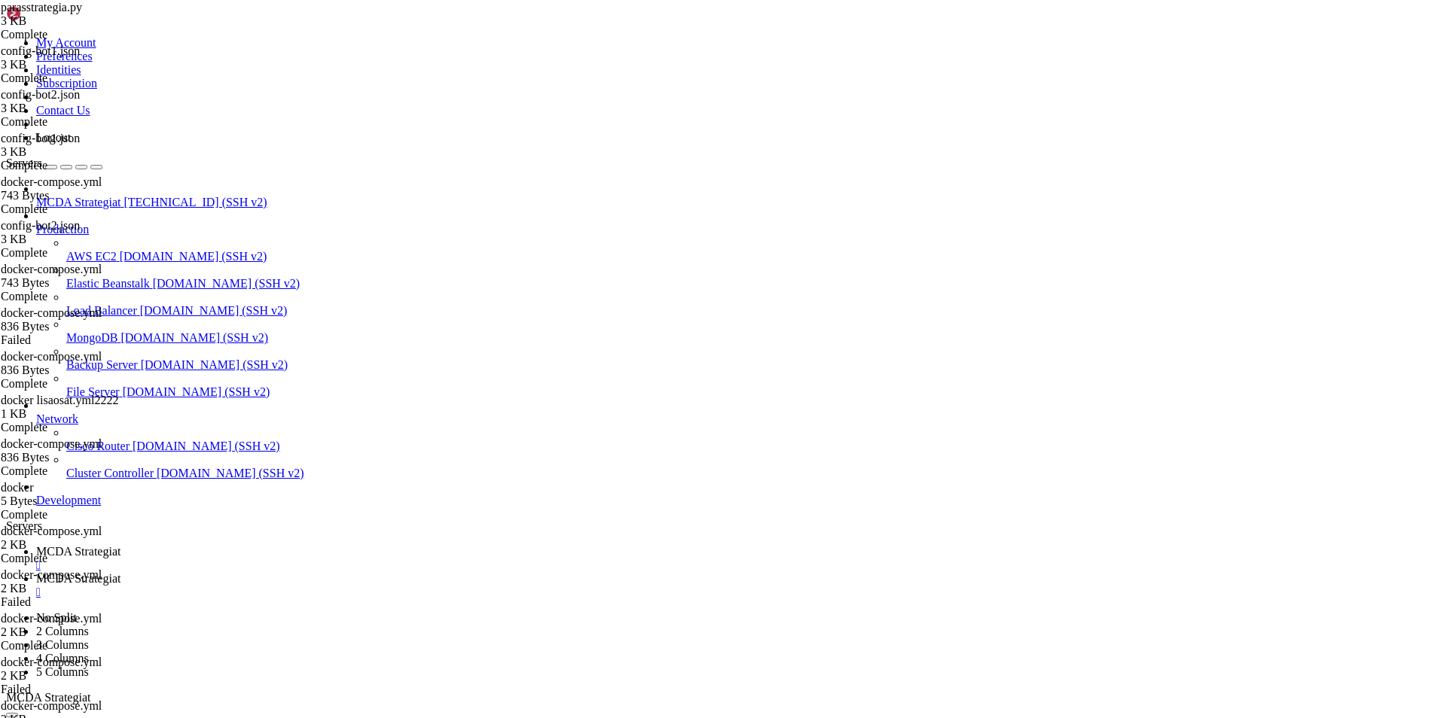
type input "/root/ft_userdata/user_data"
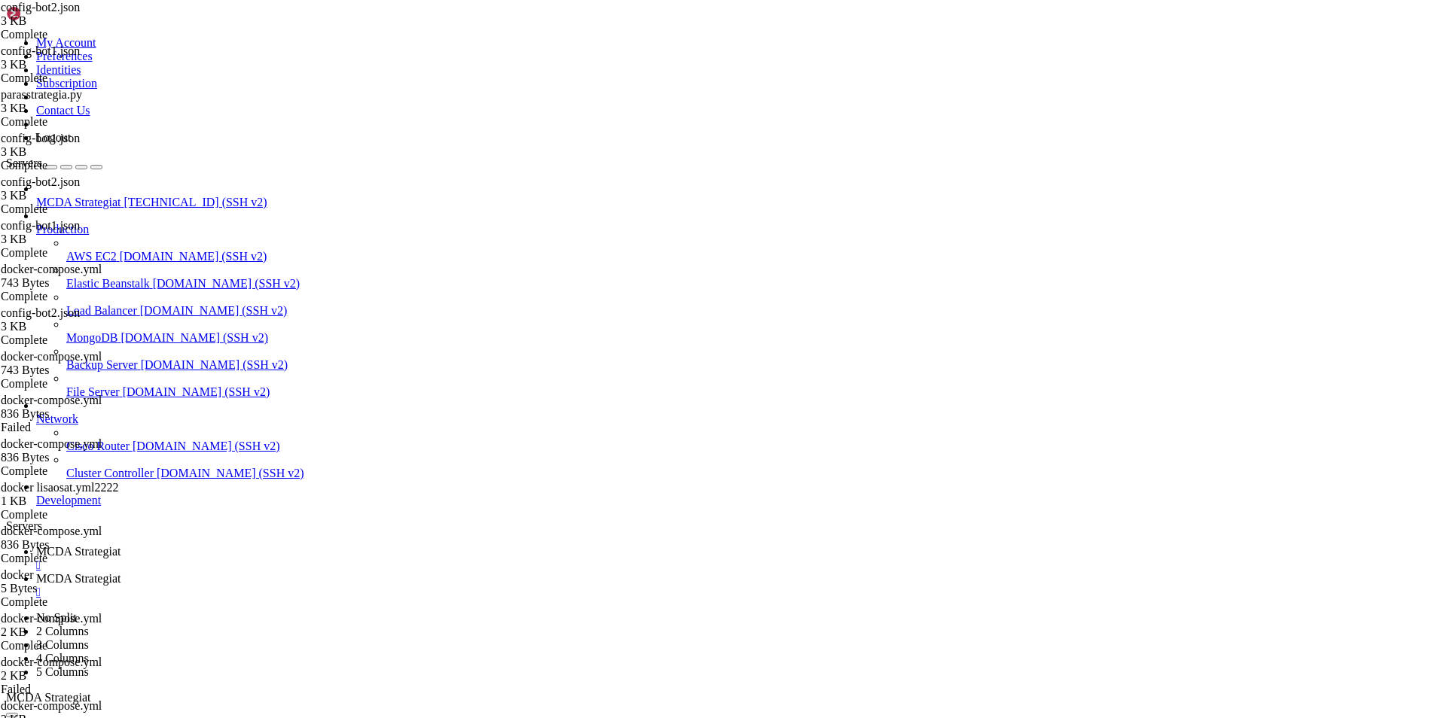
scroll to position [0, 11]
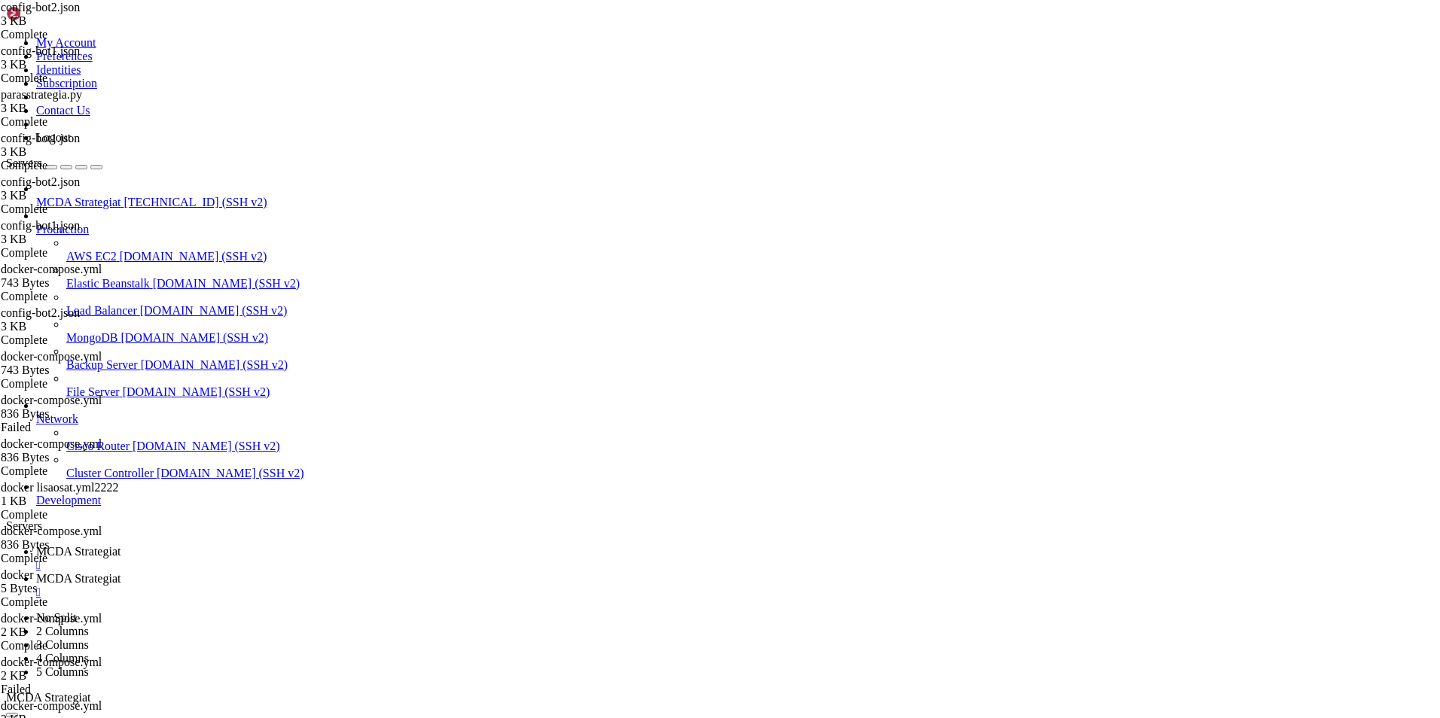
type textarea ""max_open_trades": 5,"
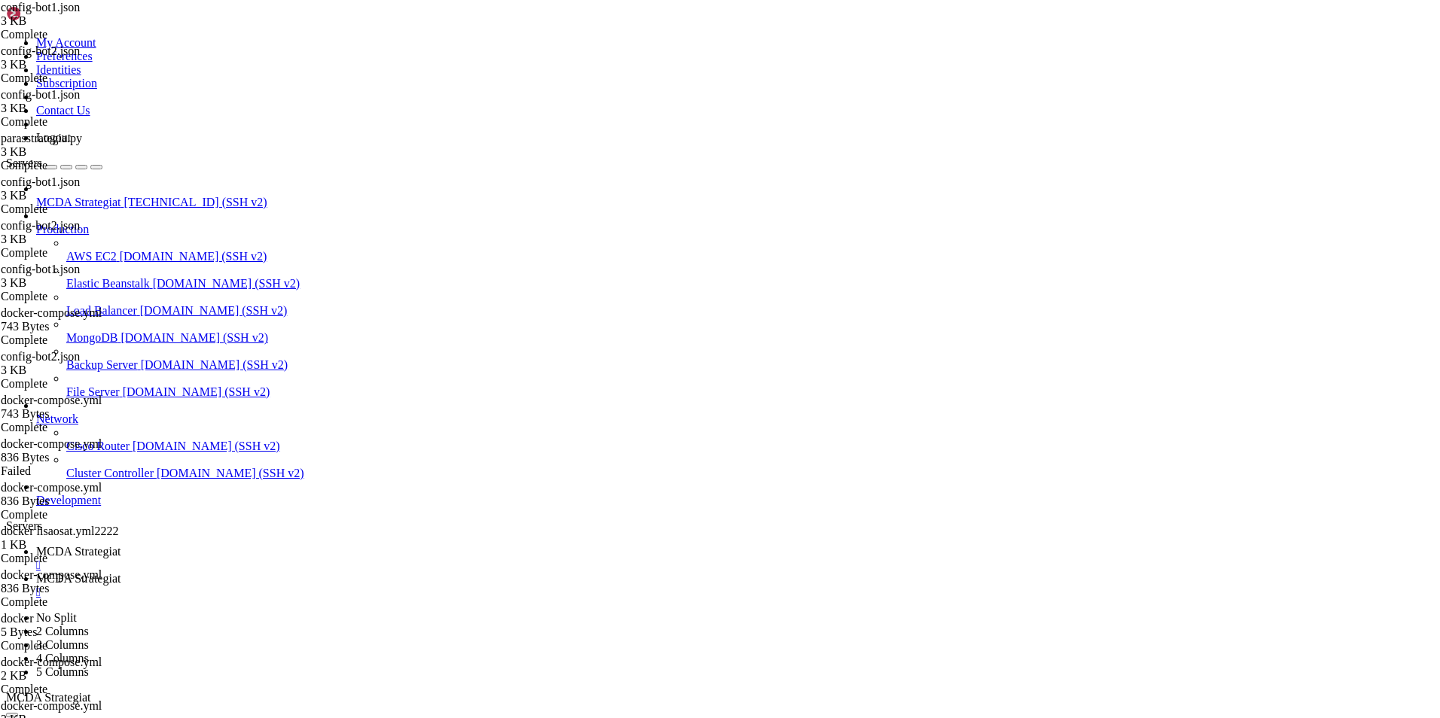
scroll to position [0, 11]
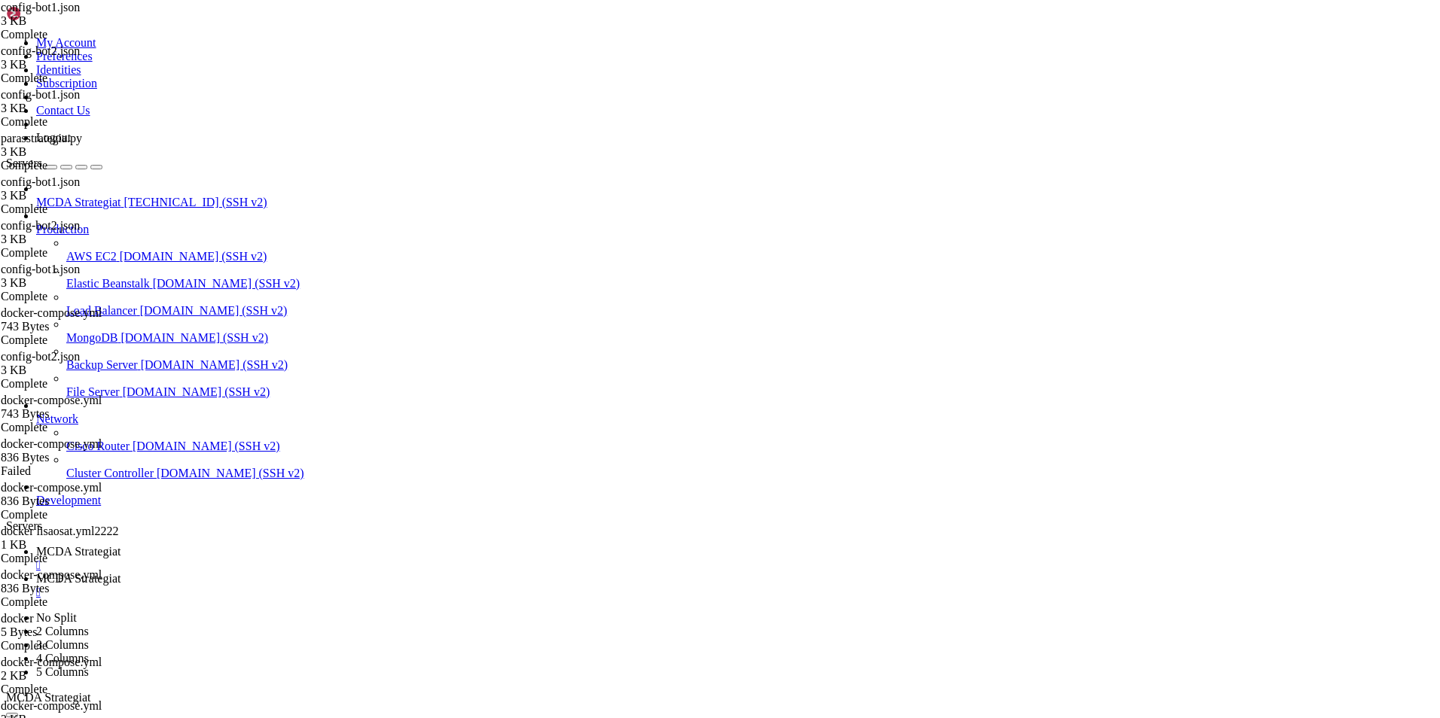
scroll to position [0, 9]
type textarea ""max_open_trades": 5,"
